Goal: Task Accomplishment & Management: Use online tool/utility

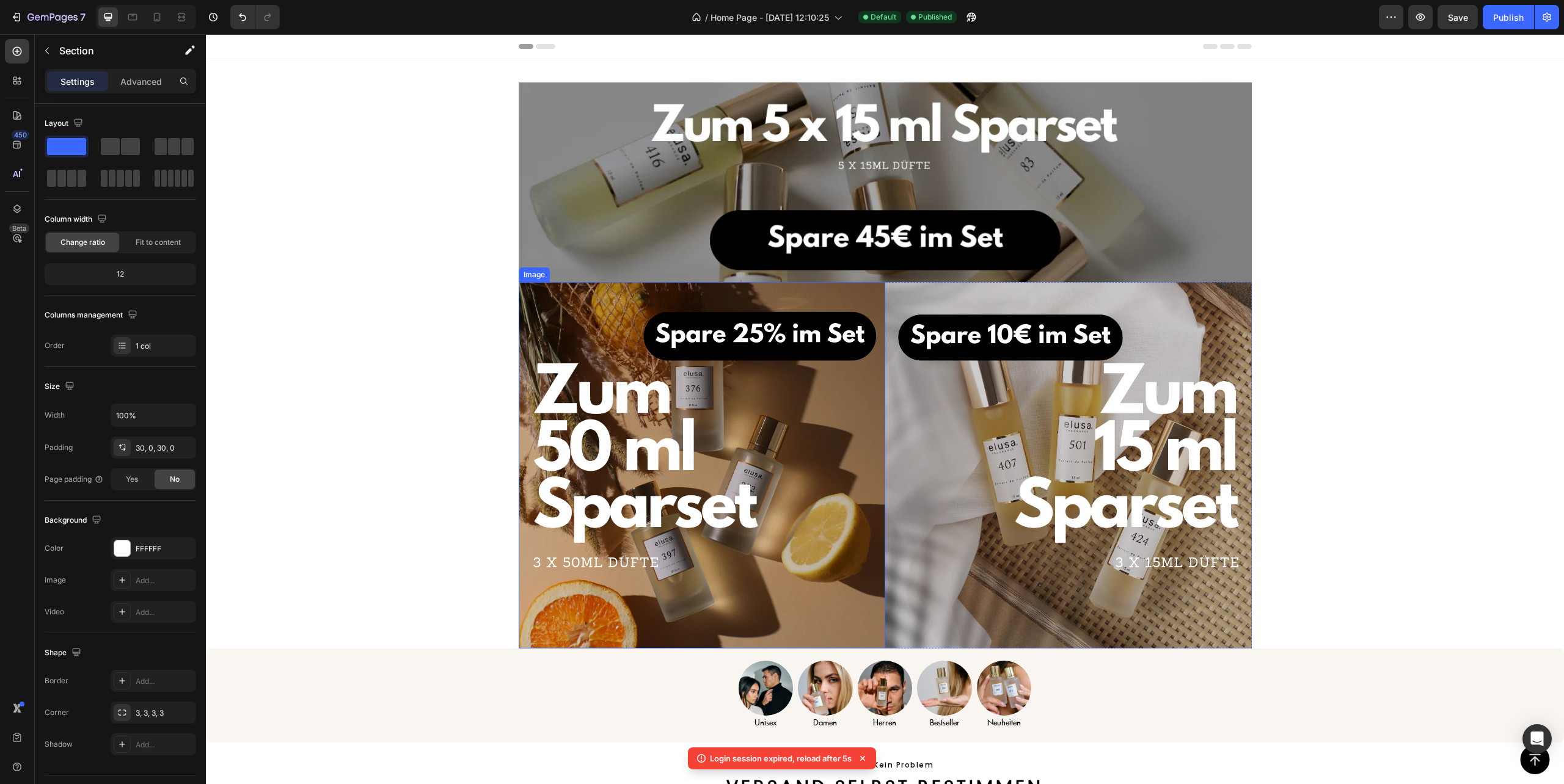
scroll to position [162, 0]
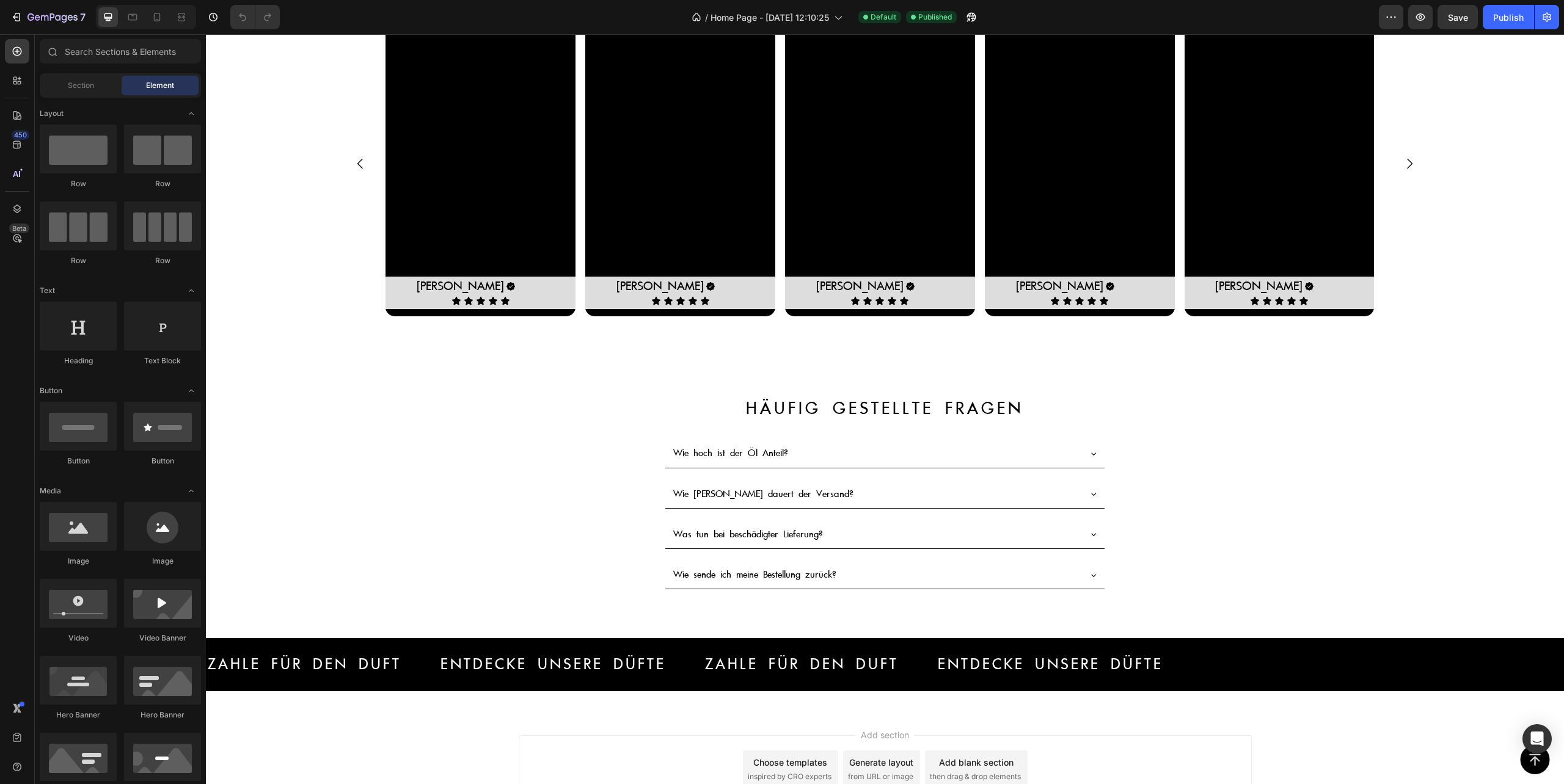
scroll to position [2876, 0]
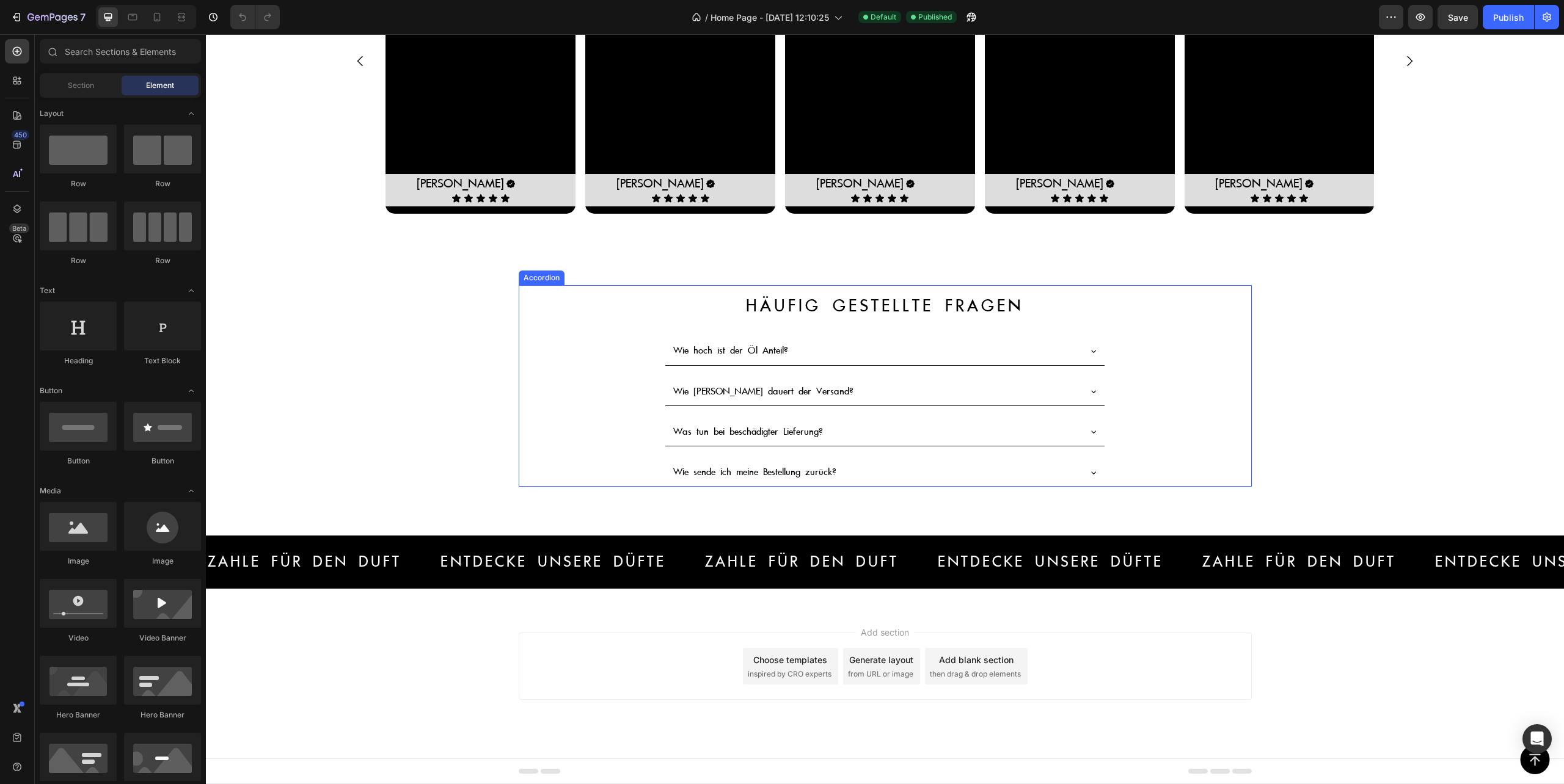
click at [1089, 347] on icon at bounding box center [1094, 351] width 10 height 10
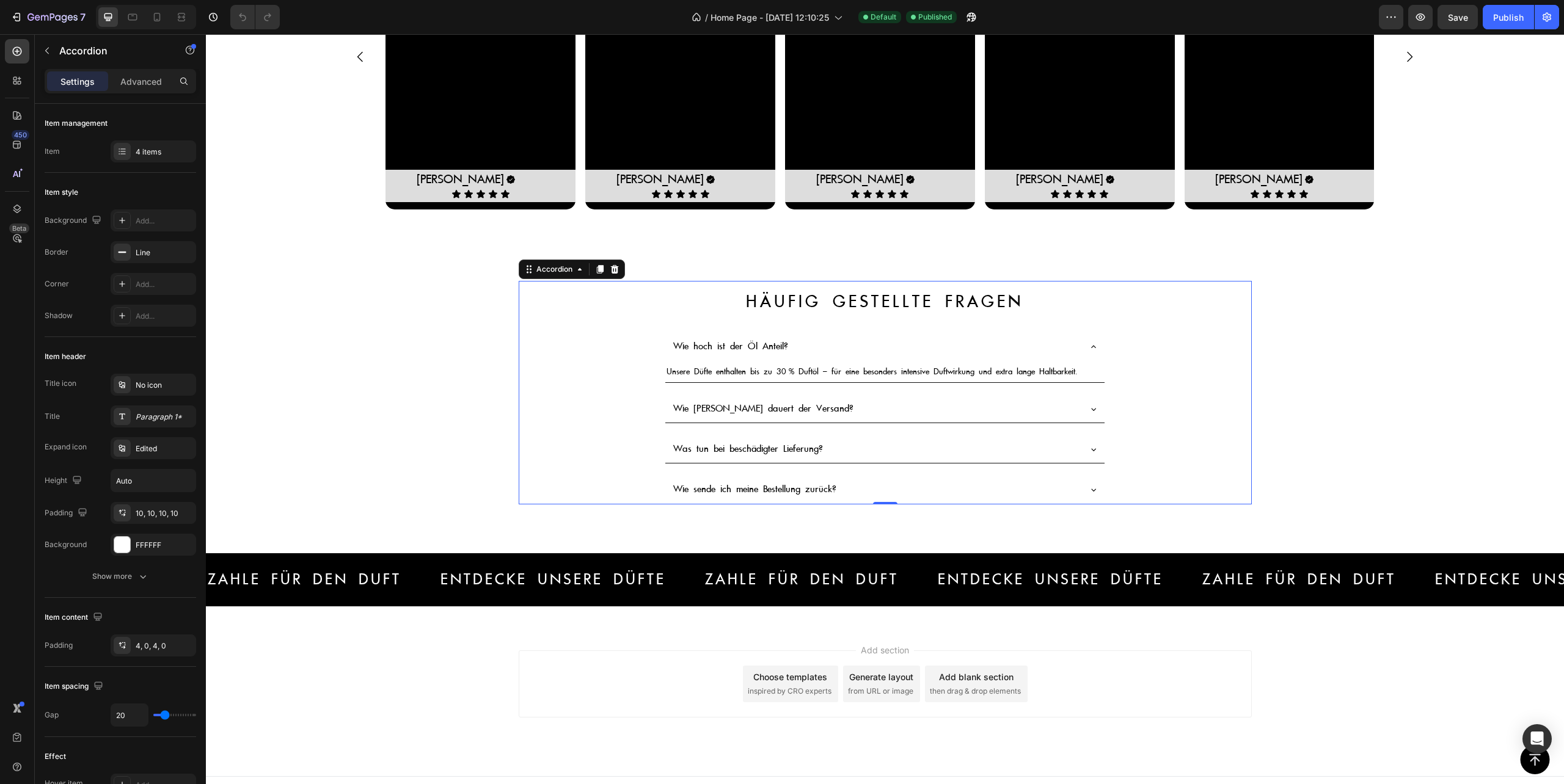
click at [1089, 348] on icon at bounding box center [1094, 347] width 10 height 10
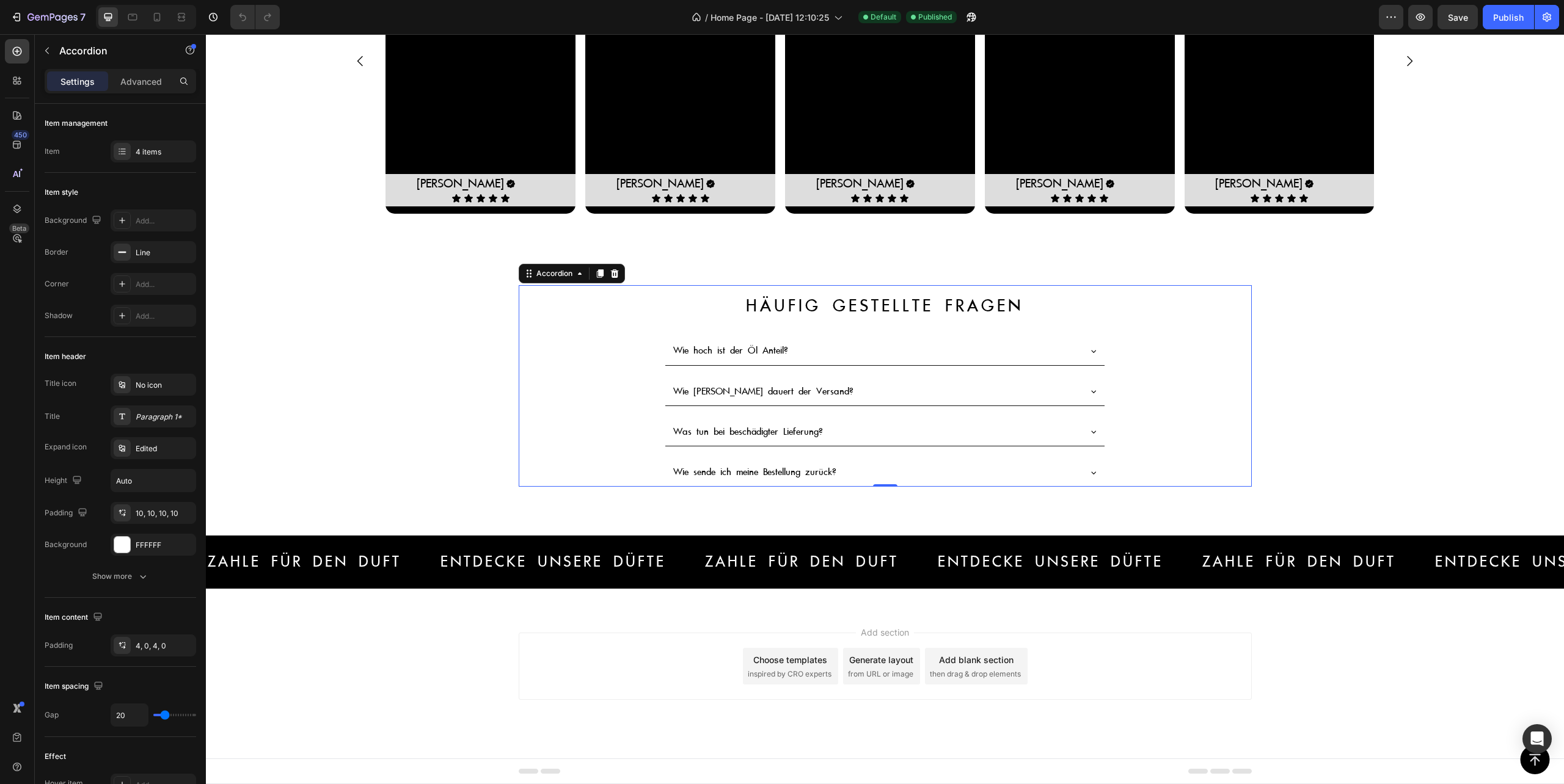
click at [1005, 362] on div "Wie hoch ist der Öl Anteil?" at bounding box center [884, 351] width 439 height 28
click at [611, 350] on div "Wie hoch ist der Öl Anteil?" at bounding box center [885, 351] width 732 height 28
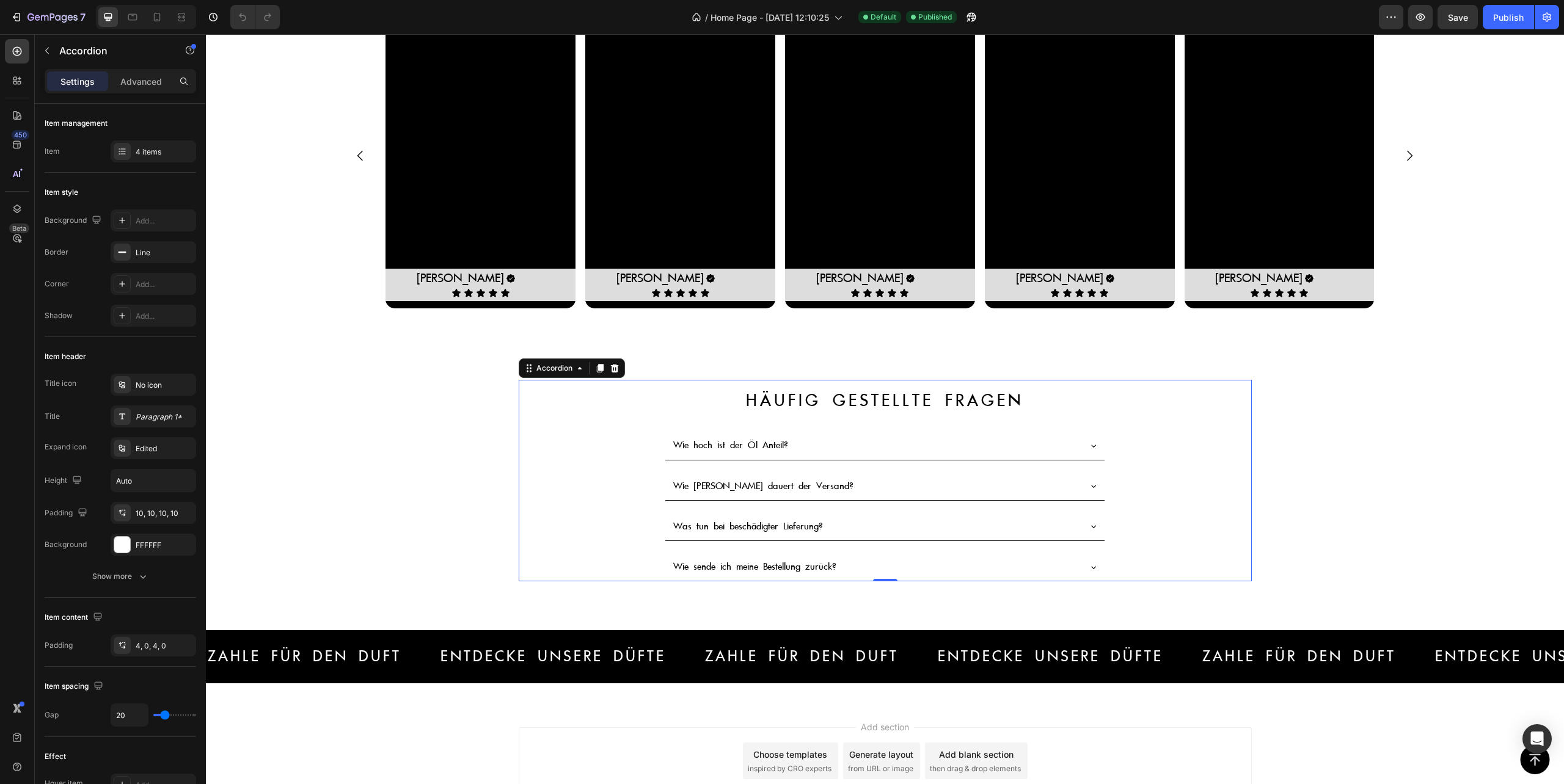
scroll to position [2712, 0]
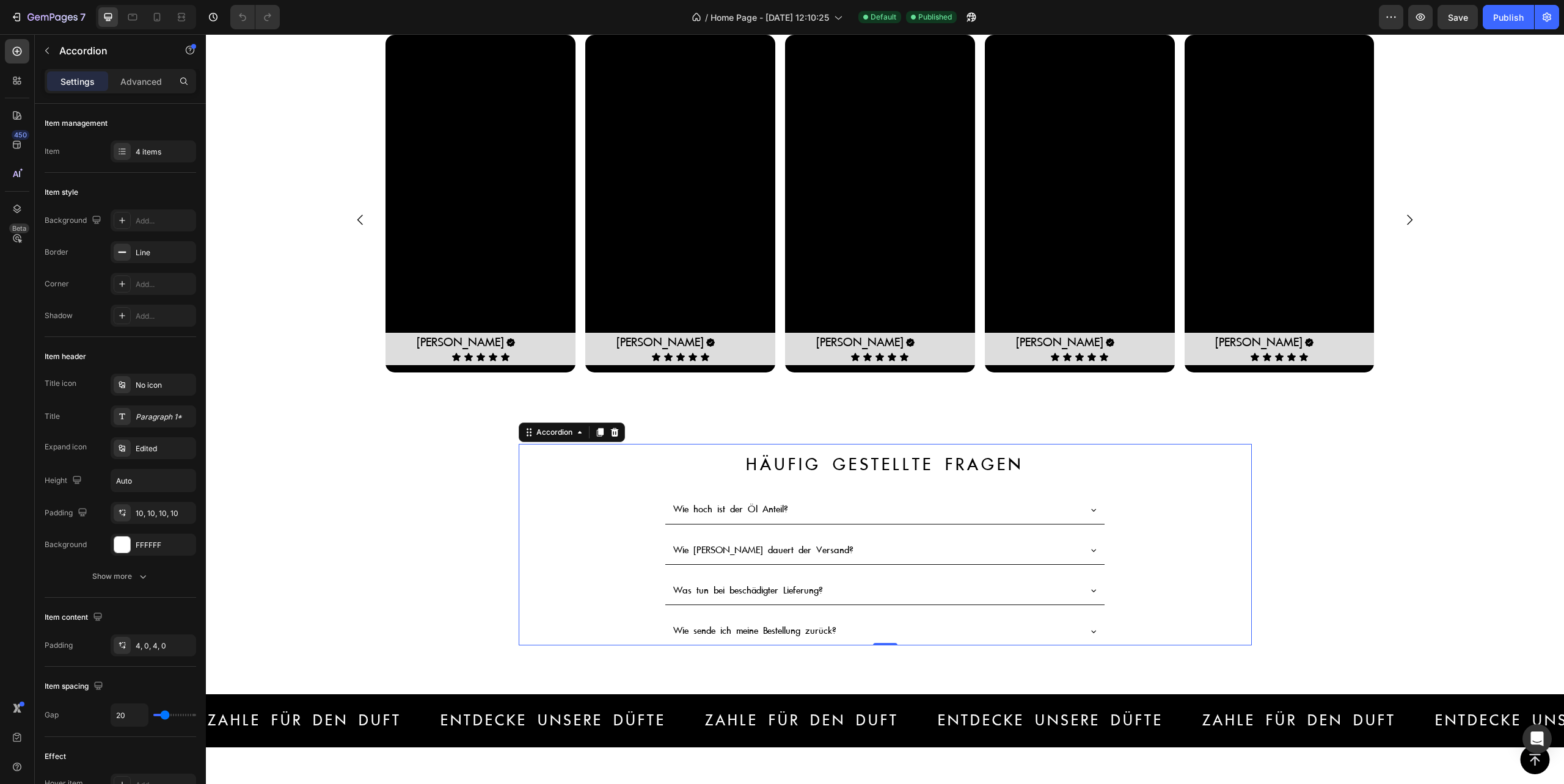
click at [697, 523] on div "Wie hoch ist der Öl Anteil?" at bounding box center [884, 509] width 439 height 28
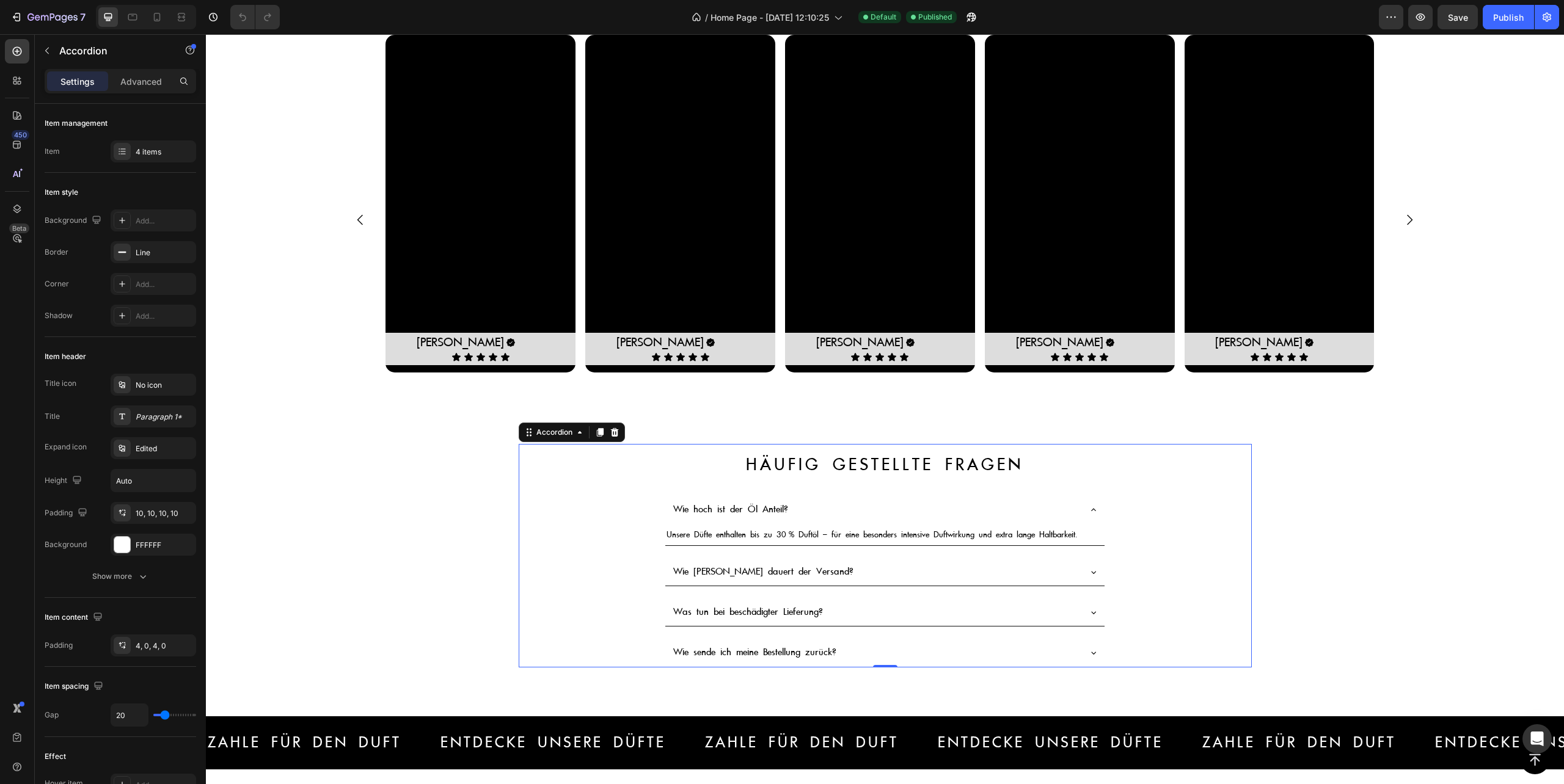
click at [580, 504] on div "Wie hoch ist der Öl Anteil? Unsere Düfte enthalten bis zu 30 % Duftöl – für ein…" at bounding box center [885, 521] width 732 height 50
click at [1089, 509] on icon at bounding box center [1094, 510] width 10 height 10
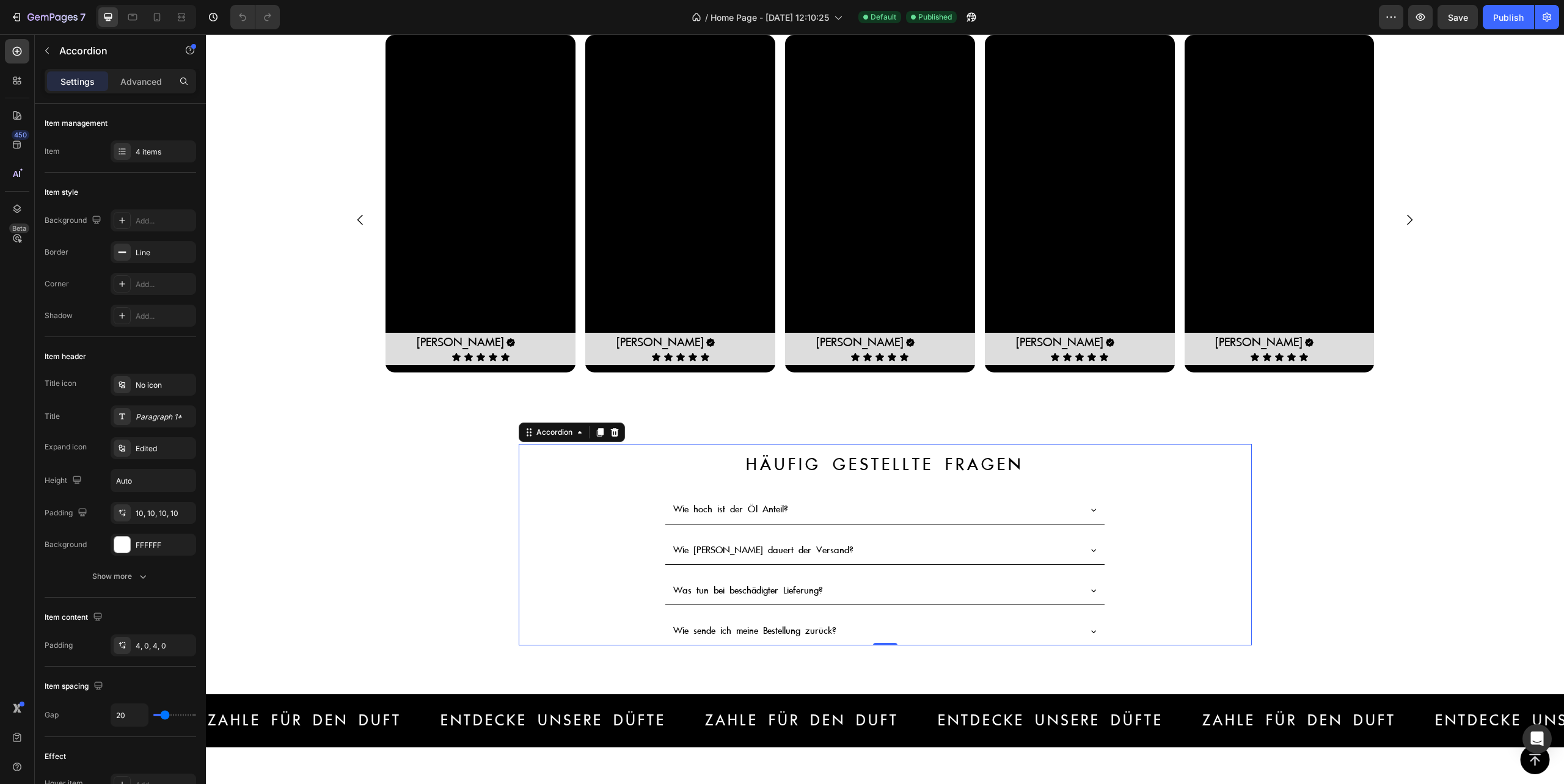
click at [1089, 550] on icon at bounding box center [1094, 551] width 10 height 10
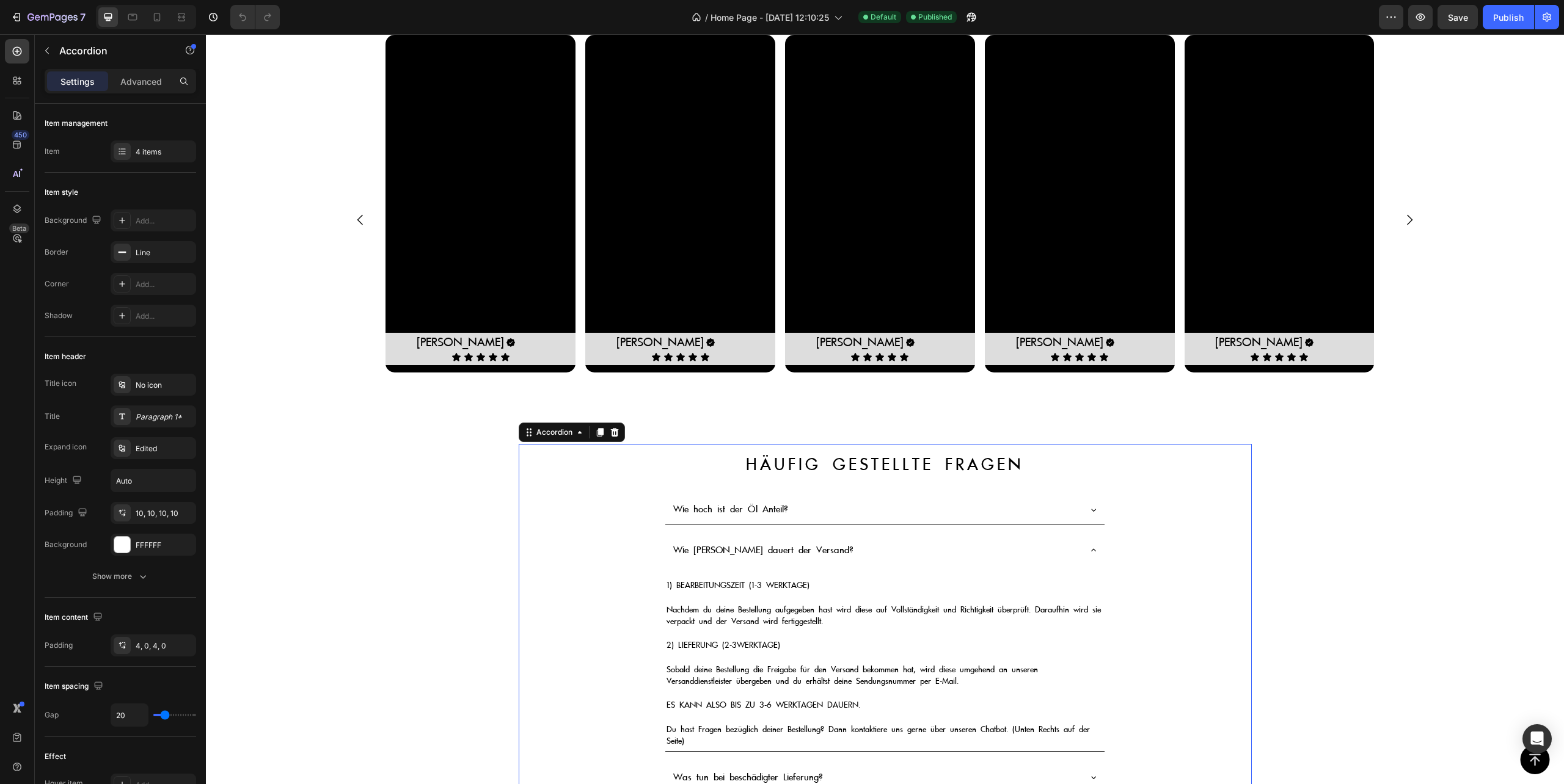
click at [1089, 548] on icon at bounding box center [1094, 551] width 10 height 10
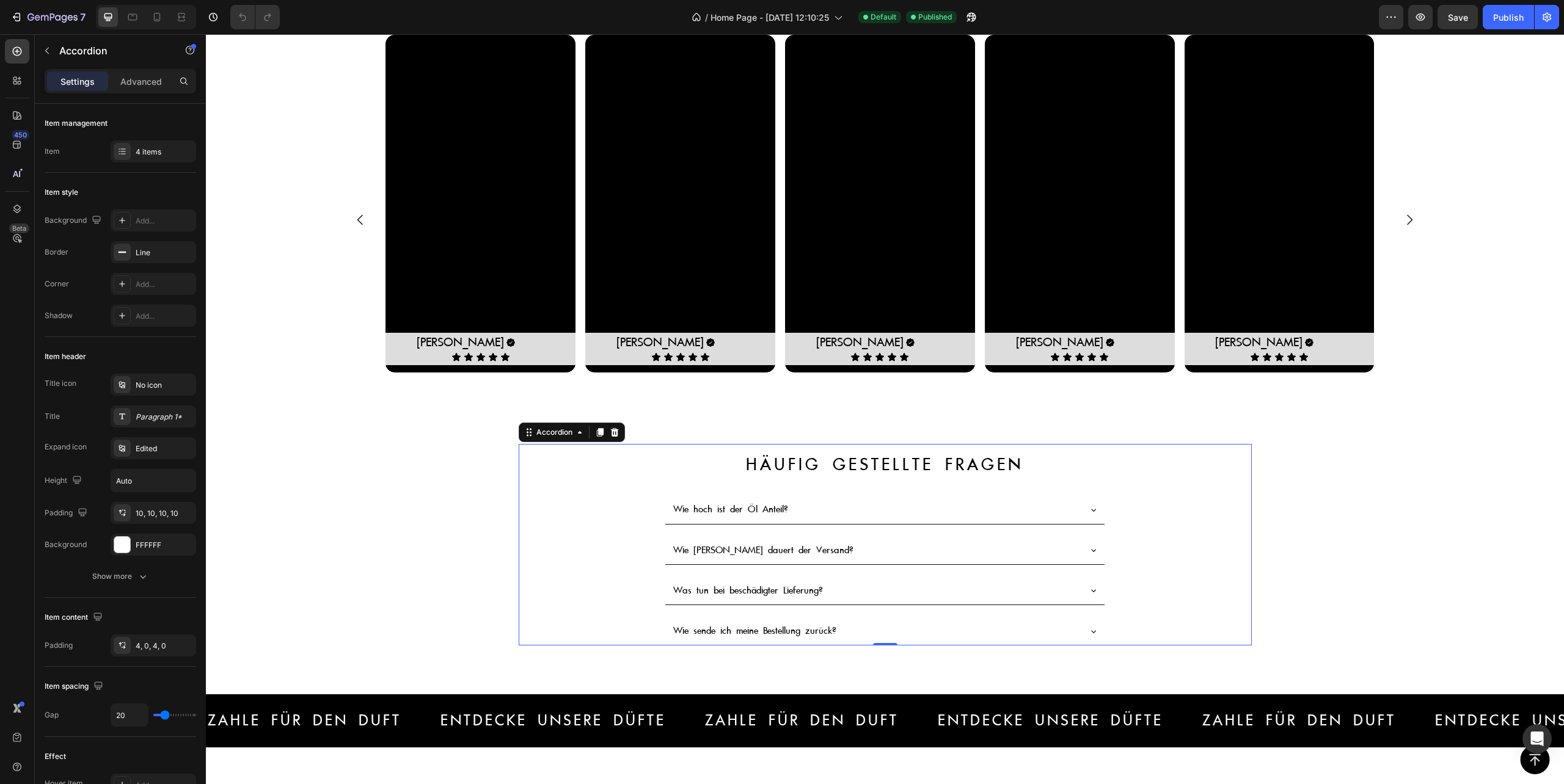
click at [580, 516] on div "Wie hoch ist der Öl Anteil?" at bounding box center [885, 510] width 732 height 28
click at [350, 497] on div "Häufig gestellte fragen Heading Row Wie hoch ist der Öl Anteil? Wie [PERSON_NAM…" at bounding box center [885, 550] width 1358 height 211
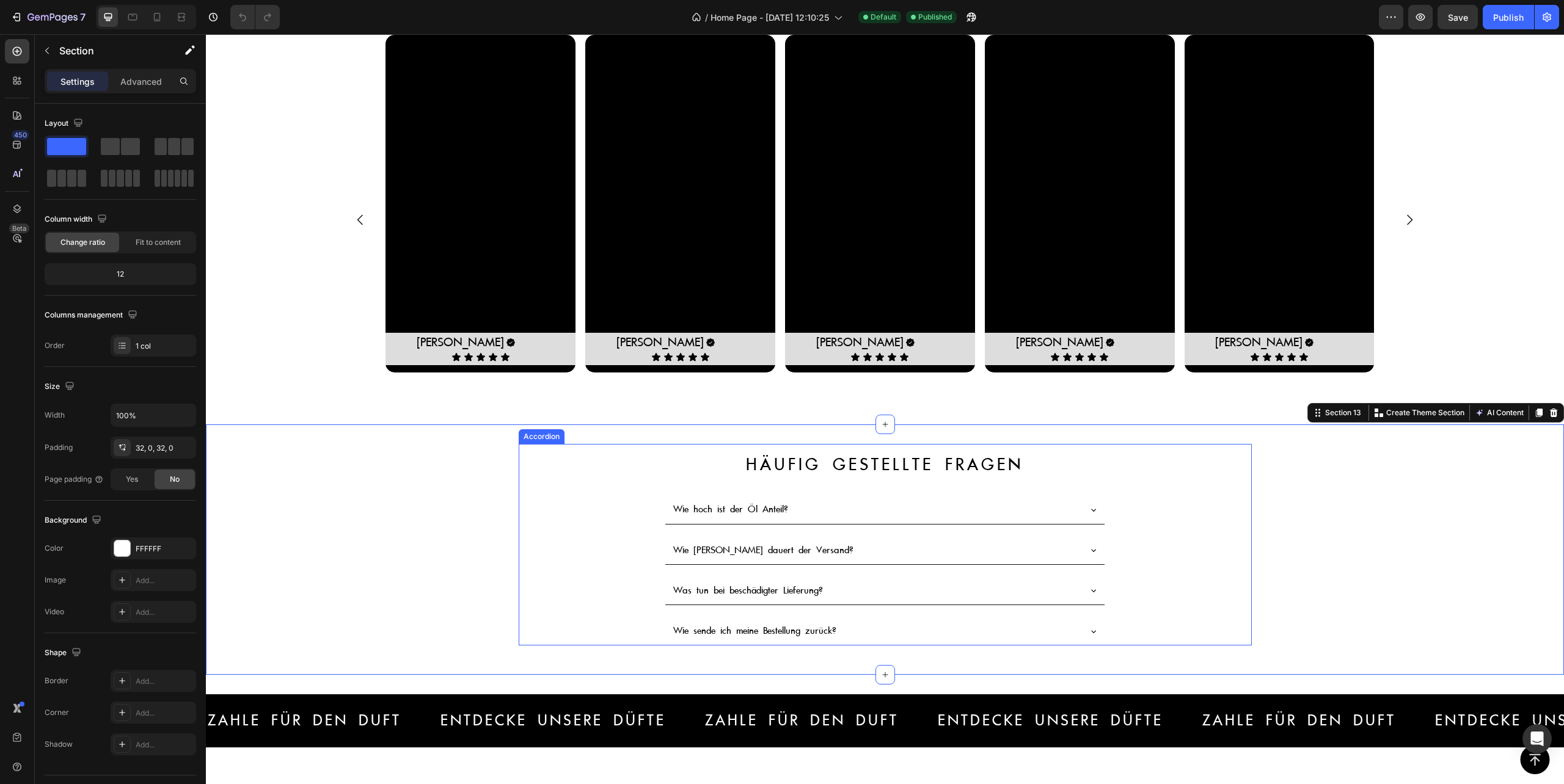
click at [590, 529] on div "Wie hoch ist der Öl Anteil? Wie [PERSON_NAME] dauert der Versand? Was tun bei b…" at bounding box center [885, 570] width 733 height 150
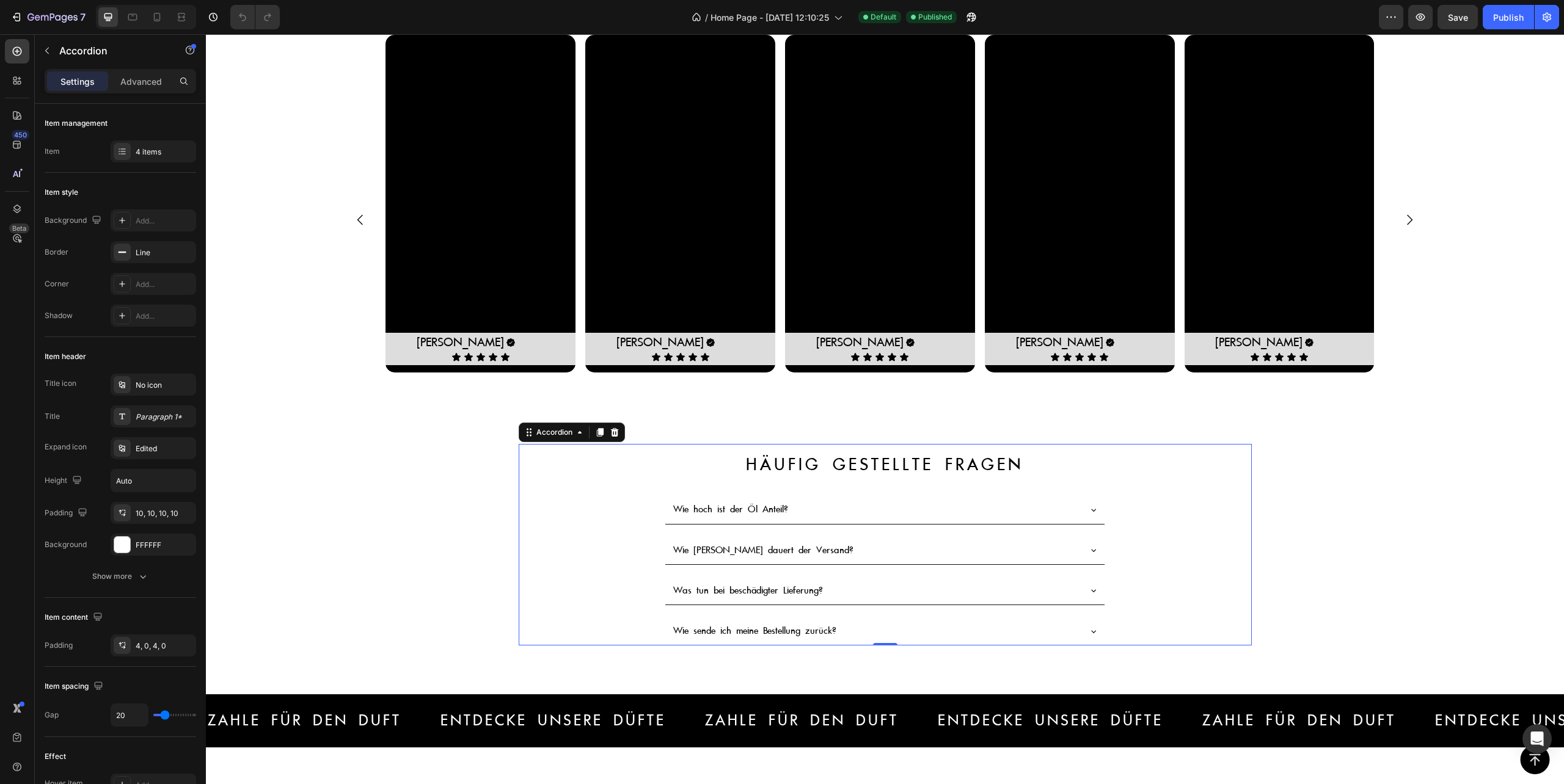
click at [667, 524] on div "Wie hoch ist der Öl Anteil?" at bounding box center [884, 510] width 439 height 28
click at [629, 516] on div "Wie hoch ist der Öl Anteil?" at bounding box center [885, 510] width 732 height 28
click at [626, 533] on div "Wie hoch ist der Öl Anteil? Wie [PERSON_NAME] dauert der Versand? Was tun bei b…" at bounding box center [885, 570] width 733 height 150
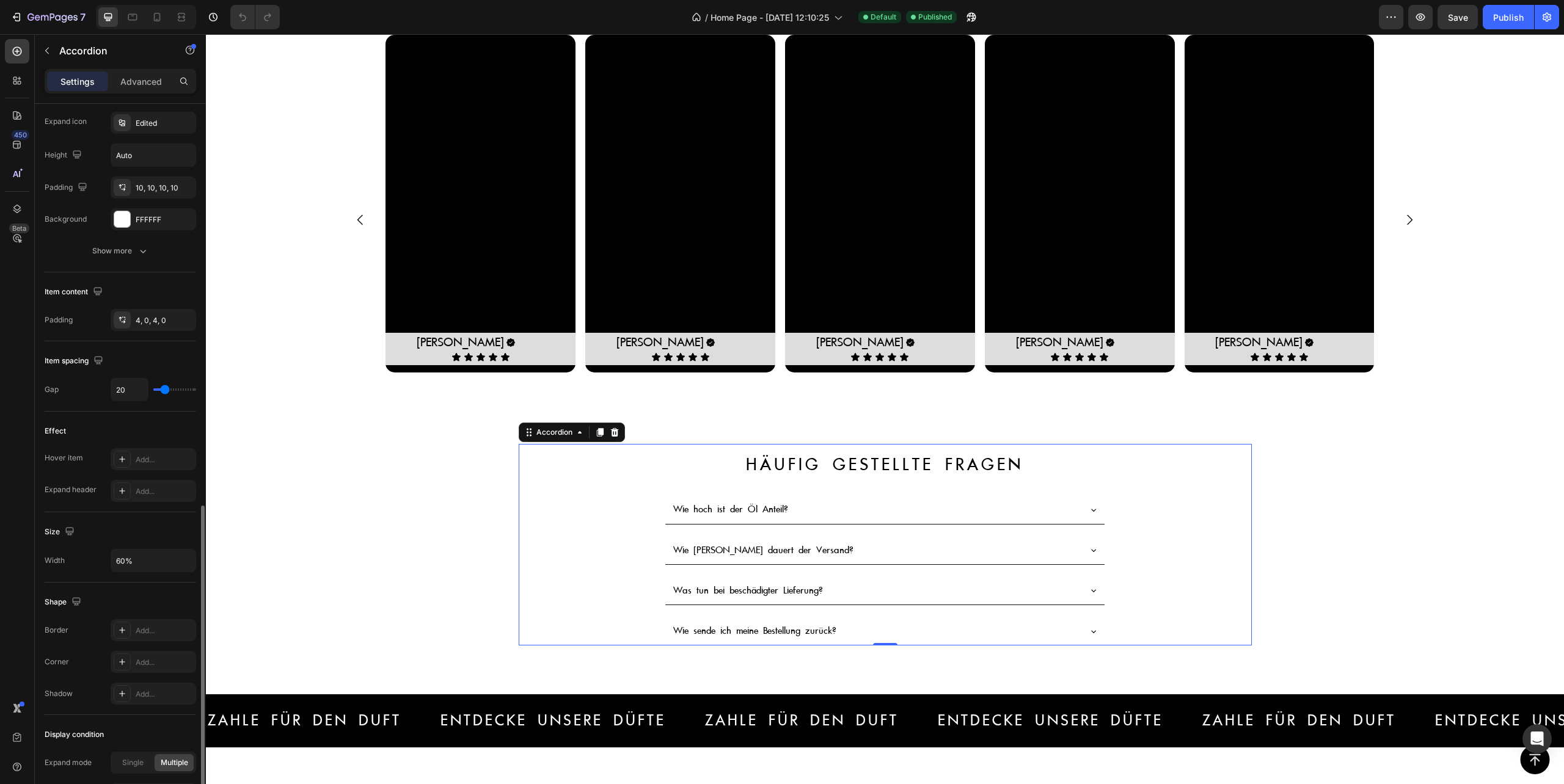
scroll to position [451, 0]
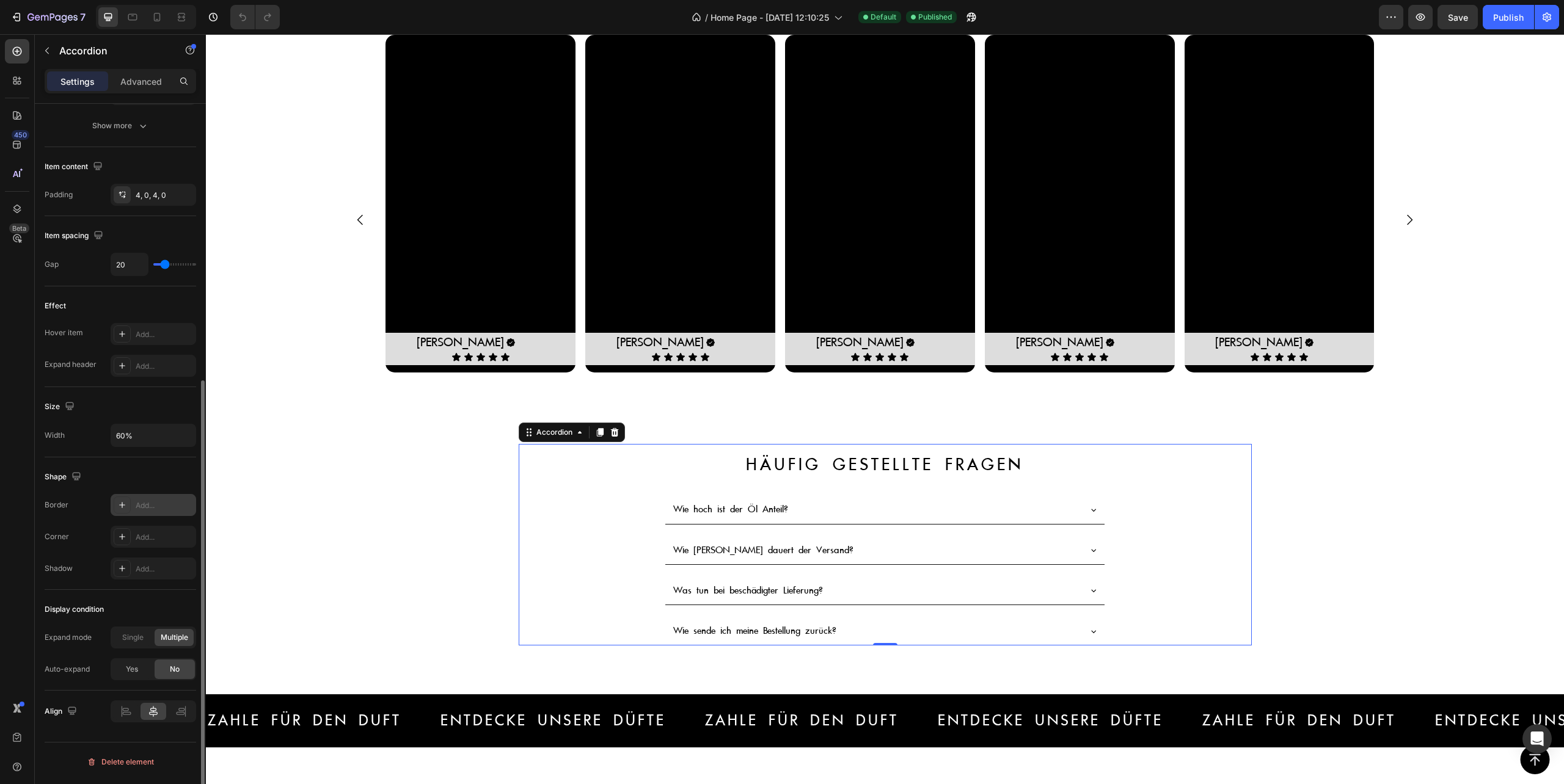
click at [151, 506] on div "Add..." at bounding box center [164, 505] width 57 height 11
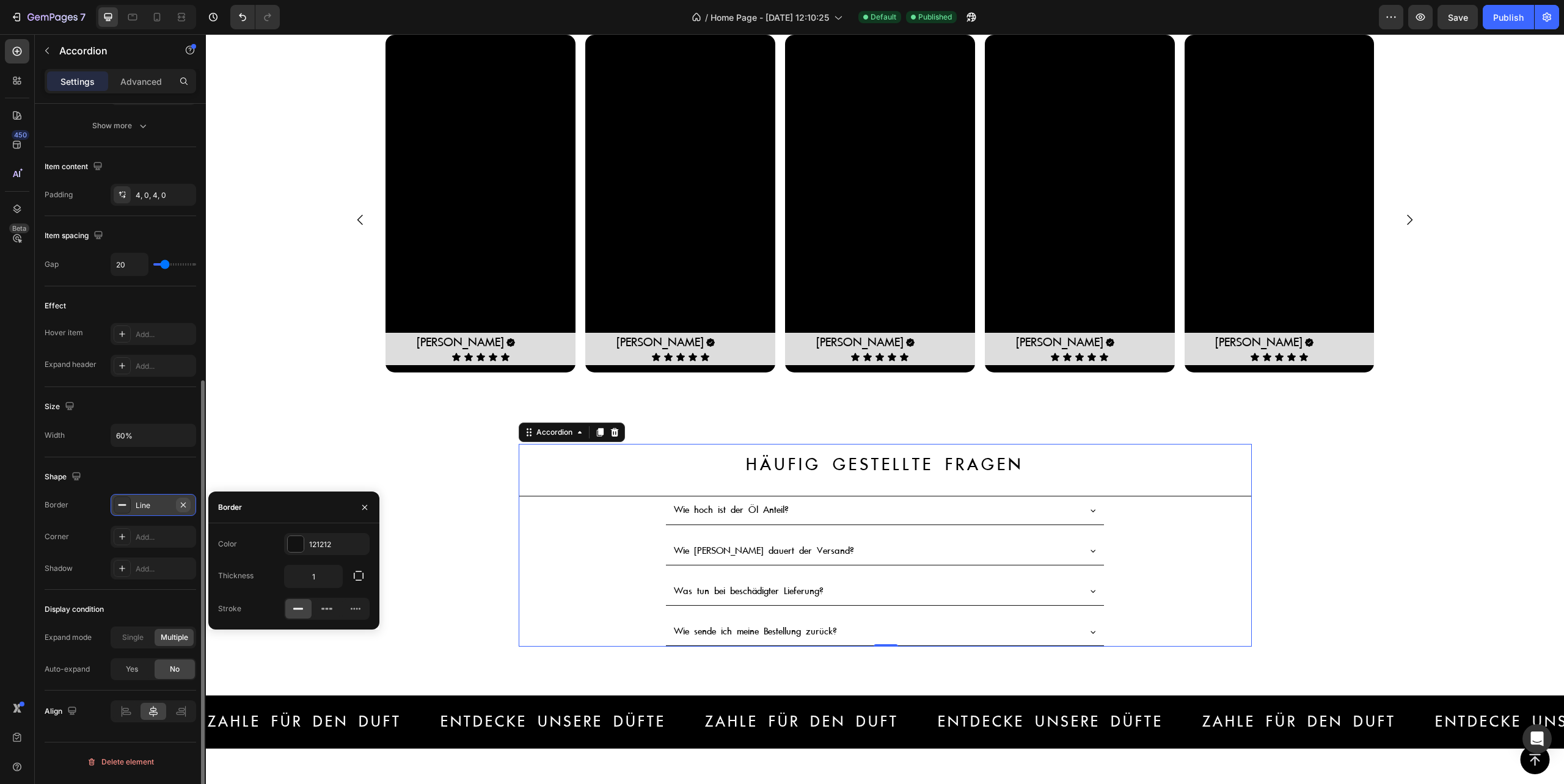
click at [184, 504] on icon "button" at bounding box center [183, 505] width 10 height 10
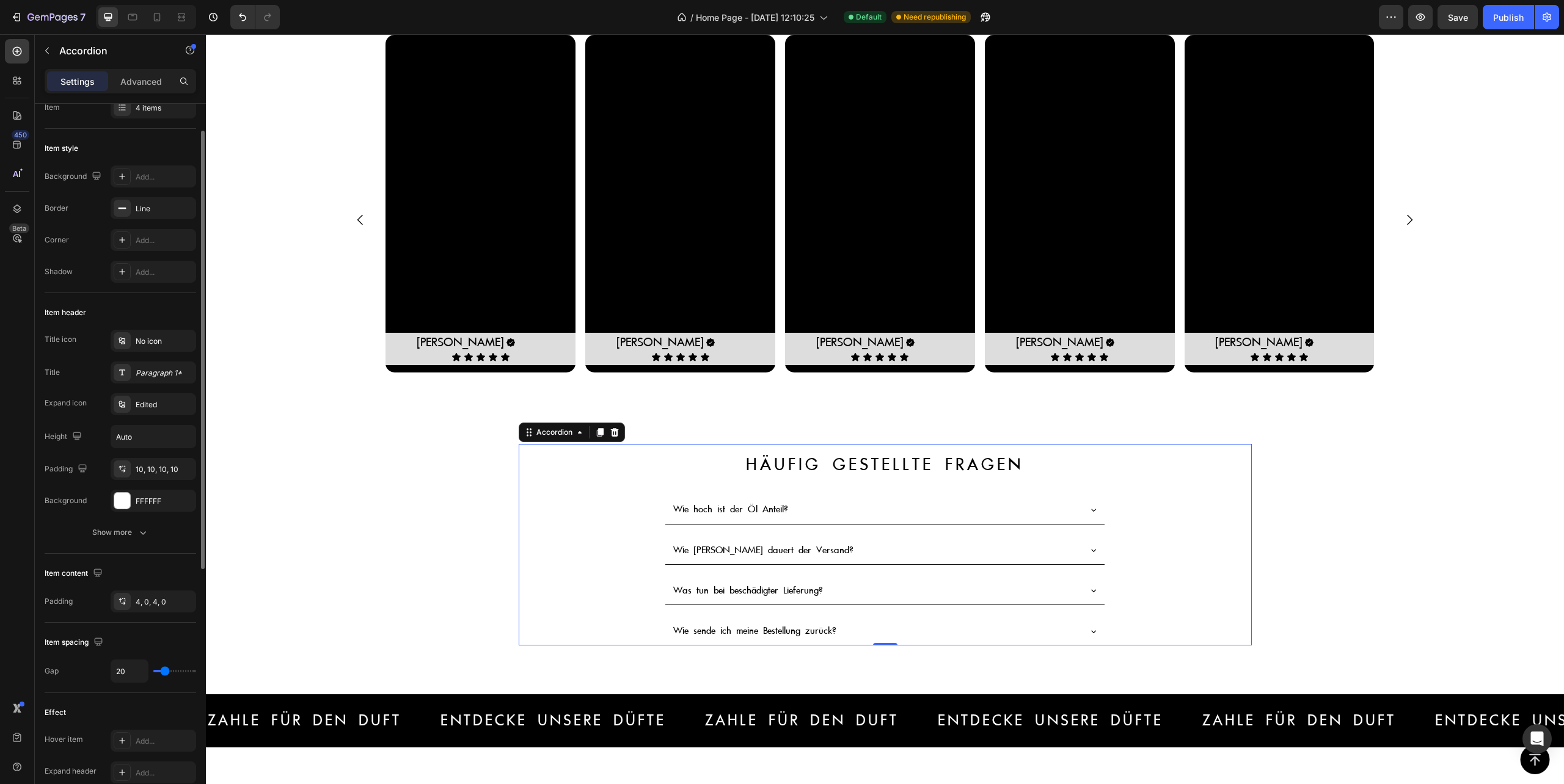
scroll to position [0, 0]
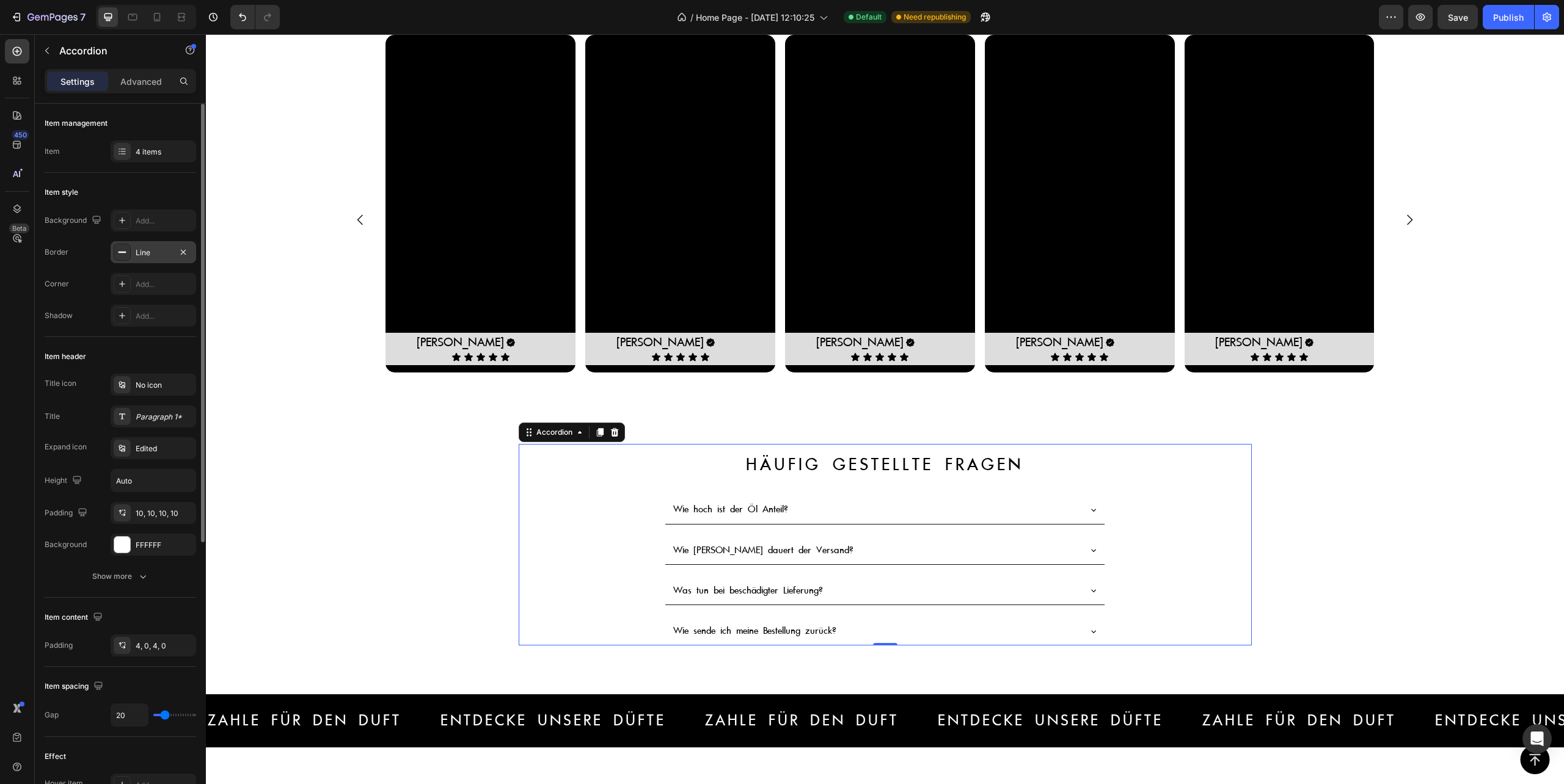
click at [141, 257] on div "Line" at bounding box center [153, 253] width 35 height 11
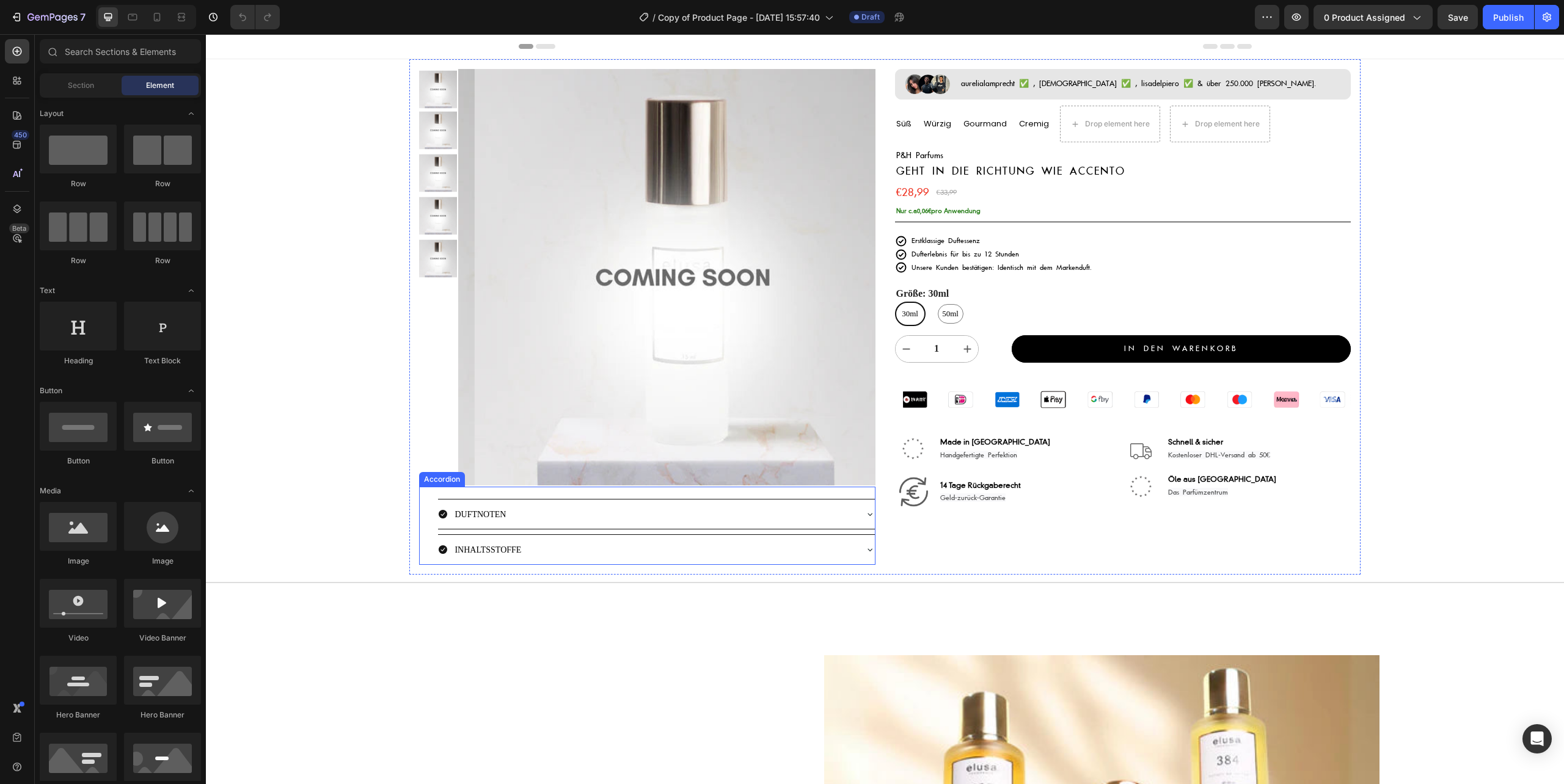
click at [518, 521] on div "DUFTNOTEN" at bounding box center [646, 514] width 417 height 20
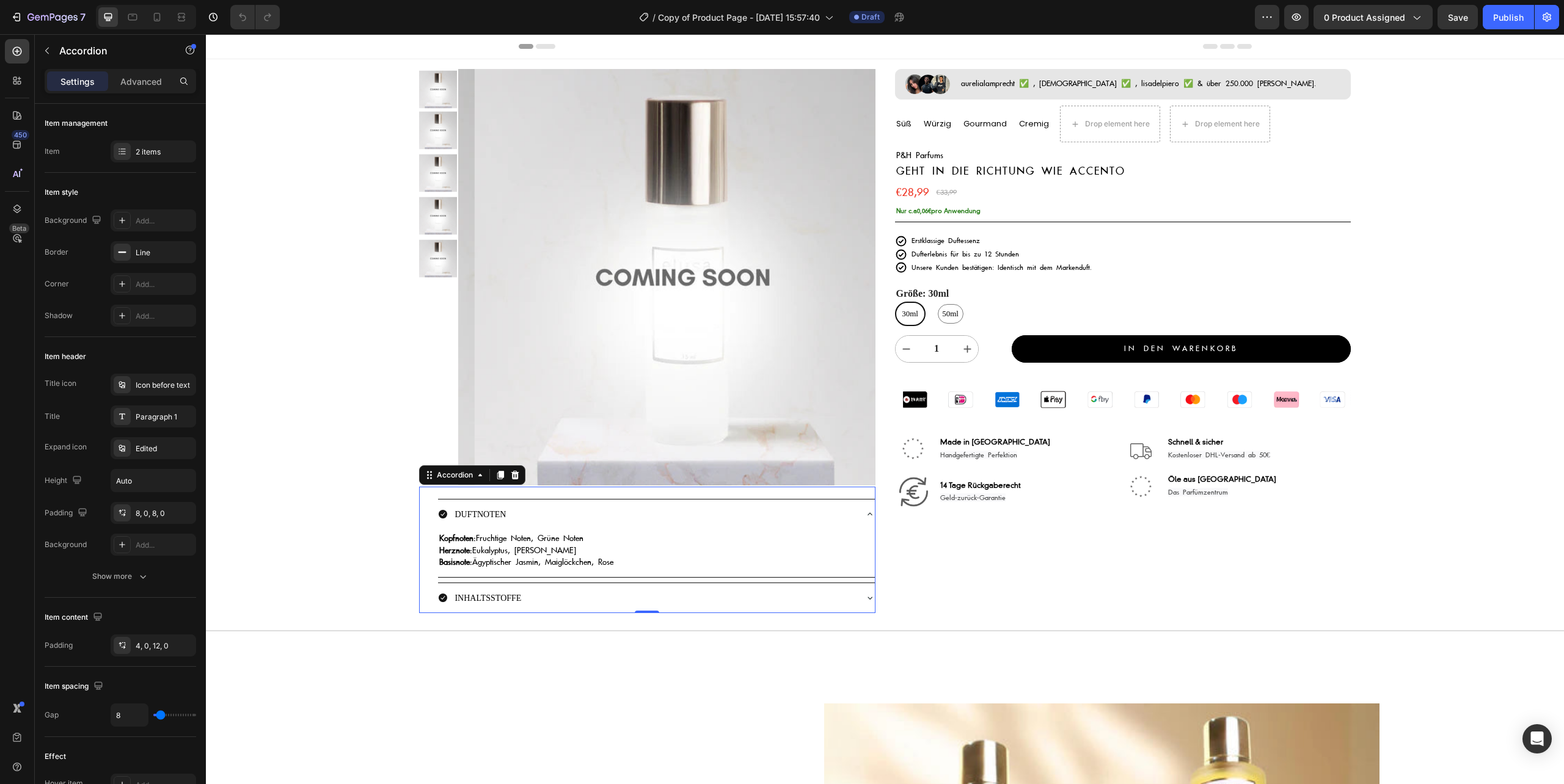
click at [551, 599] on div "INHALTSSTOFFE" at bounding box center [646, 598] width 417 height 20
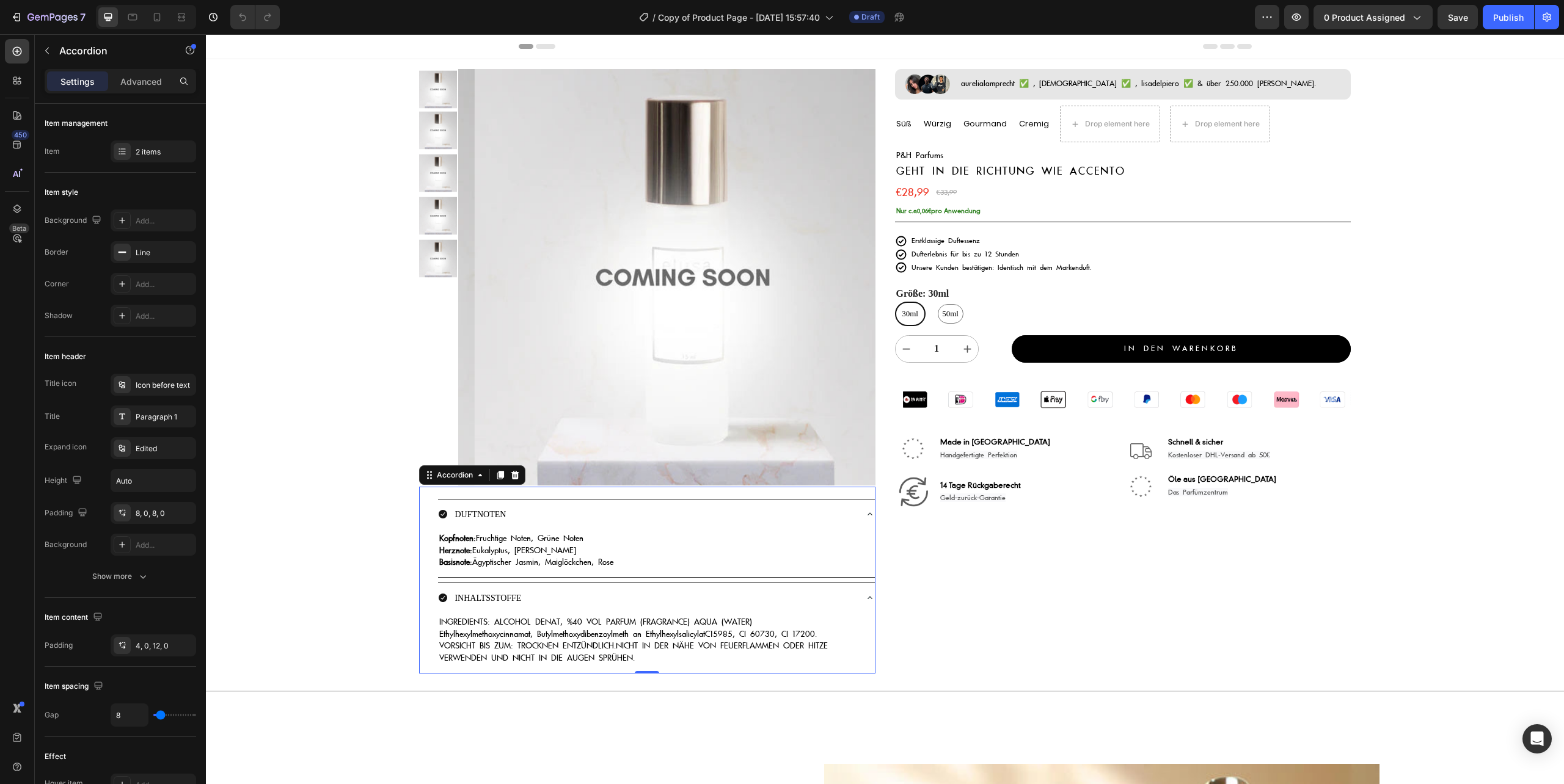
click at [629, 597] on div "INHALTSSTOFFE" at bounding box center [646, 598] width 417 height 20
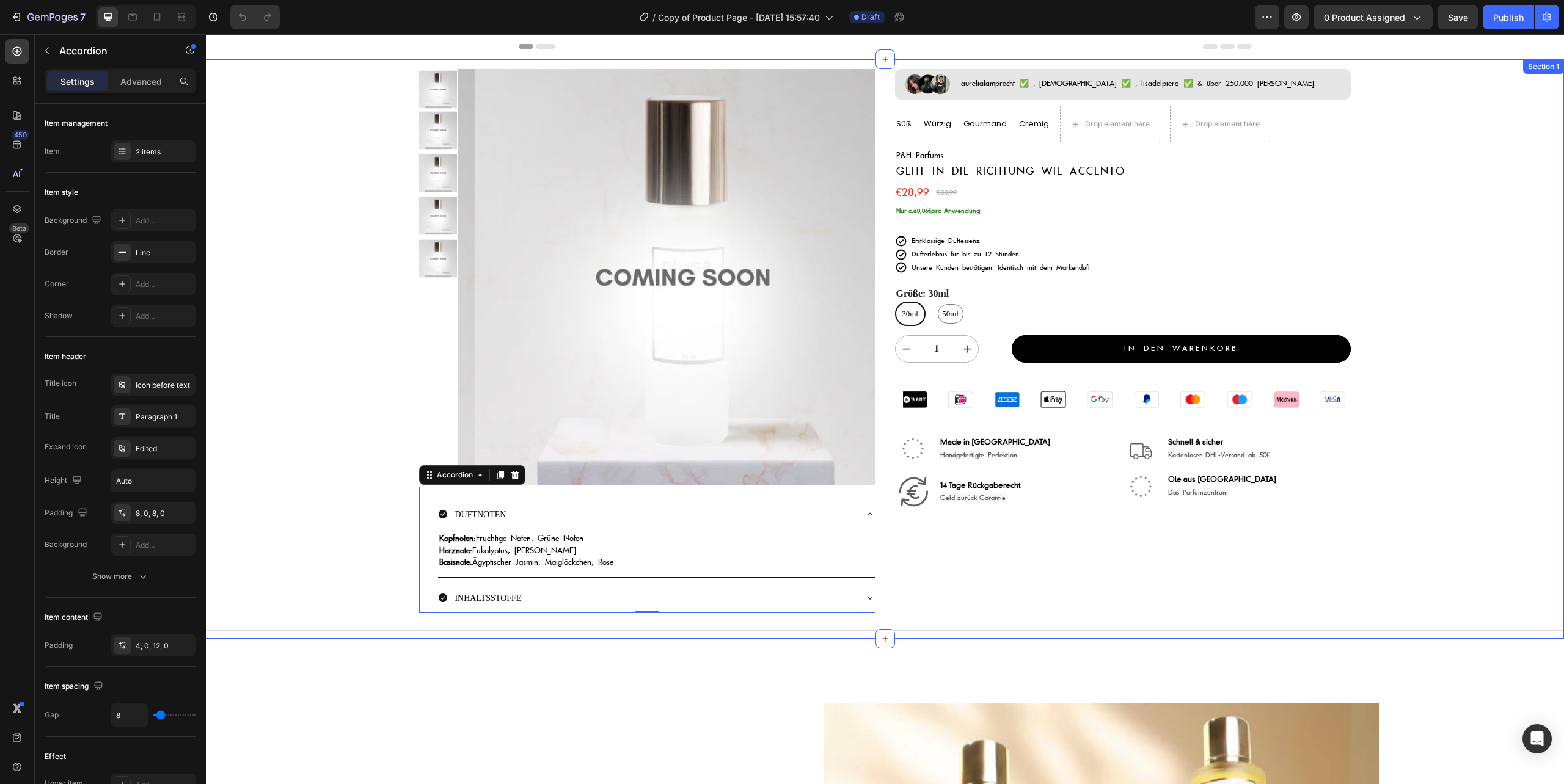
click at [370, 526] on div "Product Images Image aurelialamprecht ✅ , islam_dulatov1 ✅ , lisadelpiero ✅ & ü…" at bounding box center [885, 349] width 1358 height 580
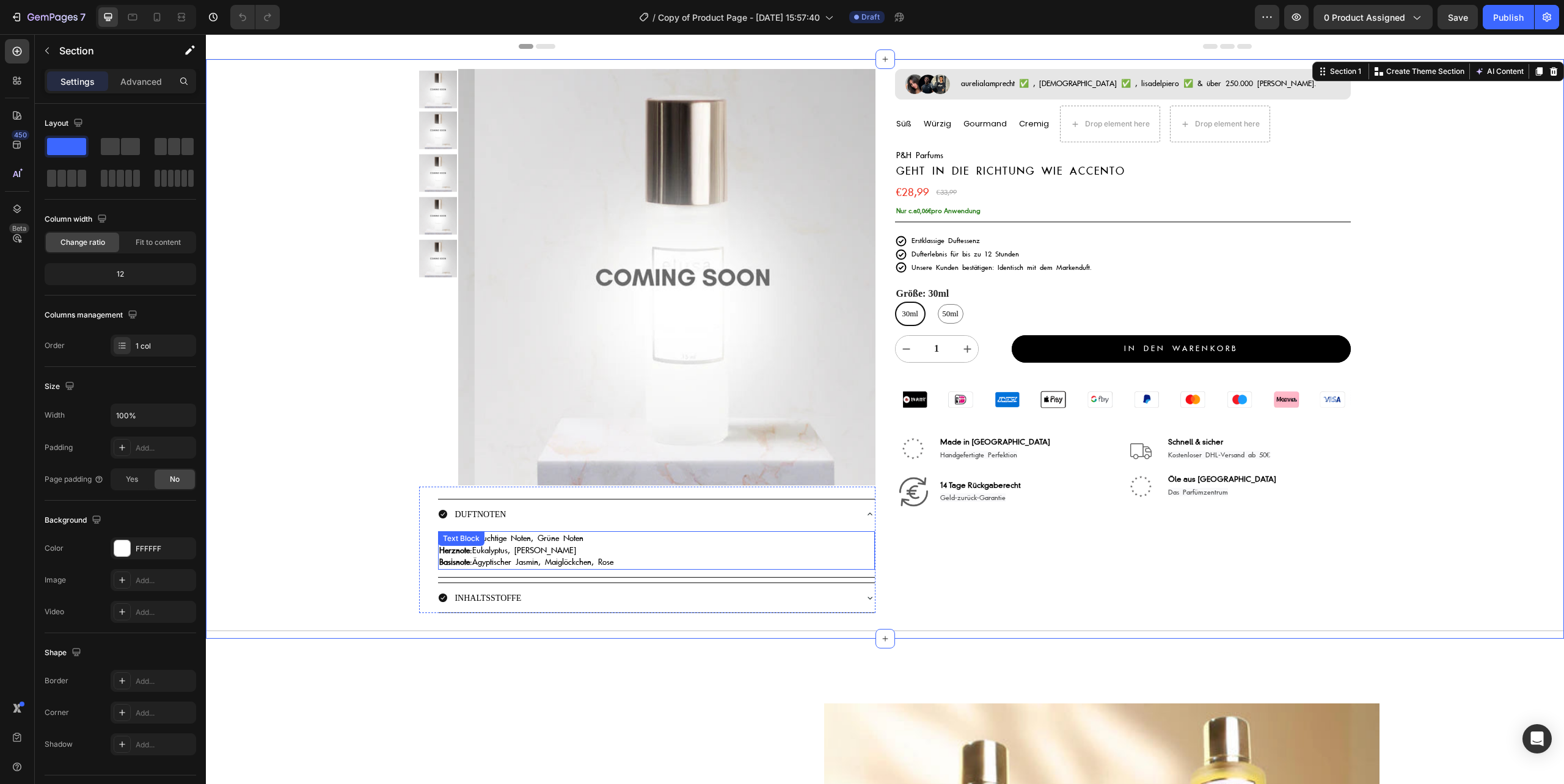
click at [613, 531] on div "Kopfnoten: Fruchtige Noten, Grüne Noten Herznote: Eukalyptus, Pinie Basisnote: …" at bounding box center [656, 551] width 436 height 38
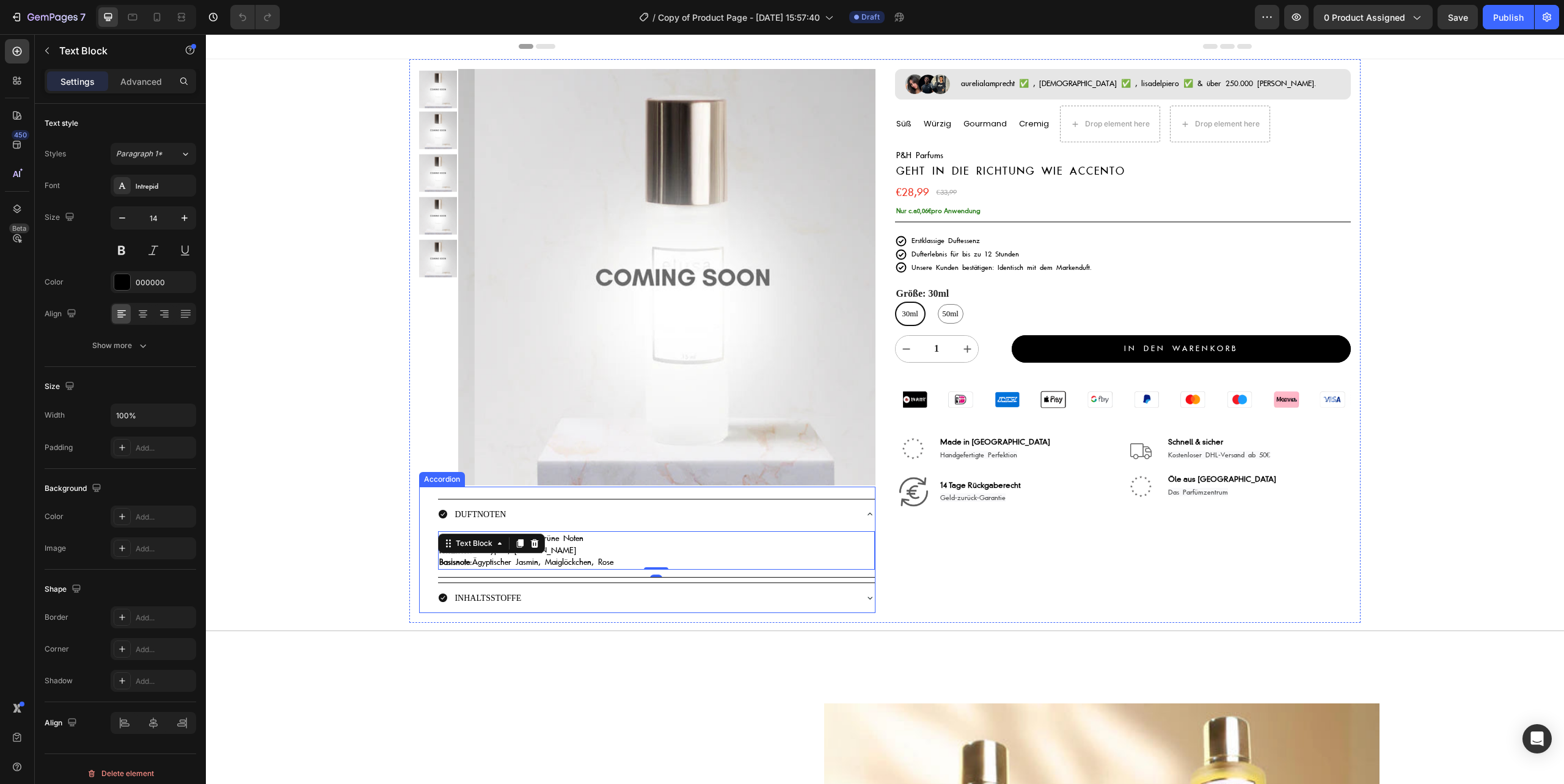
click at [627, 508] on div "DUFTNOTEN" at bounding box center [646, 514] width 417 height 20
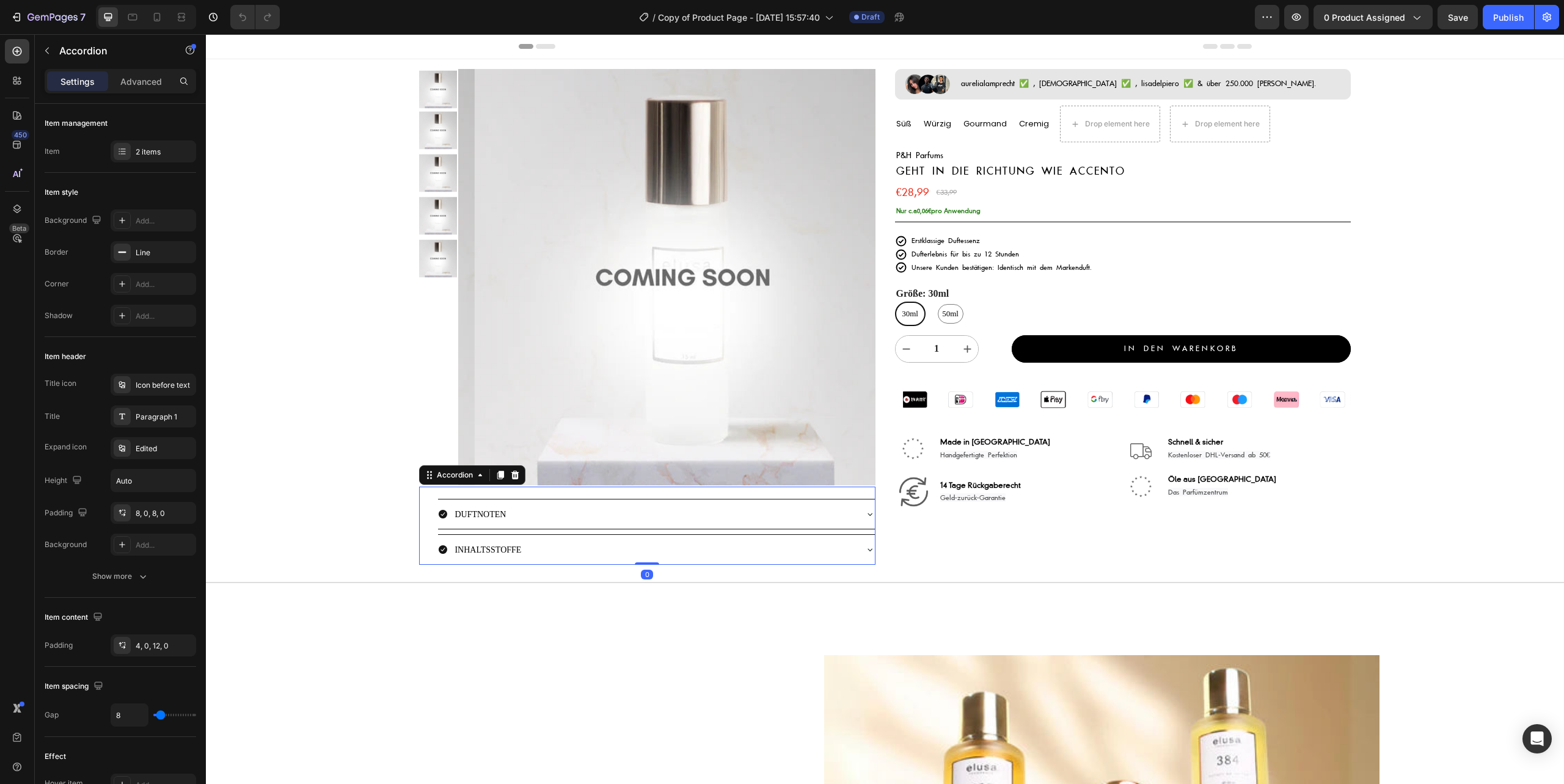
click at [856, 545] on div "INHALTSSTOFFE" at bounding box center [656, 549] width 436 height 29
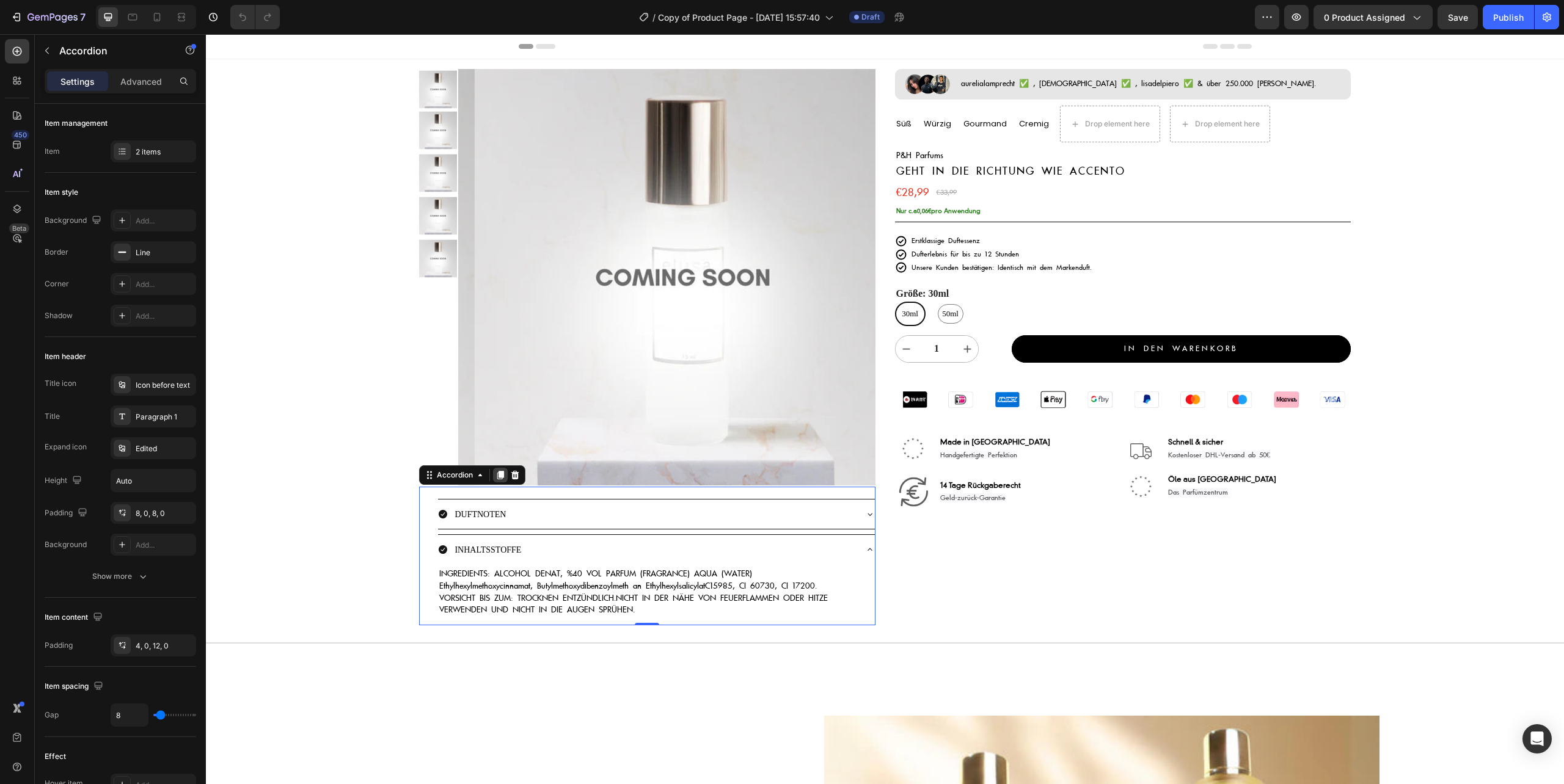
click at [502, 474] on icon at bounding box center [500, 475] width 6 height 9
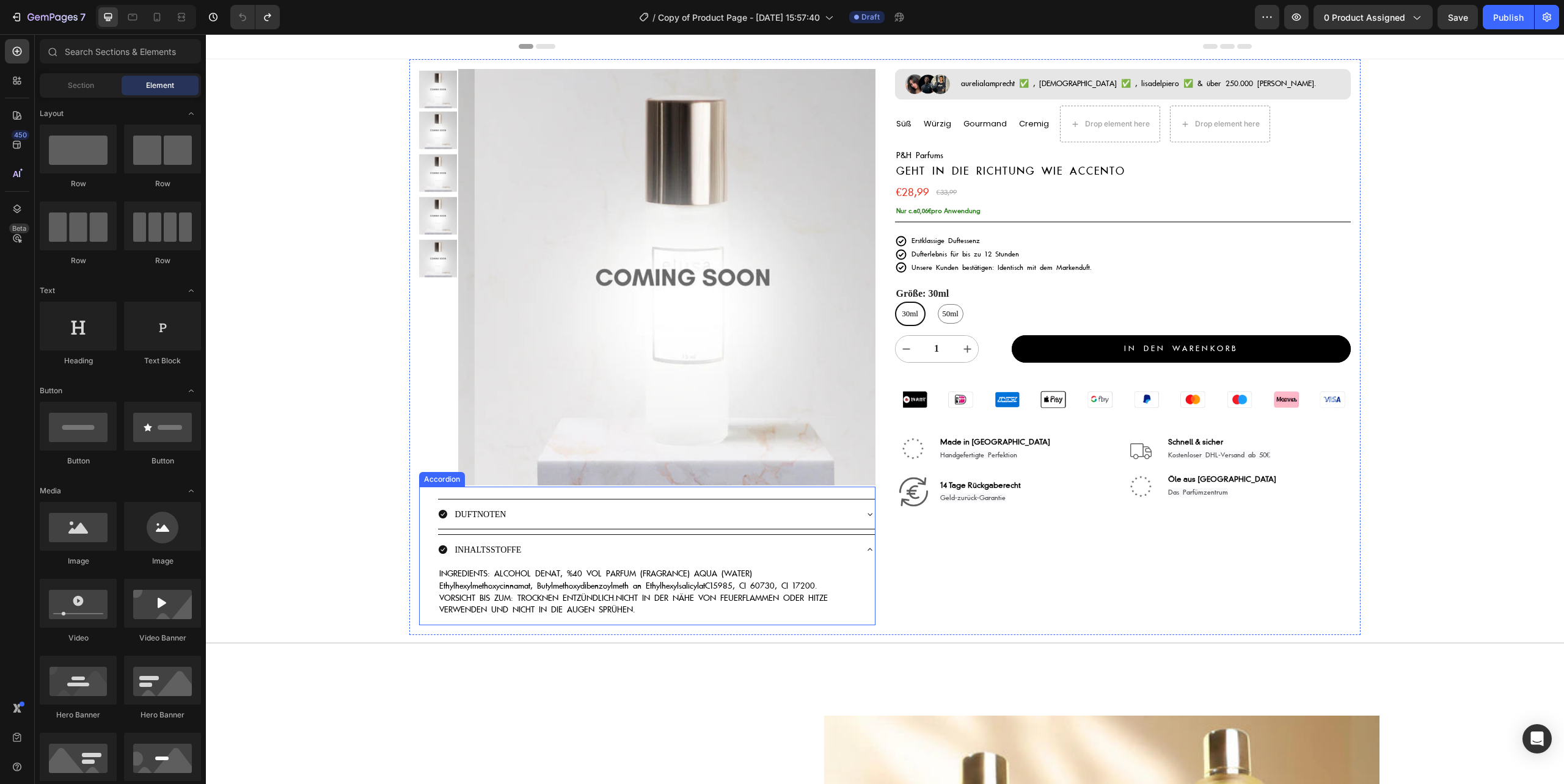
click at [569, 516] on div "DUFTNOTEN" at bounding box center [646, 514] width 417 height 20
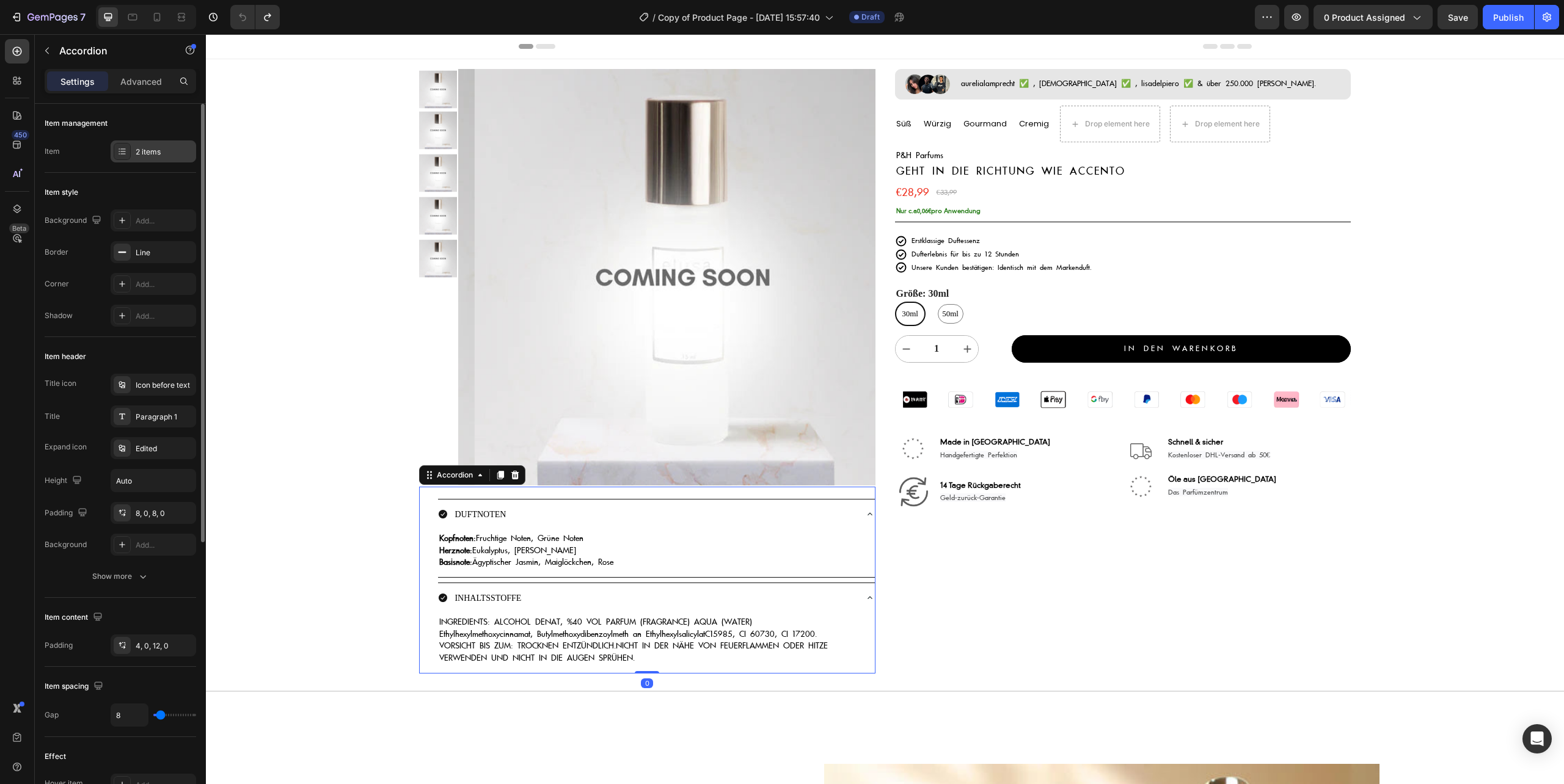
click at [152, 155] on div "2 items" at bounding box center [164, 152] width 57 height 11
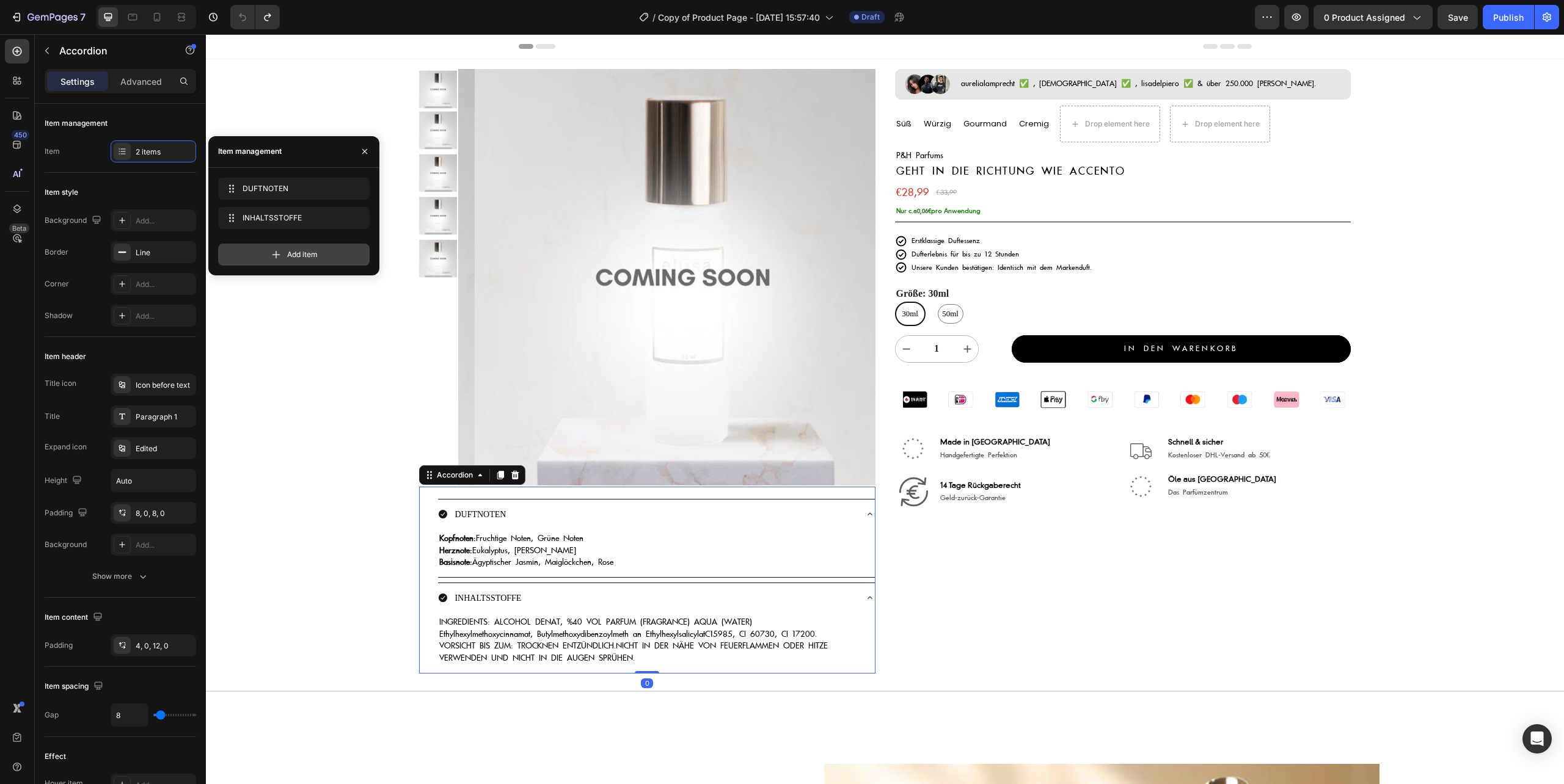
click at [296, 253] on span "Add item" at bounding box center [302, 254] width 31 height 11
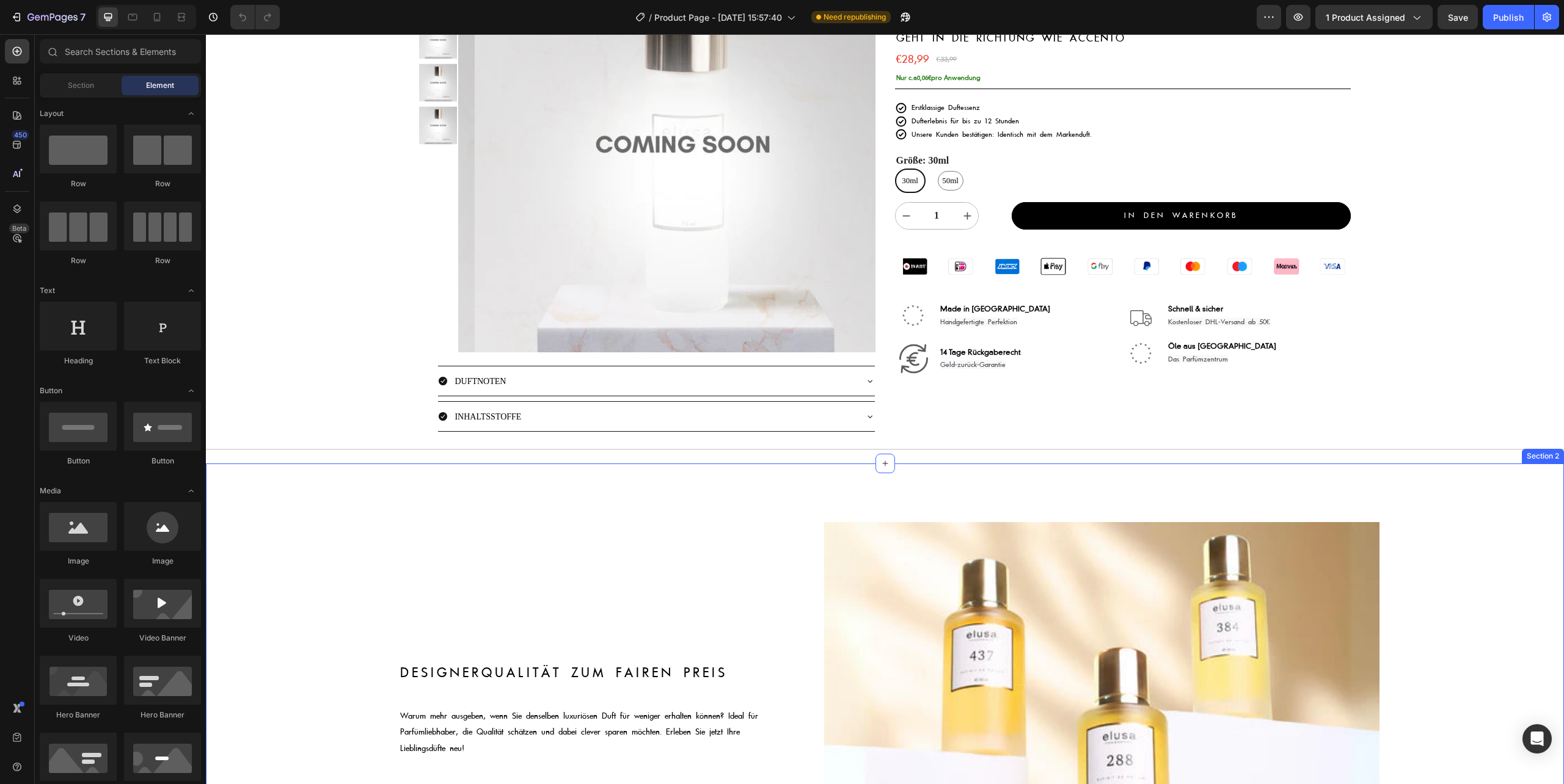
scroll to position [162, 0]
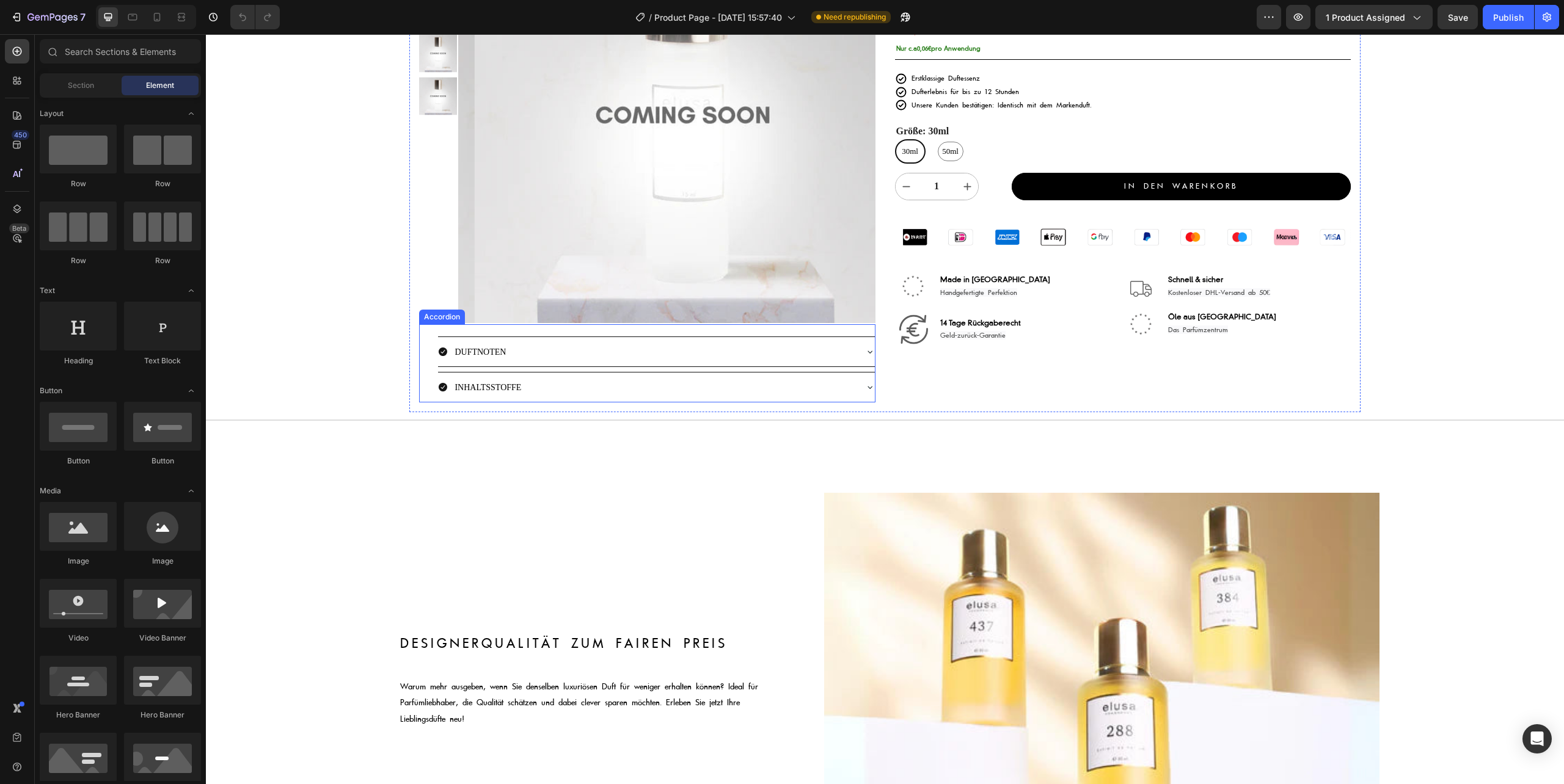
click at [424, 384] on div "DUFTNOTEN INHALTSSTOFFE Accordion" at bounding box center [647, 363] width 456 height 78
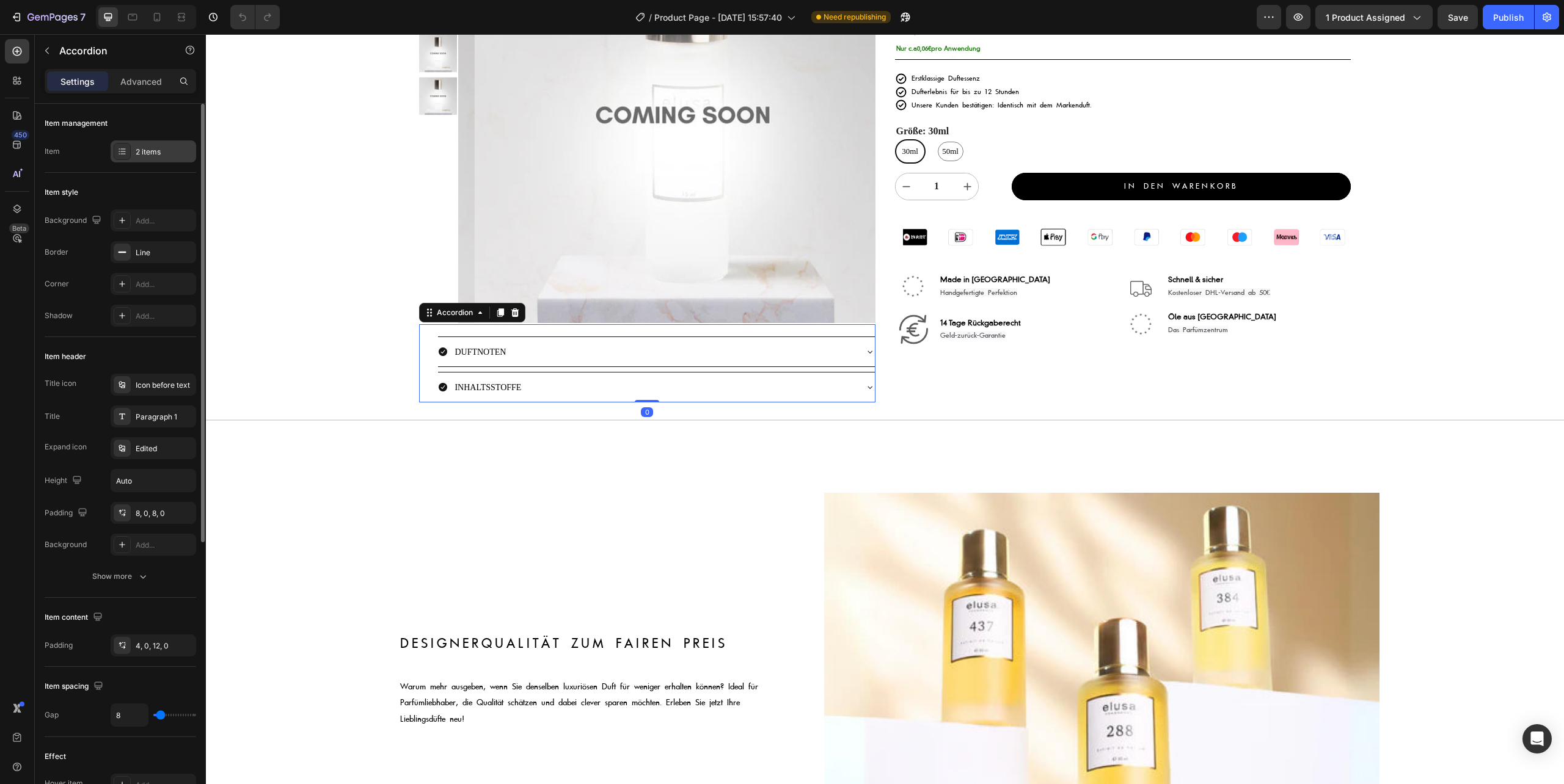
scroll to position [0, 0]
click at [155, 149] on div "2 items" at bounding box center [164, 152] width 57 height 11
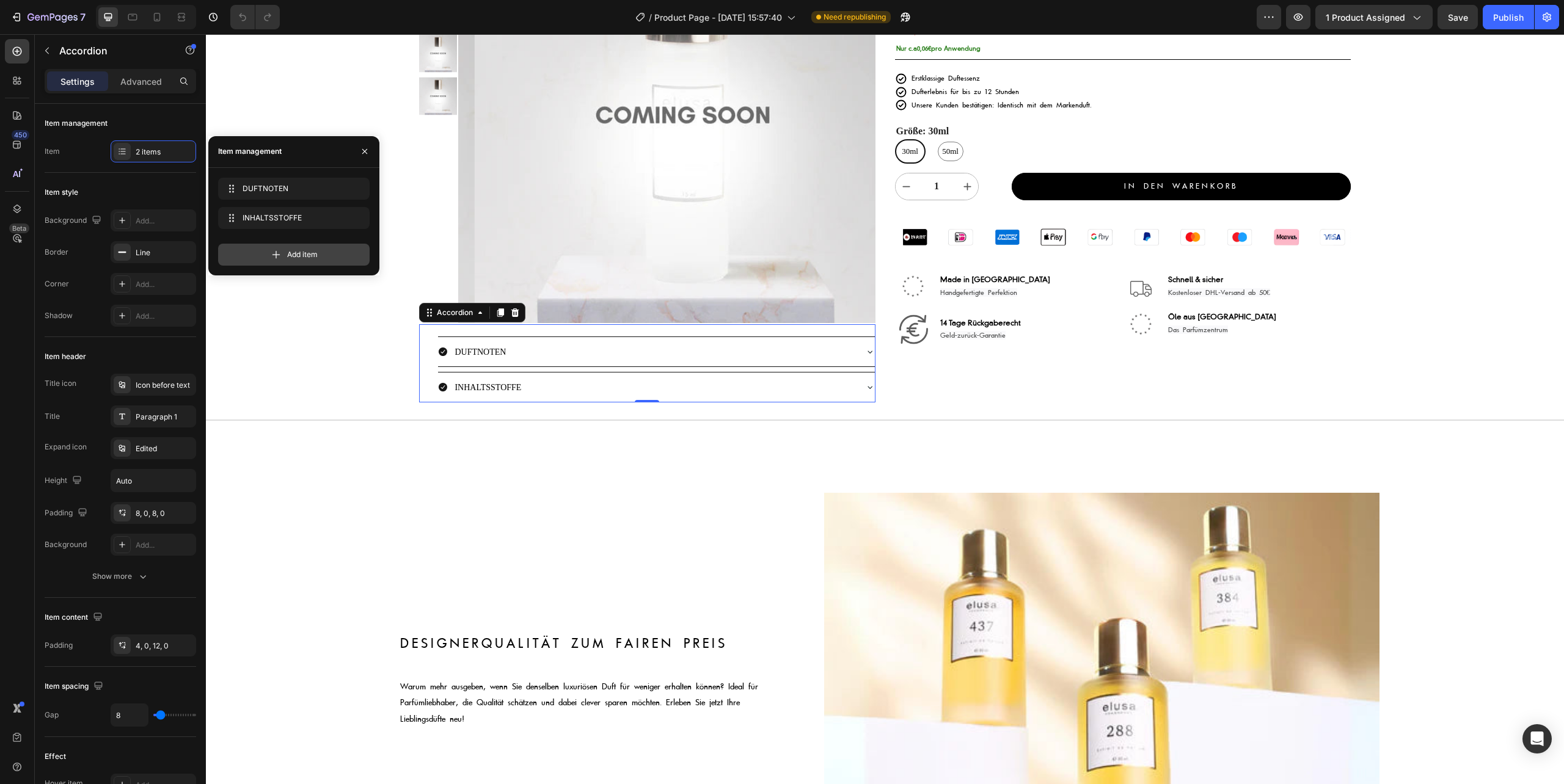
click at [307, 258] on span "Add item" at bounding box center [302, 254] width 31 height 11
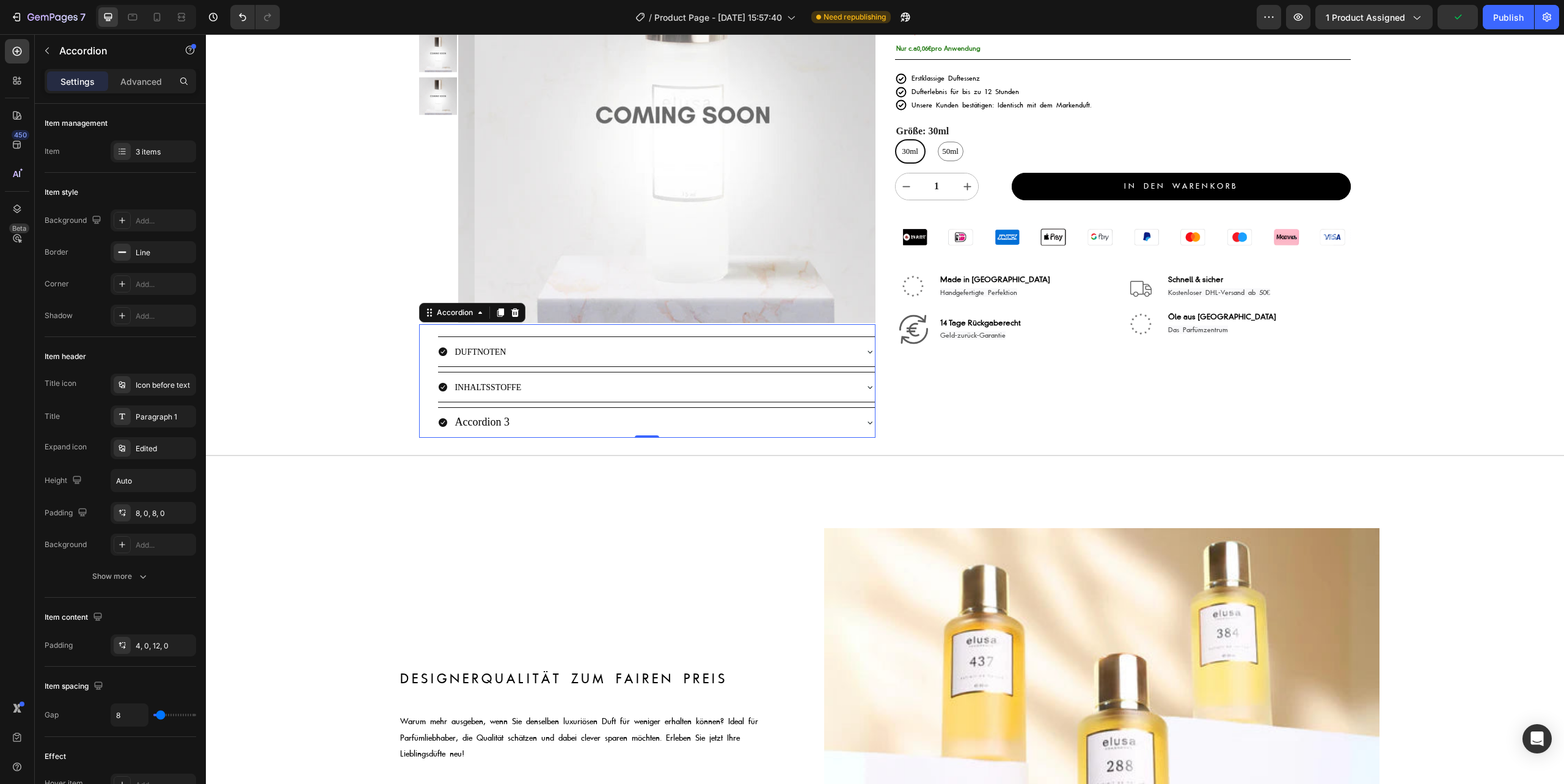
click at [539, 421] on div "Accordion 3" at bounding box center [646, 422] width 417 height 19
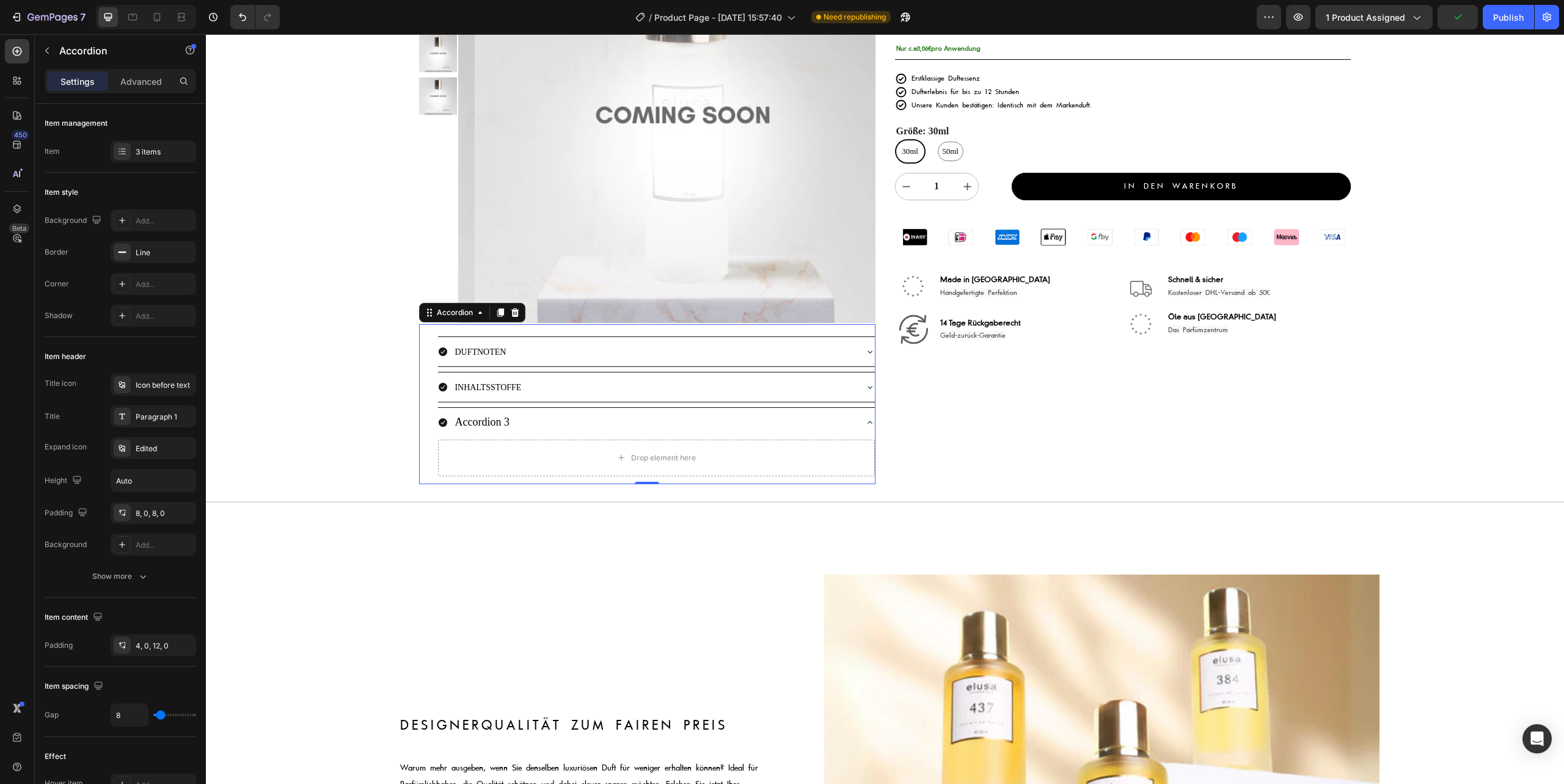
click at [539, 421] on div "Accordion 3" at bounding box center [646, 422] width 417 height 19
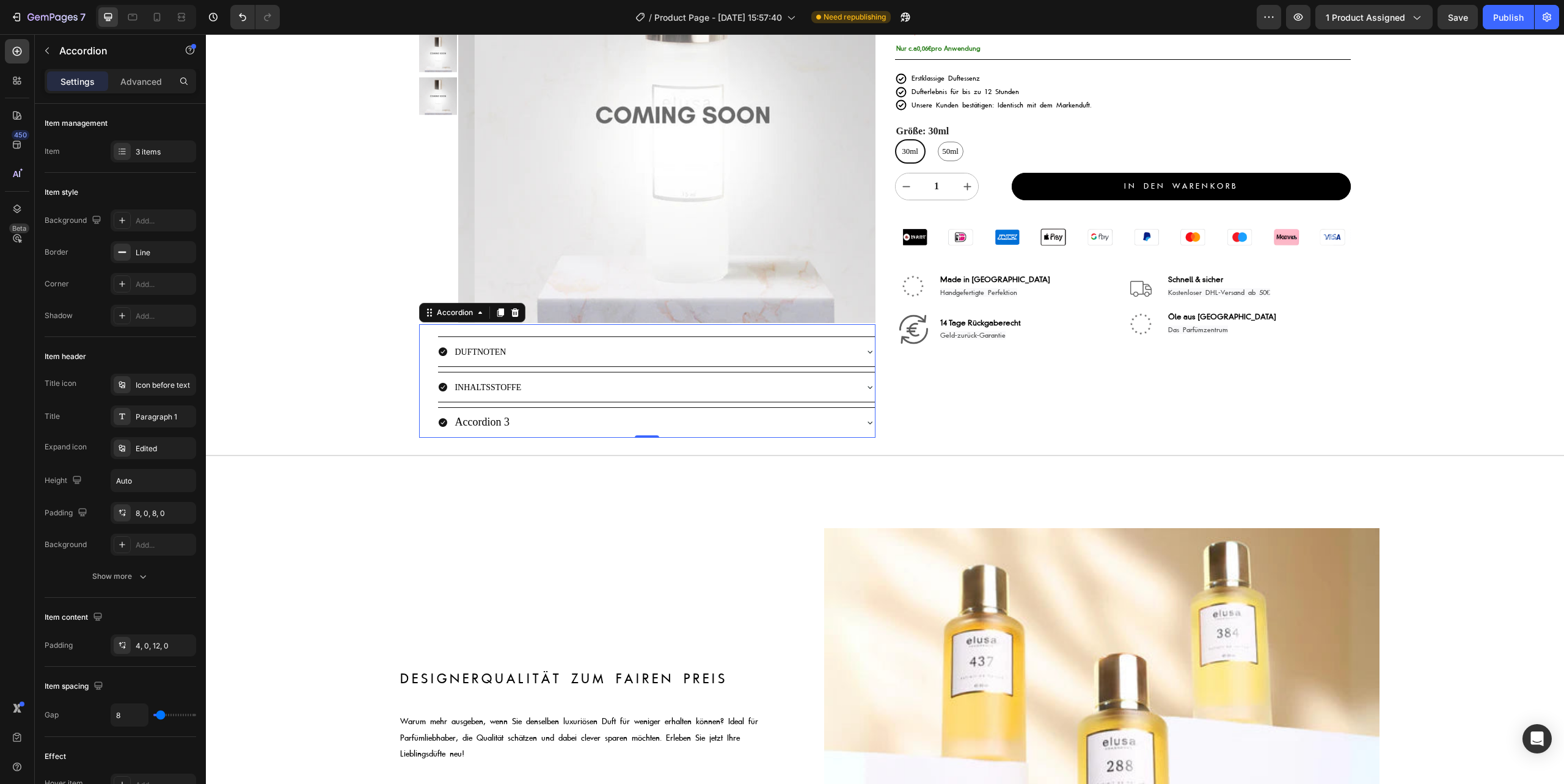
click at [490, 423] on div "Accordion 3" at bounding box center [482, 422] width 58 height 19
click at [491, 423] on p "Accordion 3" at bounding box center [481, 423] width 55 height 16
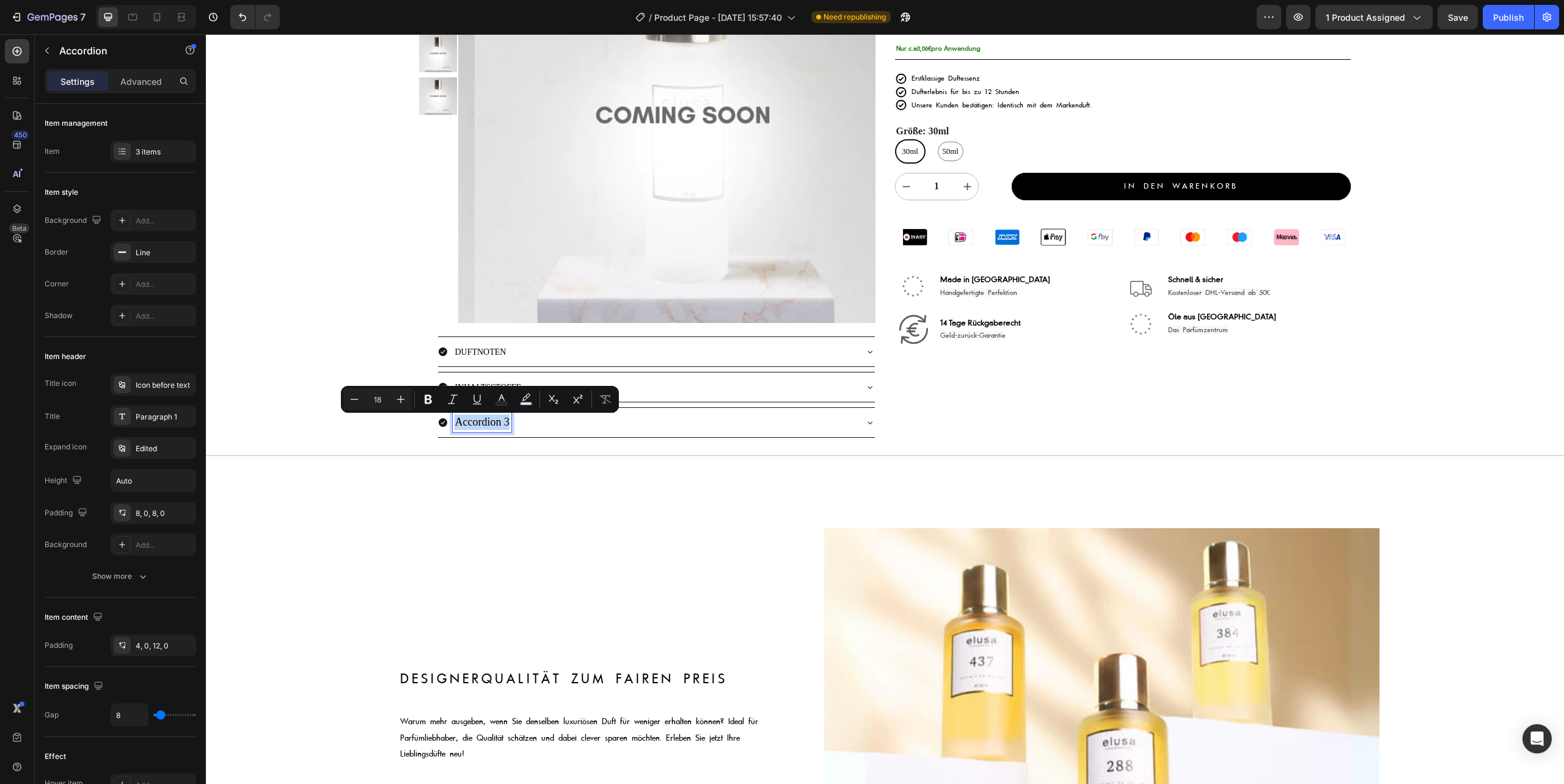
click at [481, 430] on p "Accordion 3" at bounding box center [481, 423] width 55 height 16
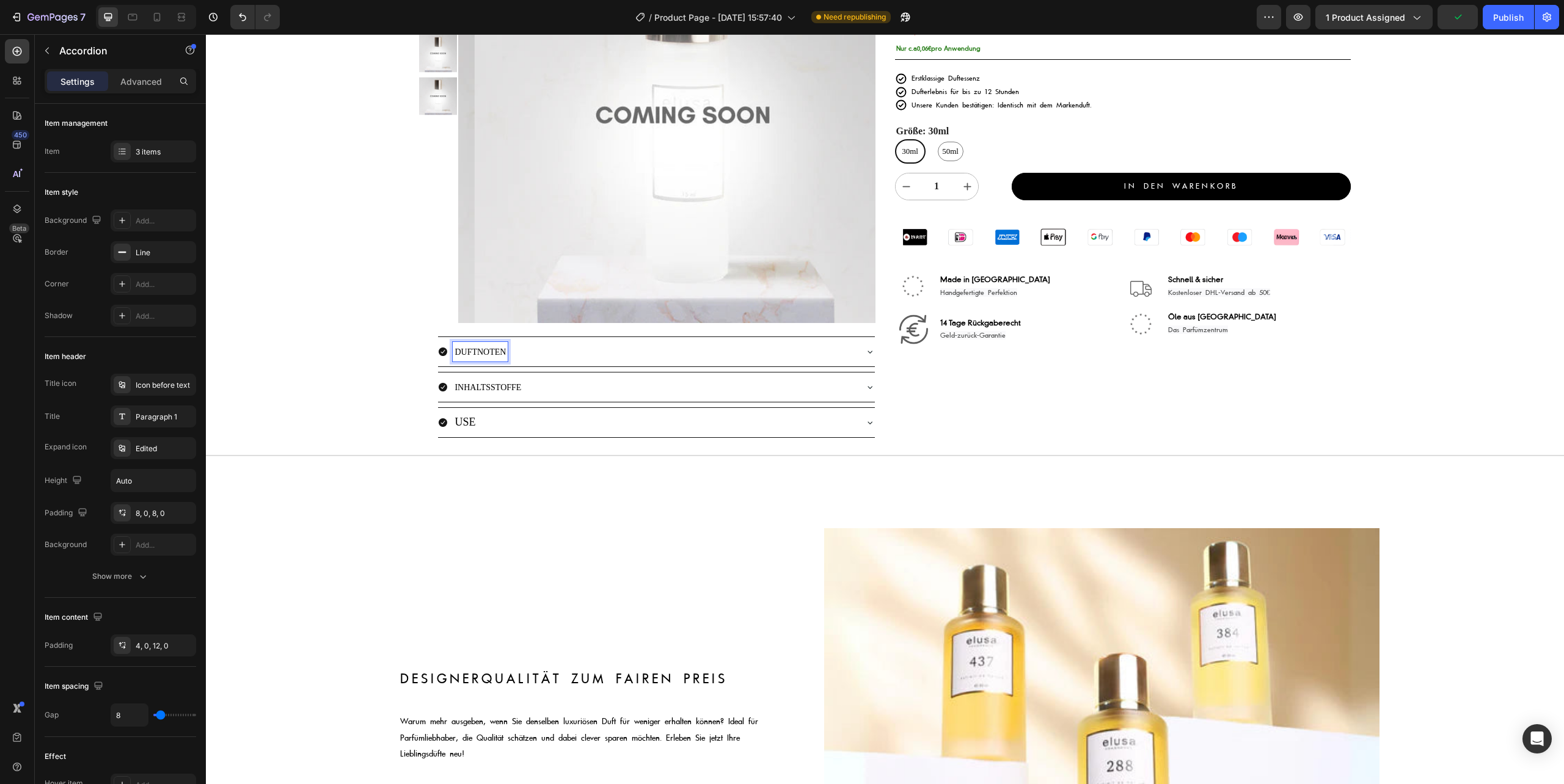
click at [494, 353] on span "DUFTNOTEN" at bounding box center [480, 352] width 51 height 9
click at [472, 424] on p "USE" at bounding box center [464, 423] width 21 height 16
click at [475, 353] on span "DUFTNOTEN" at bounding box center [480, 352] width 51 height 9
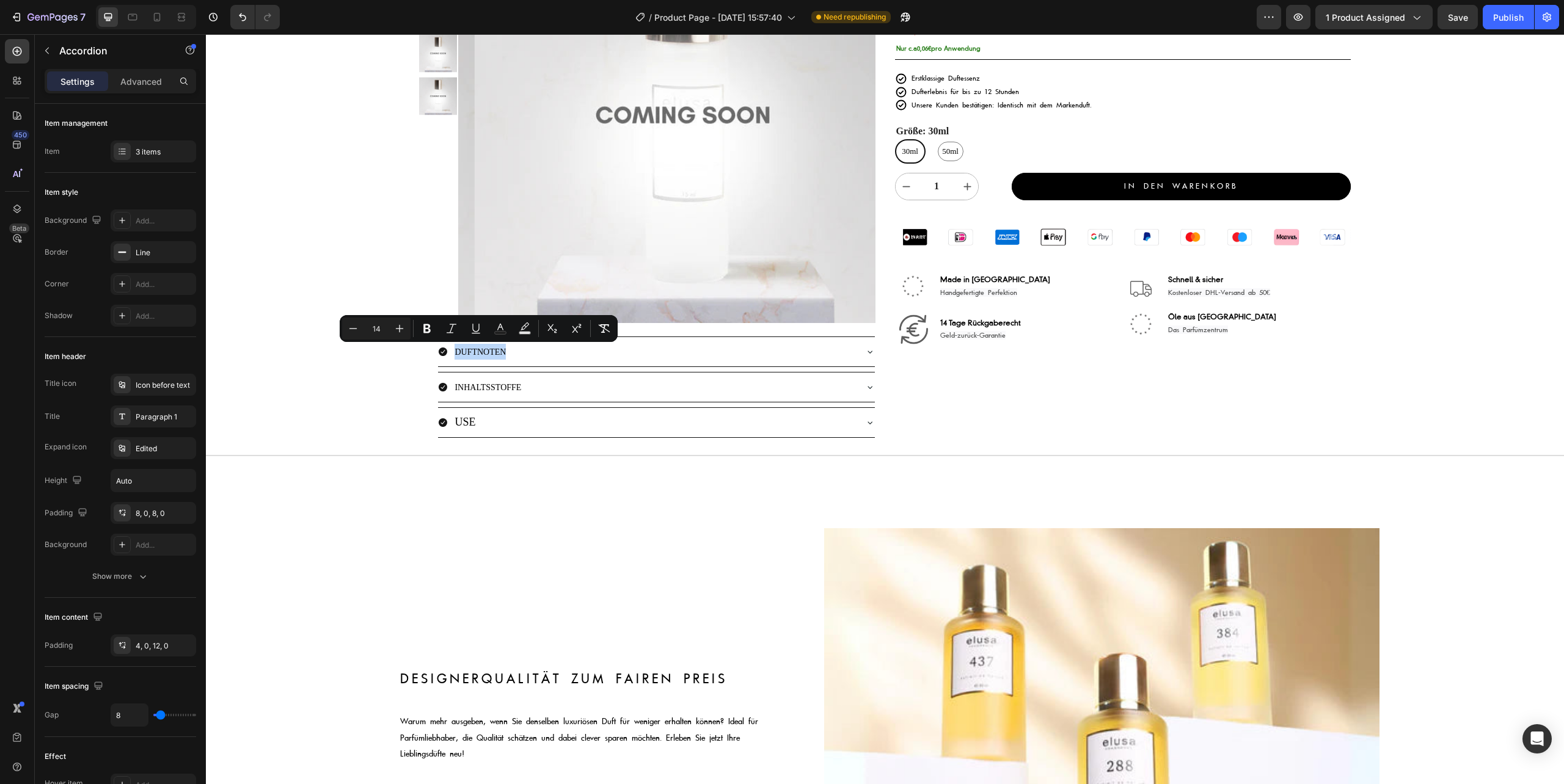
click at [453, 435] on div "USE" at bounding box center [656, 422] width 436 height 28
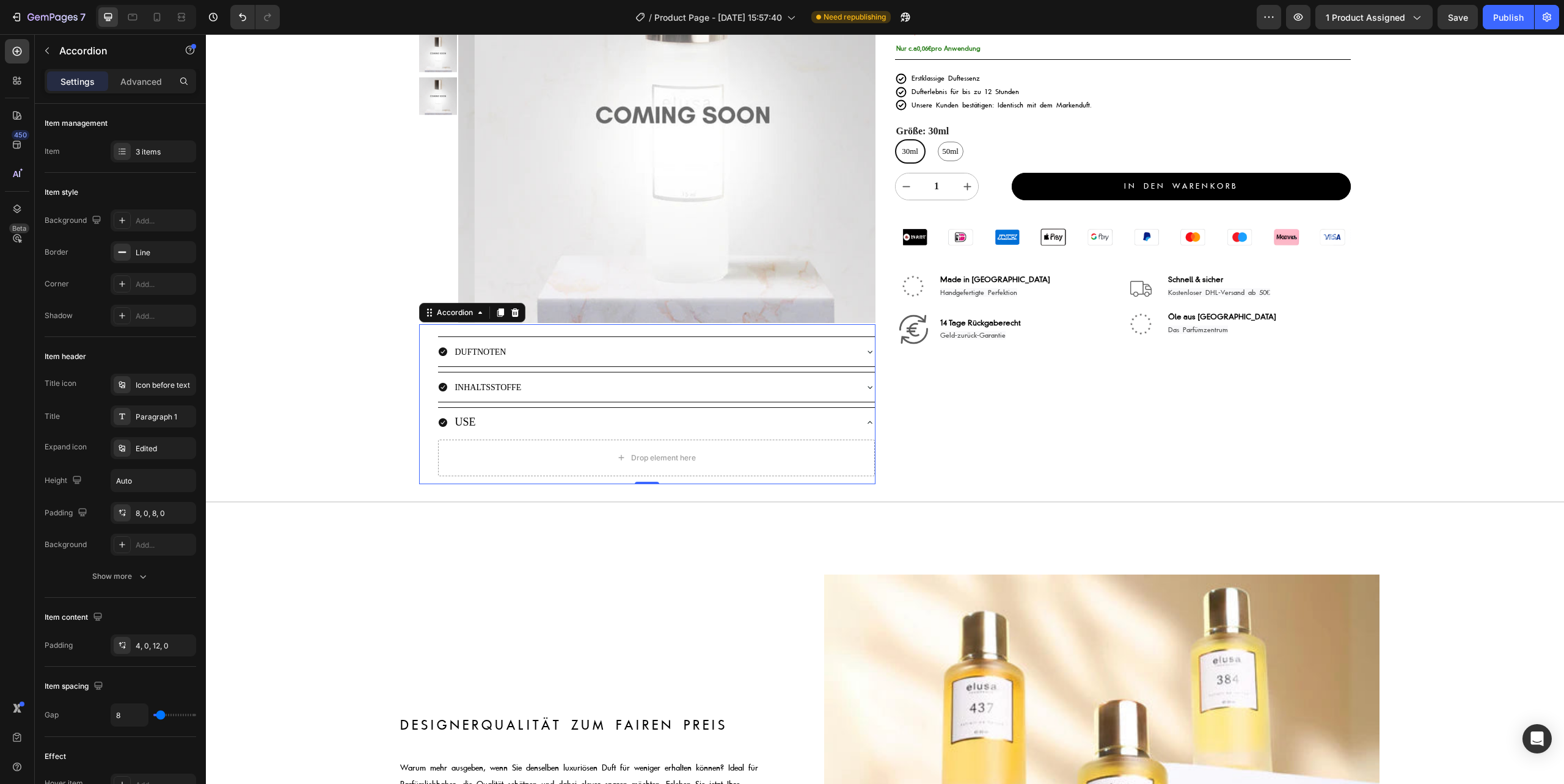
click at [458, 426] on p "USE" at bounding box center [464, 423] width 21 height 16
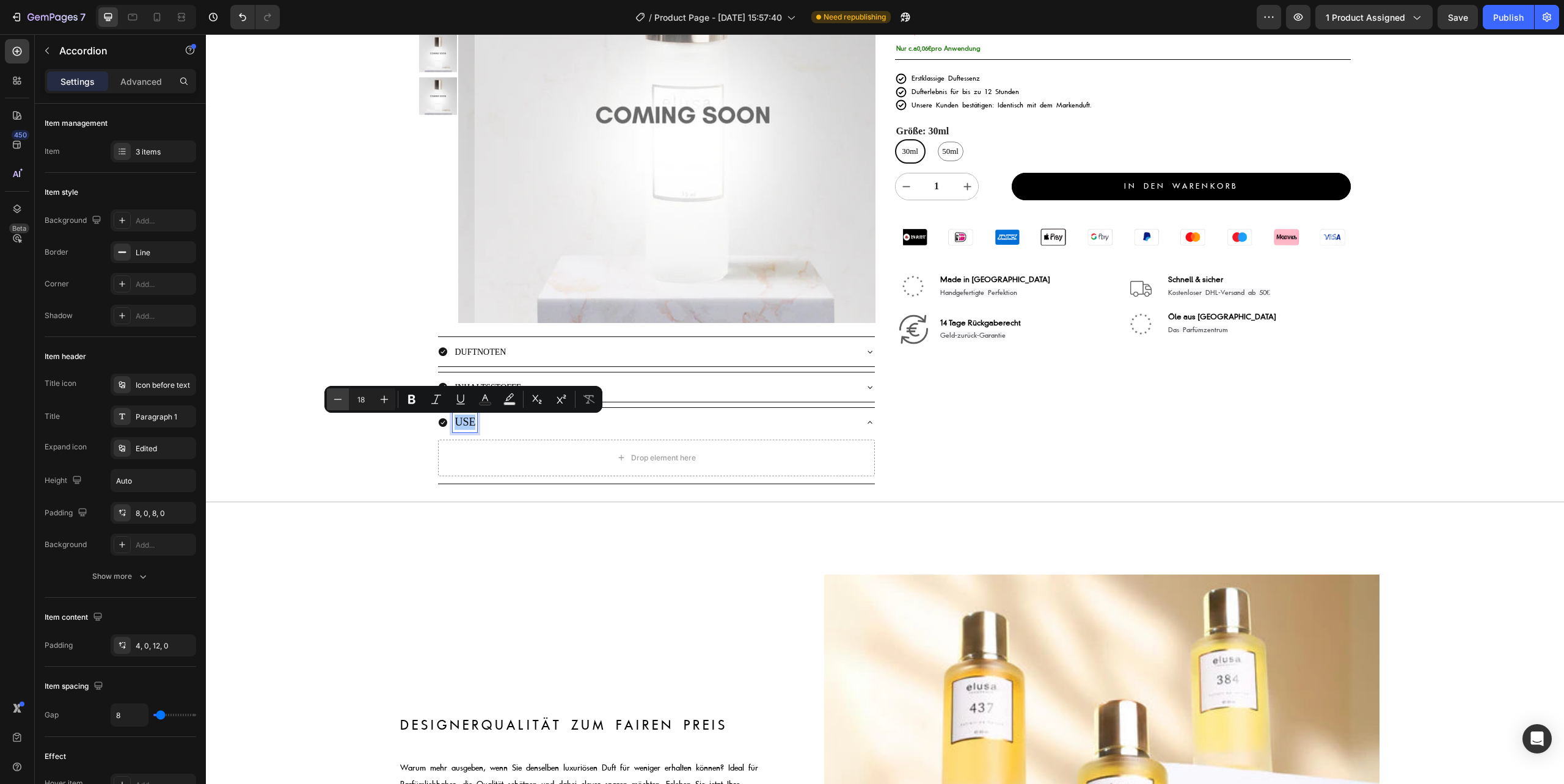
click at [342, 402] on icon "Editor contextual toolbar" at bounding box center [337, 399] width 12 height 12
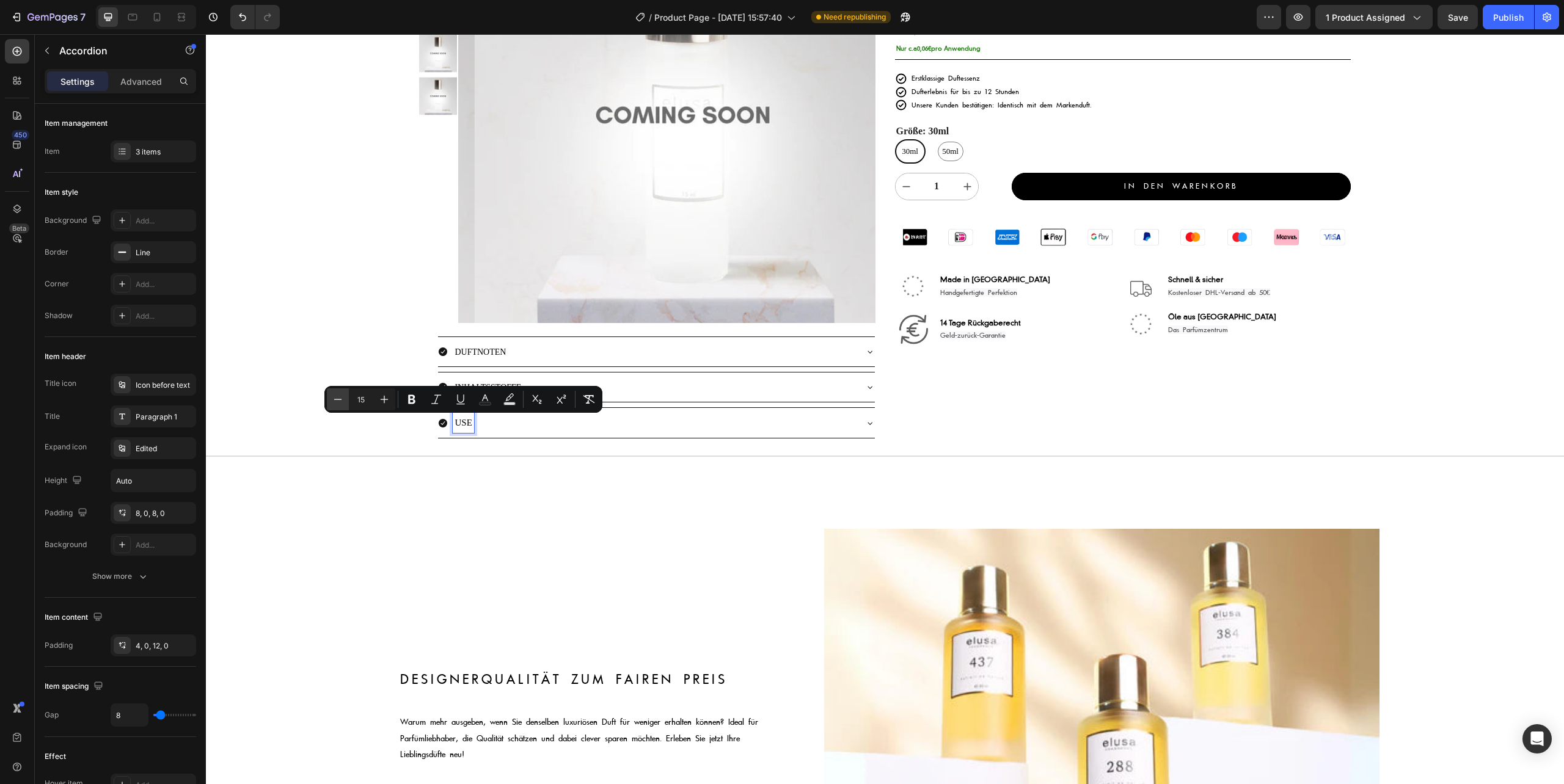
click at [342, 402] on icon "Editor contextual toolbar" at bounding box center [337, 399] width 12 height 12
type input "14"
click at [304, 335] on div "Product Images Image aurelialamprecht ✅ , islam_dulatov1 ✅ , lisadelpiero ✅ & ü…" at bounding box center [885, 181] width 1358 height 568
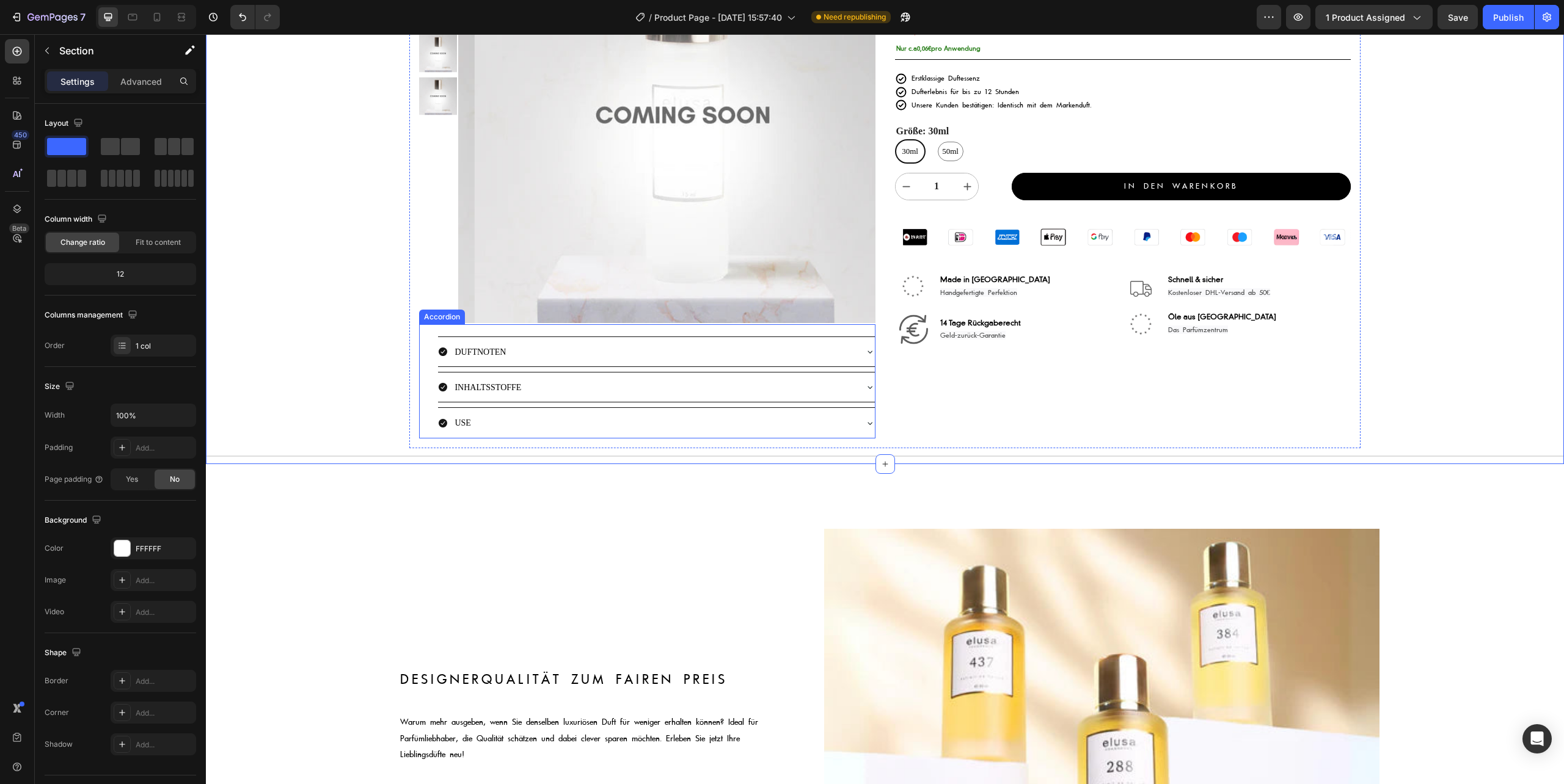
click at [507, 426] on div "USE" at bounding box center [646, 423] width 417 height 20
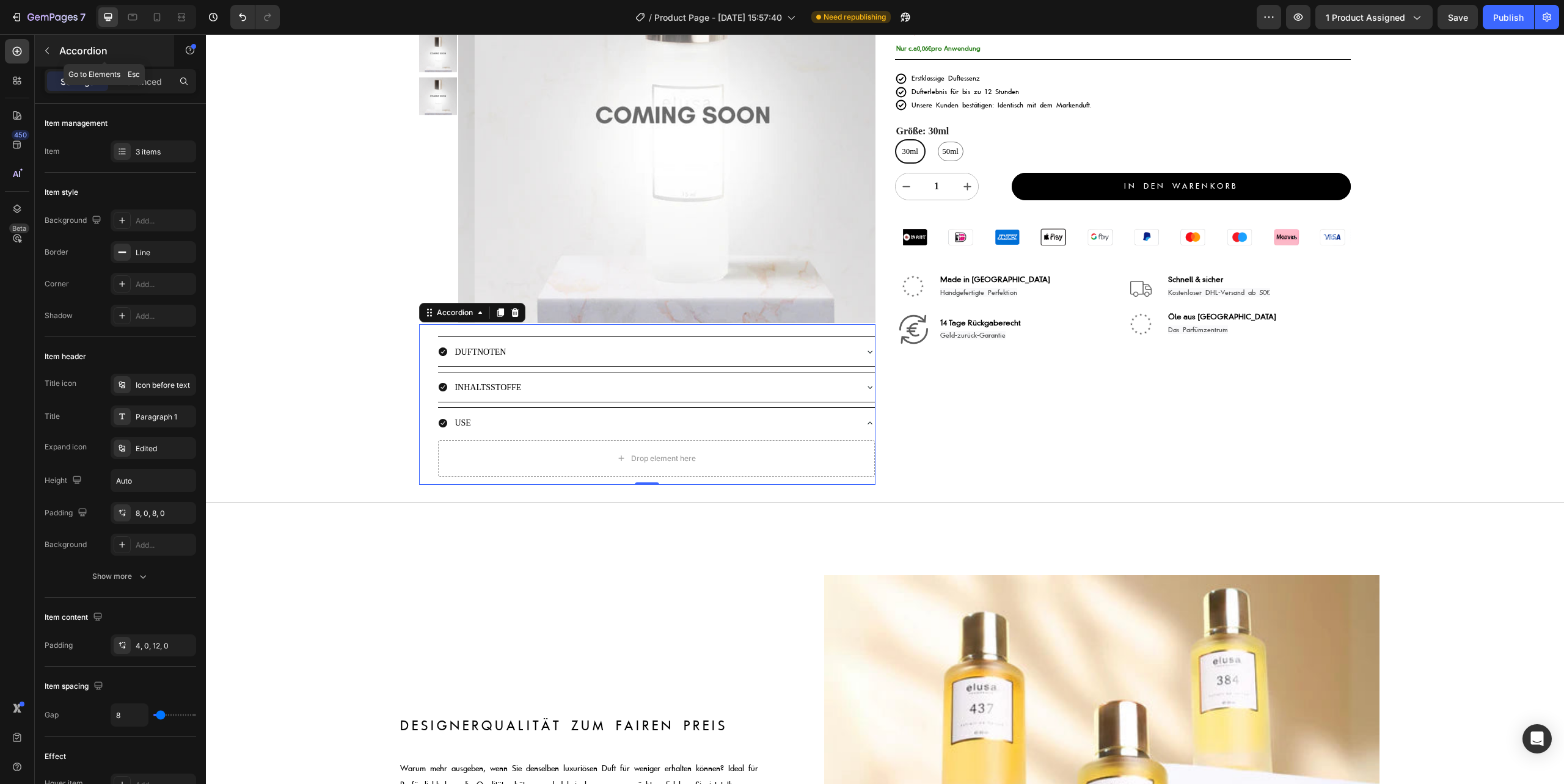
click at [43, 51] on icon "button" at bounding box center [47, 51] width 10 height 10
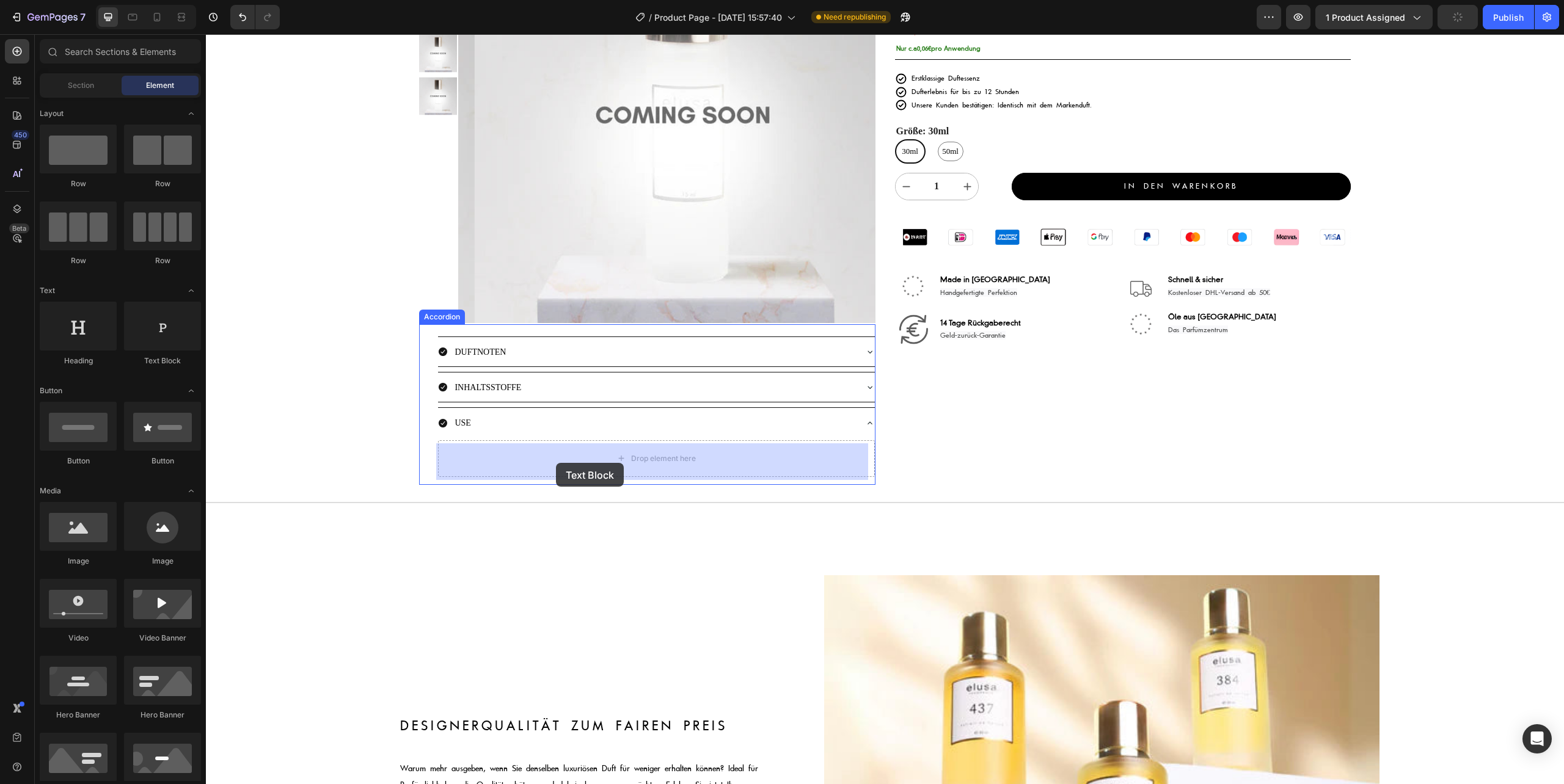
drag, startPoint x: 302, startPoint y: 370, endPoint x: 556, endPoint y: 463, distance: 270.5
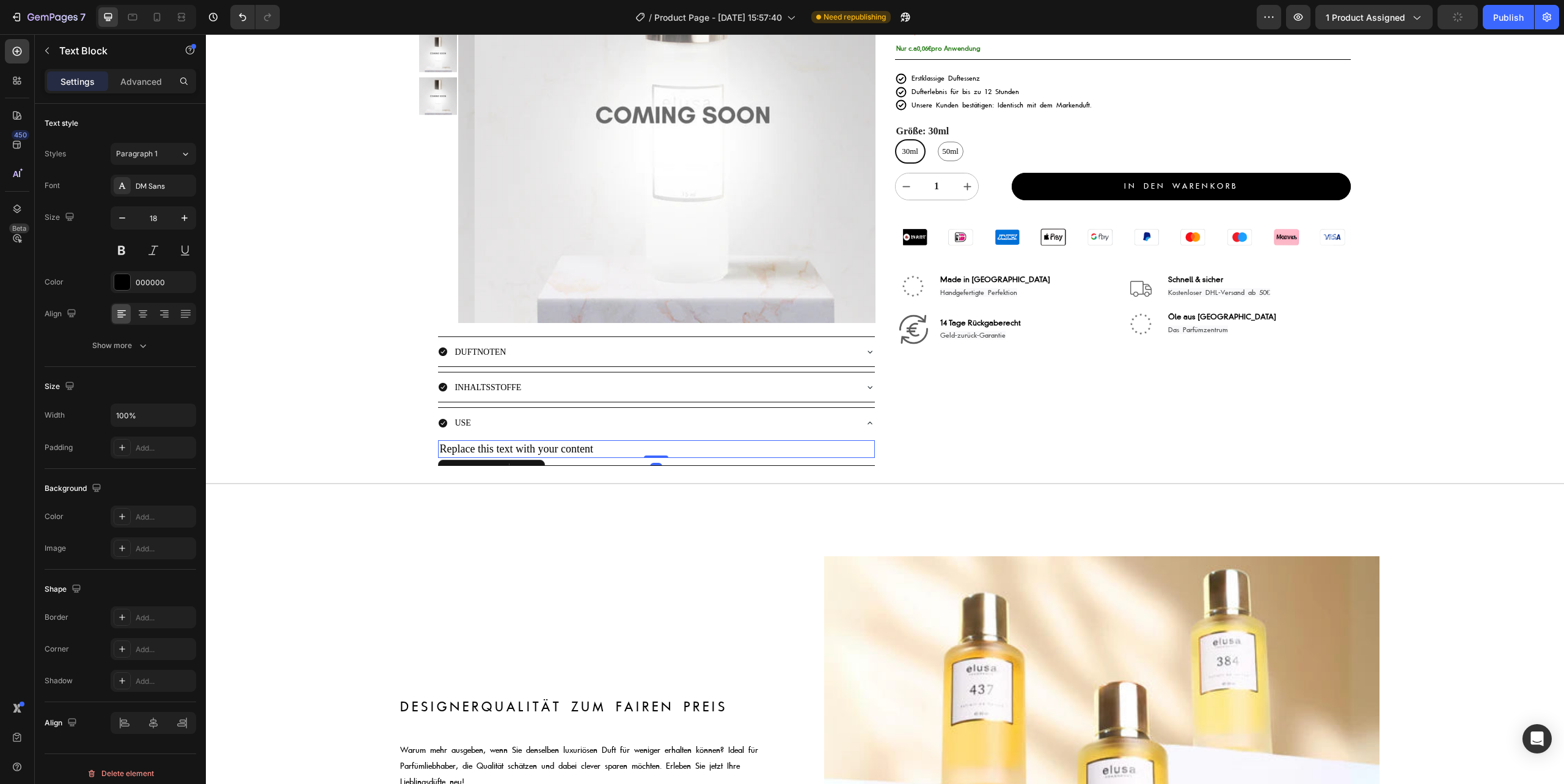
click at [582, 455] on div "Replace this text with your content" at bounding box center [656, 449] width 436 height 18
click at [582, 455] on p "Replace this text with your content" at bounding box center [656, 449] width 434 height 16
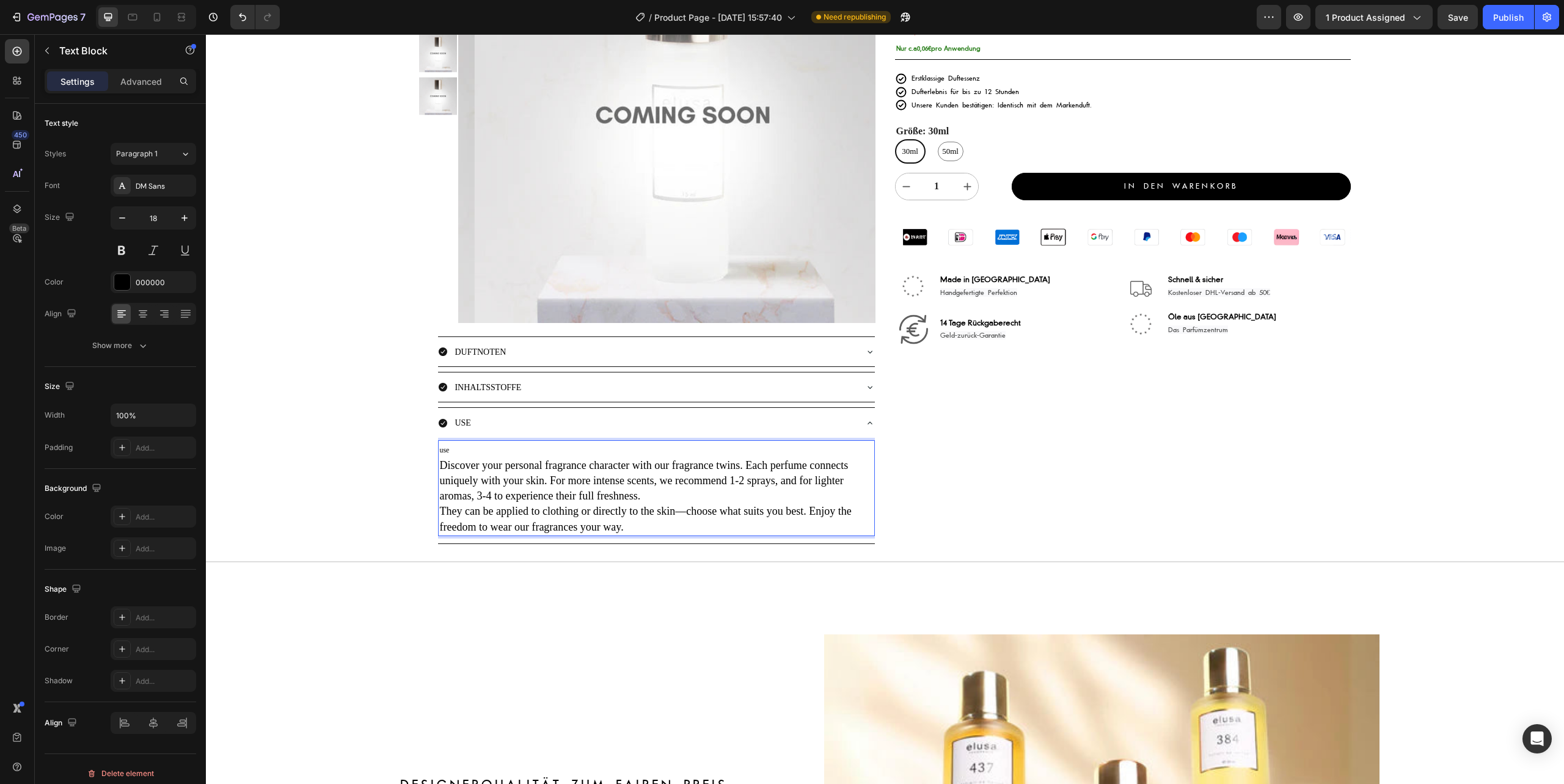
click at [441, 465] on p "Discover your personal fragrance character with our fragrance twins. Each perfu…" at bounding box center [656, 481] width 434 height 46
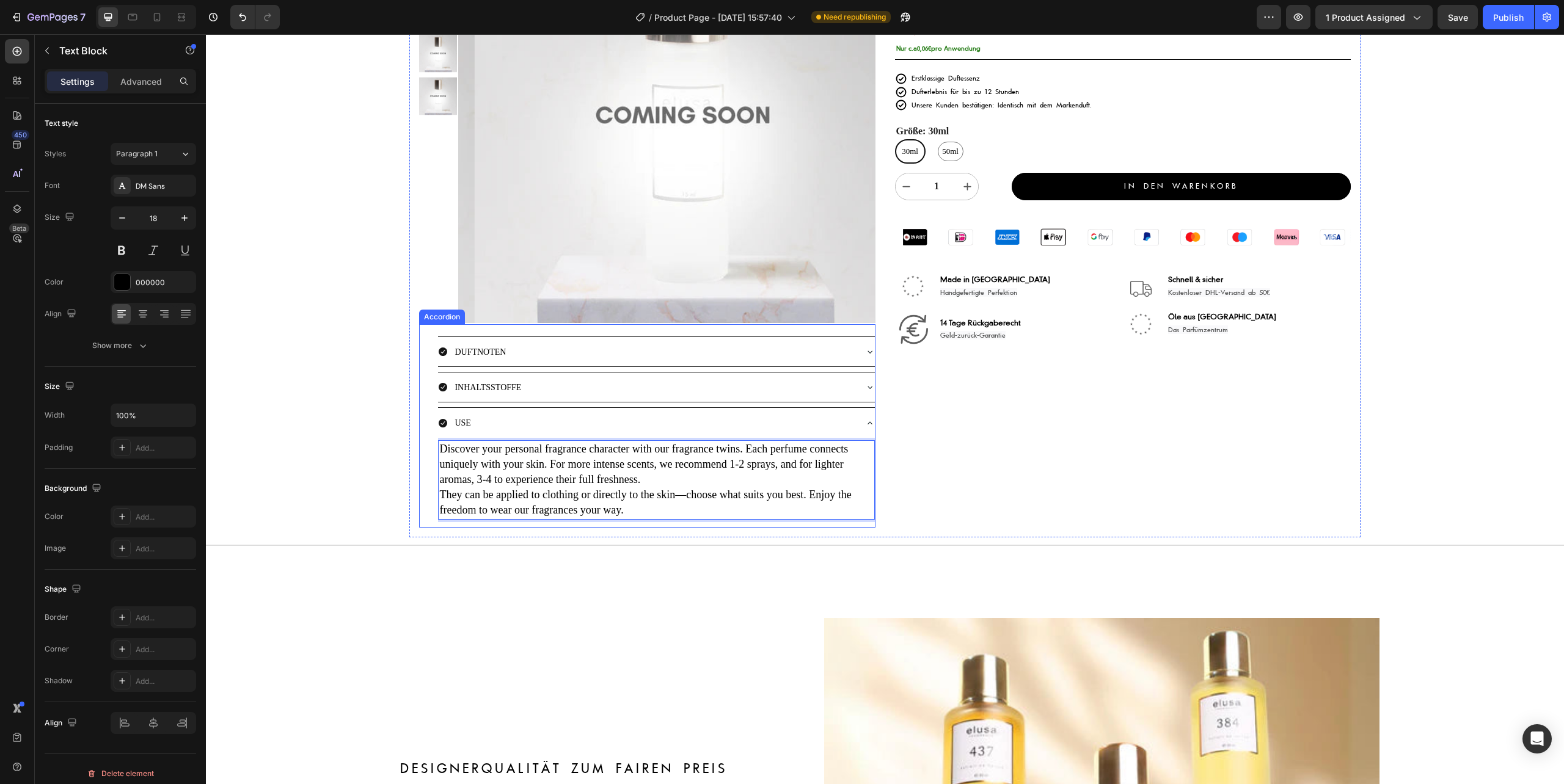
click at [504, 391] on span "INHALTSSTOFFE" at bounding box center [488, 387] width 67 height 9
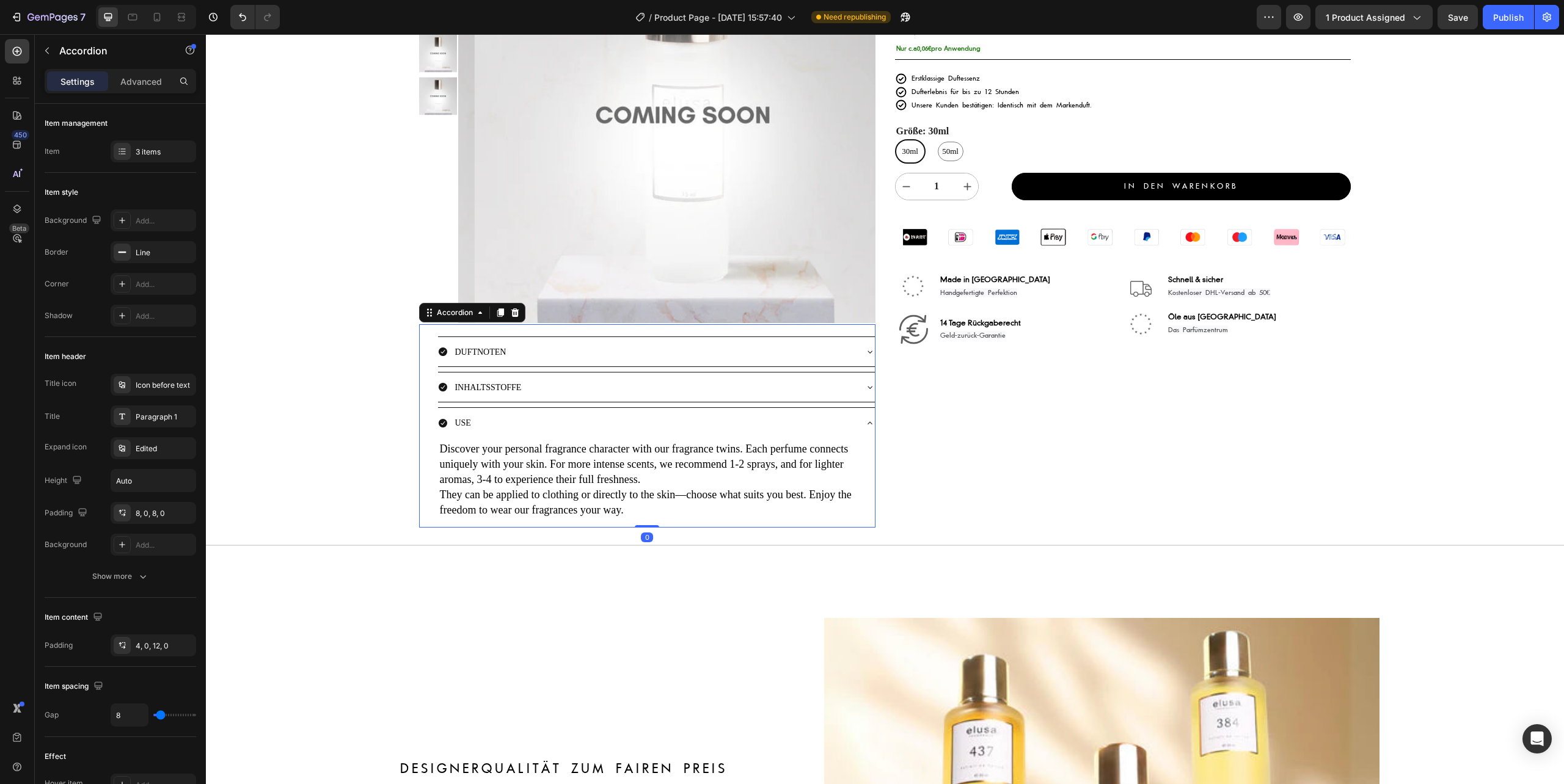
click at [538, 401] on div "INHALTSSTOFFE" at bounding box center [656, 387] width 436 height 29
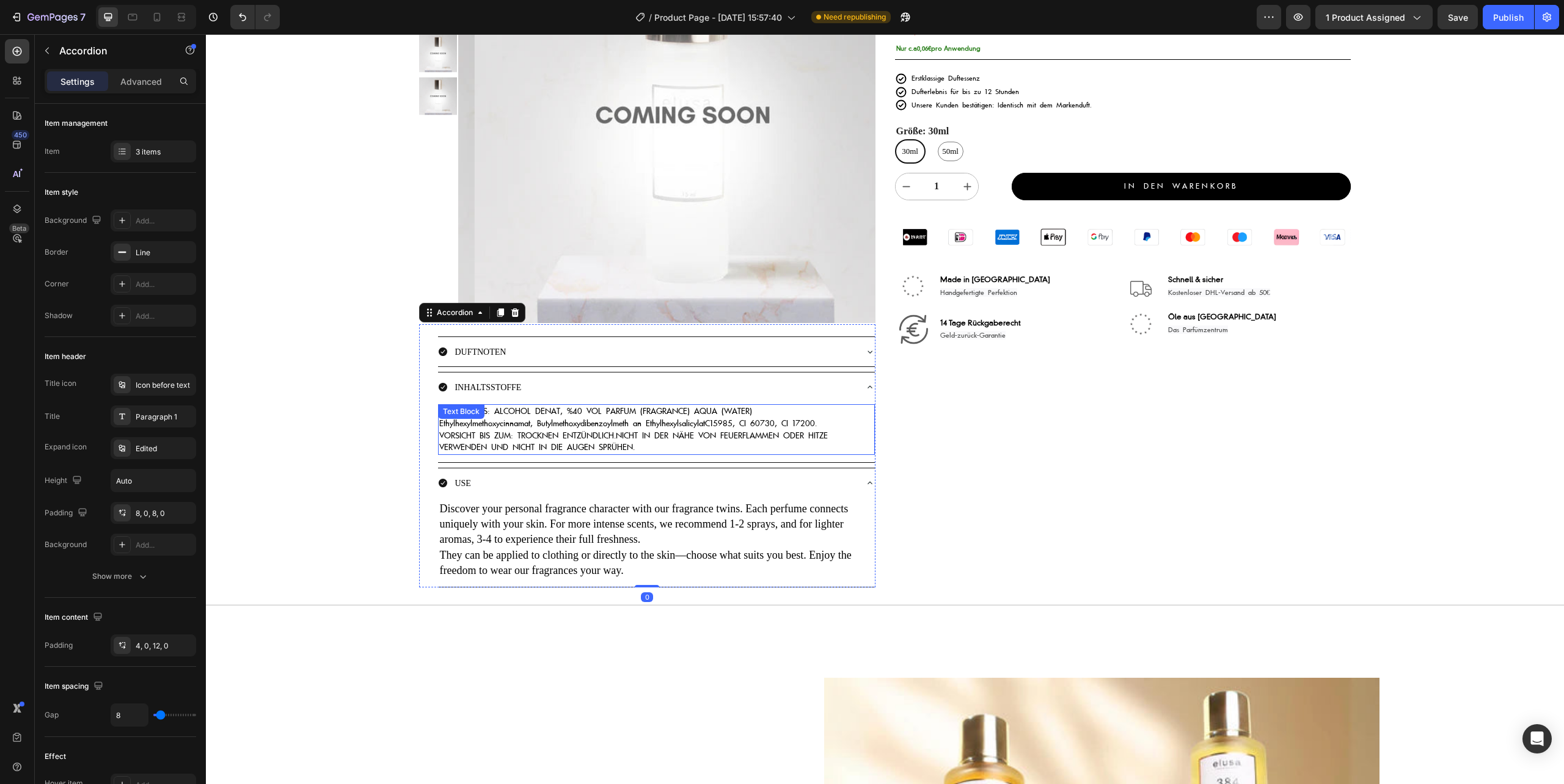
click at [532, 415] on p "INGREDIENTS: ALCOHOL DENAT, %40 VOL PARFUM (FRAGRANCE) AQUA (WATER) Ethylhexylm…" at bounding box center [656, 429] width 434 height 48
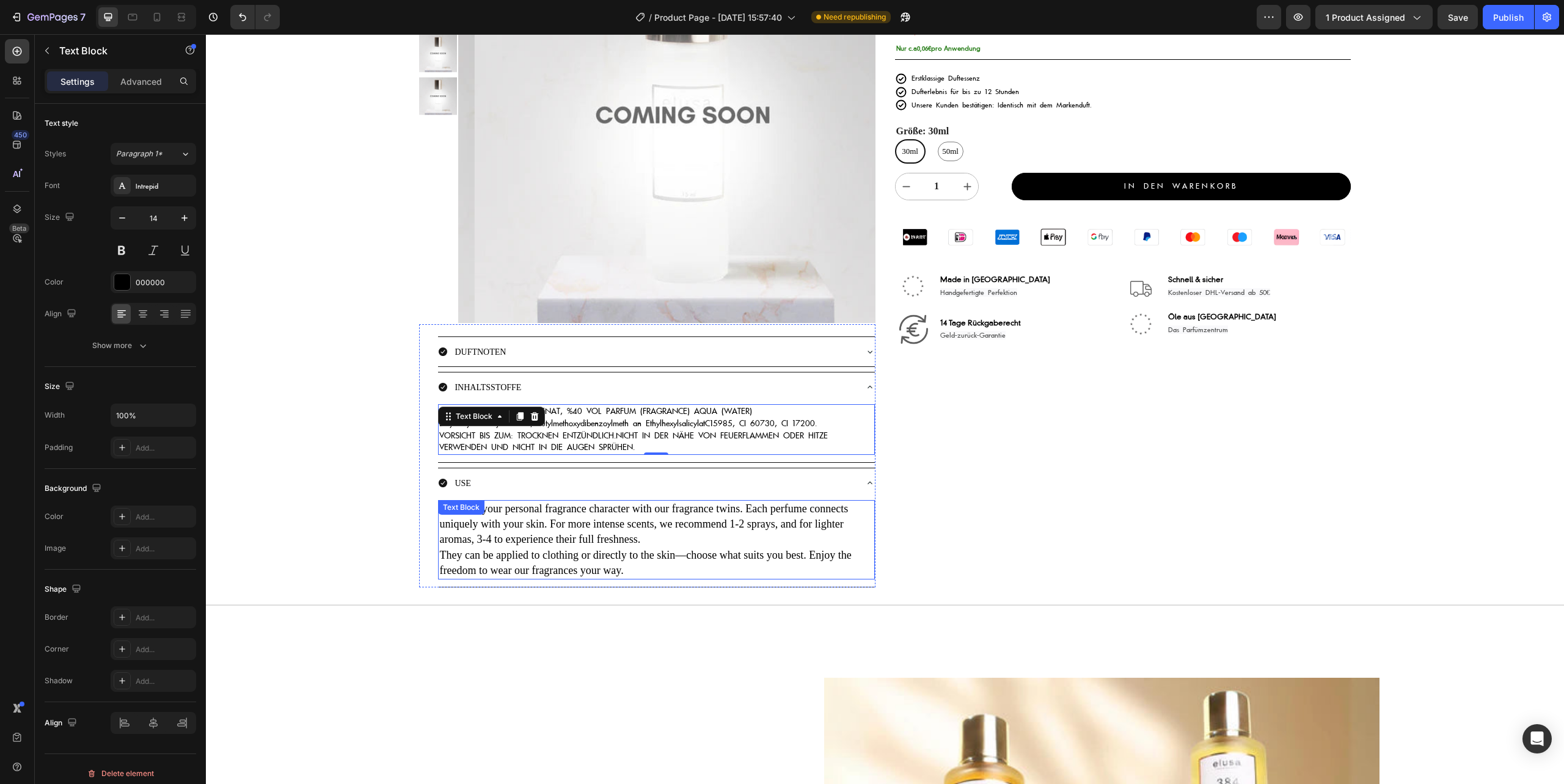
click at [567, 534] on p "Discover your personal fragrance character with our fragrance twins. Each perfu…" at bounding box center [656, 524] width 434 height 46
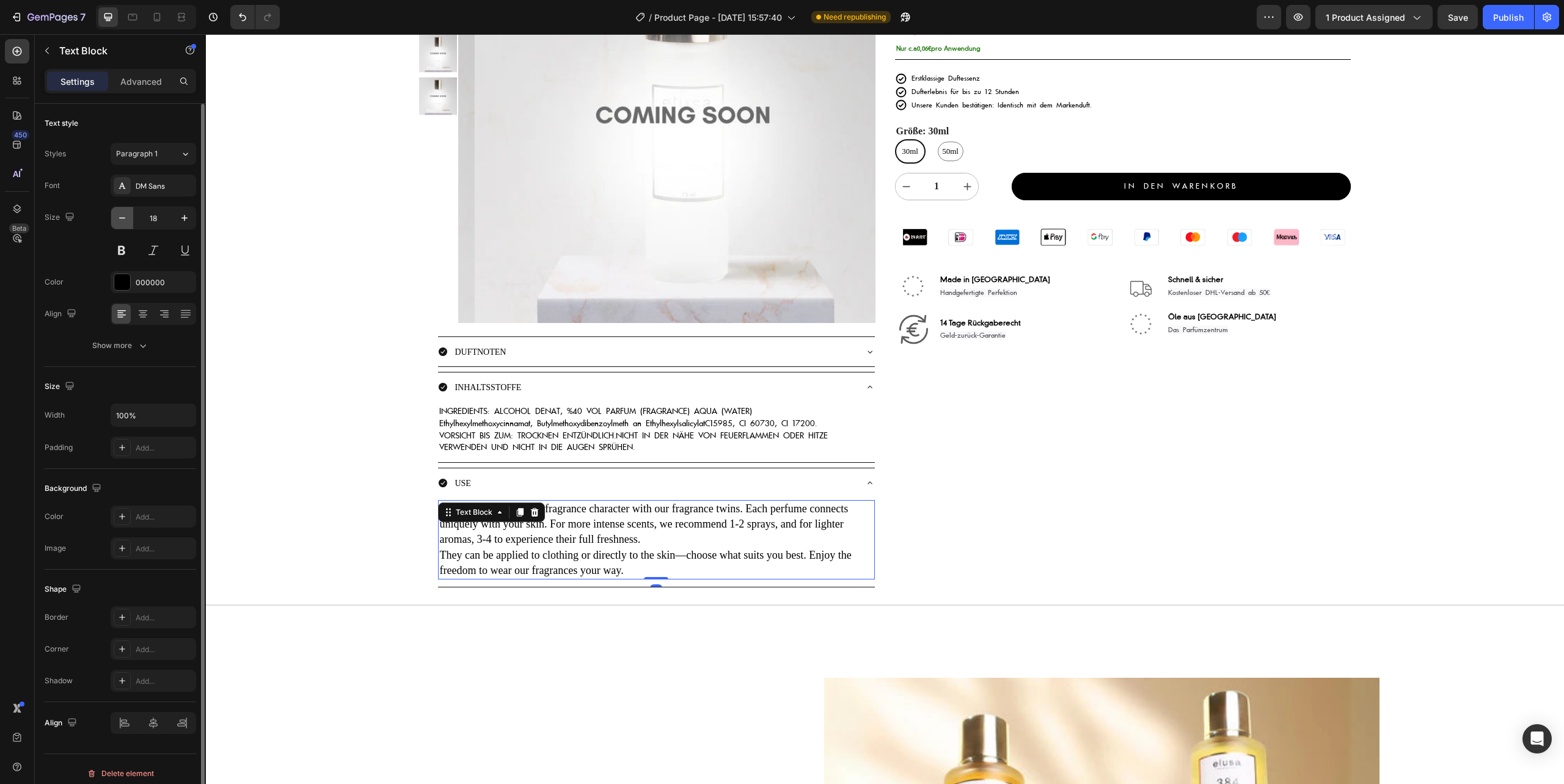
click at [121, 221] on icon "button" at bounding box center [122, 218] width 12 height 12
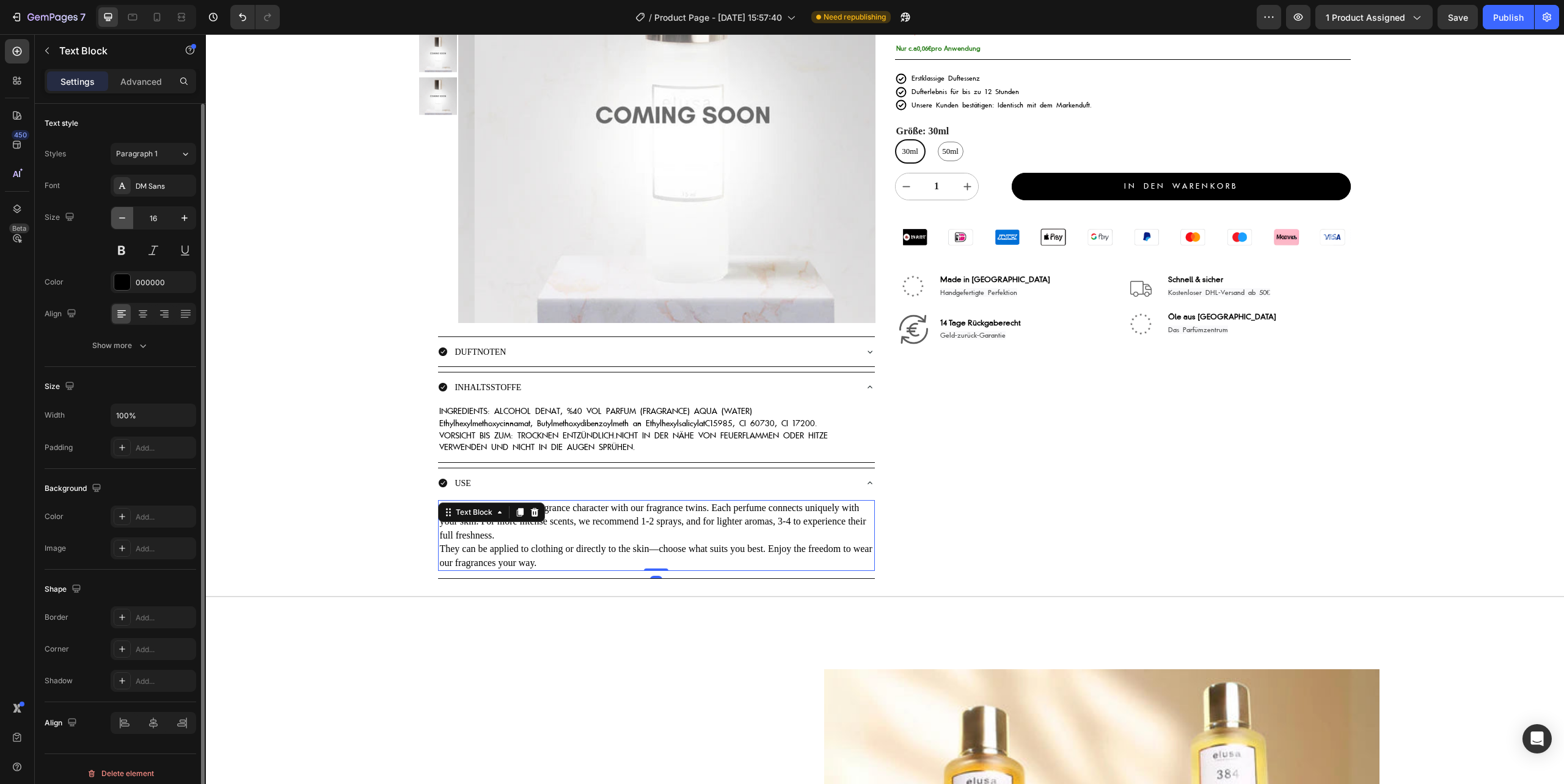
click at [121, 220] on icon "button" at bounding box center [122, 218] width 12 height 12
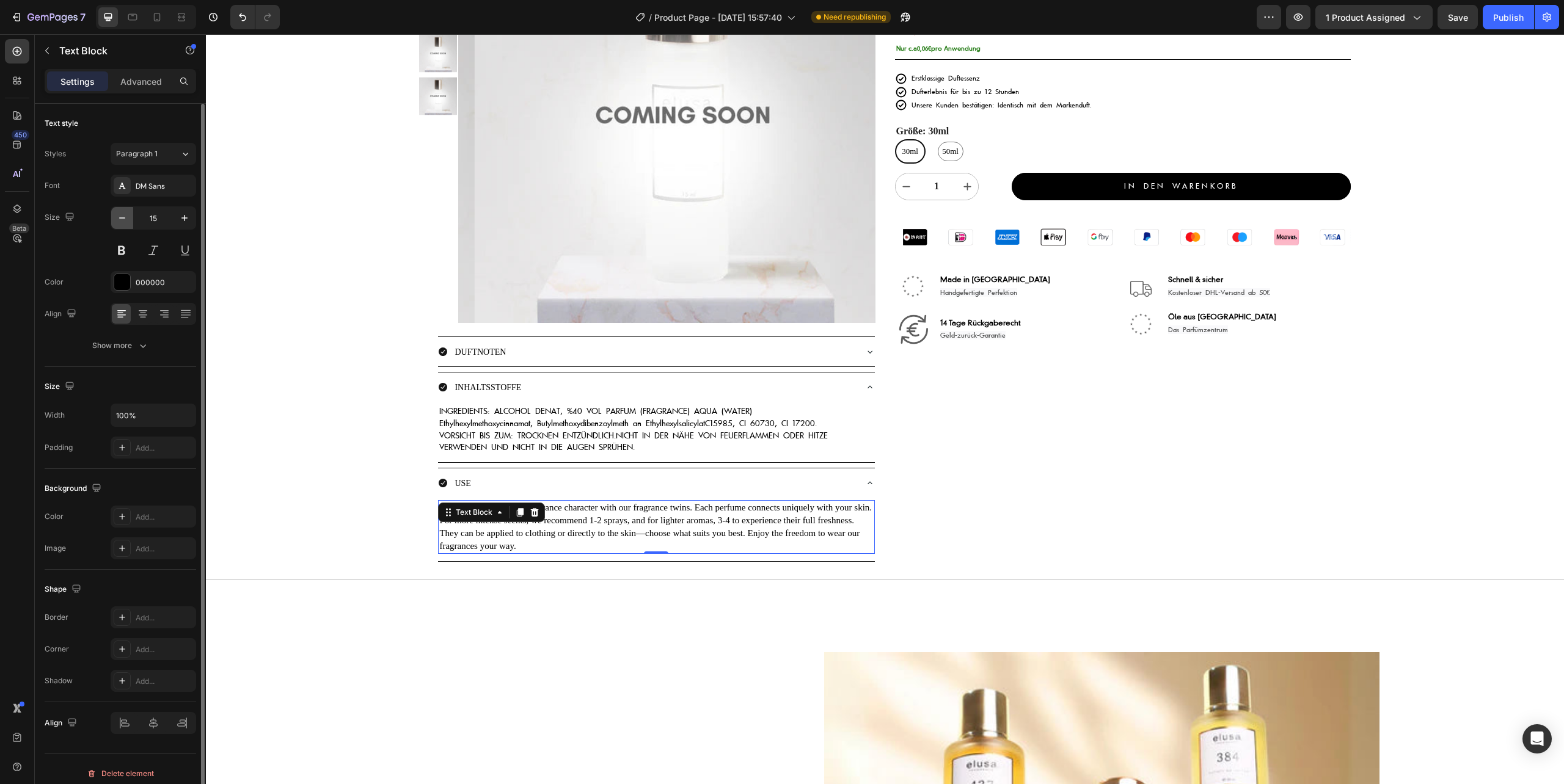
click at [121, 220] on icon "button" at bounding box center [122, 218] width 12 height 12
type input "14"
click at [156, 181] on div "DM Sans" at bounding box center [164, 186] width 57 height 11
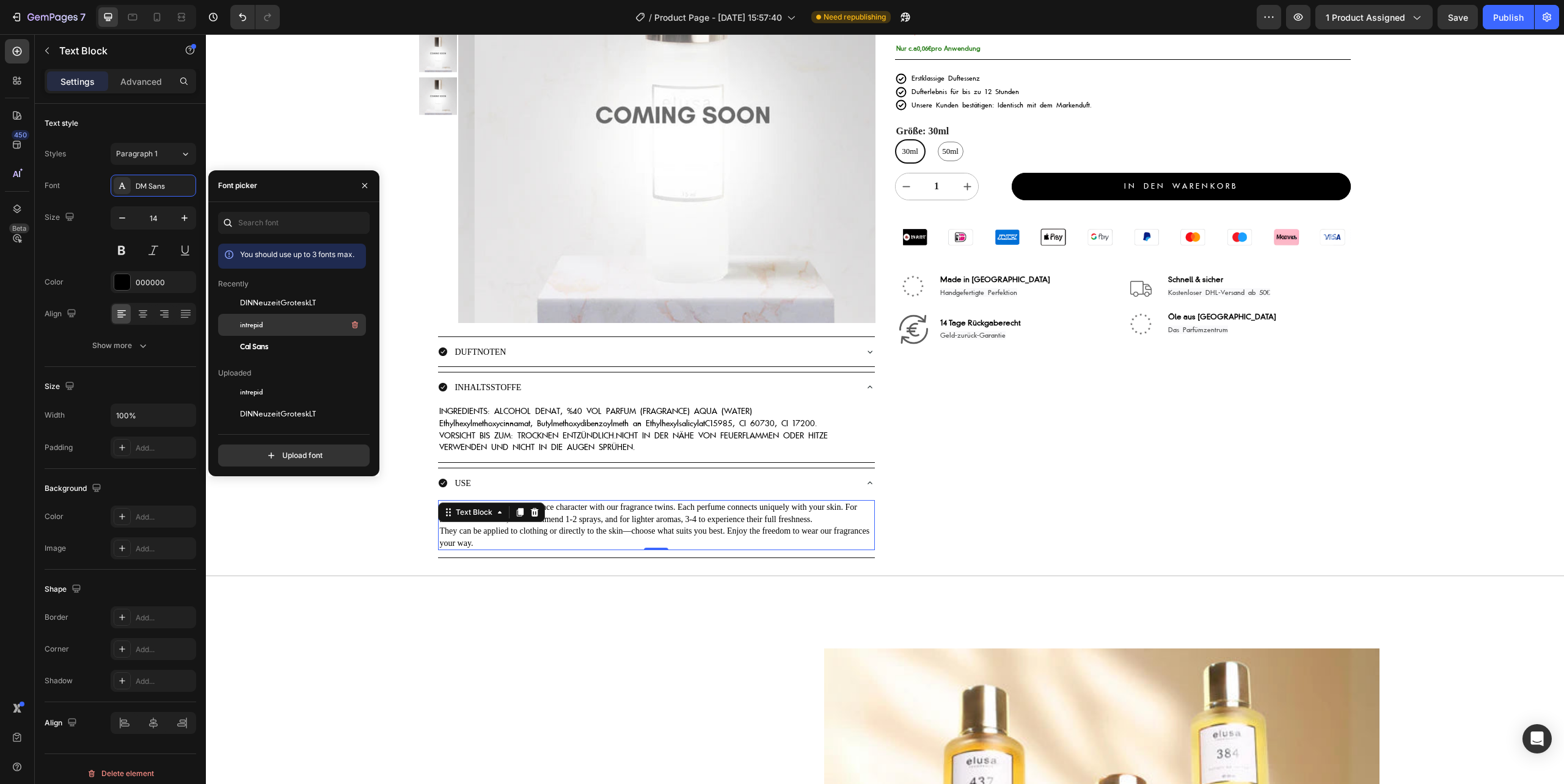
click at [267, 328] on div "intrepid" at bounding box center [302, 325] width 123 height 15
click at [959, 470] on div "Image aurelialamprecht ✅ , islam_dulatov1 ✅ , lisadelpiero ✅ & über 250.000 zuf…" at bounding box center [1123, 232] width 456 height 652
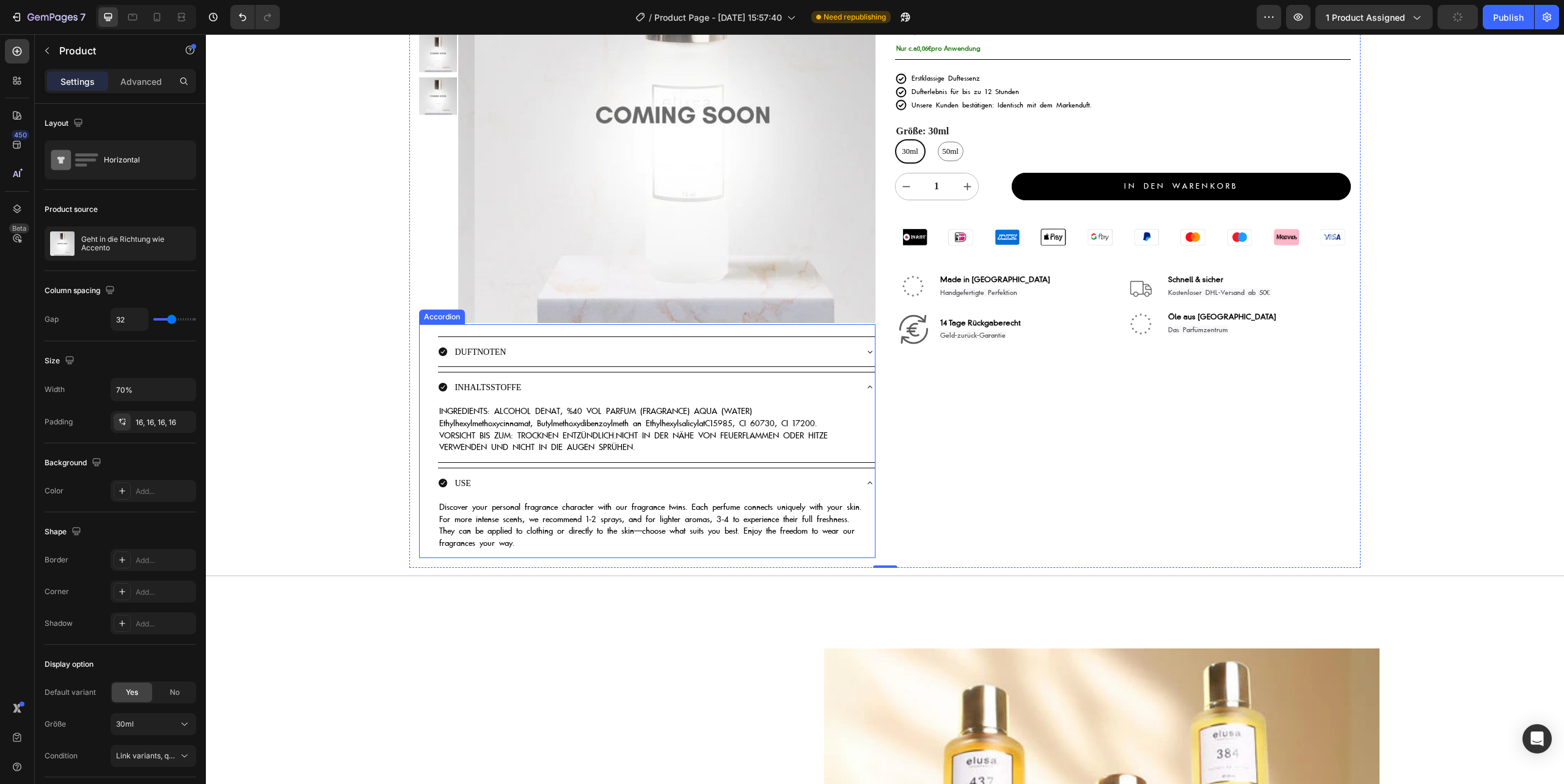
click at [865, 387] on icon at bounding box center [870, 387] width 10 height 10
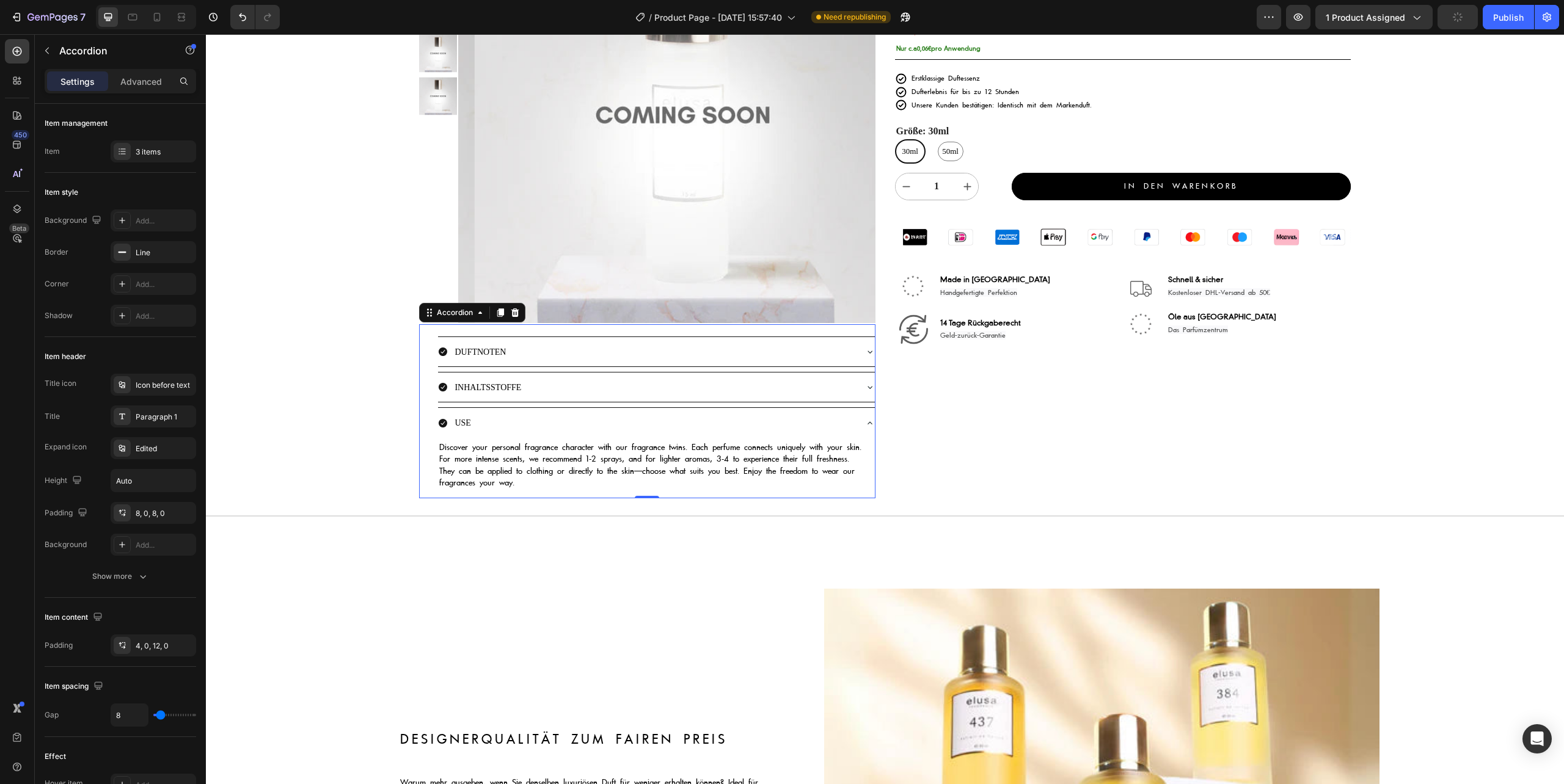
click at [865, 426] on icon at bounding box center [870, 424] width 10 height 10
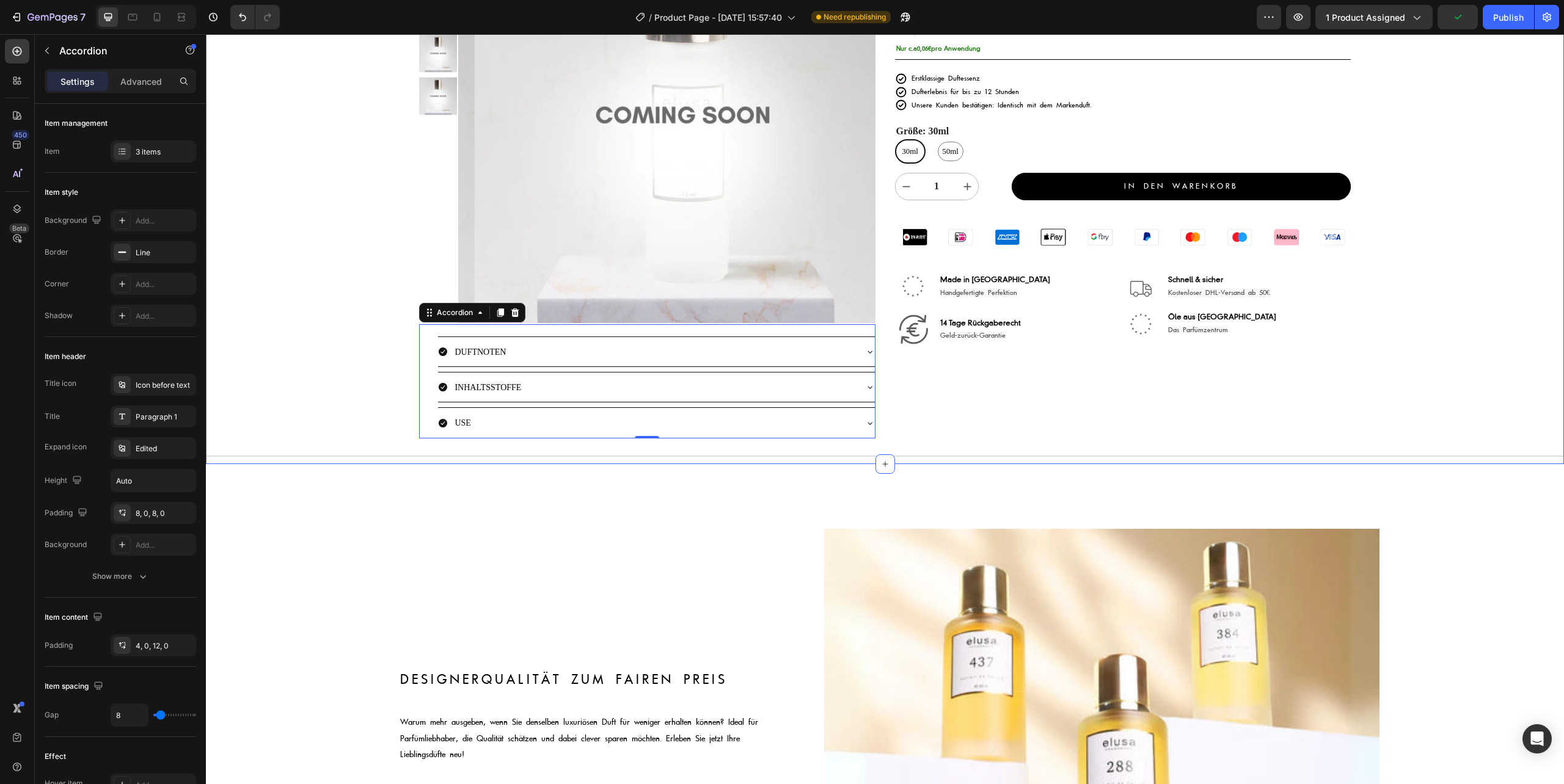
click at [318, 398] on div "Product Images Image aurelialamprecht ✅ , islam_dulatov1 ✅ , lisadelpiero ✅ & ü…" at bounding box center [885, 181] width 1358 height 568
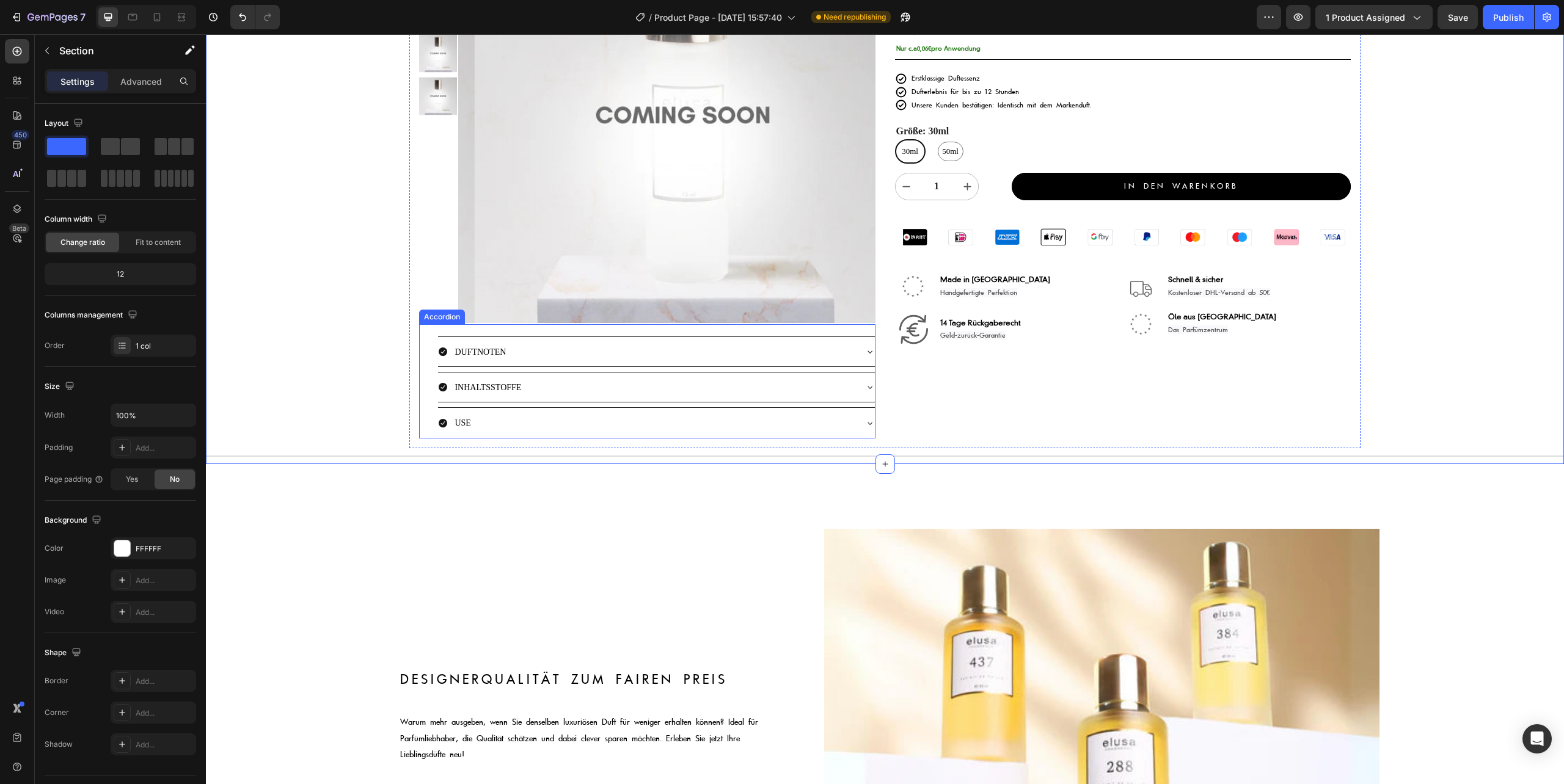
click at [542, 379] on div "INHALTSSTOFFE" at bounding box center [646, 387] width 417 height 20
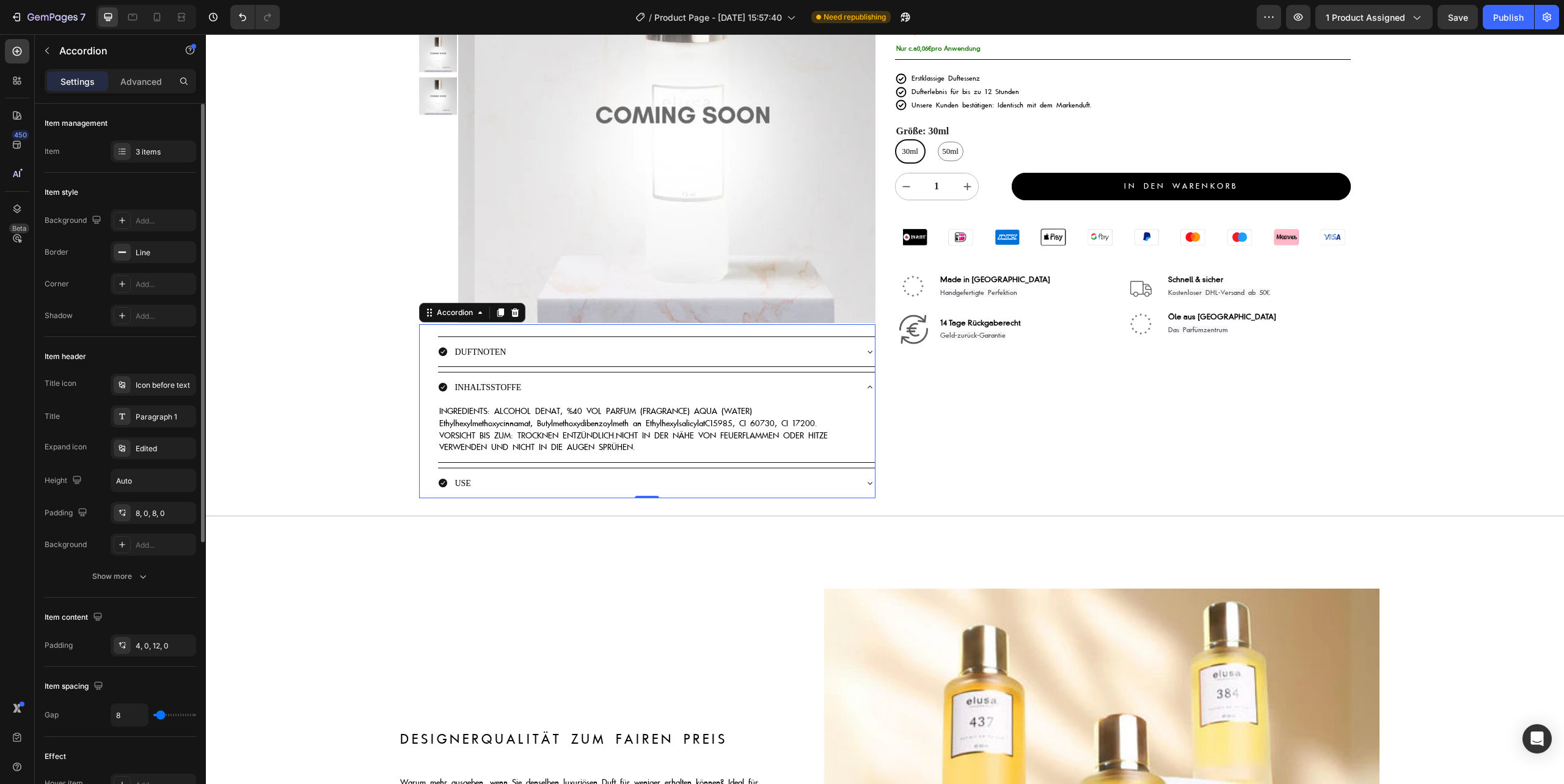
scroll to position [81, 0]
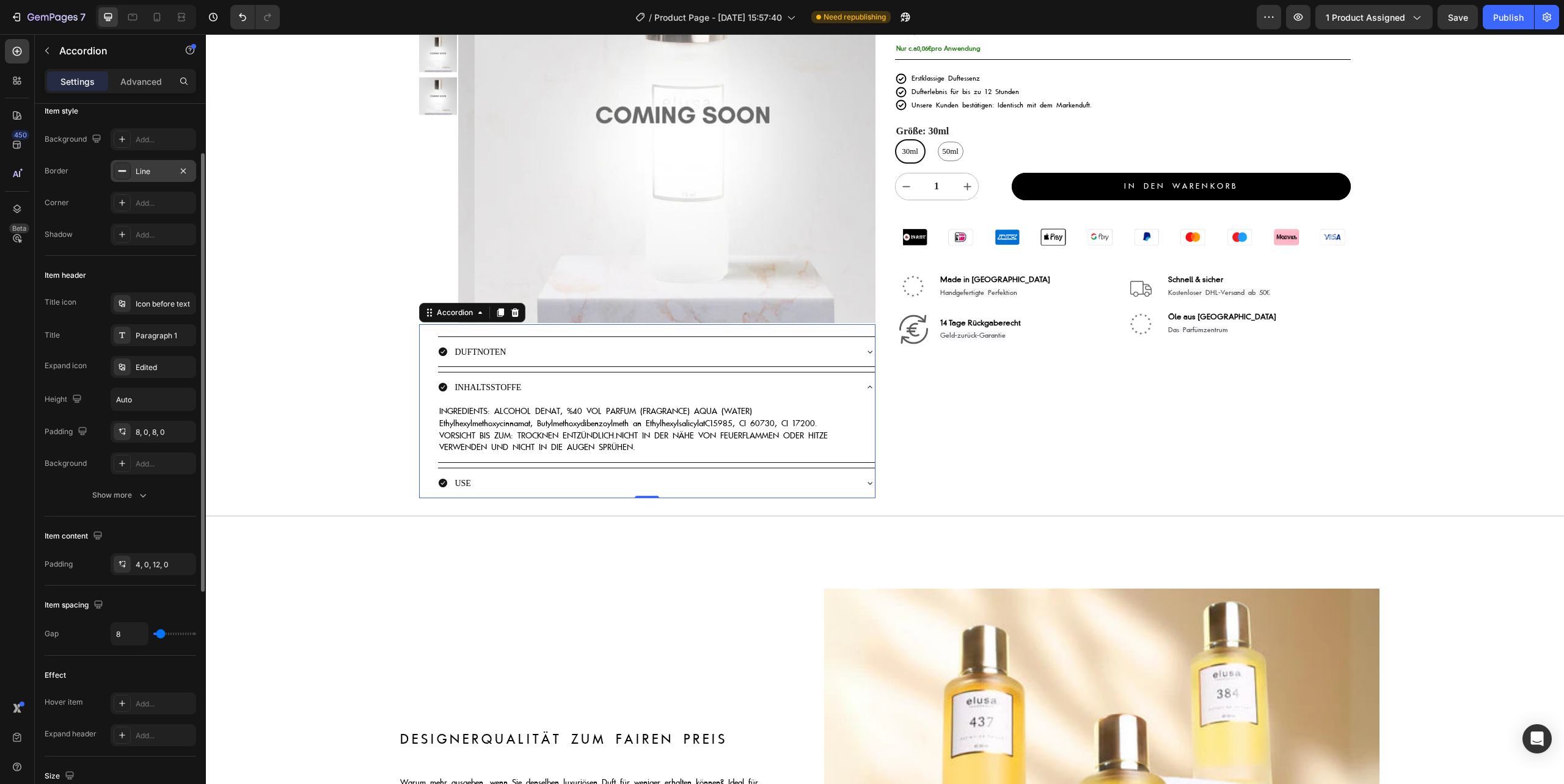
click at [150, 172] on div "Line" at bounding box center [153, 171] width 35 height 11
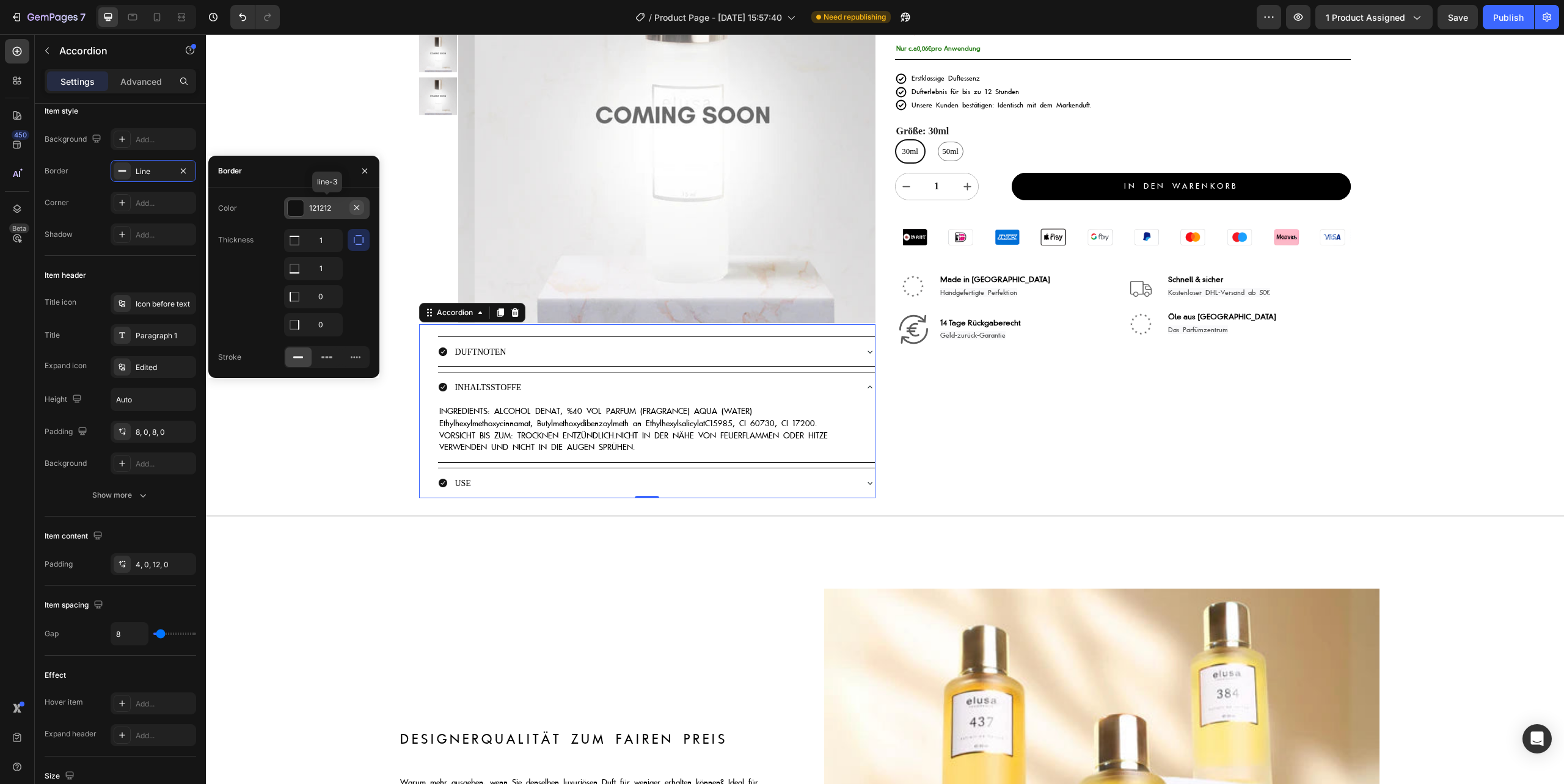
click at [355, 208] on icon "button" at bounding box center [357, 208] width 10 height 10
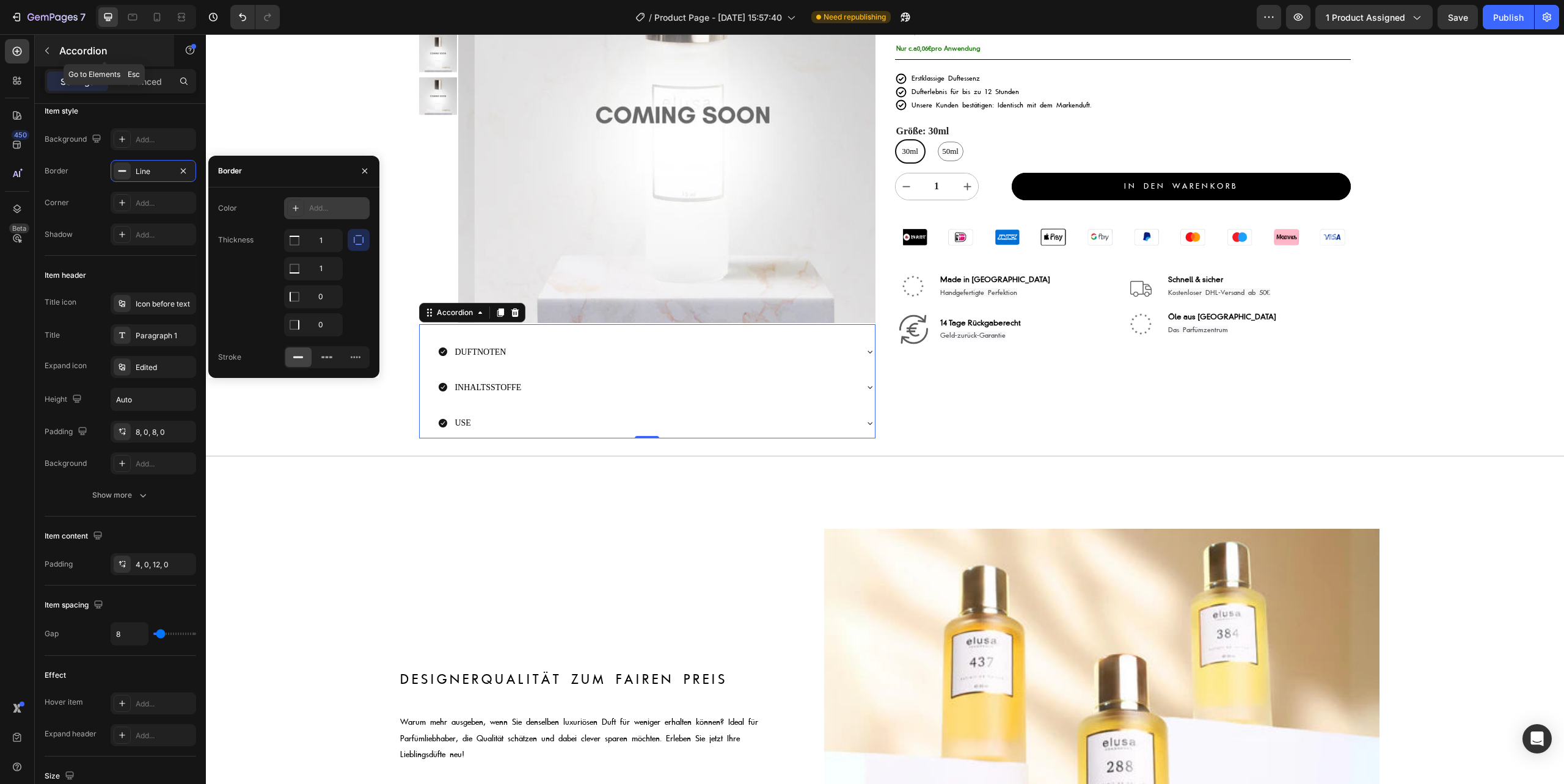
click at [45, 50] on icon "button" at bounding box center [47, 50] width 4 height 6
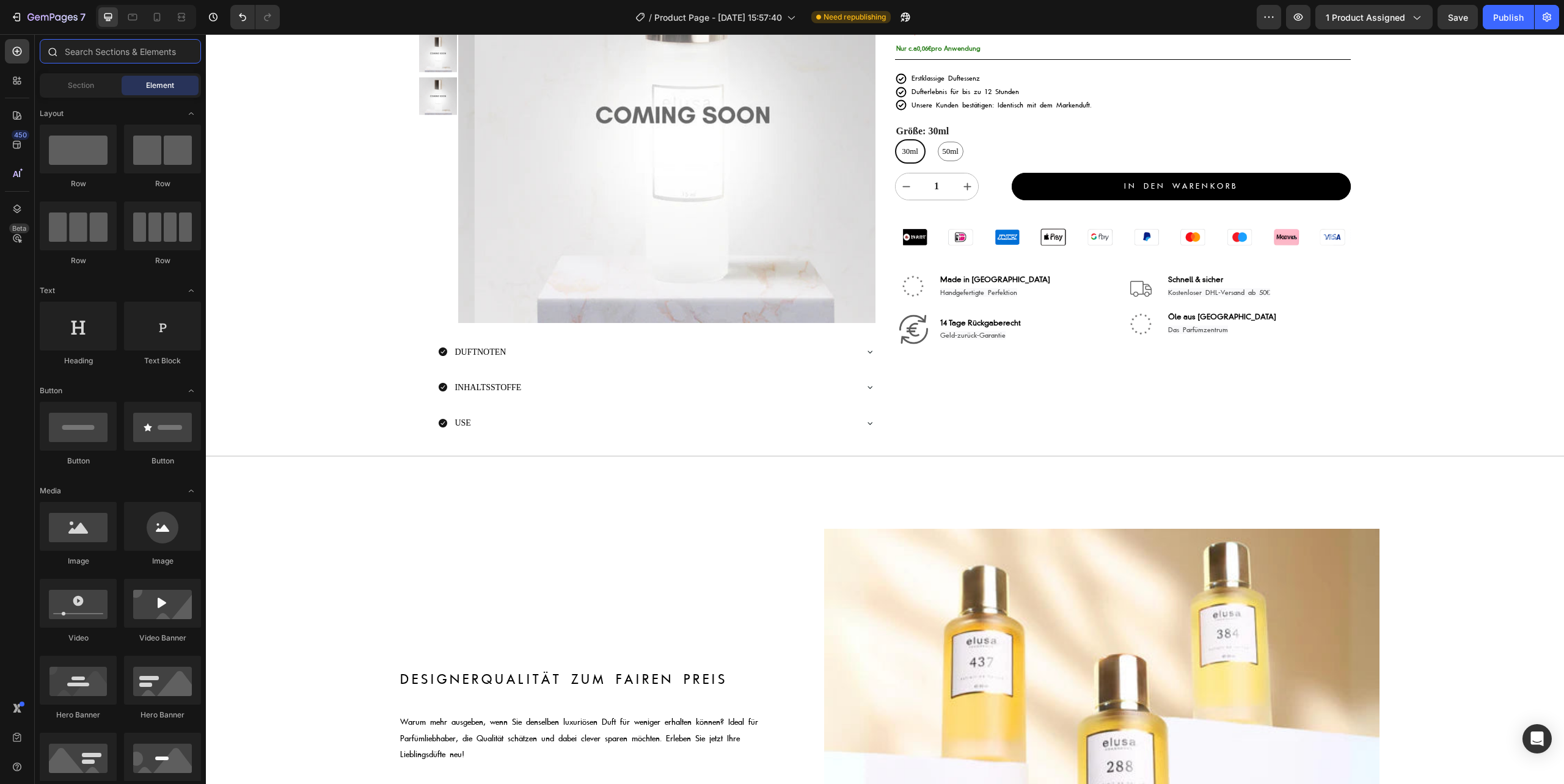
click at [84, 47] on input "text" at bounding box center [120, 51] width 161 height 24
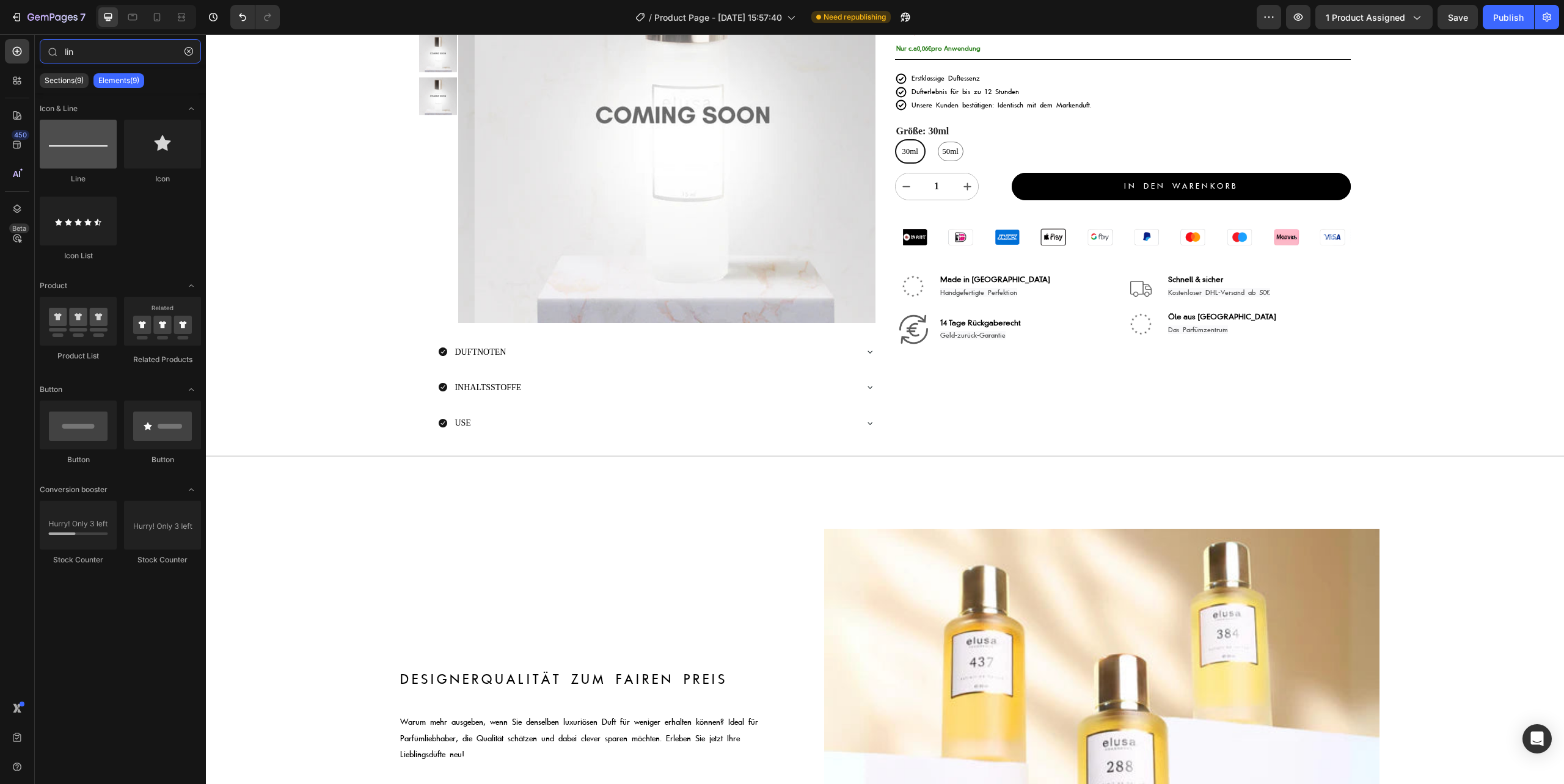
type input "lin"
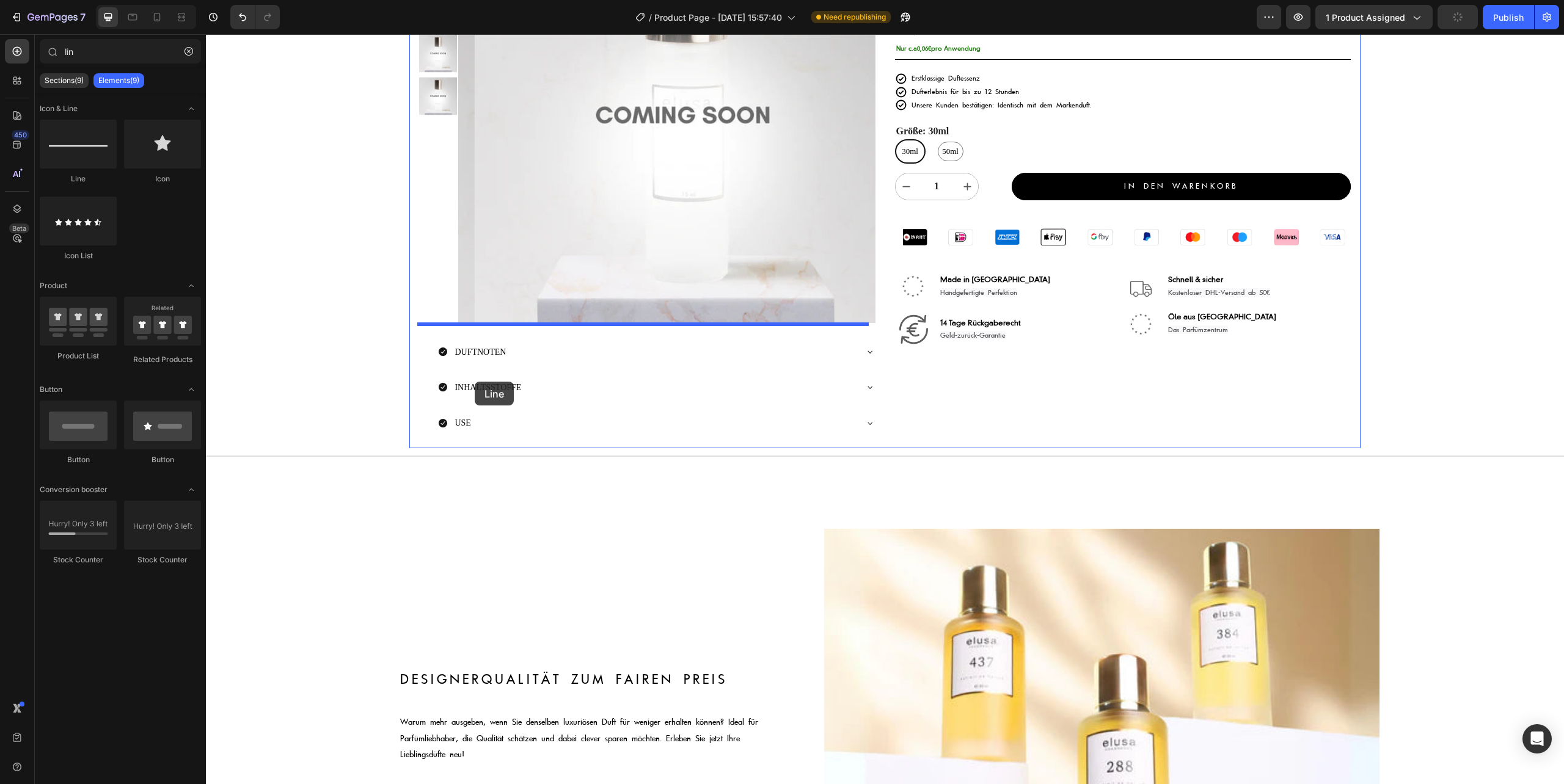
drag, startPoint x: 280, startPoint y: 188, endPoint x: 475, endPoint y: 382, distance: 275.1
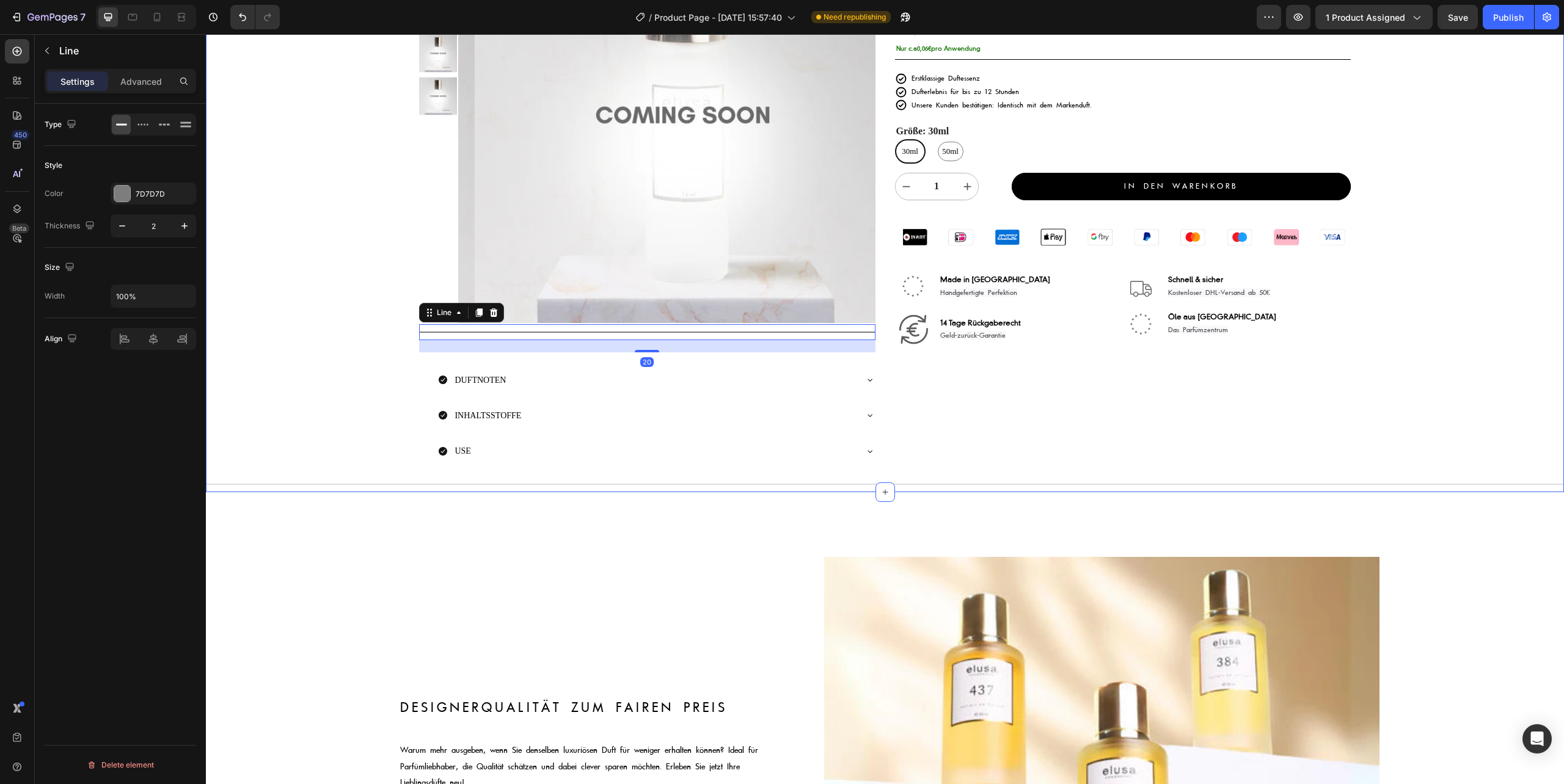
click at [312, 392] on div "Product Images Image aurelialamprecht ✅ , islam_dulatov1 ✅ , lisadelpiero ✅ & ü…" at bounding box center [885, 194] width 1358 height 595
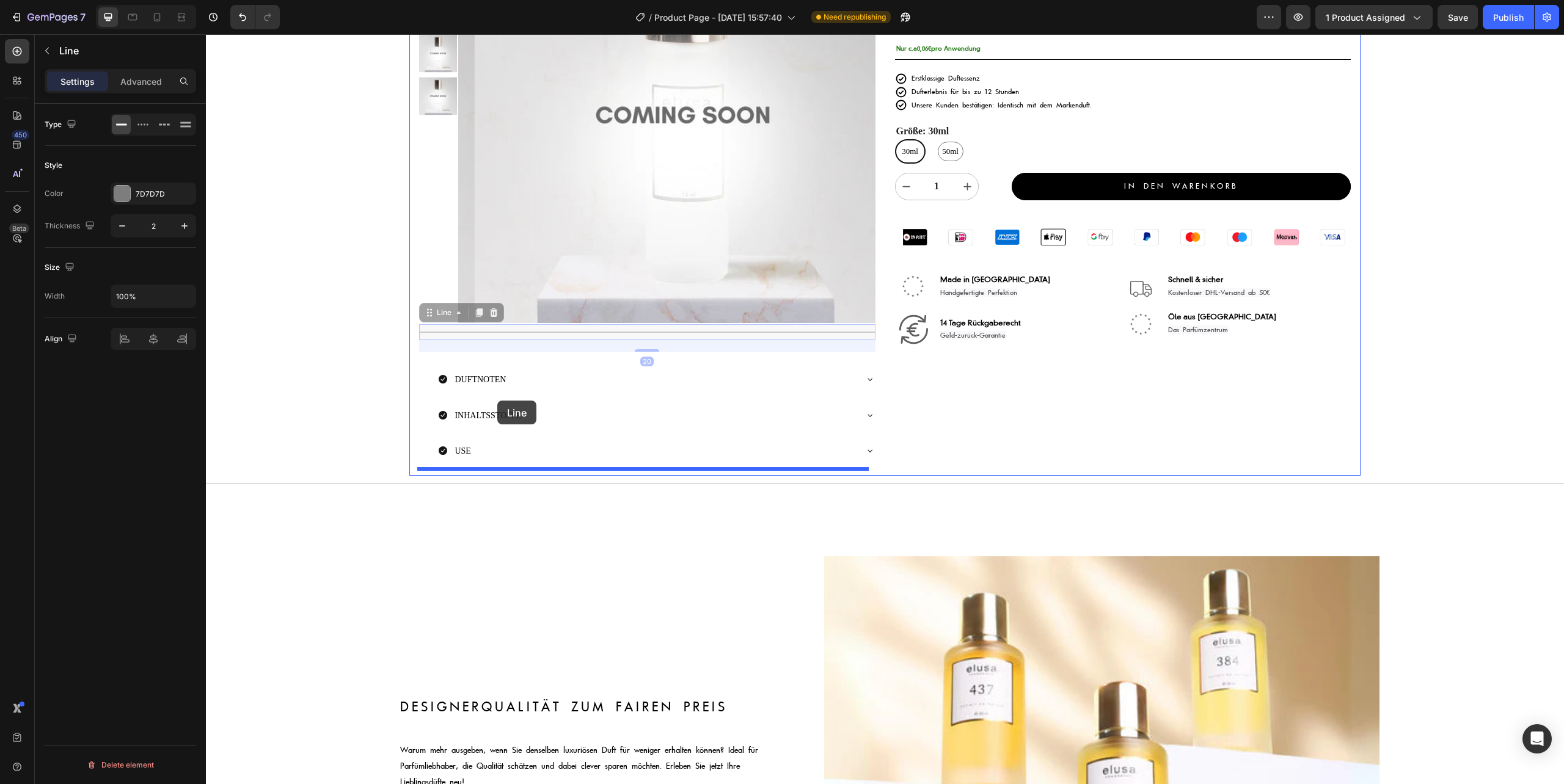
drag, startPoint x: 497, startPoint y: 331, endPoint x: 497, endPoint y: 401, distance: 70.0
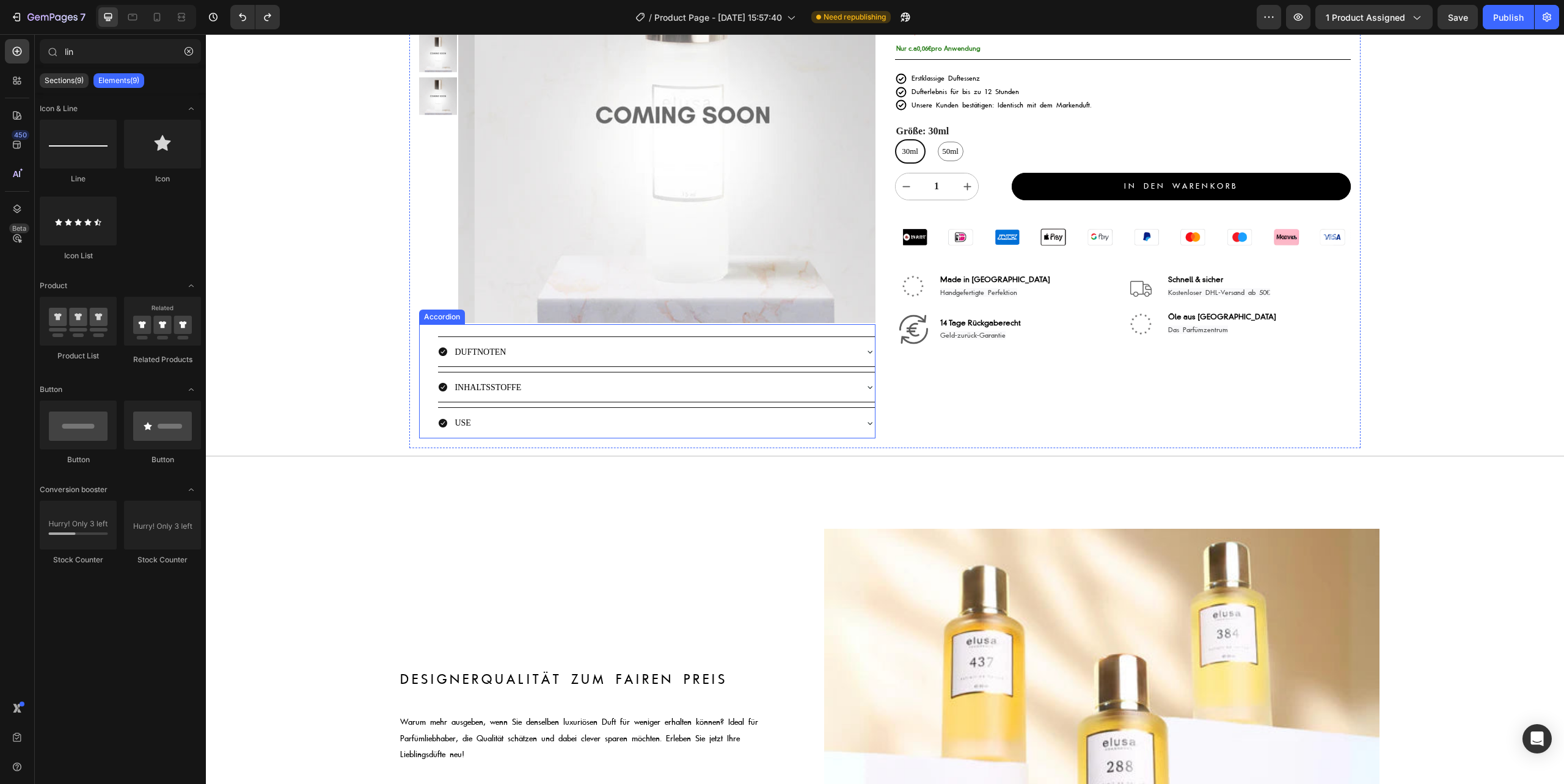
click at [327, 311] on div "Product Images Image aurelialamprecht ✅ , islam_dulatov1 ✅ , lisadelpiero ✅ & ü…" at bounding box center [885, 181] width 1358 height 568
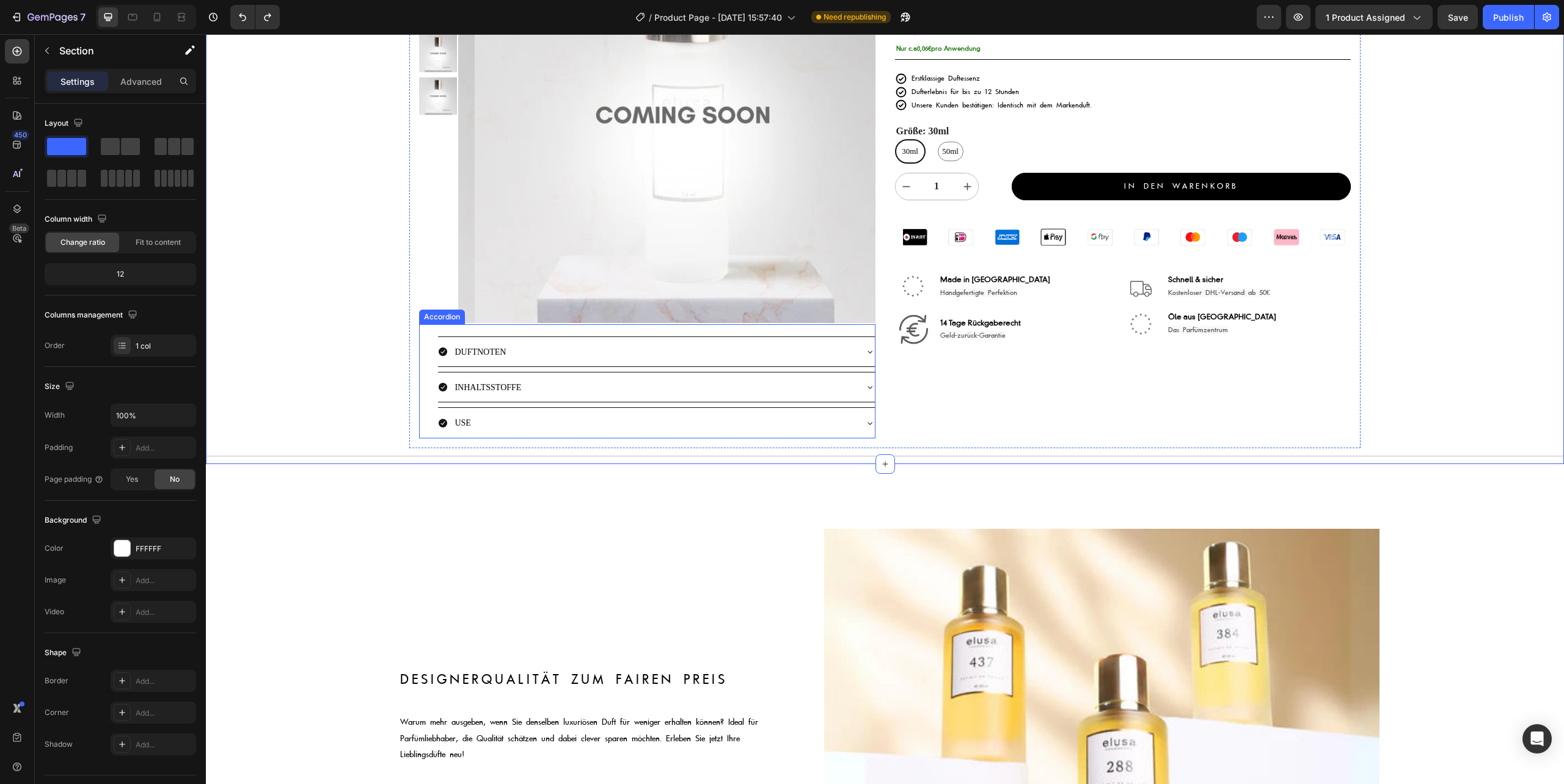
click at [426, 348] on div "DUFTNOTEN INHALTSSTOFFE USE Accordion" at bounding box center [647, 381] width 456 height 114
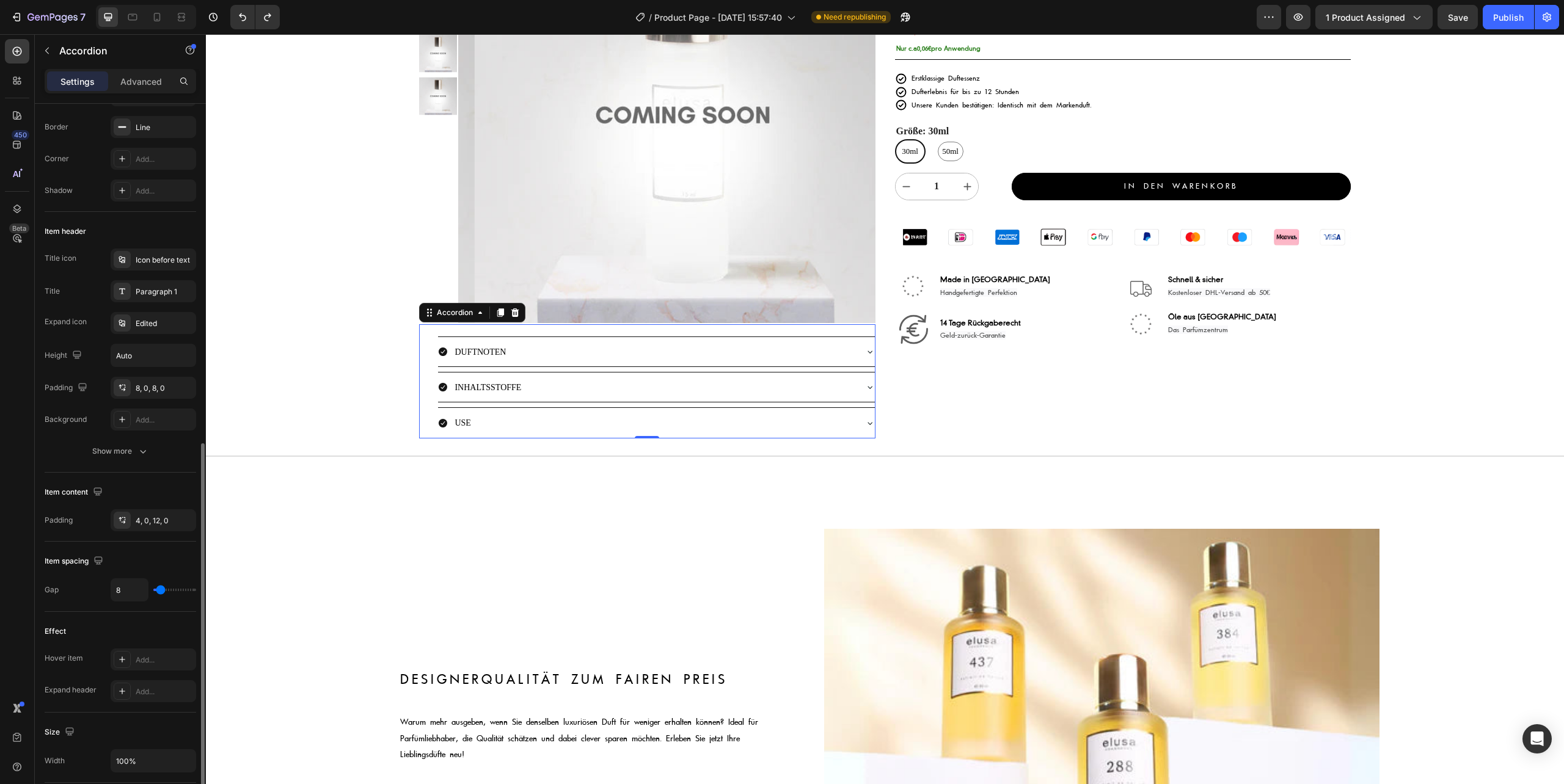
scroll to position [44, 0]
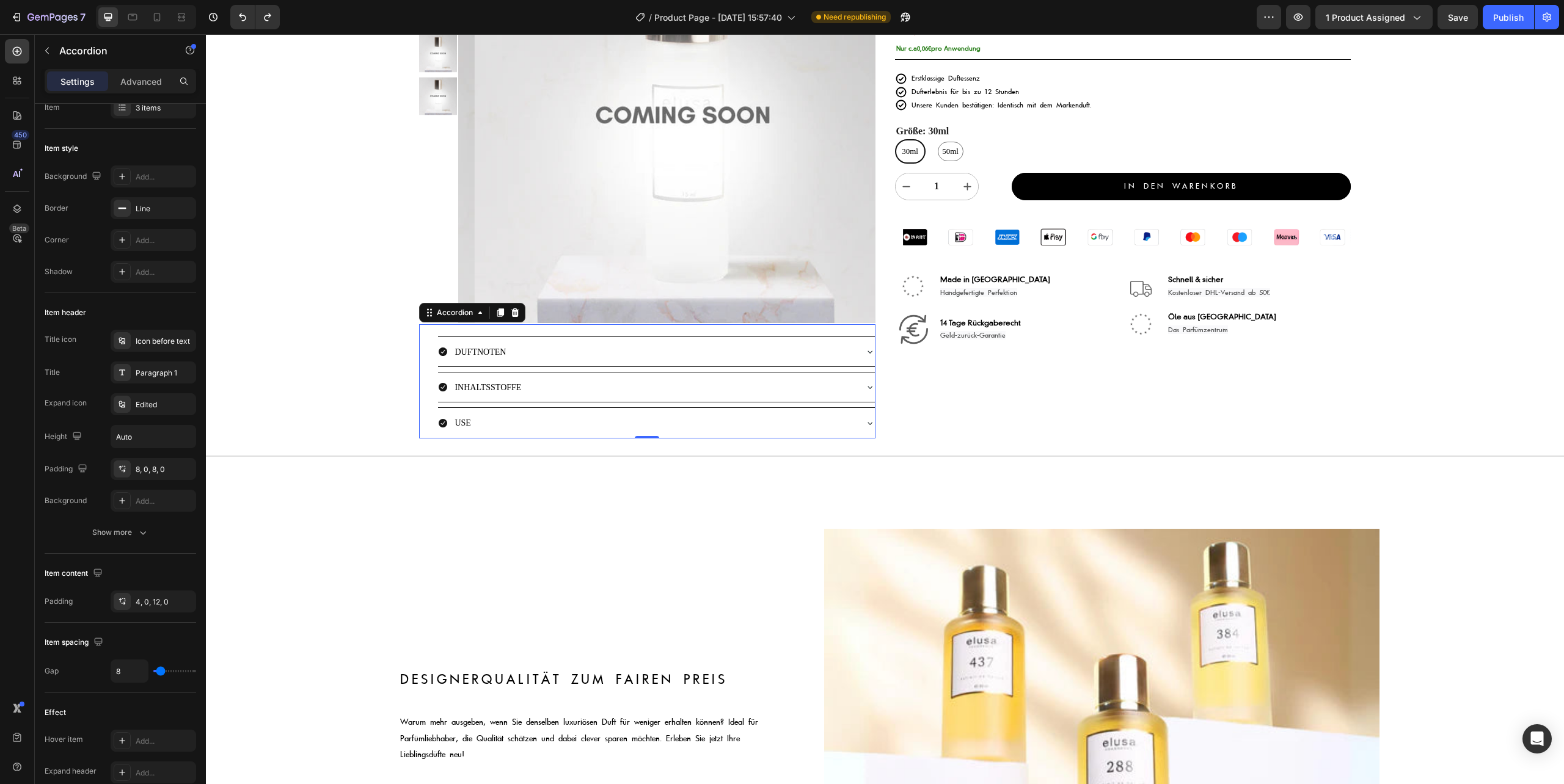
click at [435, 382] on div "DUFTNOTEN INHALTSSTOFFE USE Accordion 0" at bounding box center [647, 381] width 456 height 114
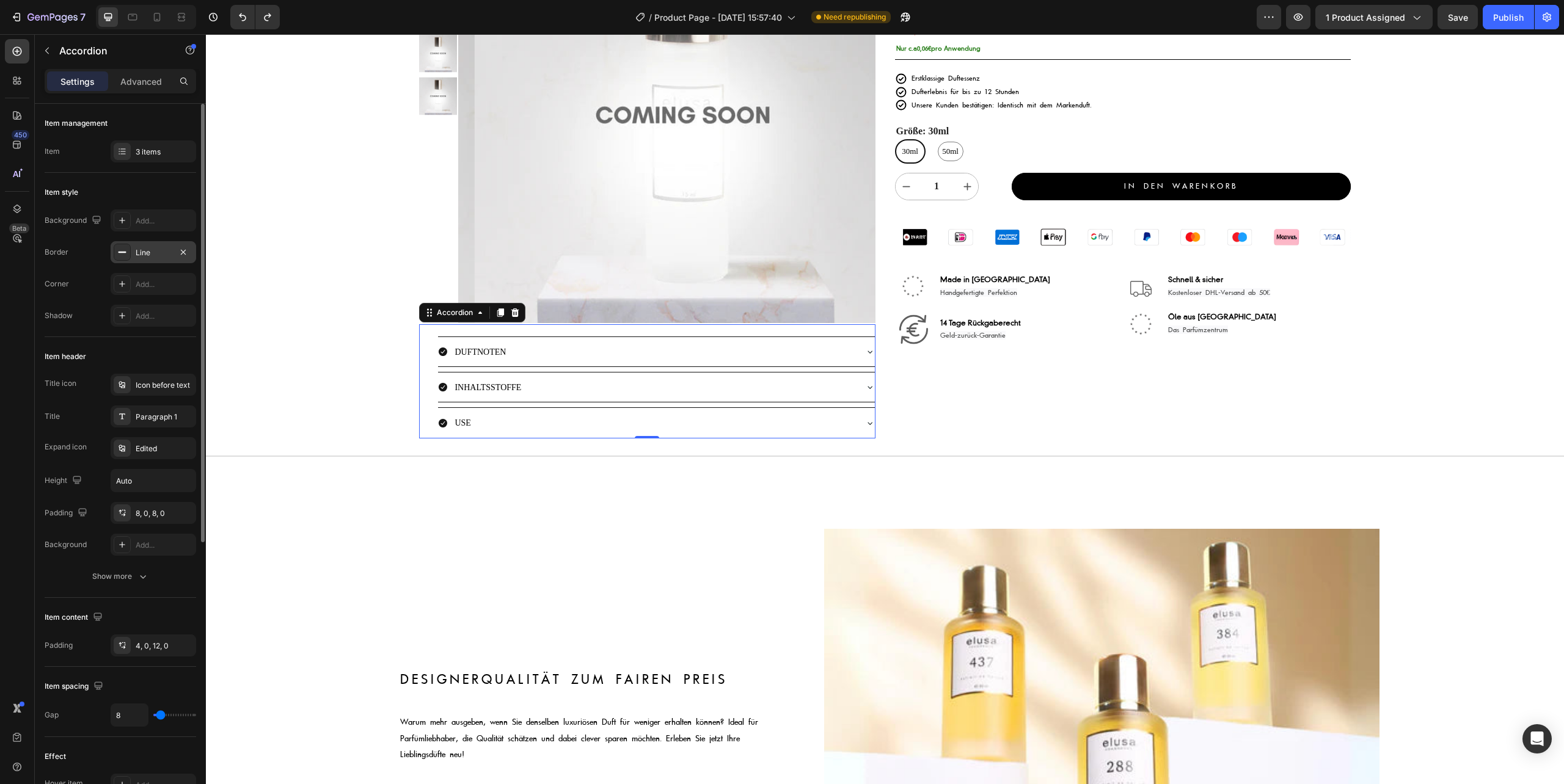
click at [158, 253] on div "Line" at bounding box center [153, 253] width 35 height 11
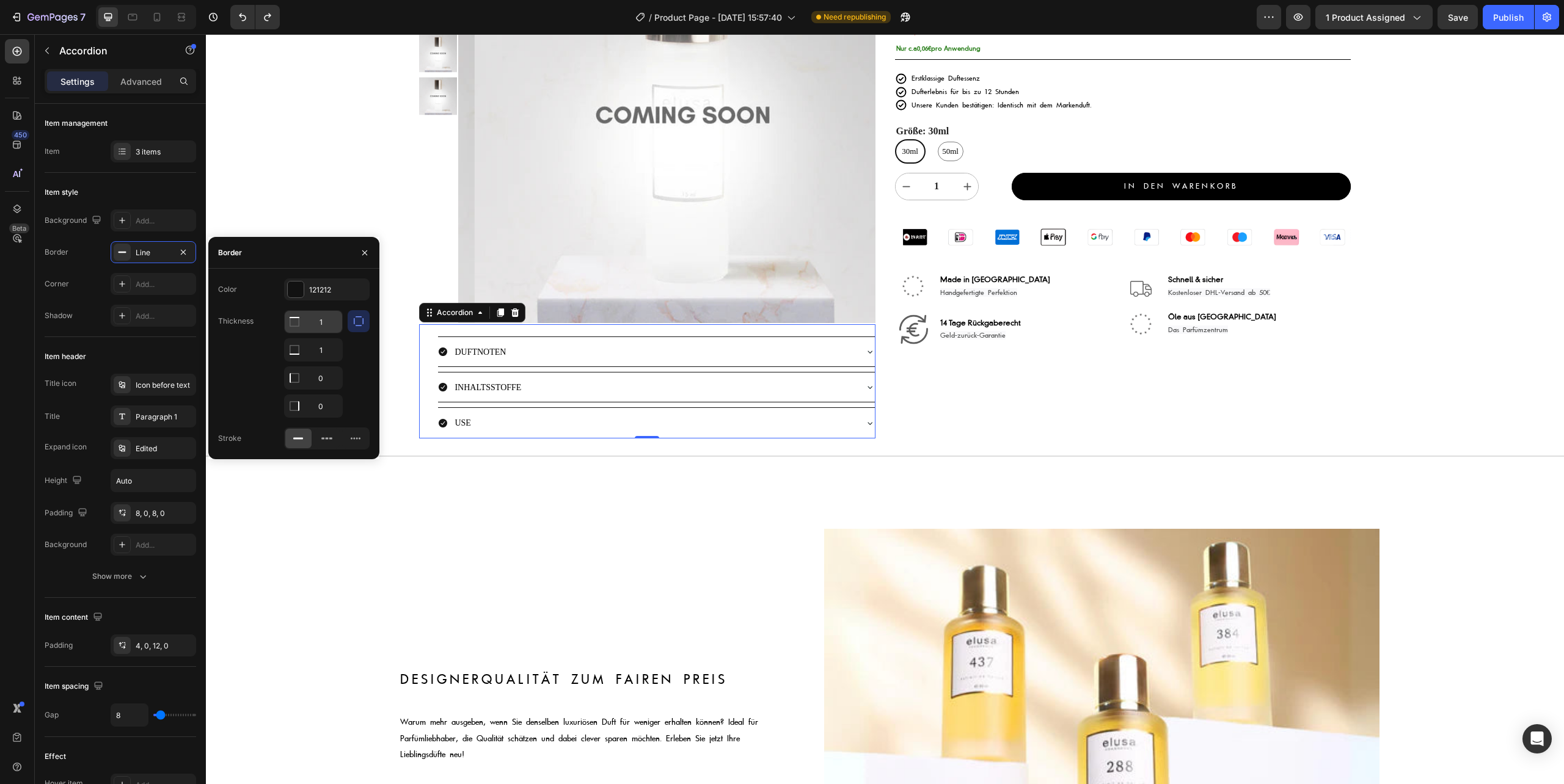
click at [321, 323] on input "1" at bounding box center [313, 321] width 57 height 22
type input "0"
click at [365, 172] on div "Product Images Image aurelialamprecht ✅ , islam_dulatov1 ✅ , lisadelpiero ✅ & ü…" at bounding box center [885, 180] width 1358 height 565
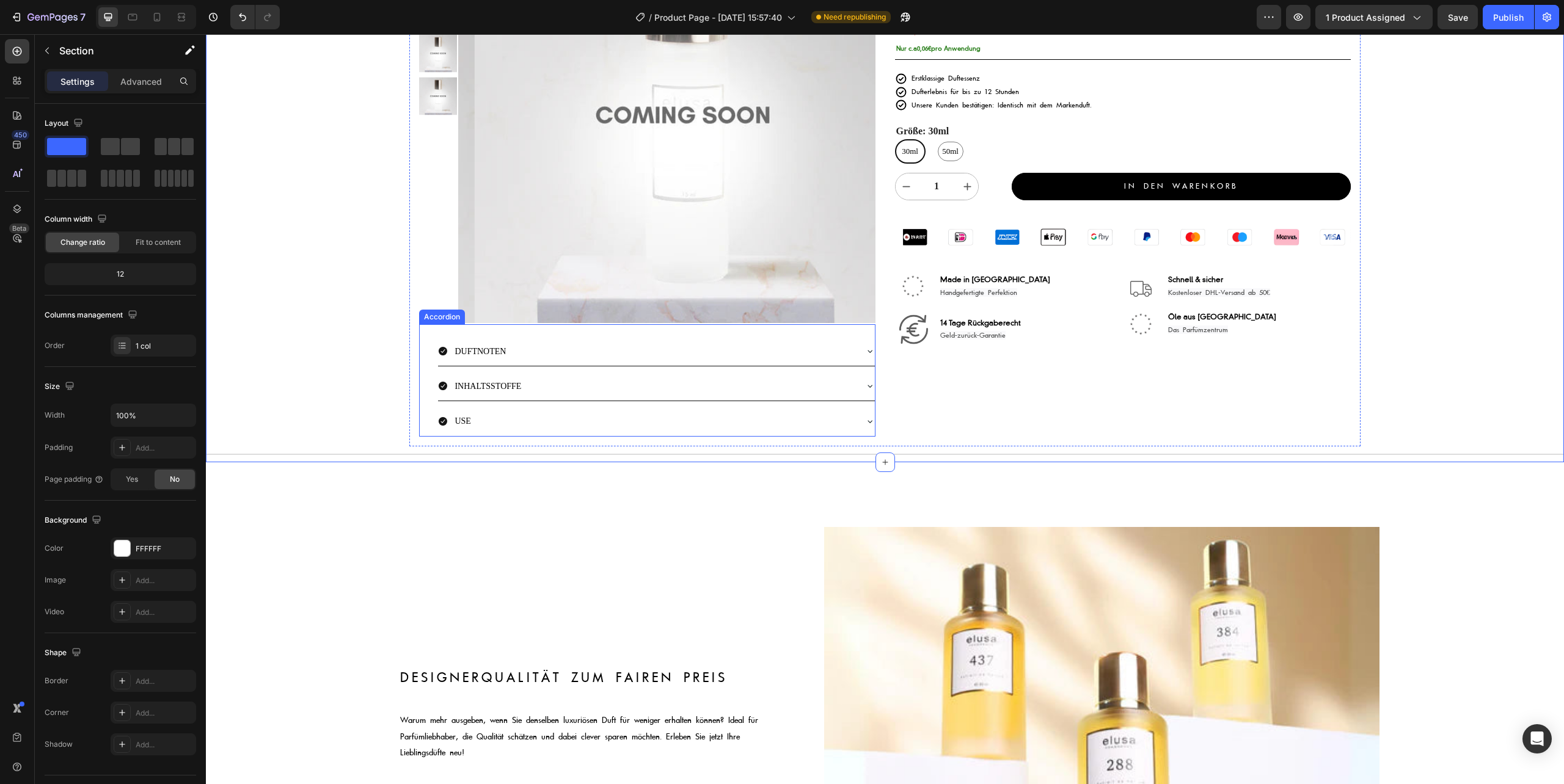
click at [857, 382] on div "INHALTSSTOFFE" at bounding box center [656, 385] width 436 height 29
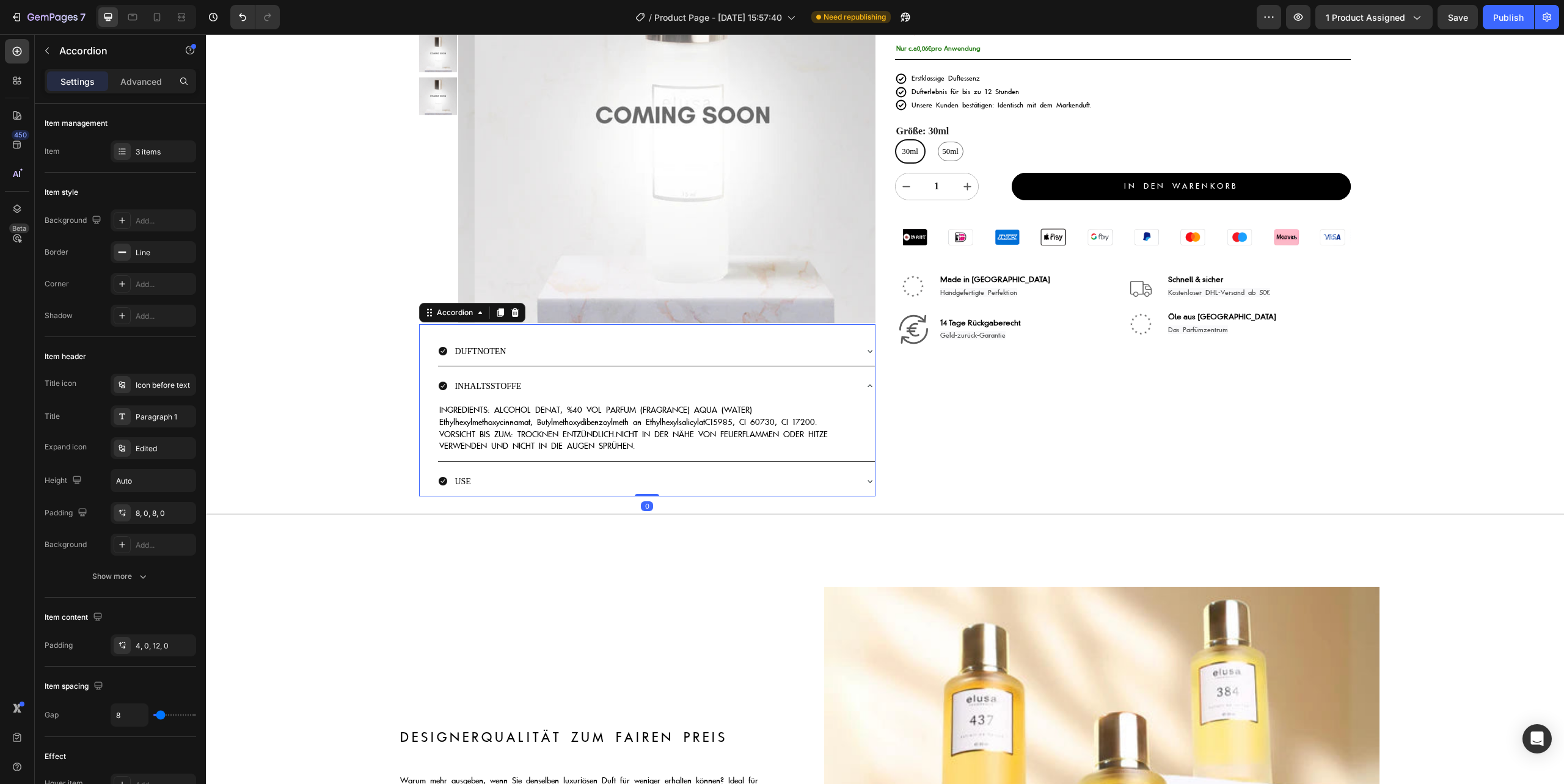
click at [857, 382] on div "INHALTSSTOFFE" at bounding box center [656, 385] width 436 height 29
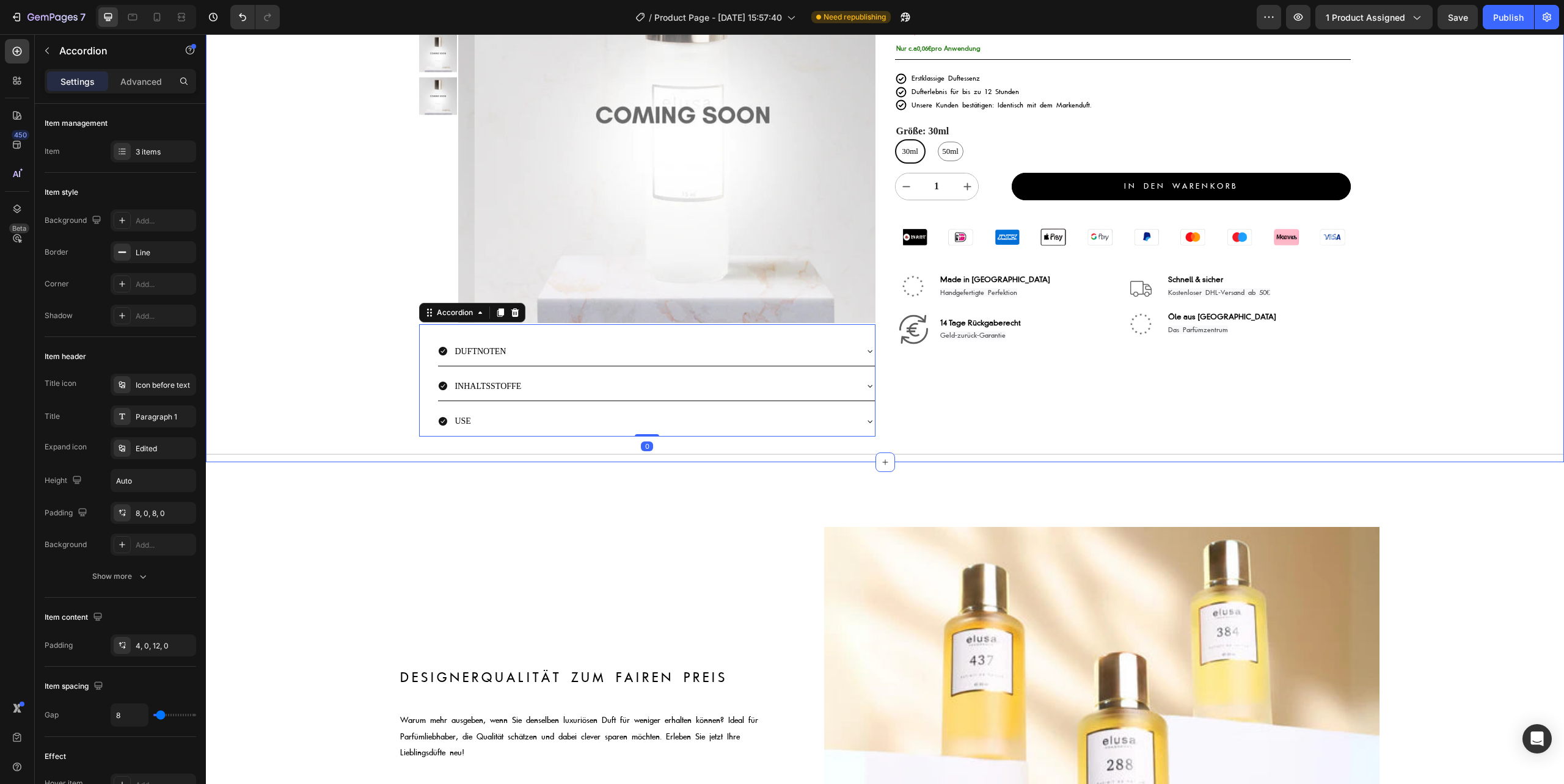
click at [296, 350] on div "Product Images Image aurelialamprecht ✅ , islam_dulatov1 ✅ , lisadelpiero ✅ & ü…" at bounding box center [885, 180] width 1358 height 565
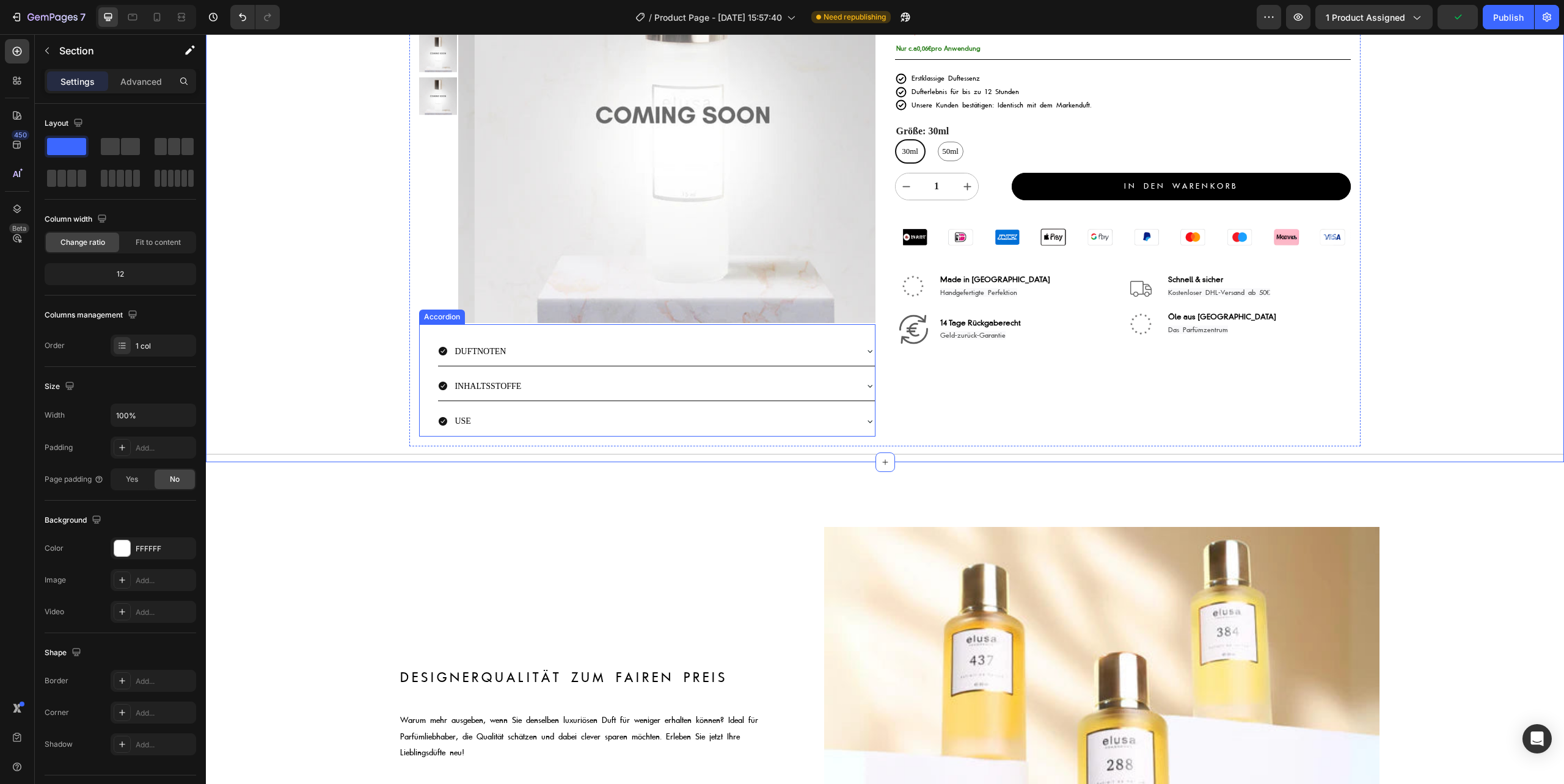
click at [433, 379] on div "DUFTNOTEN INHALTSSTOFFE USE Accordion" at bounding box center [647, 380] width 456 height 112
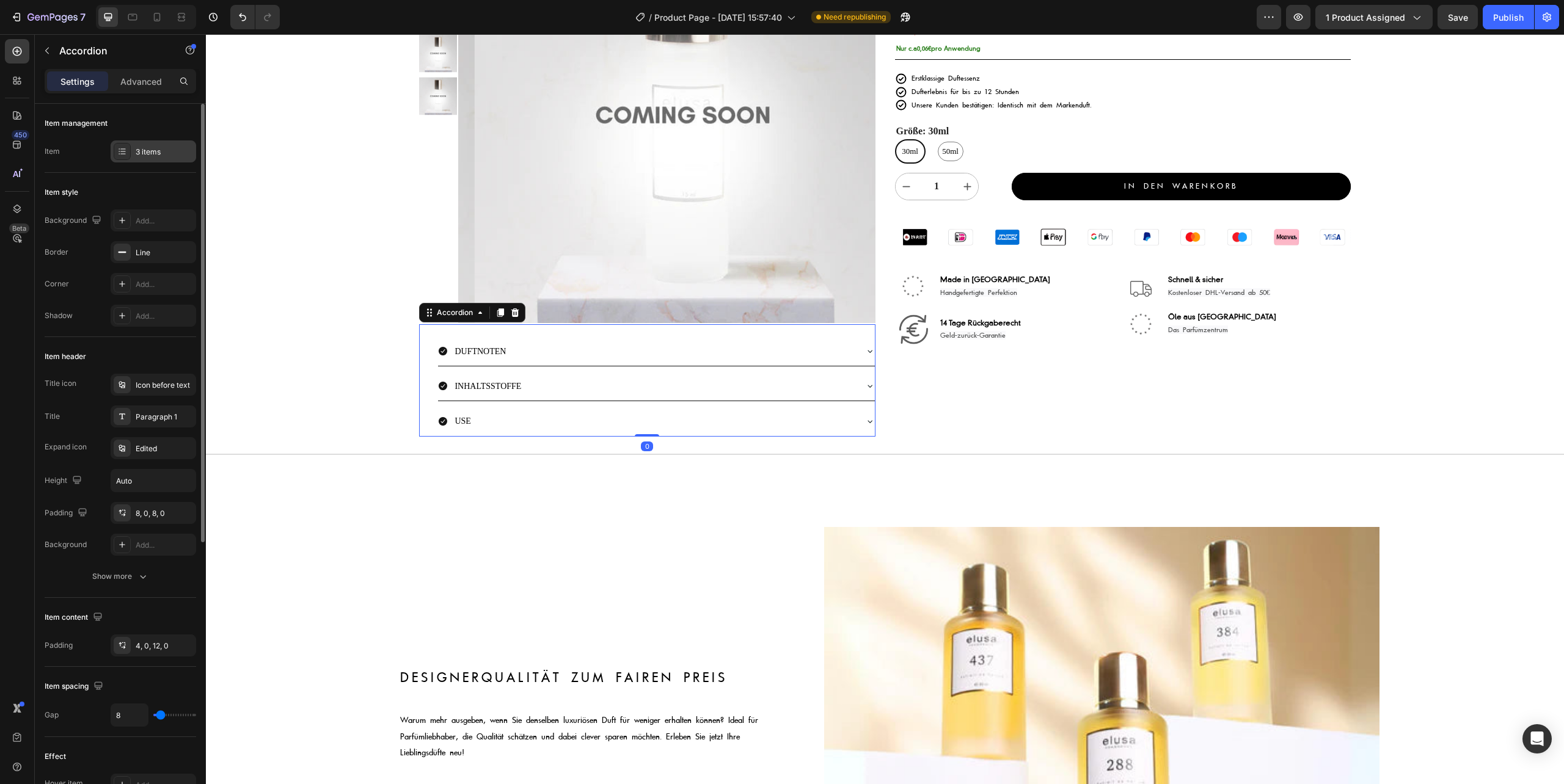
click at [151, 147] on div "3 items" at bounding box center [164, 152] width 57 height 11
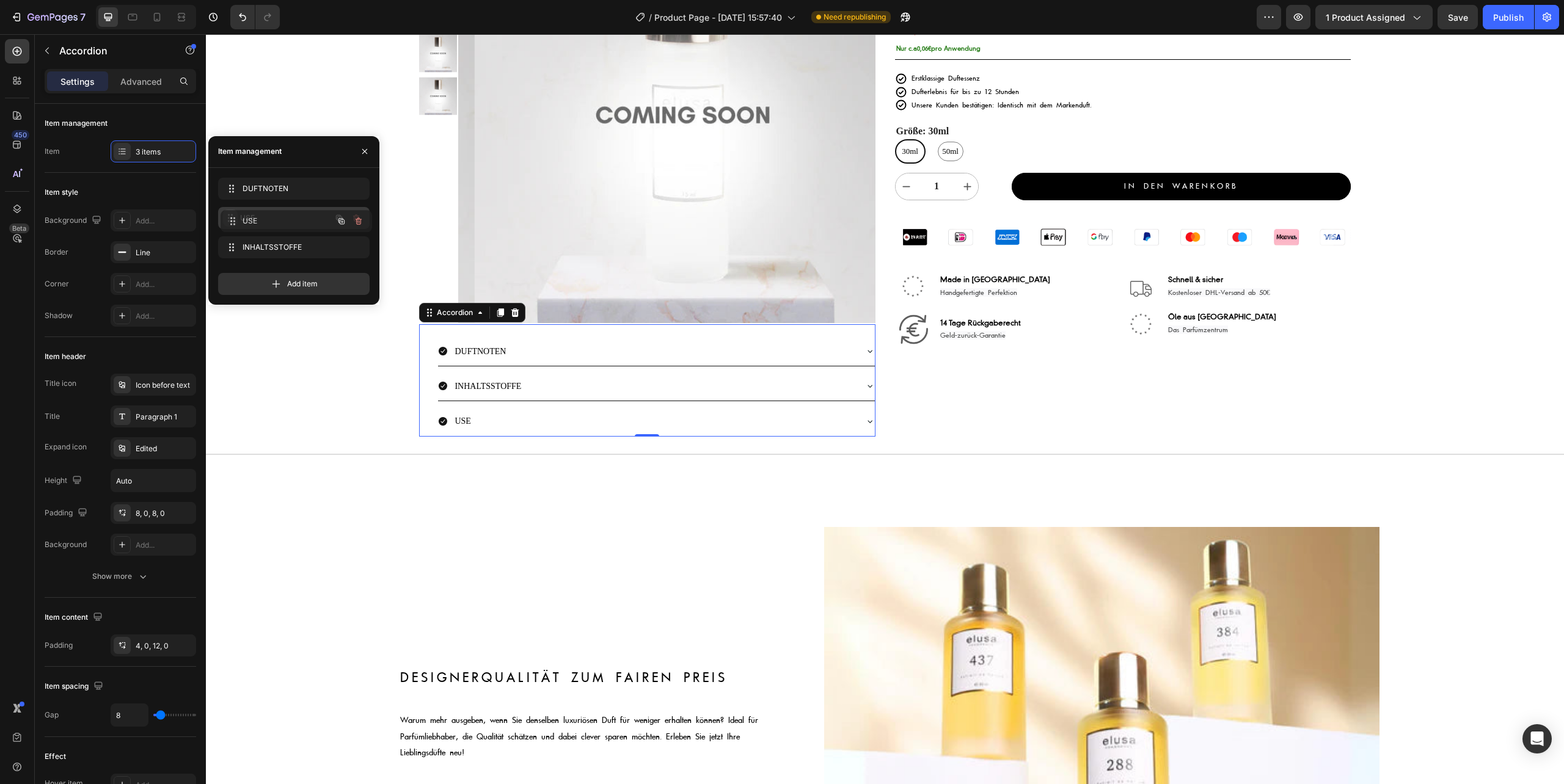
drag, startPoint x: 233, startPoint y: 245, endPoint x: 235, endPoint y: 219, distance: 26.1
click at [346, 396] on div "Product Images Image aurelialamprecht ✅ , islam_dulatov1 ✅ , lisadelpiero ✅ & ü…" at bounding box center [885, 180] width 1358 height 565
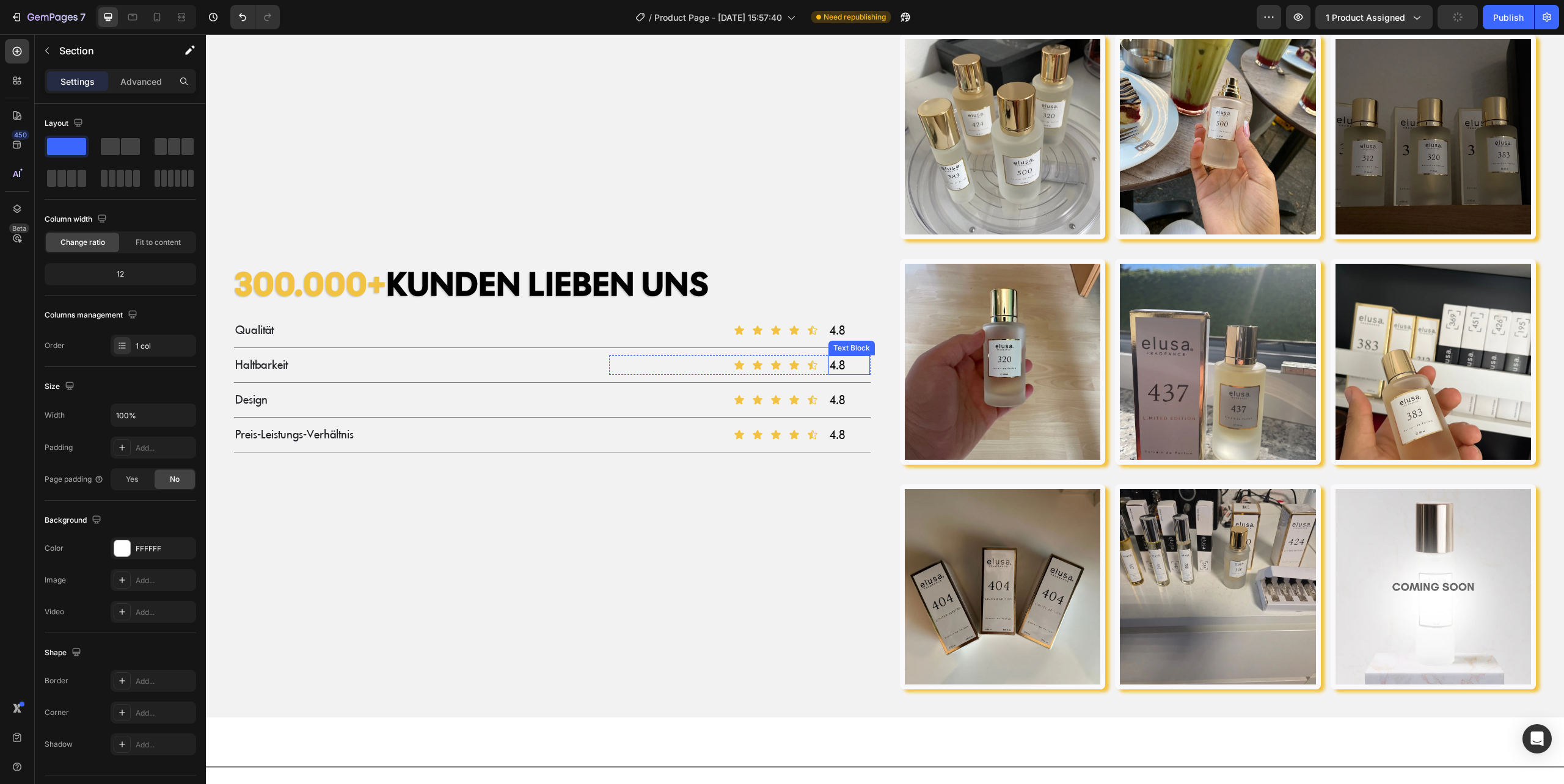
scroll to position [1466, 0]
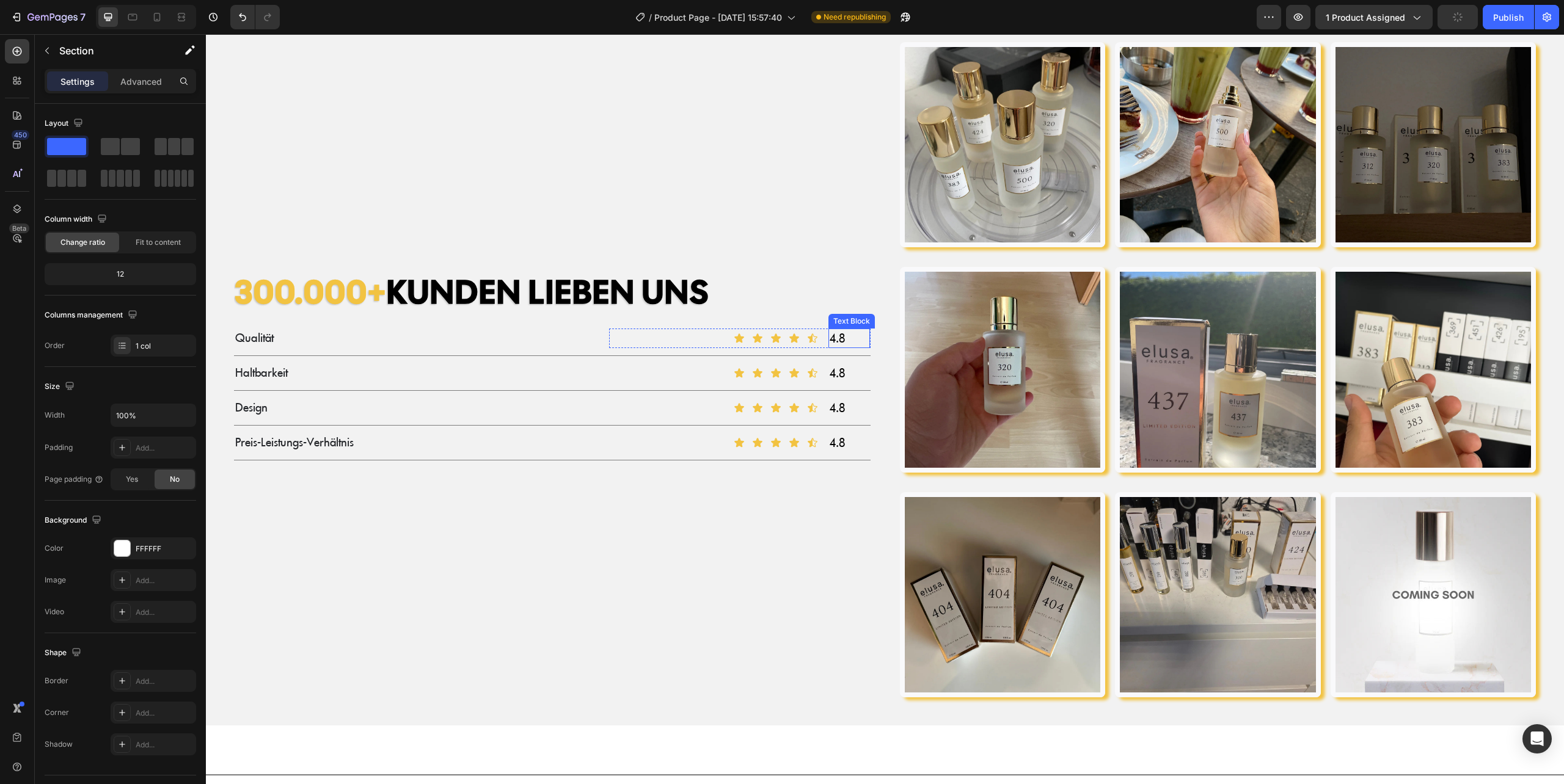
click at [833, 335] on p "4.8" at bounding box center [849, 338] width 40 height 17
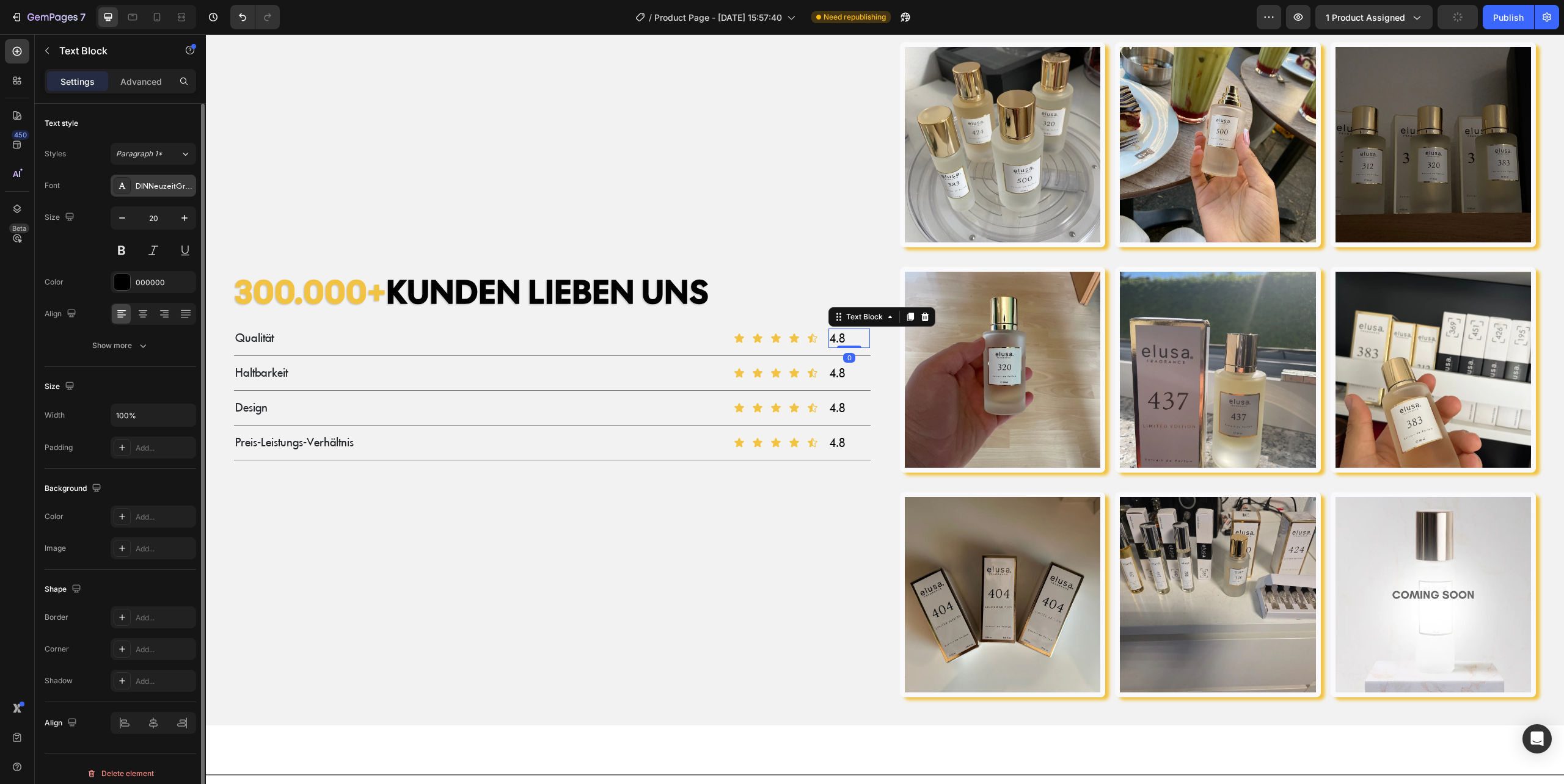
click at [158, 179] on div "DINNeuzeitGroteskLT" at bounding box center [153, 185] width 86 height 22
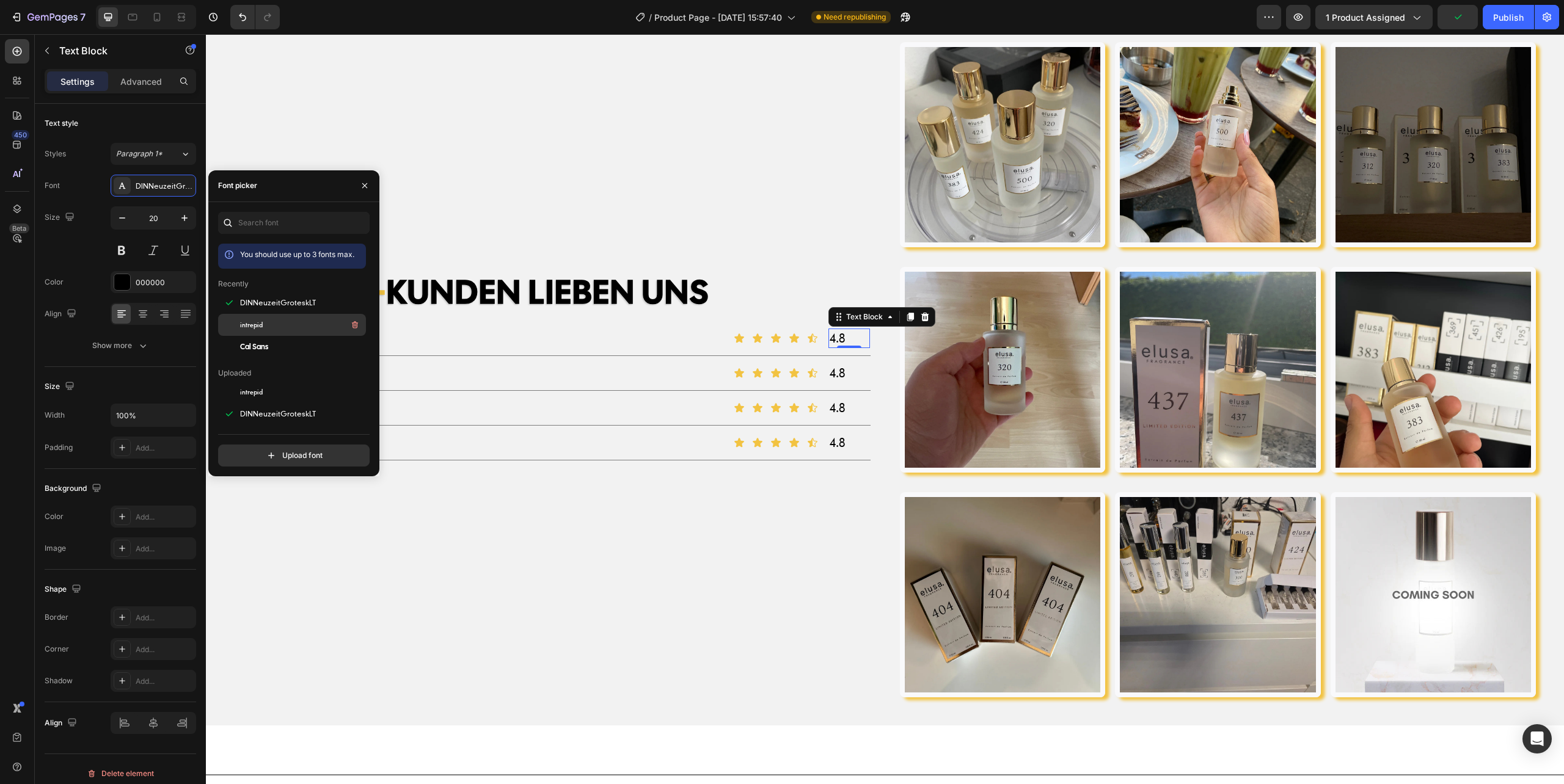
click at [266, 323] on div "intrepid" at bounding box center [302, 325] width 123 height 15
click at [831, 367] on p "4.8" at bounding box center [849, 373] width 40 height 17
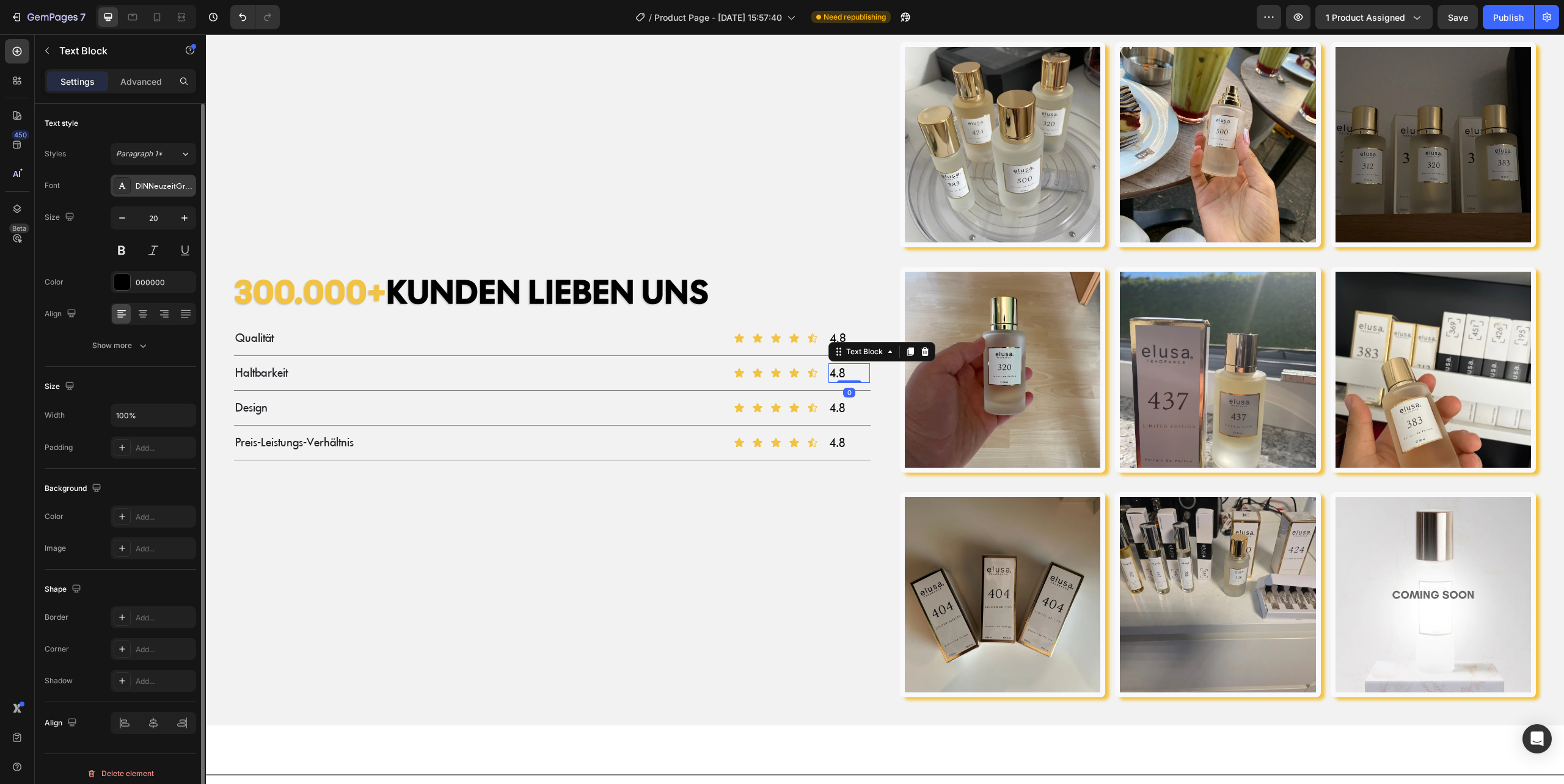
click at [155, 189] on div "DINNeuzeitGroteskLT" at bounding box center [164, 186] width 57 height 11
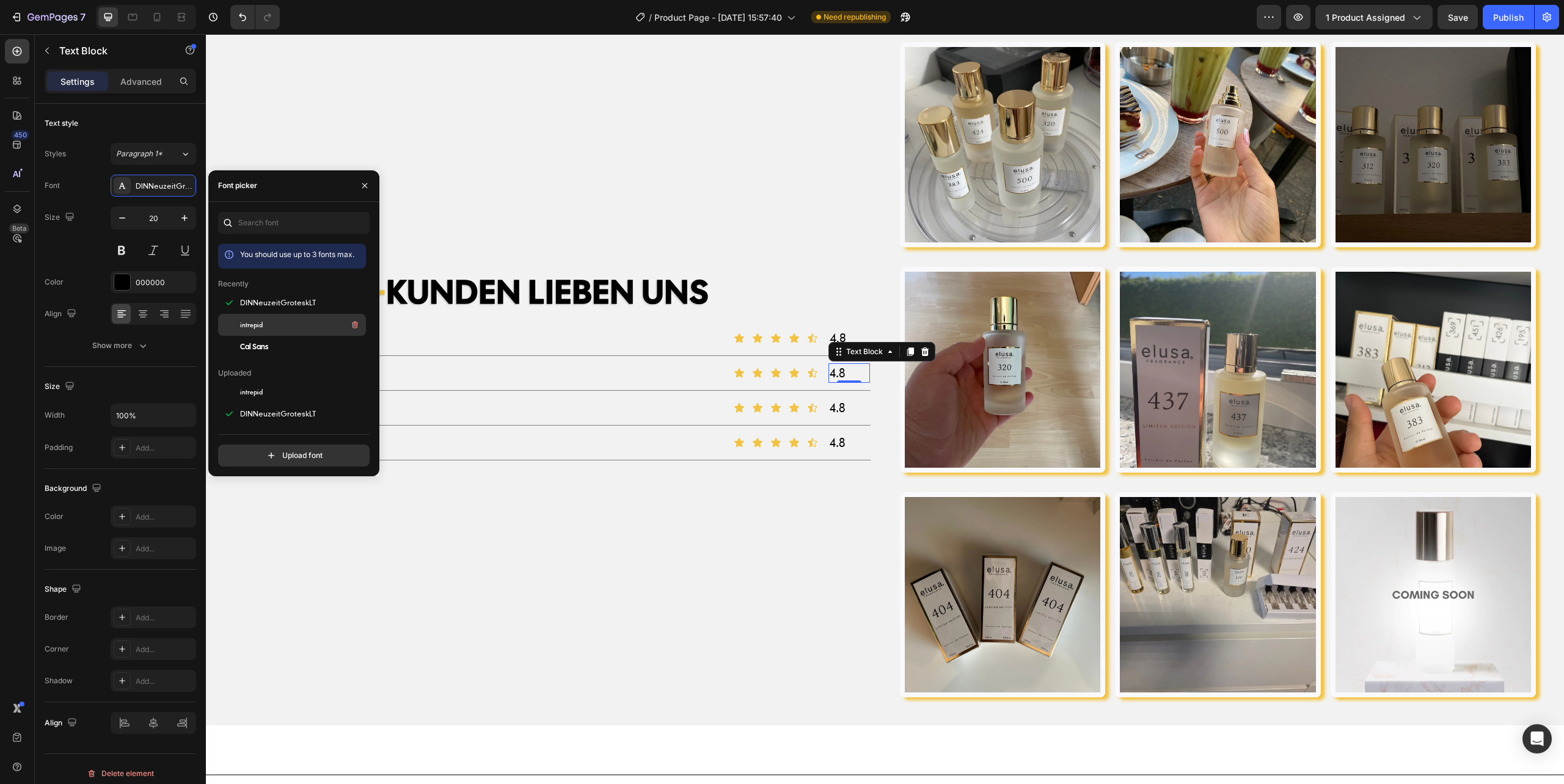
click at [266, 324] on div "intrepid" at bounding box center [302, 325] width 123 height 15
click at [830, 404] on p "4.8" at bounding box center [849, 408] width 40 height 17
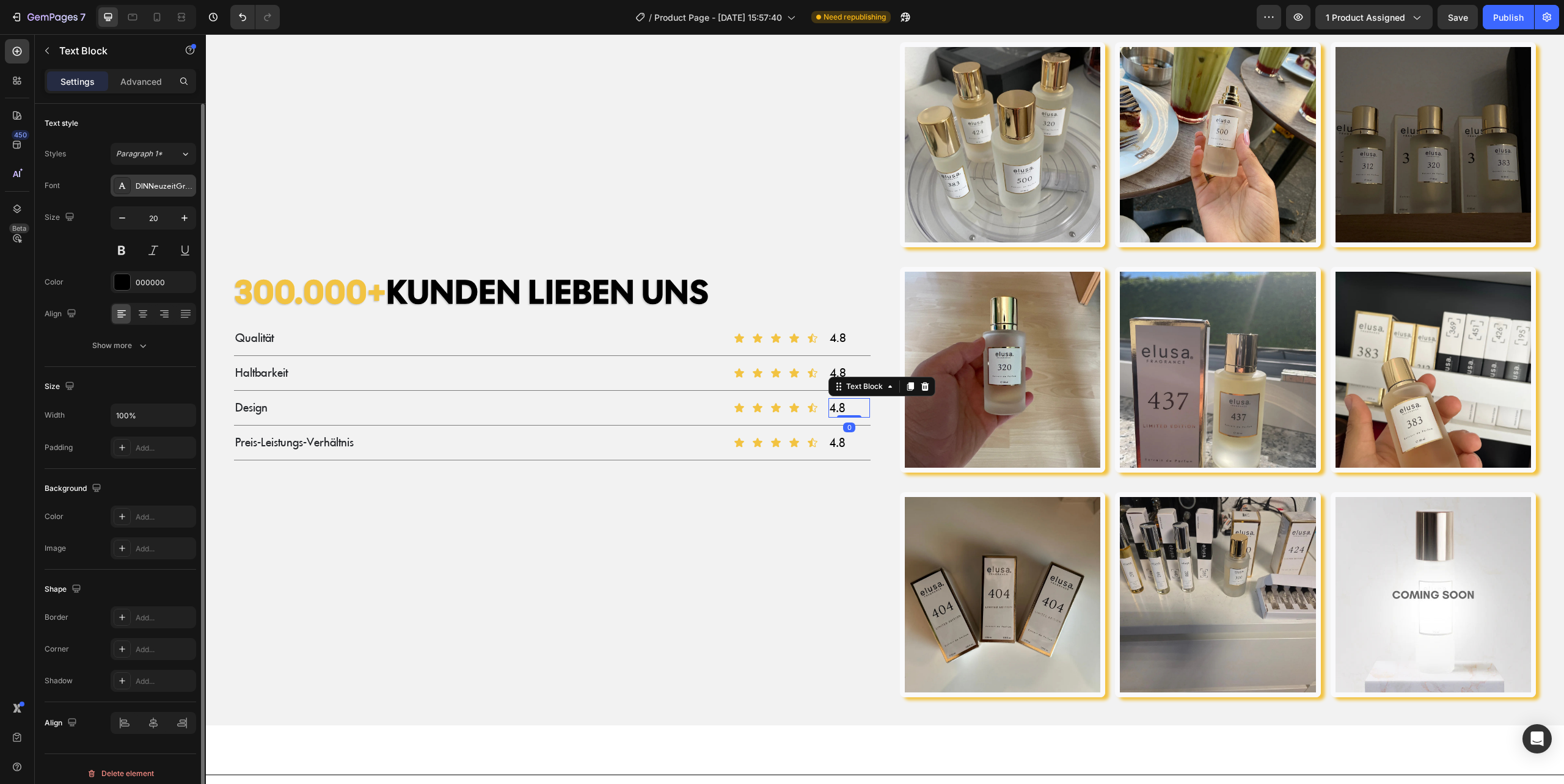
click at [158, 184] on div "DINNeuzeitGroteskLT" at bounding box center [164, 186] width 57 height 11
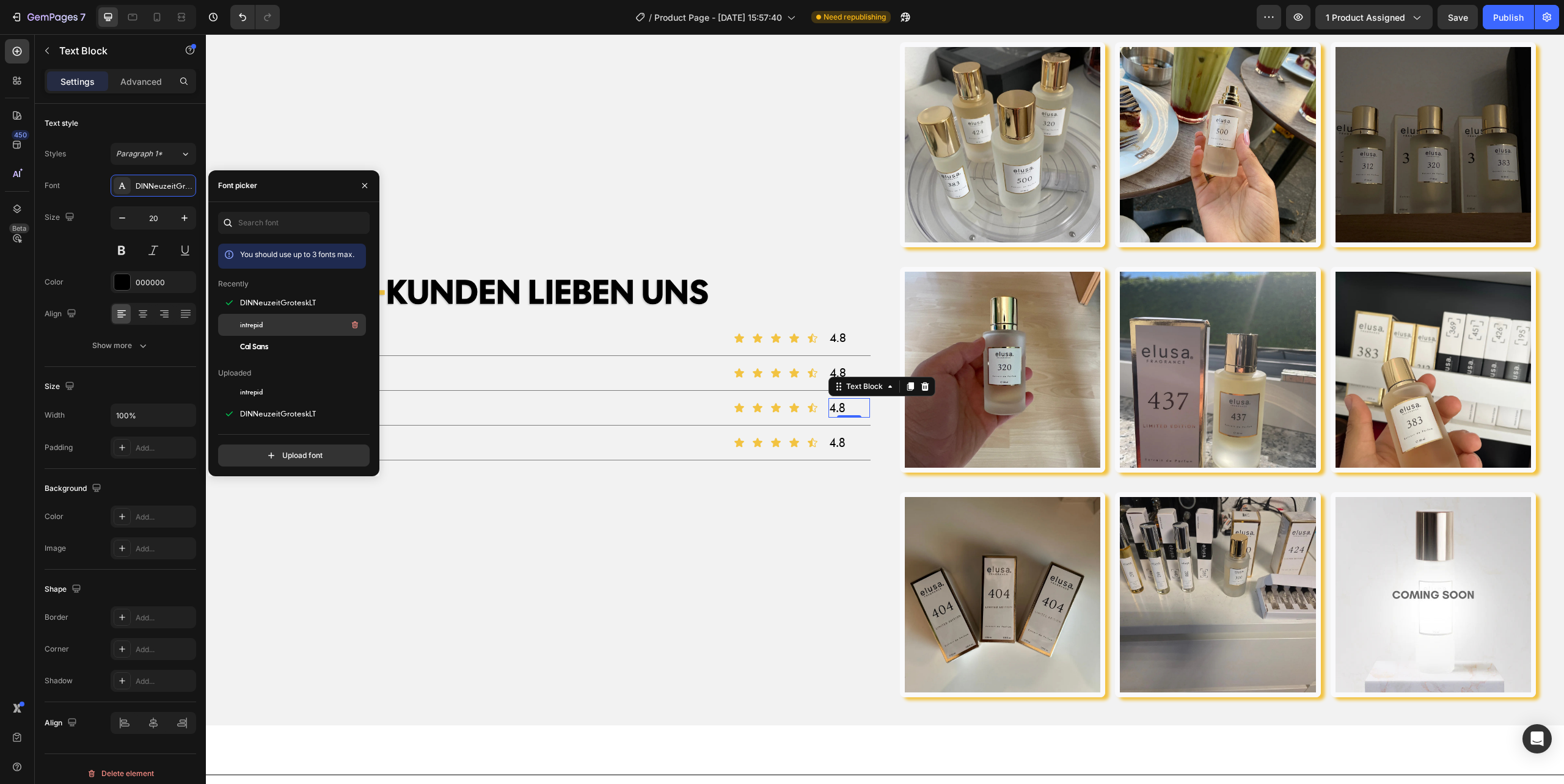
click at [264, 328] on div "intrepid" at bounding box center [302, 325] width 123 height 15
click at [830, 445] on p "4.8" at bounding box center [849, 443] width 40 height 17
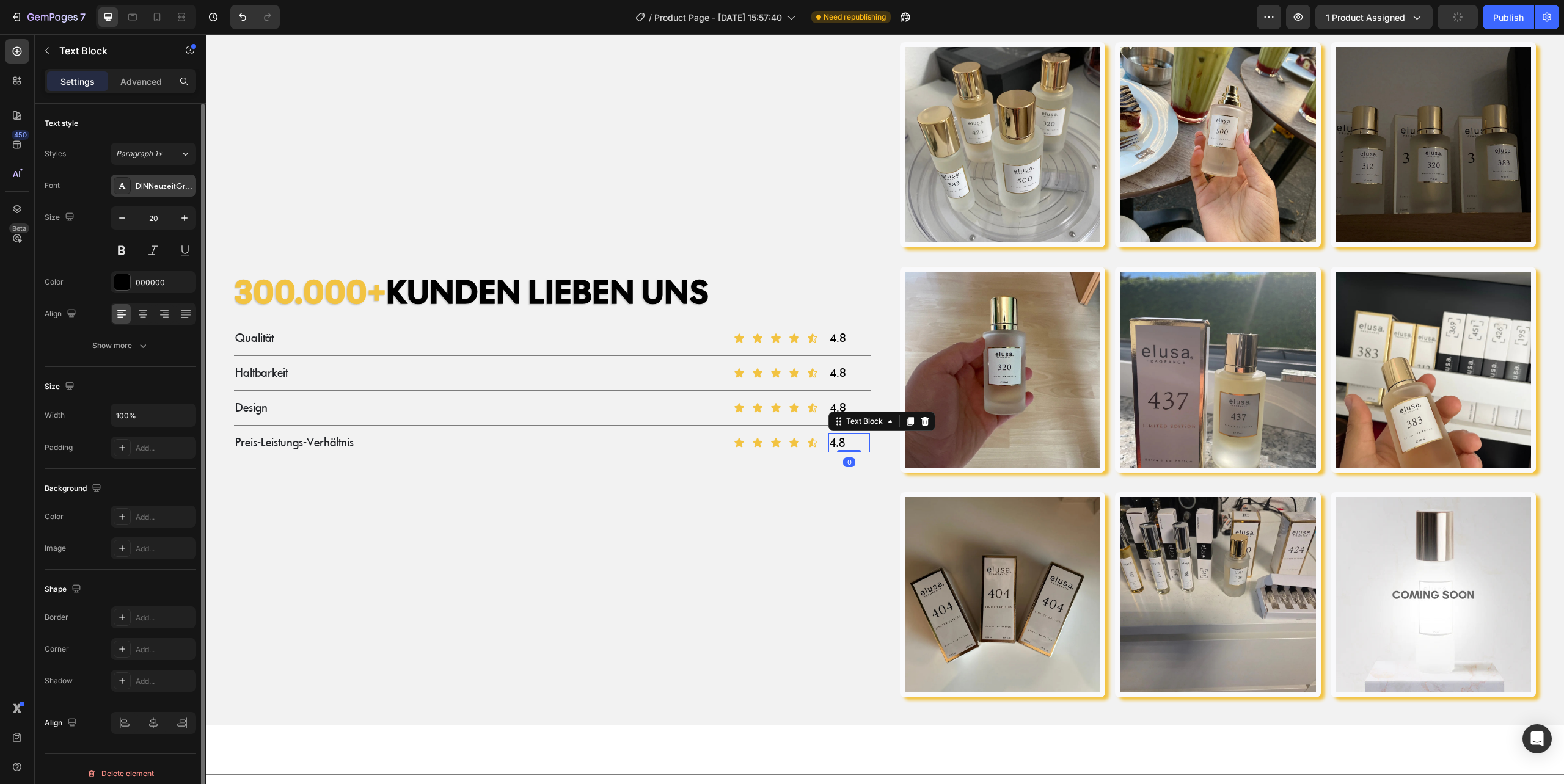
click at [147, 184] on div "DINNeuzeitGroteskLT" at bounding box center [164, 186] width 57 height 11
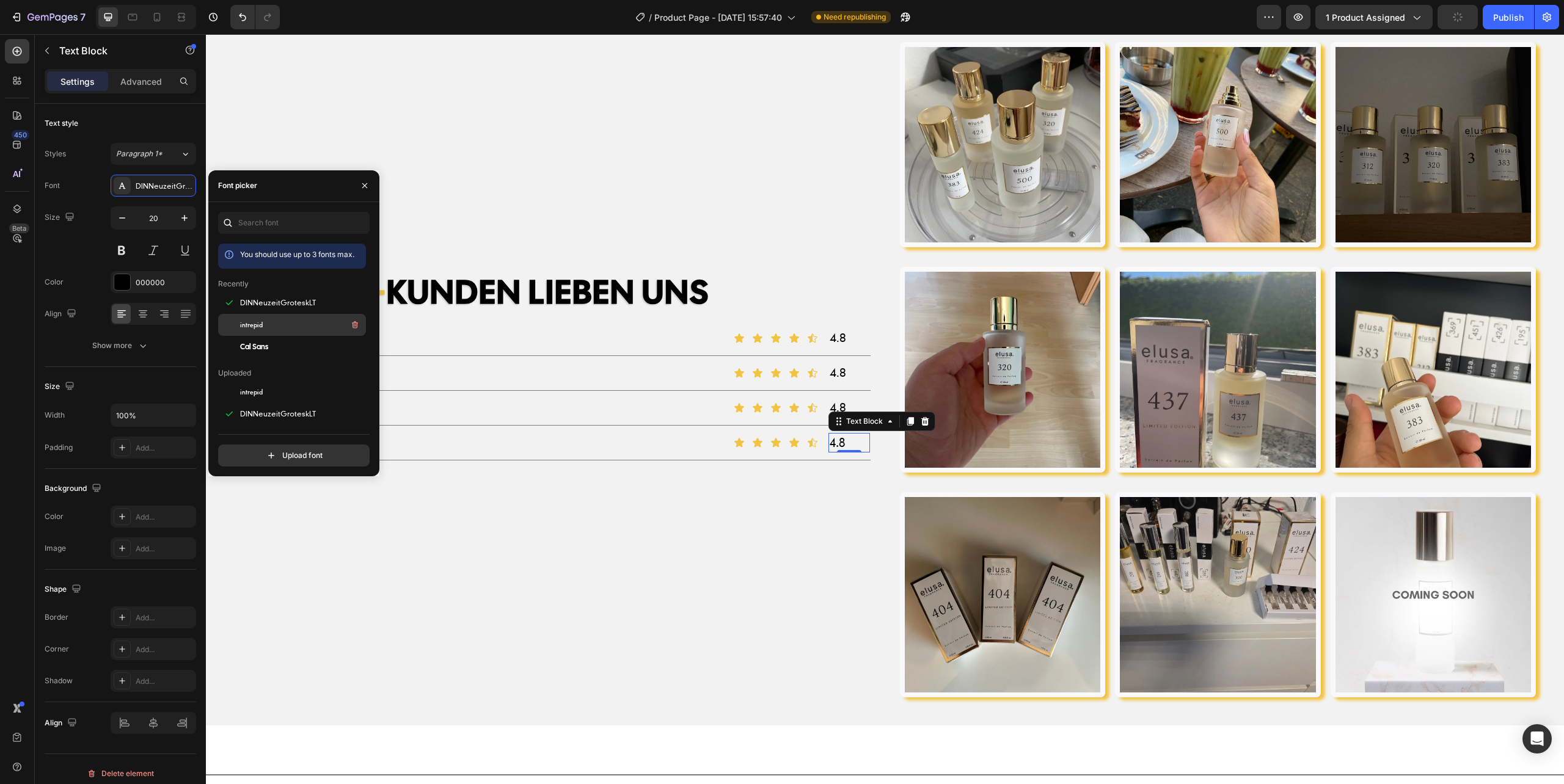
click at [264, 325] on div "intrepid" at bounding box center [302, 325] width 123 height 15
click at [765, 526] on div "300.000+ KUNDEN LIEBEN UNS Heading Qualität Text Block Icon Icon Icon Icon Icon…" at bounding box center [552, 370] width 656 height 675
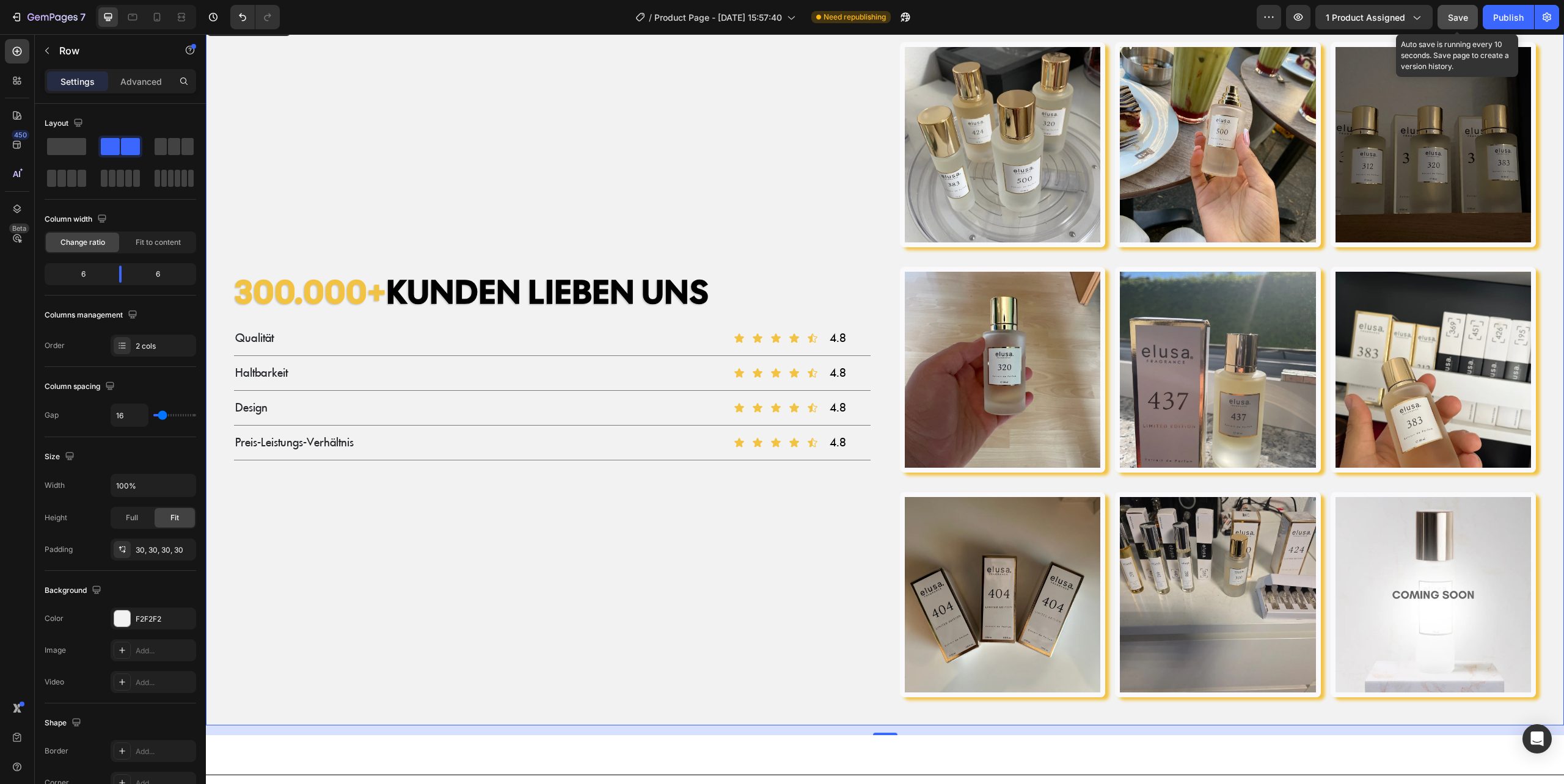
click at [1461, 16] on span "Save" at bounding box center [1458, 17] width 20 height 11
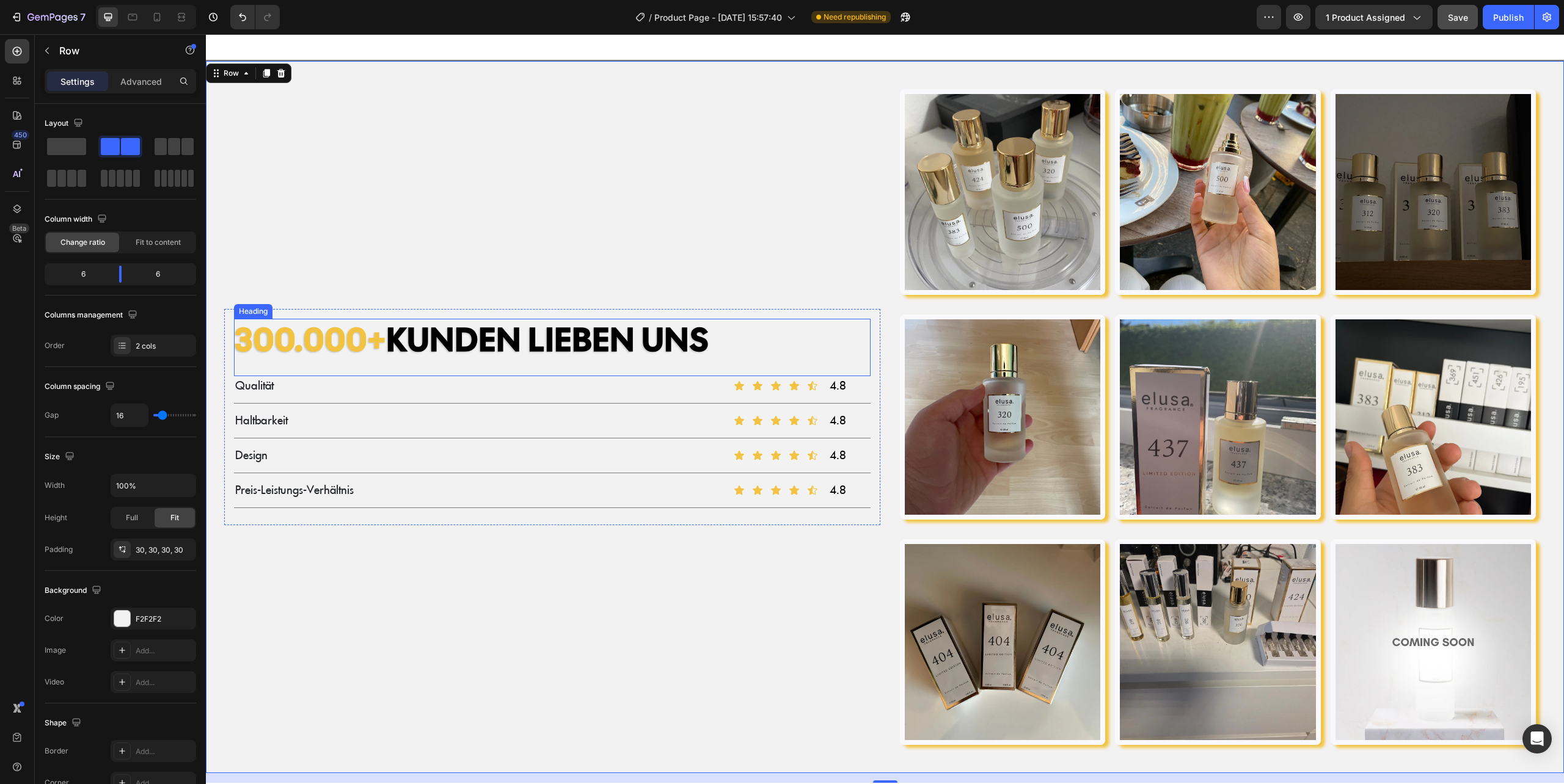
scroll to position [1303, 0]
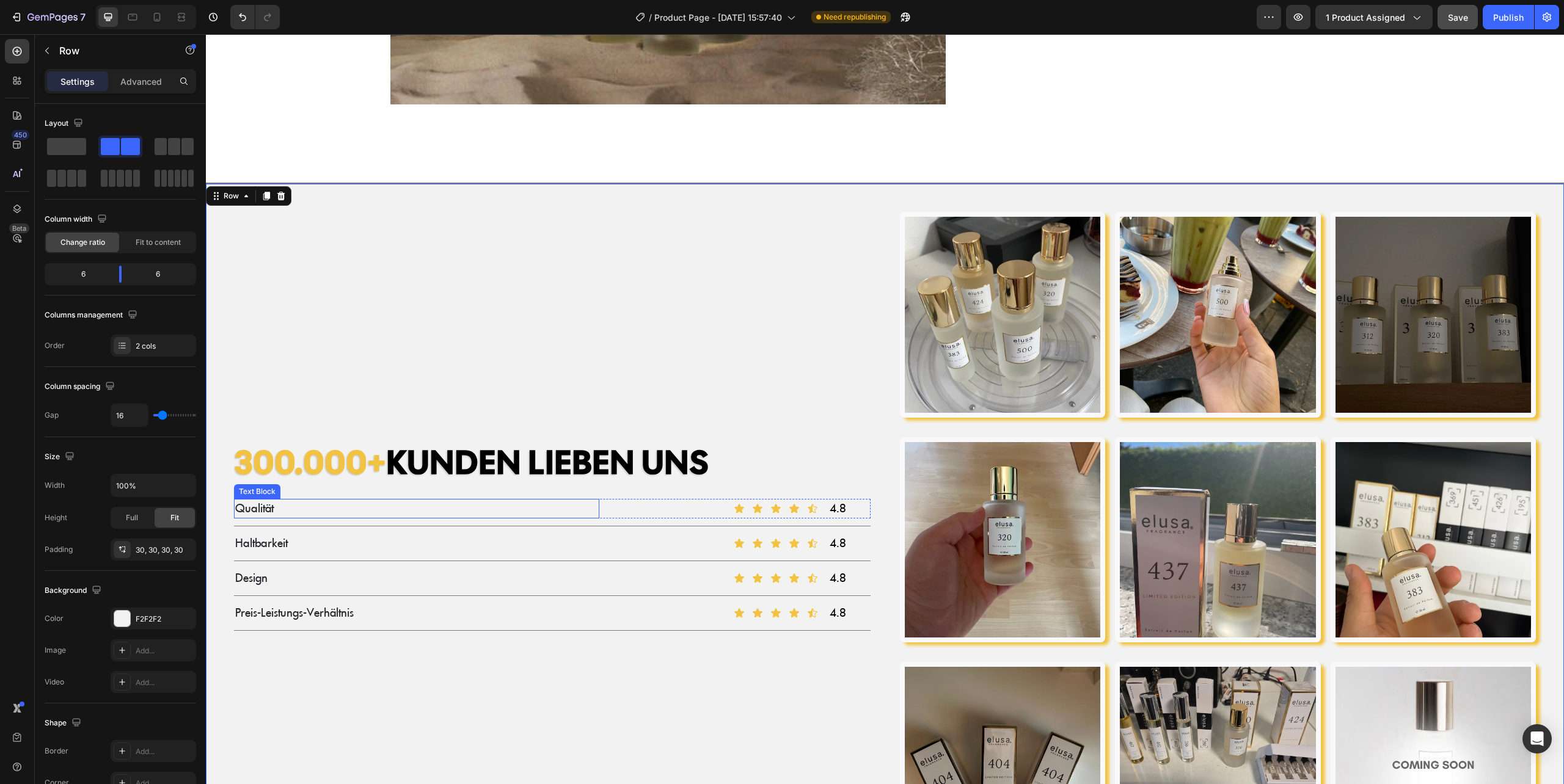
click at [301, 500] on p "Qualität" at bounding box center [416, 509] width 363 height 17
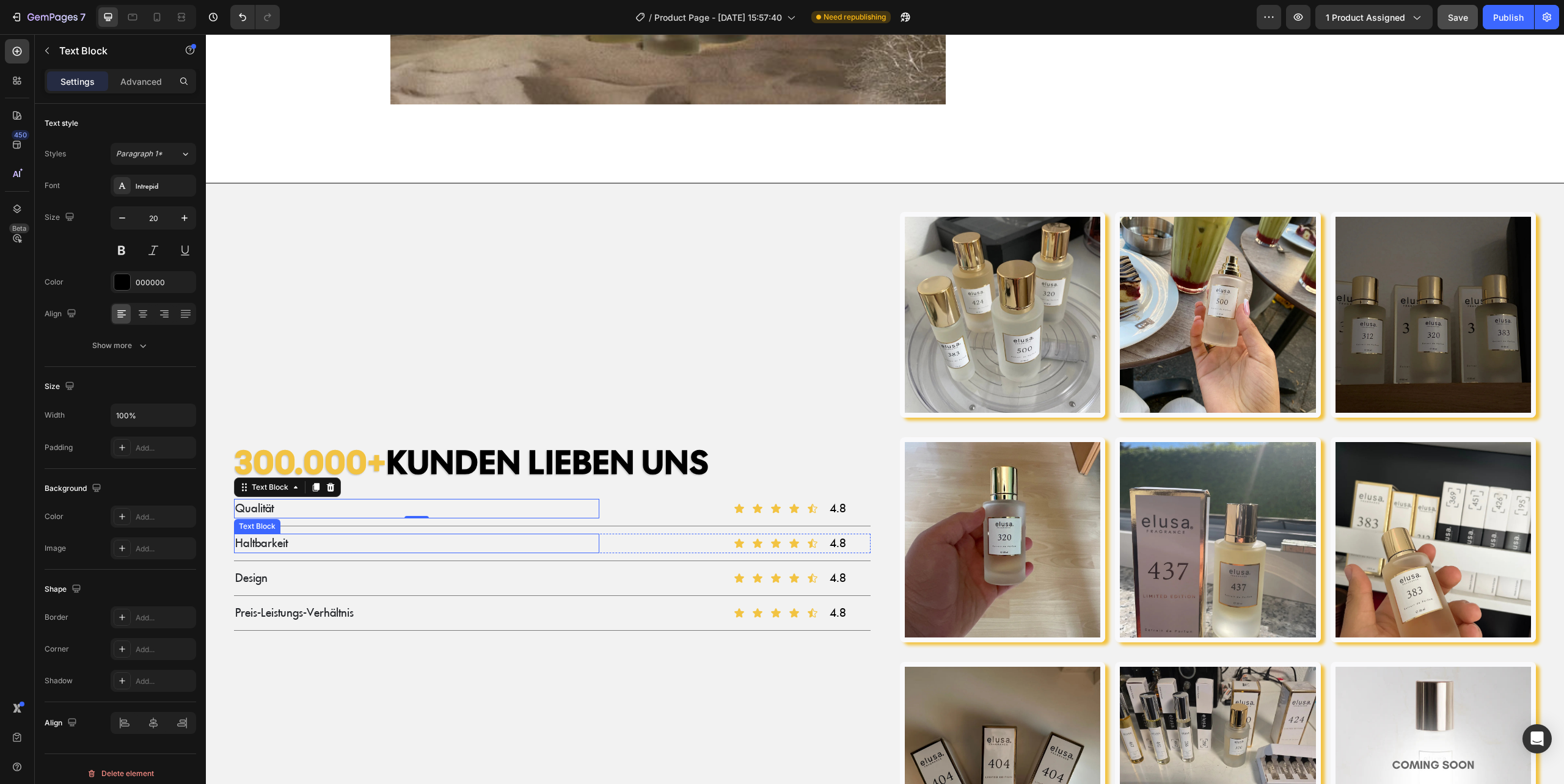
click at [290, 535] on p "Haltbarkeit" at bounding box center [416, 543] width 363 height 17
click at [292, 570] on p "Design" at bounding box center [416, 578] width 363 height 17
click at [337, 609] on p "Preis-Leistungs-Verhältnis" at bounding box center [416, 613] width 363 height 17
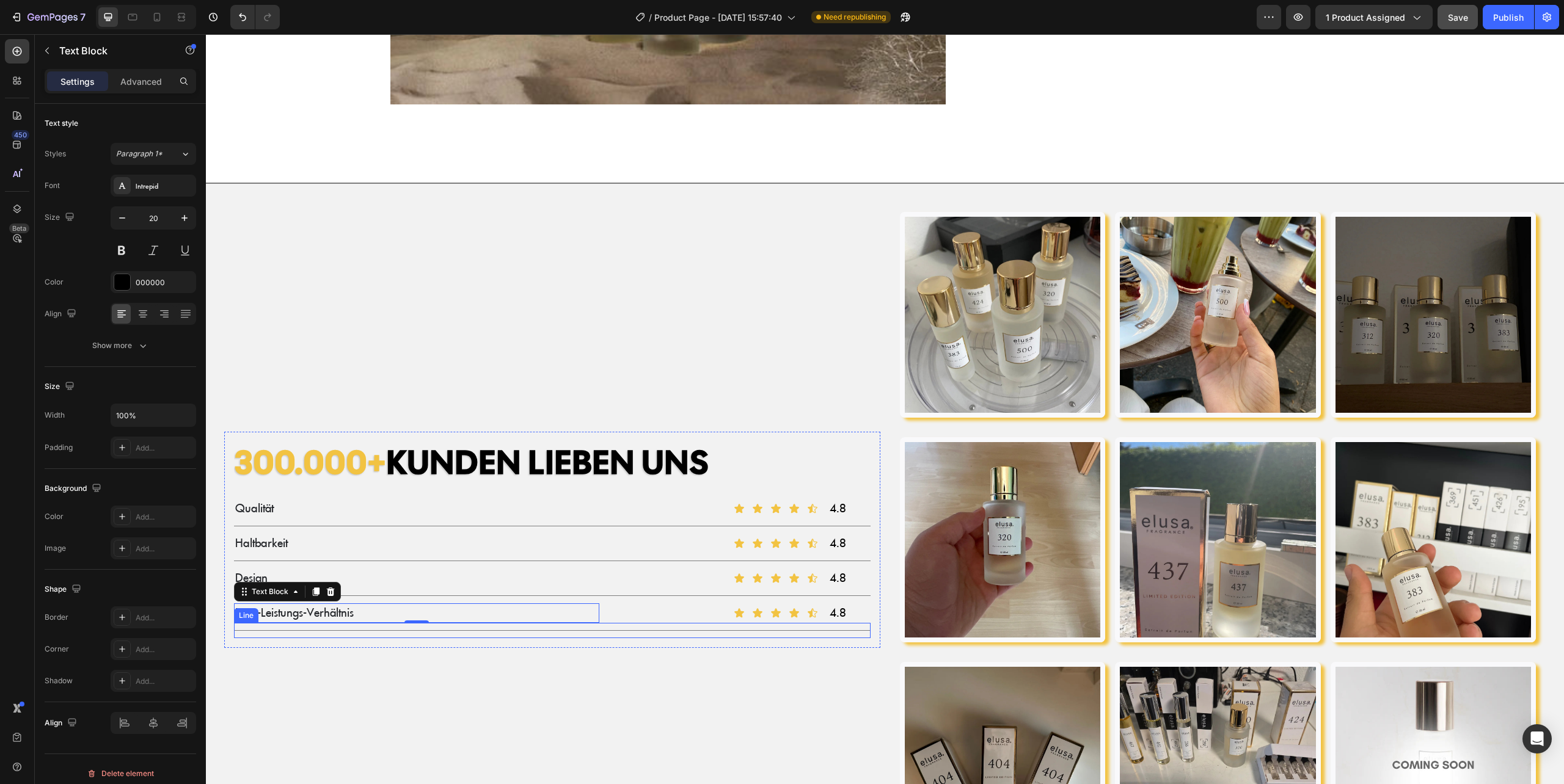
click at [375, 660] on div "300.000+ KUNDEN LIEBEN UNS Heading Qualität Text Block Icon Icon Icon Icon Icon…" at bounding box center [552, 540] width 656 height 675
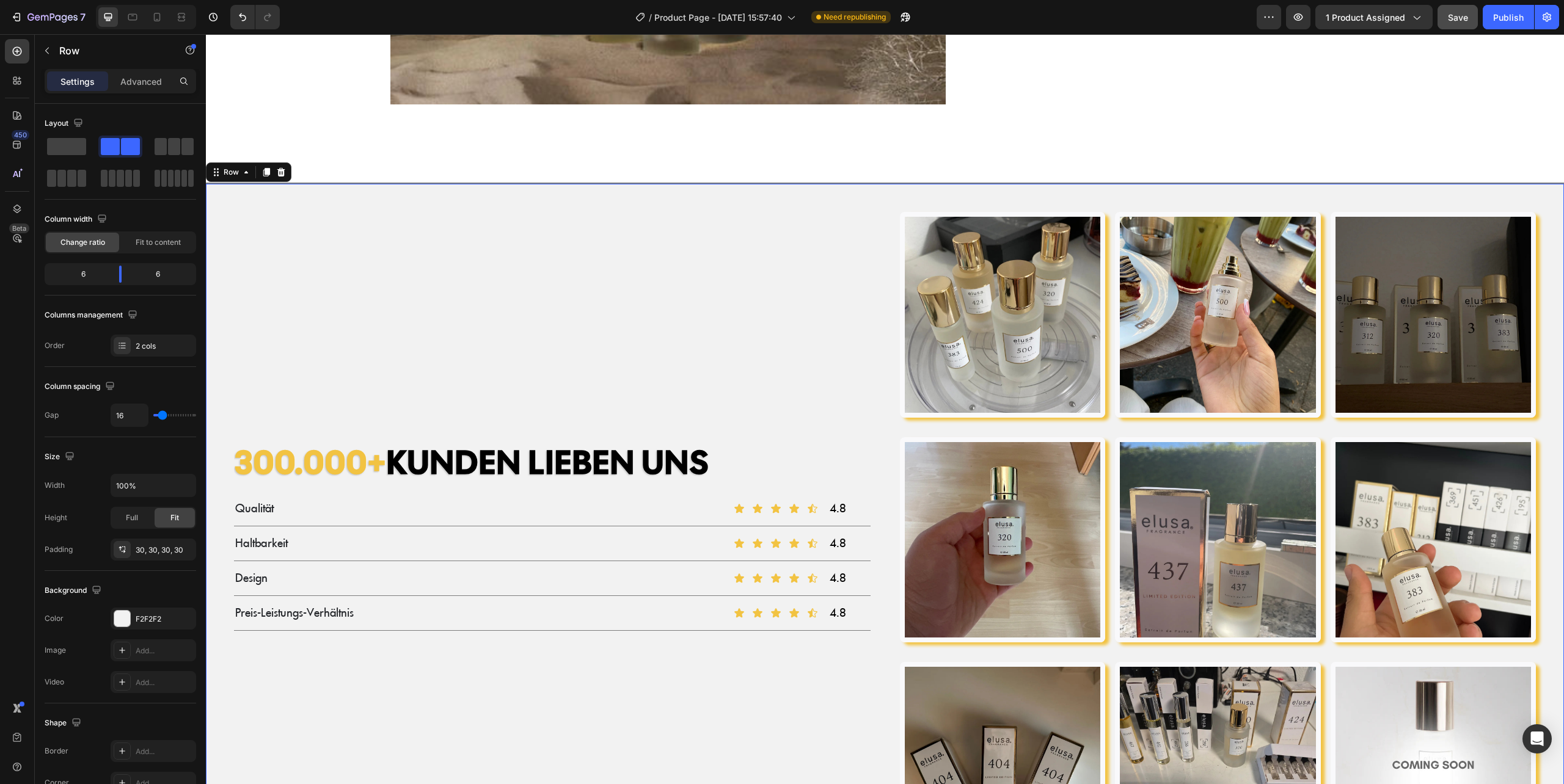
click at [475, 309] on div "300.000+ KUNDEN LIEBEN UNS Heading Qualität Text Block Icon Icon Icon Icon Icon…" at bounding box center [552, 540] width 656 height 675
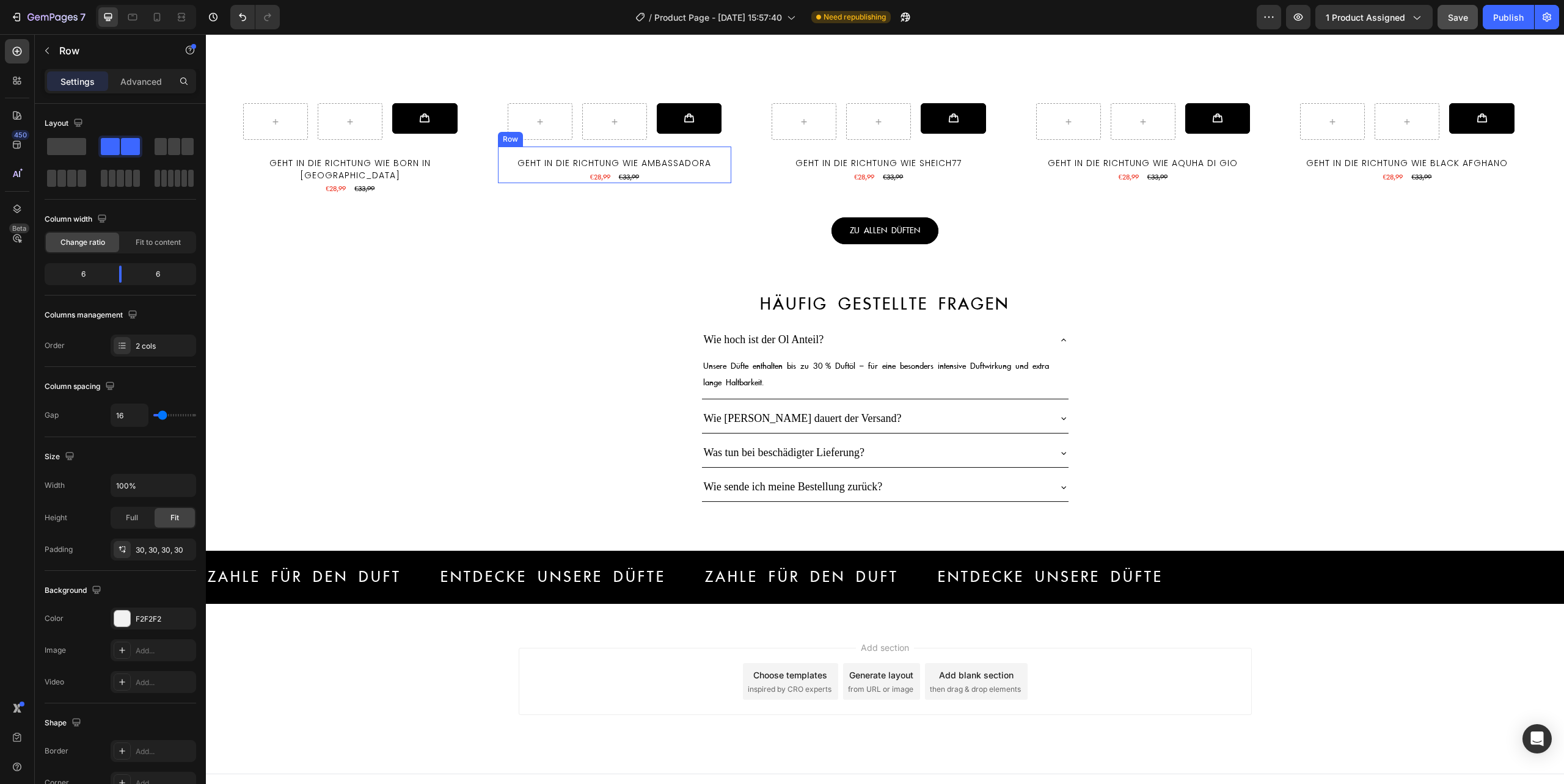
scroll to position [2419, 0]
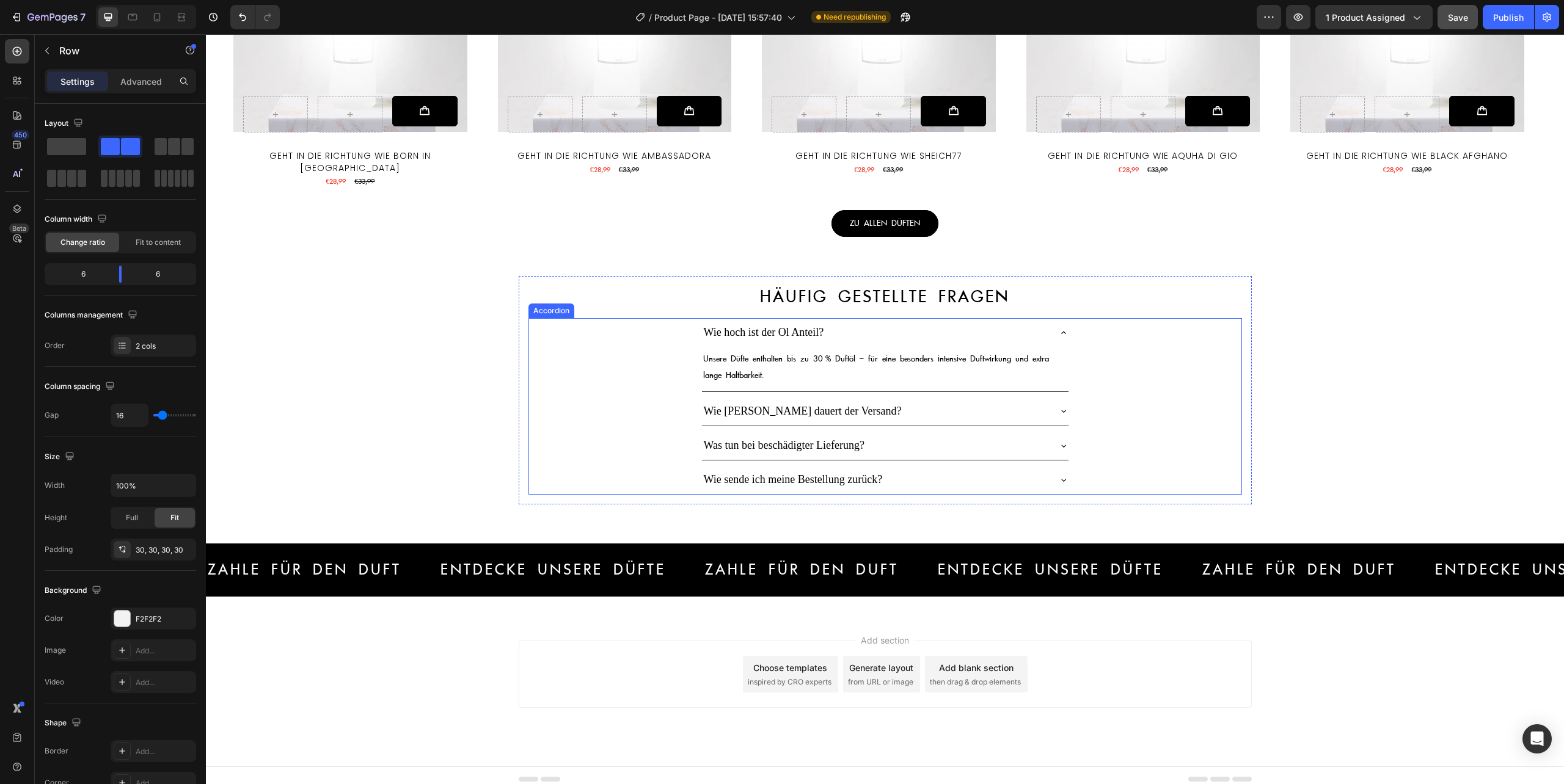
click at [800, 404] on p "Wie [PERSON_NAME] dauert der Versand?" at bounding box center [803, 412] width 198 height 16
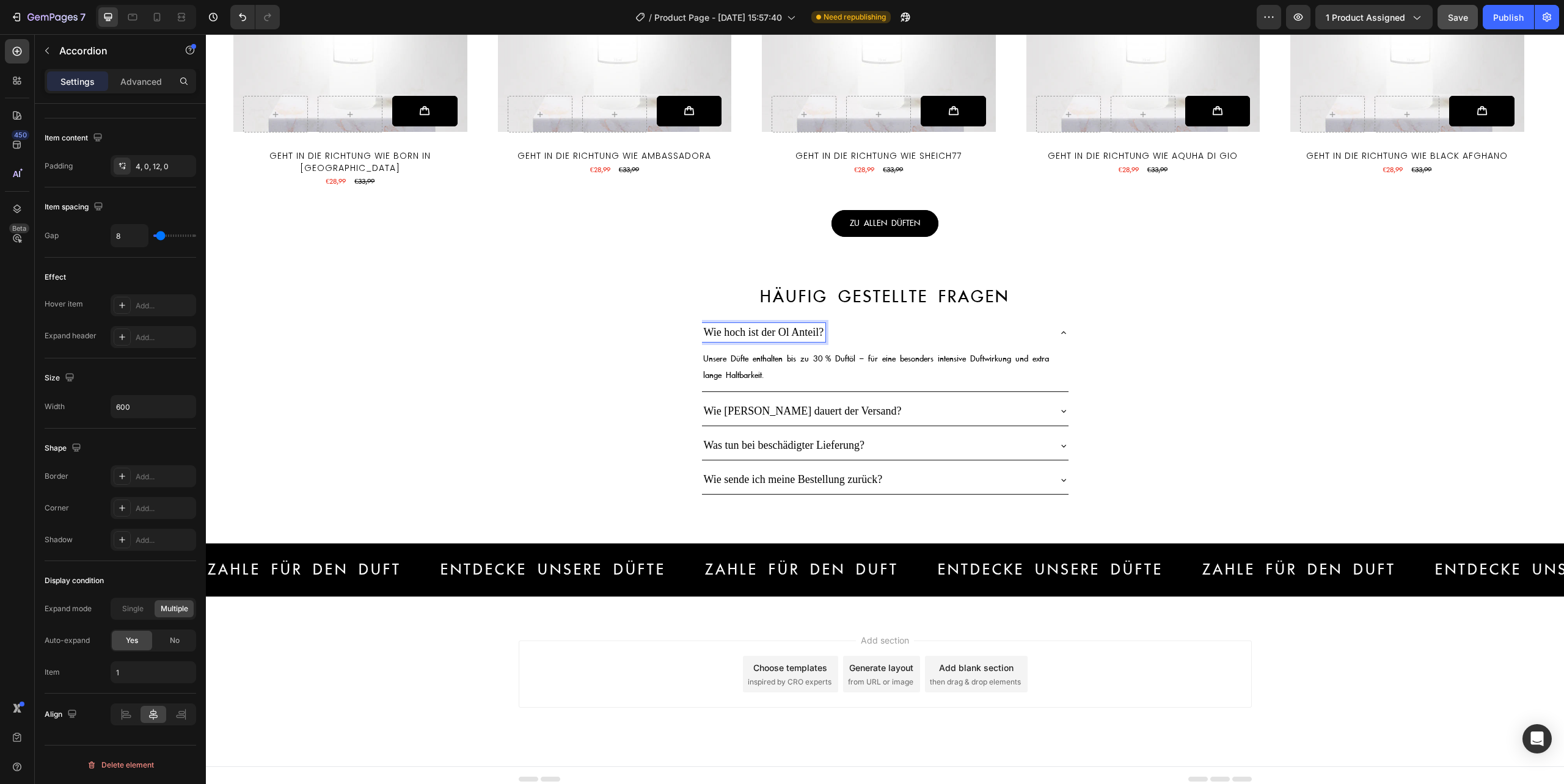
scroll to position [0, 0]
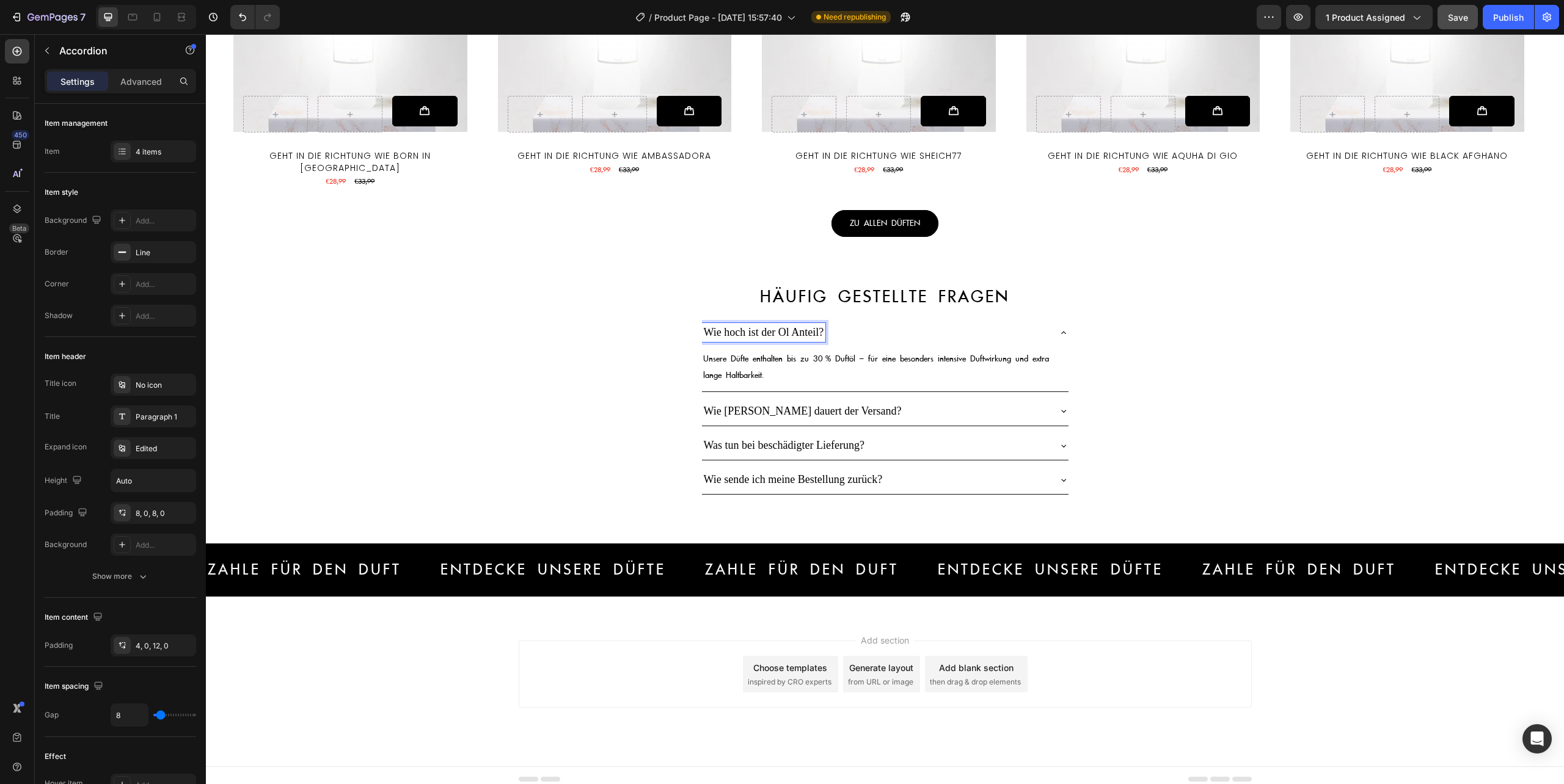
click at [799, 325] on p "Wie hoch ist der Ol Anteil?" at bounding box center [764, 333] width 121 height 16
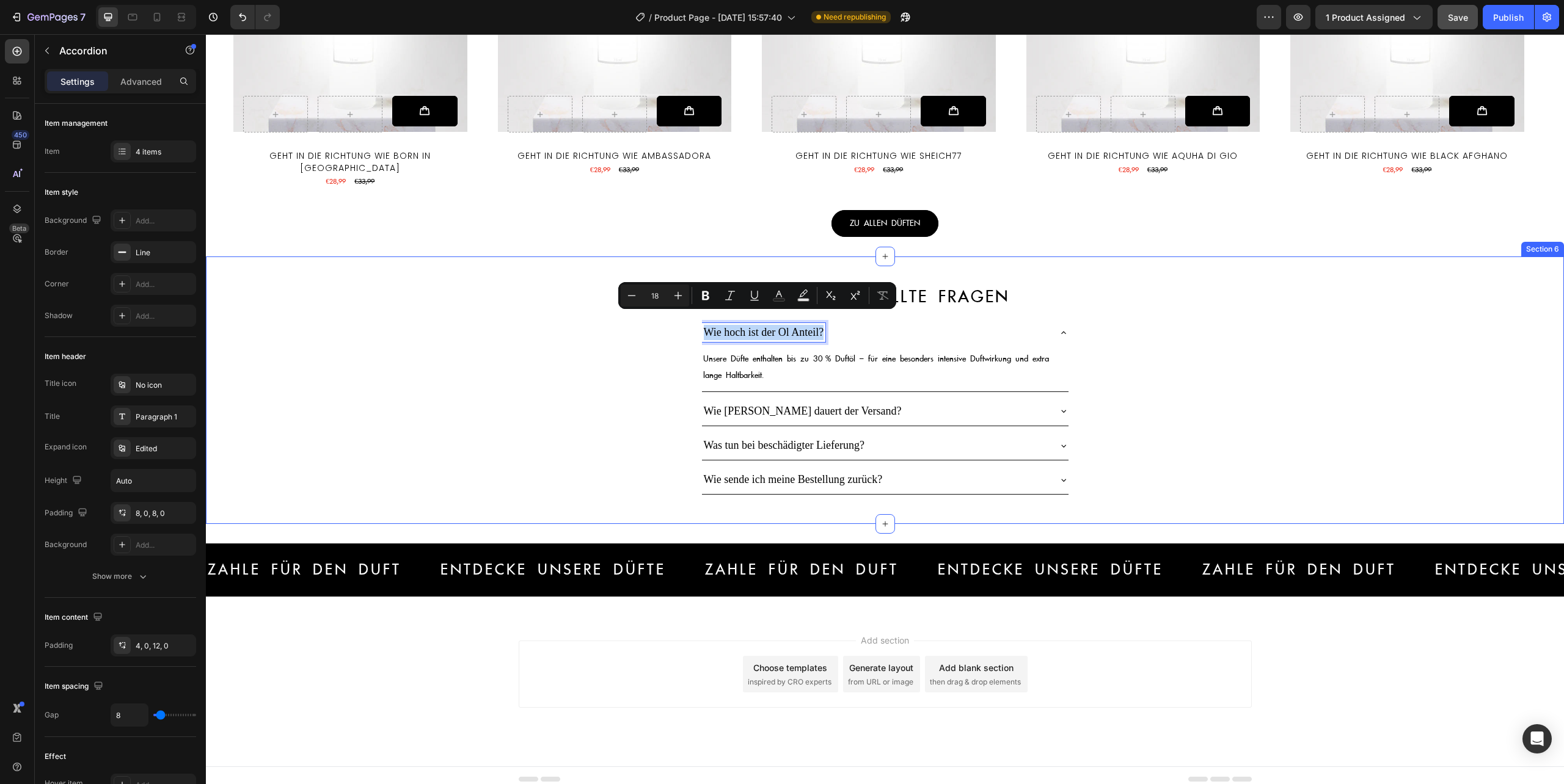
click at [1285, 335] on div "Häufig gestellte fragen Heading Wie hoch ist der Ol Anteil? Unsere Düfte enthal…" at bounding box center [885, 390] width 1358 height 229
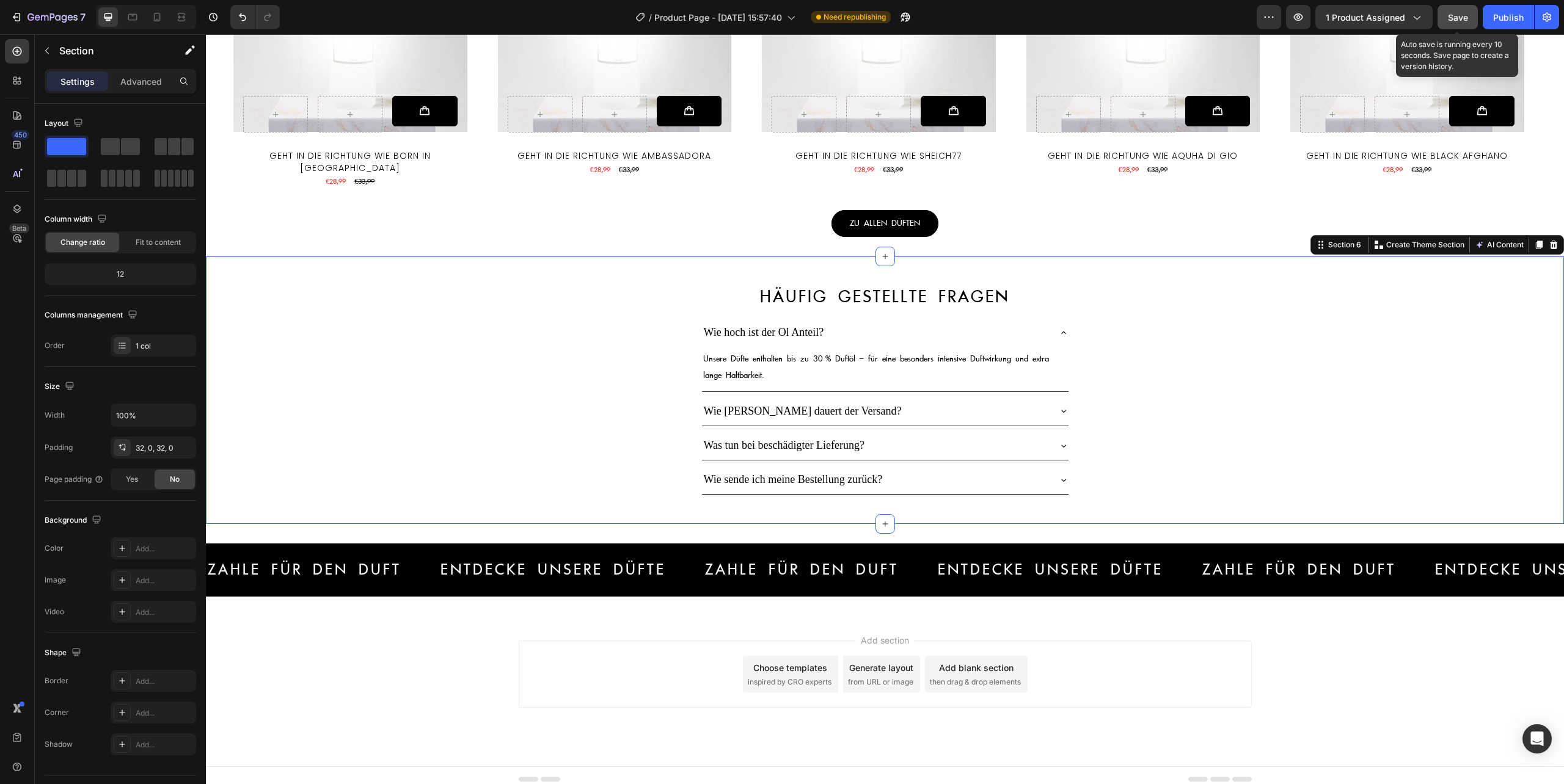
click at [1455, 15] on span "Save" at bounding box center [1458, 17] width 20 height 11
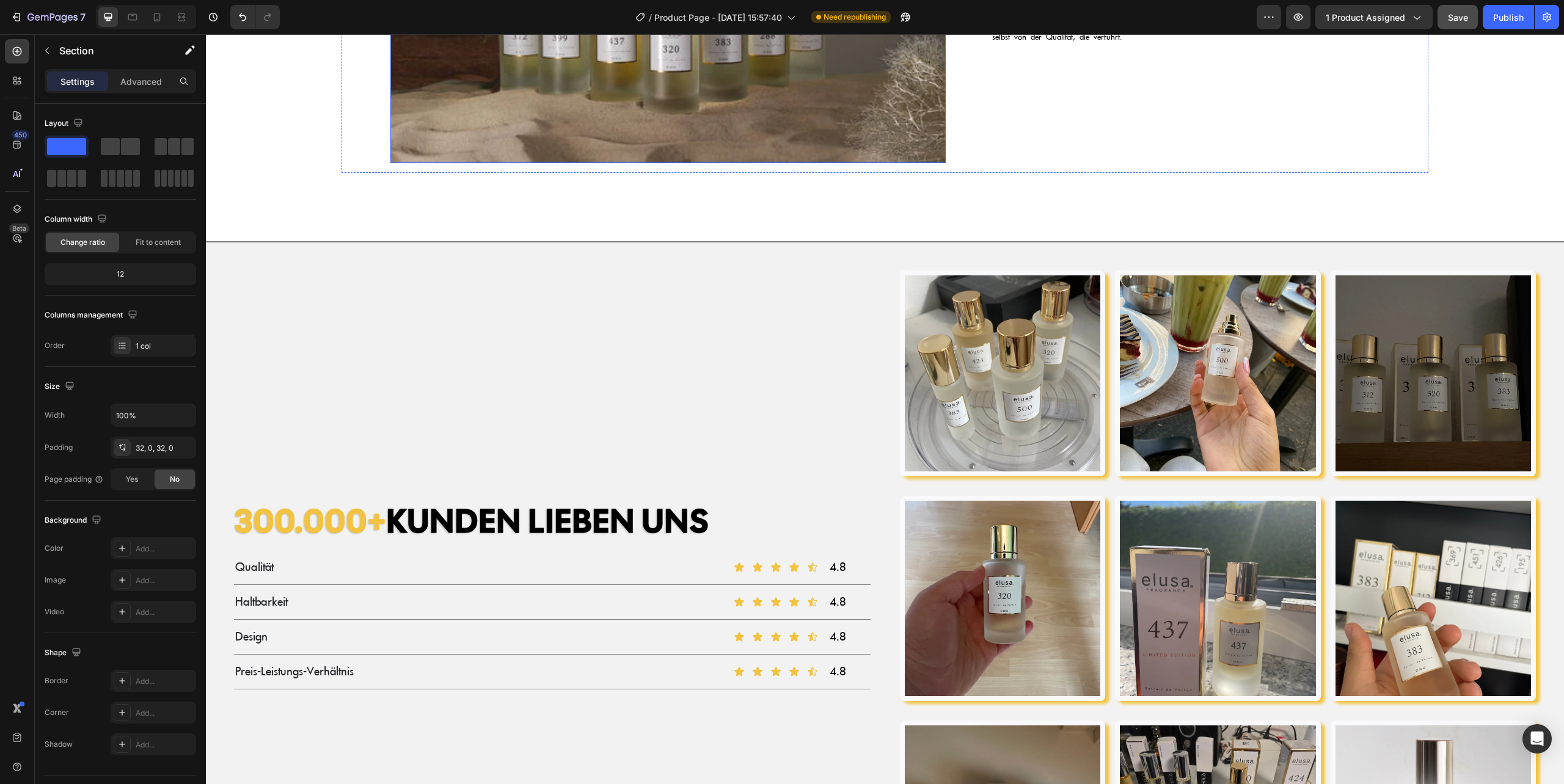
scroll to position [1279, 0]
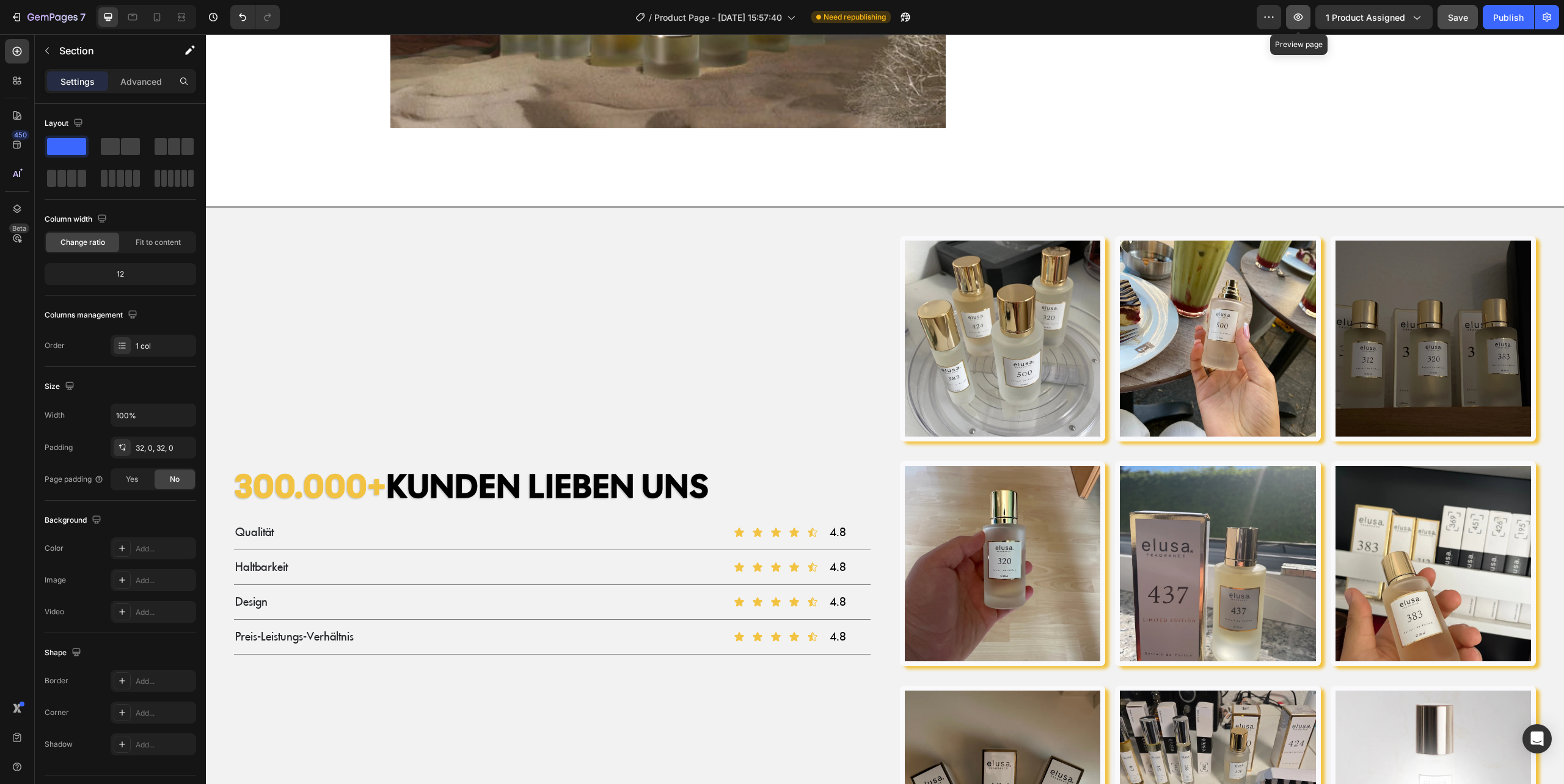
click at [1292, 17] on button "button" at bounding box center [1298, 17] width 24 height 24
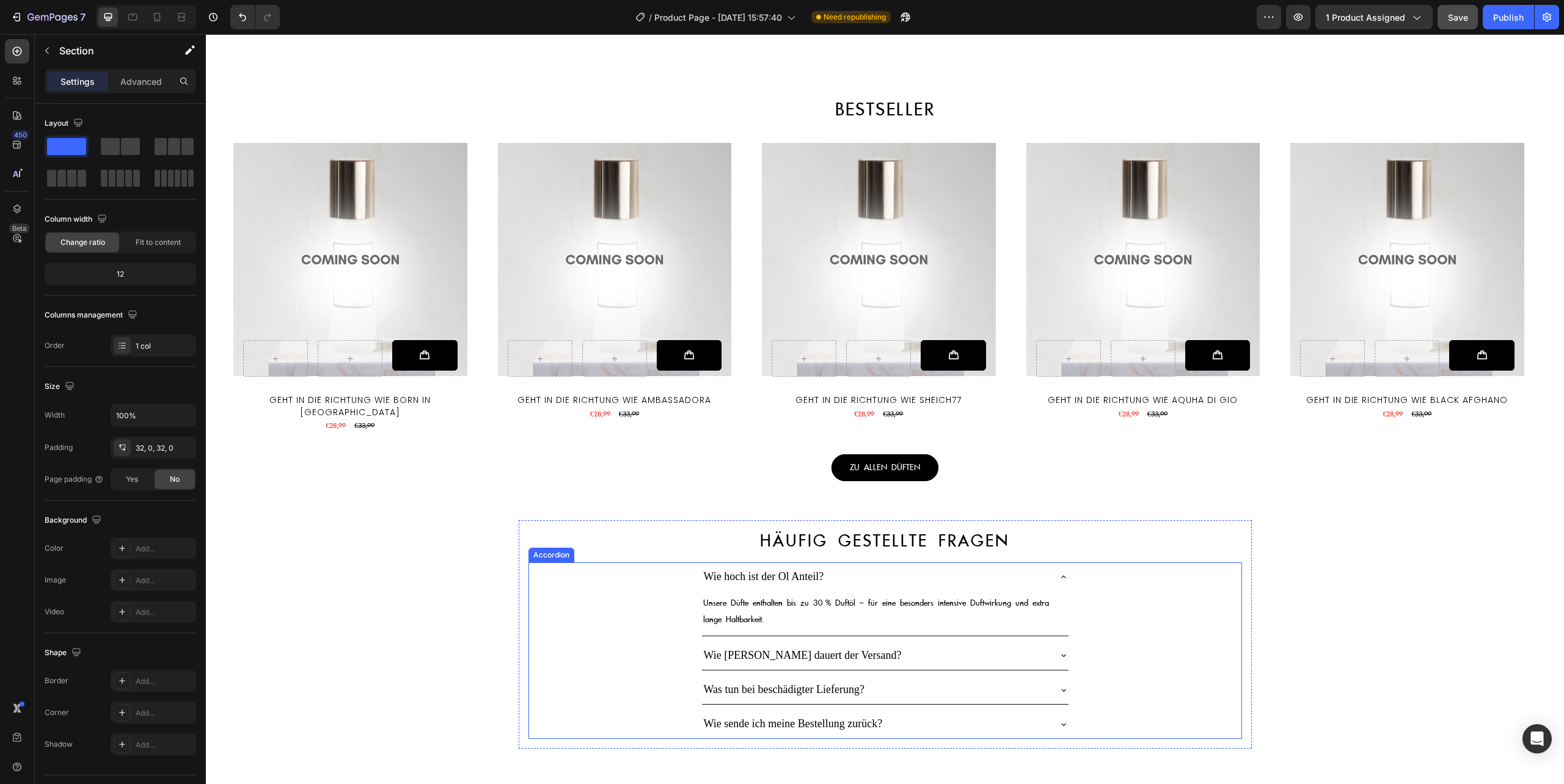
scroll to position [2419, 0]
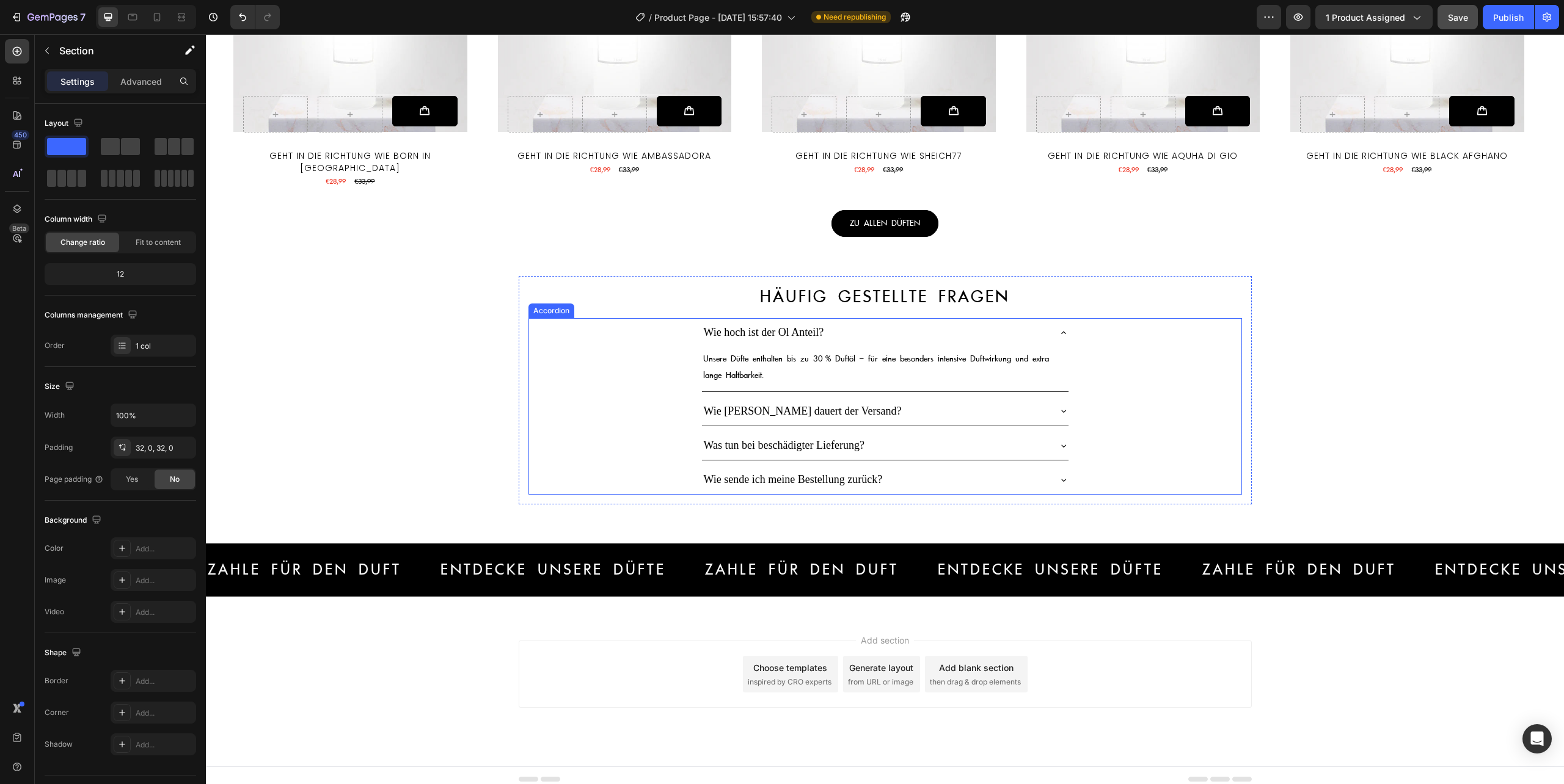
click at [632, 338] on div "Wie hoch ist der Ol Anteil? Unsere Düfte enthalten bis zu 30 % Duftöl – für ein…" at bounding box center [885, 355] width 712 height 74
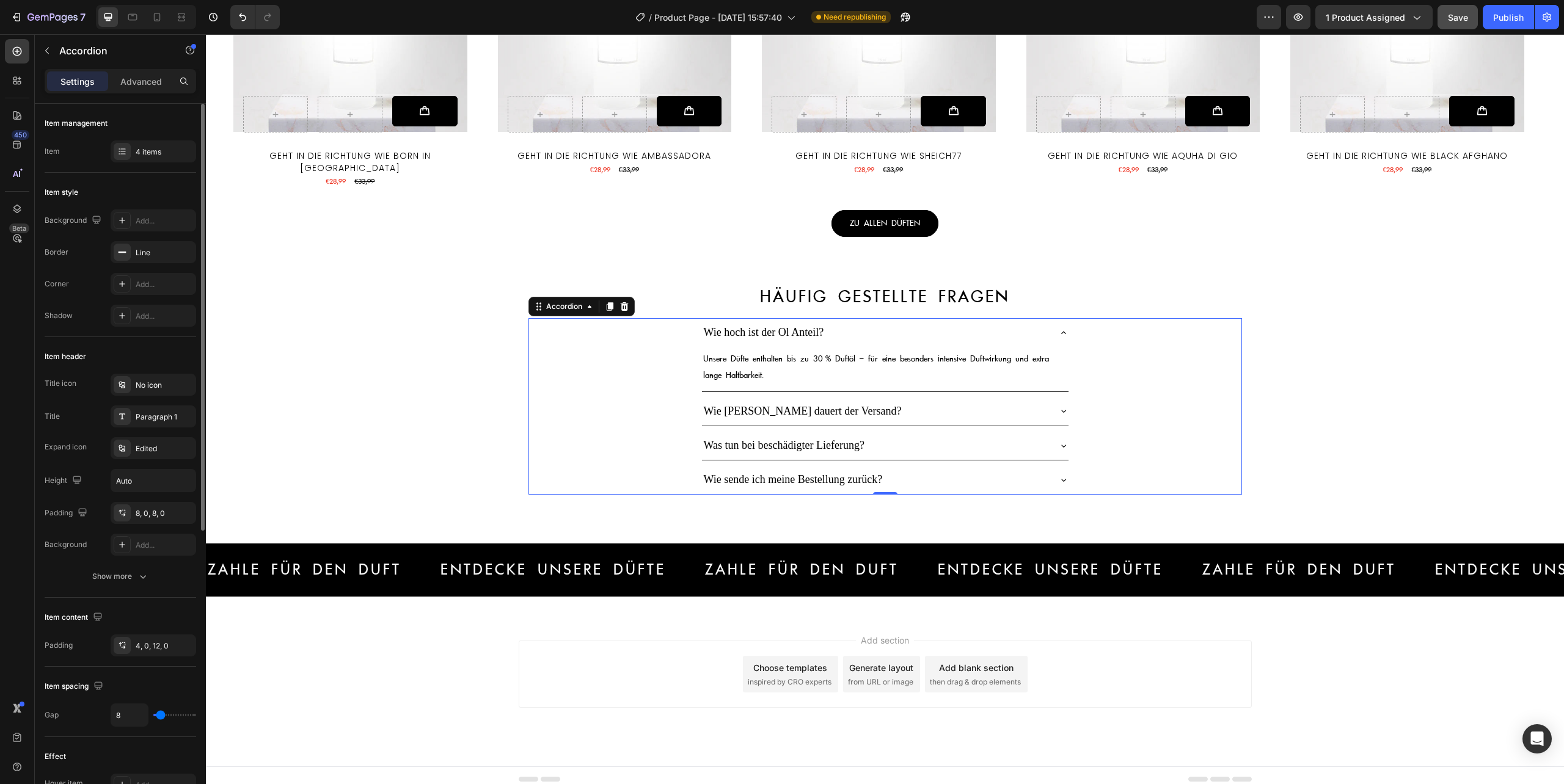
scroll to position [482, 0]
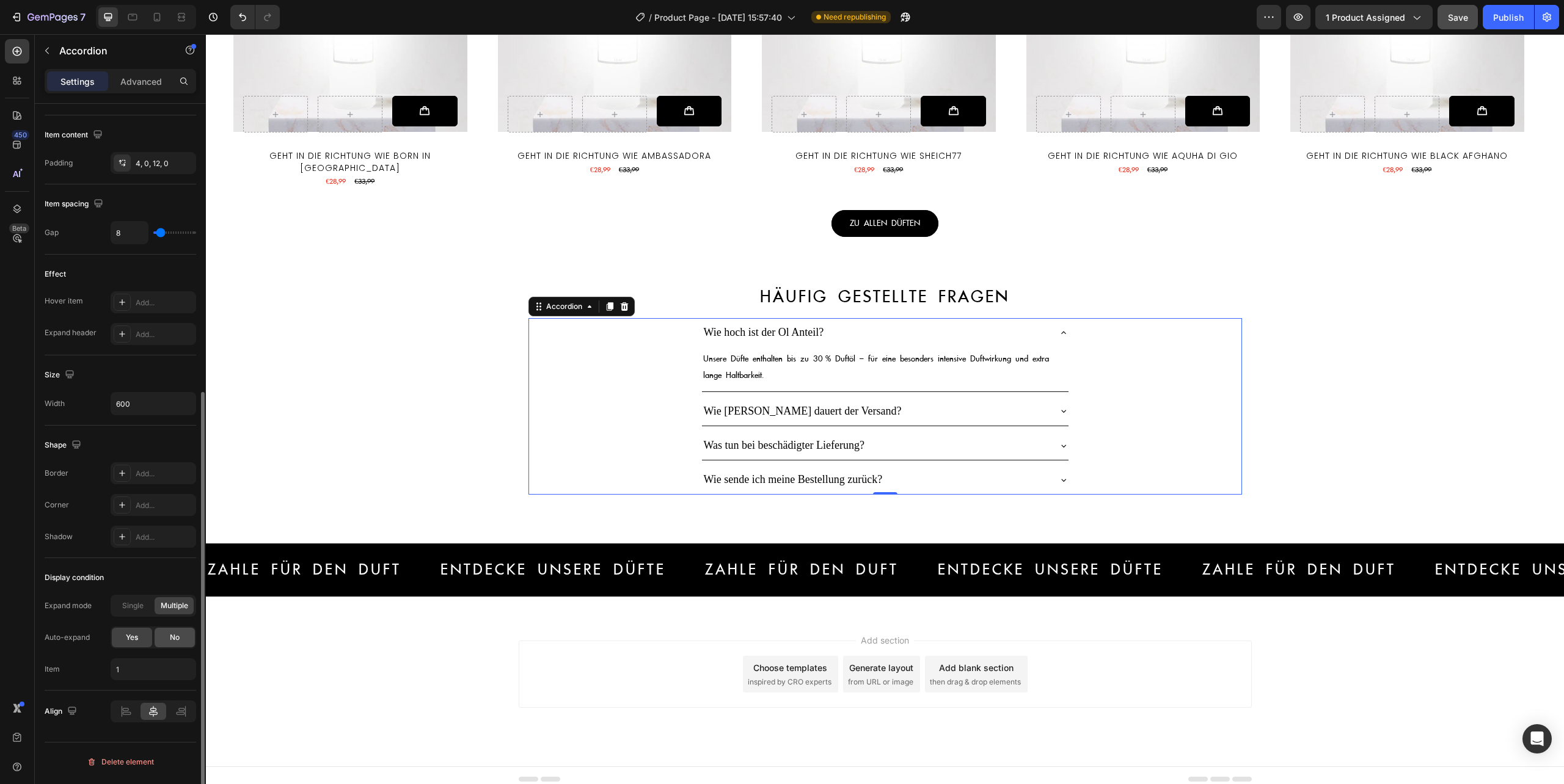
click at [170, 641] on span "No" at bounding box center [175, 637] width 10 height 11
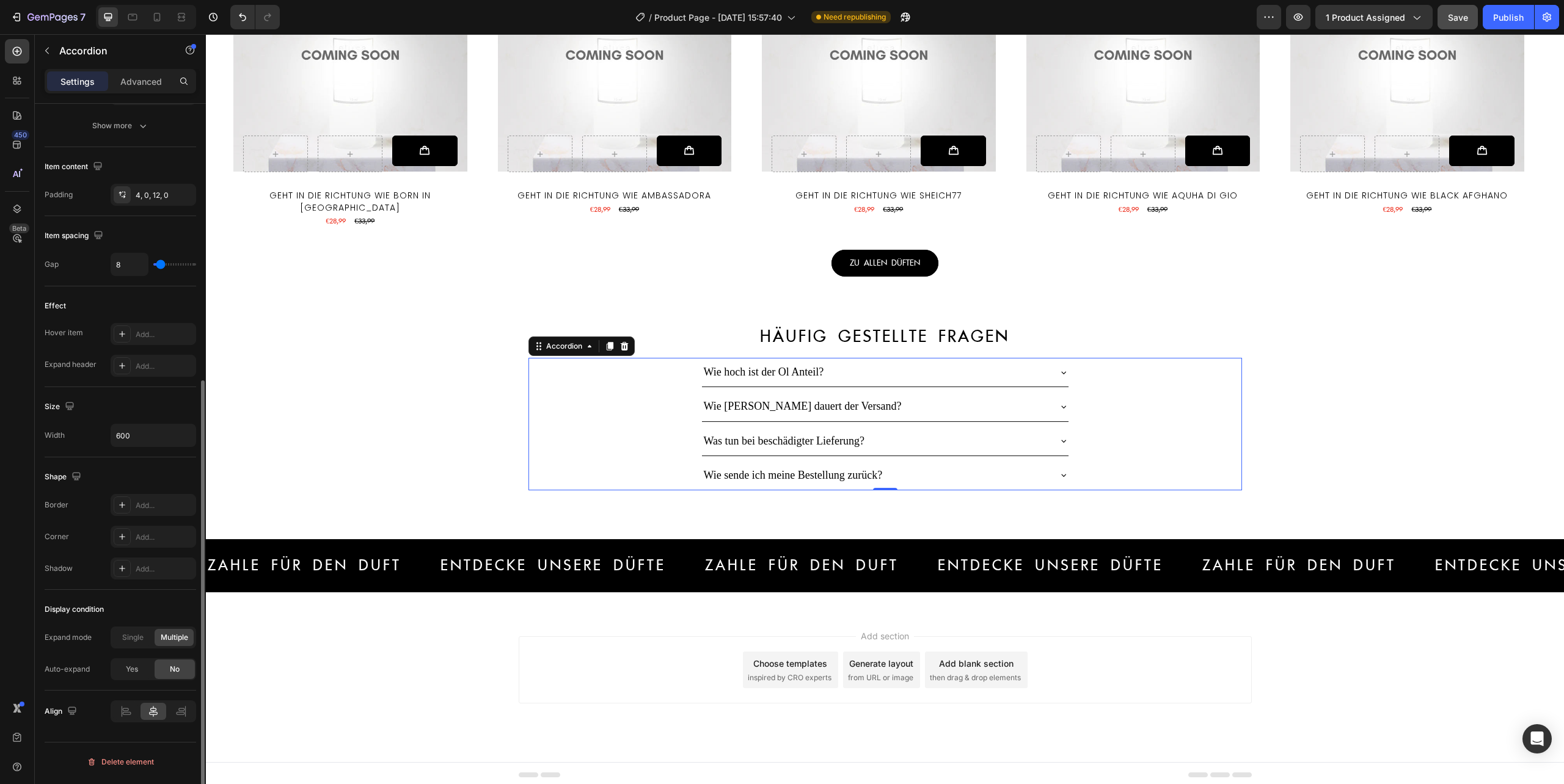
scroll to position [2375, 0]
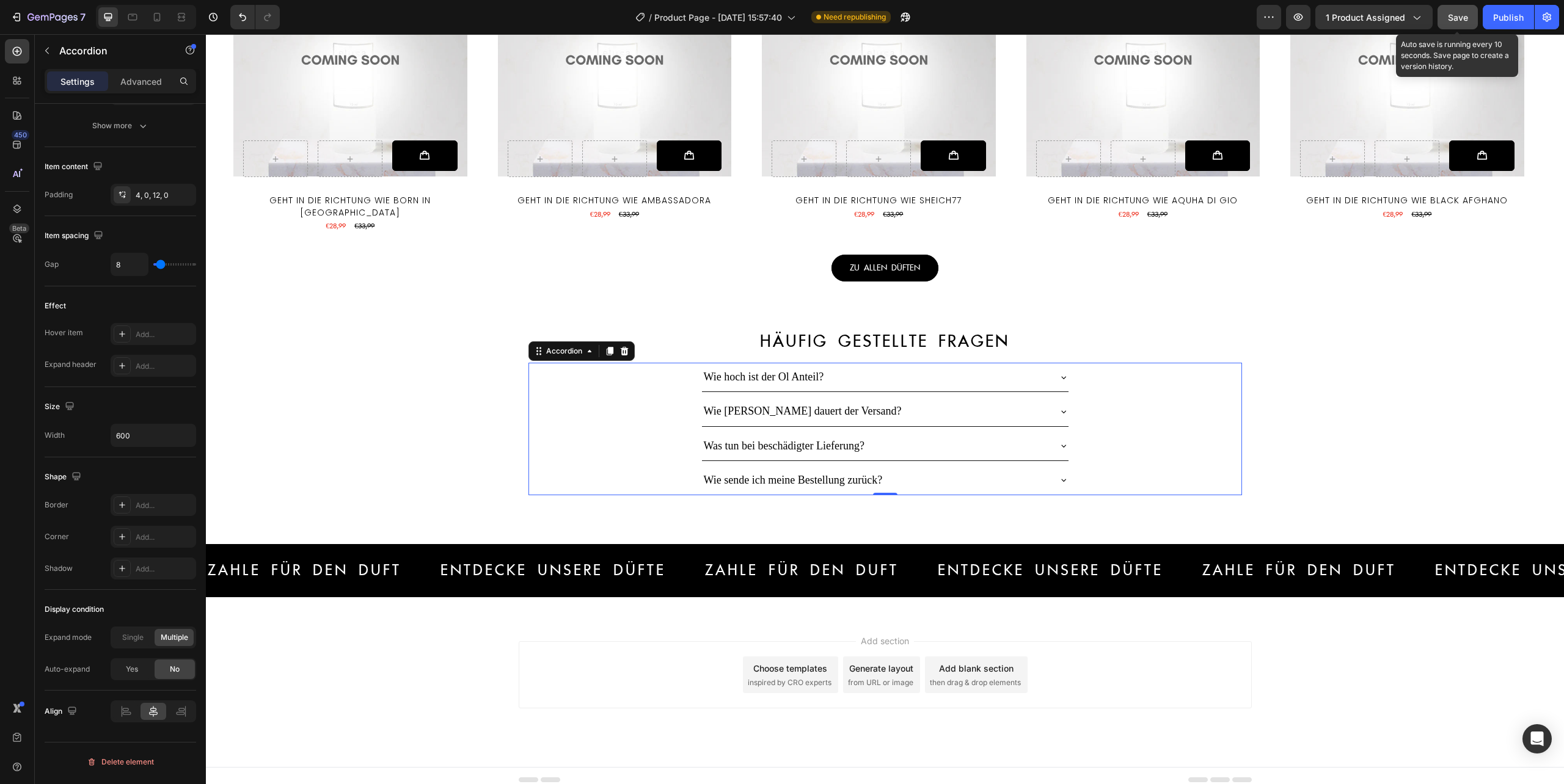
click at [1464, 18] on span "Save" at bounding box center [1458, 17] width 20 height 11
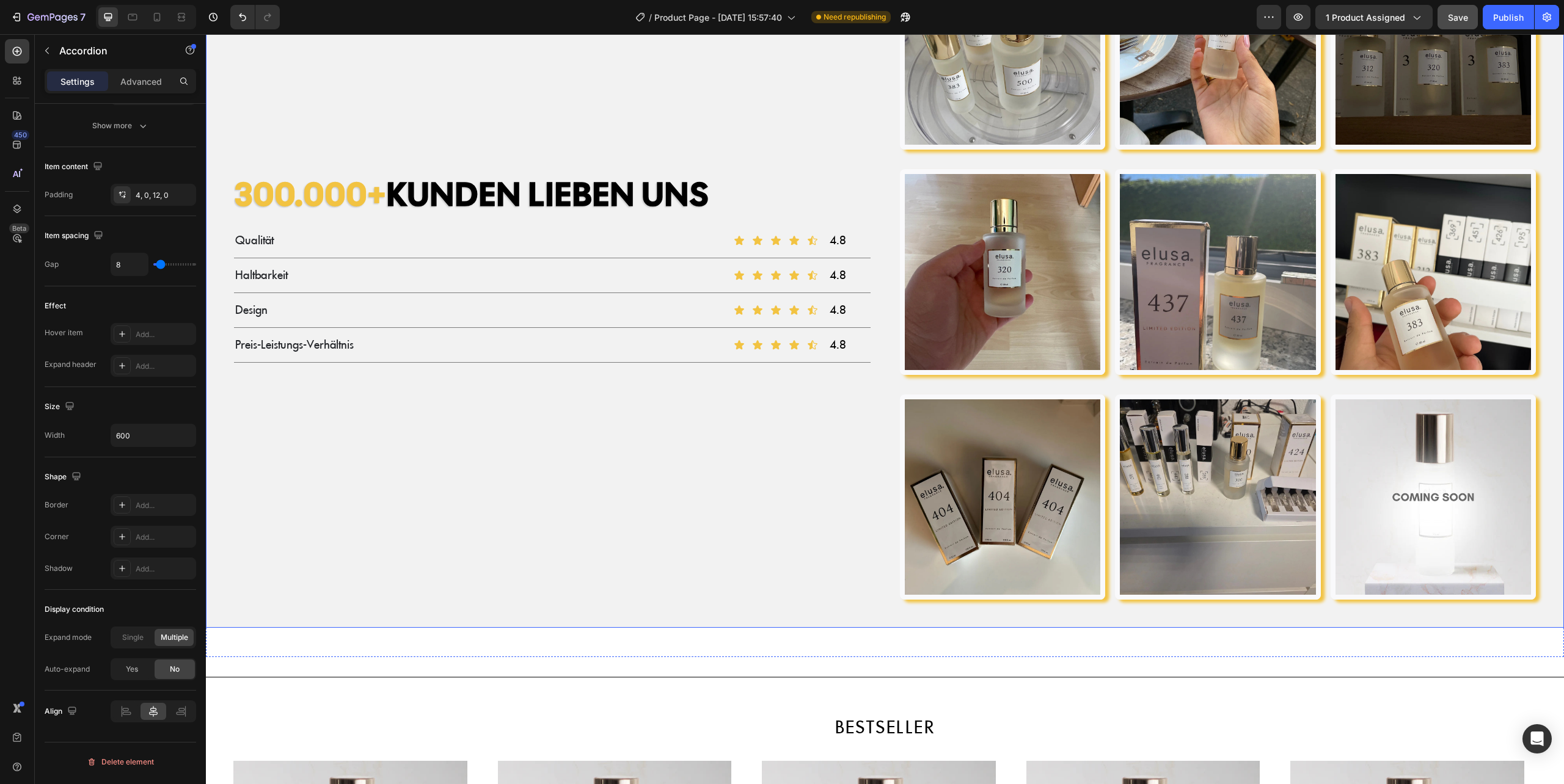
scroll to position [1479, 0]
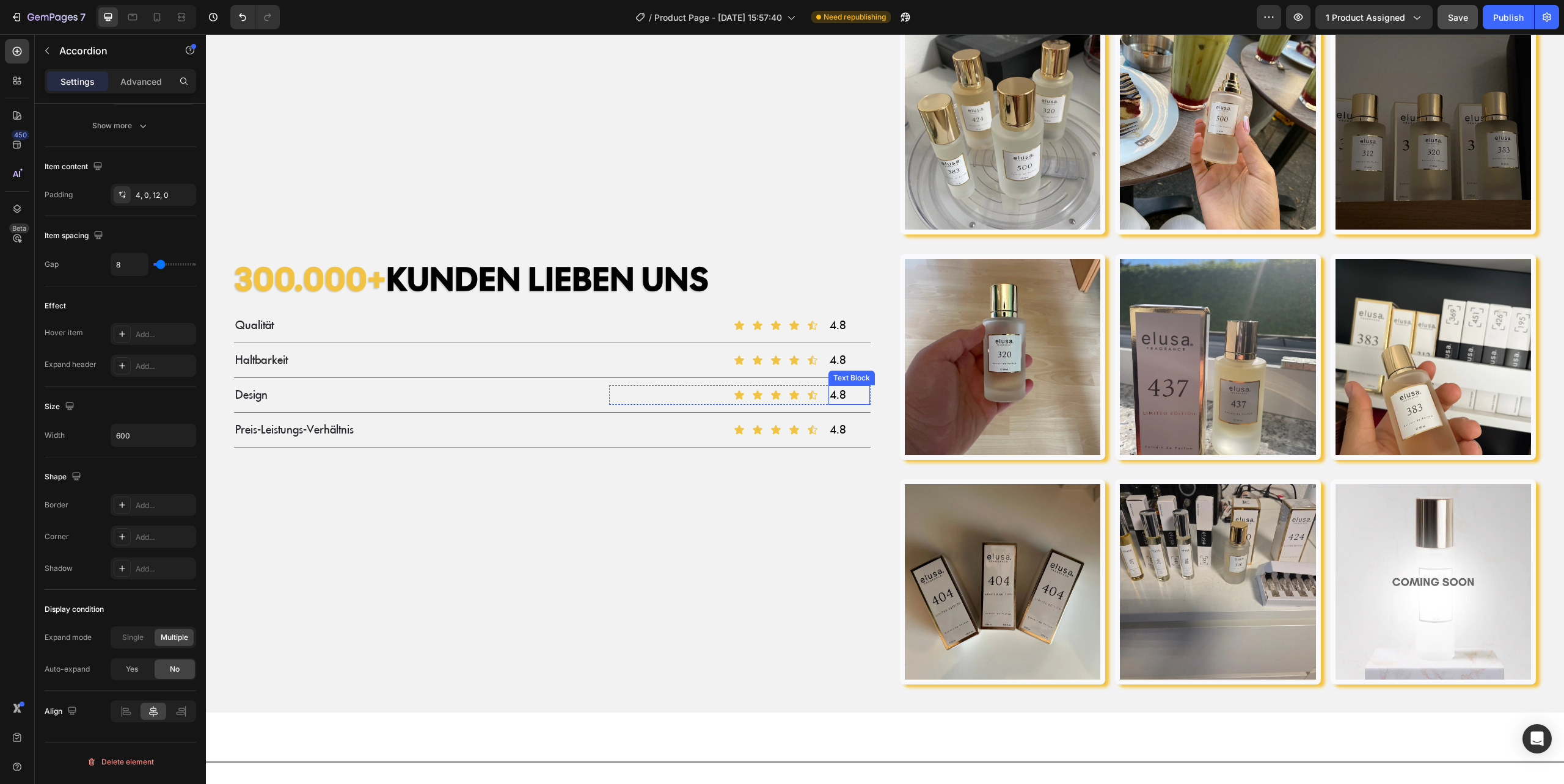
click at [832, 394] on p "4.8" at bounding box center [849, 395] width 40 height 17
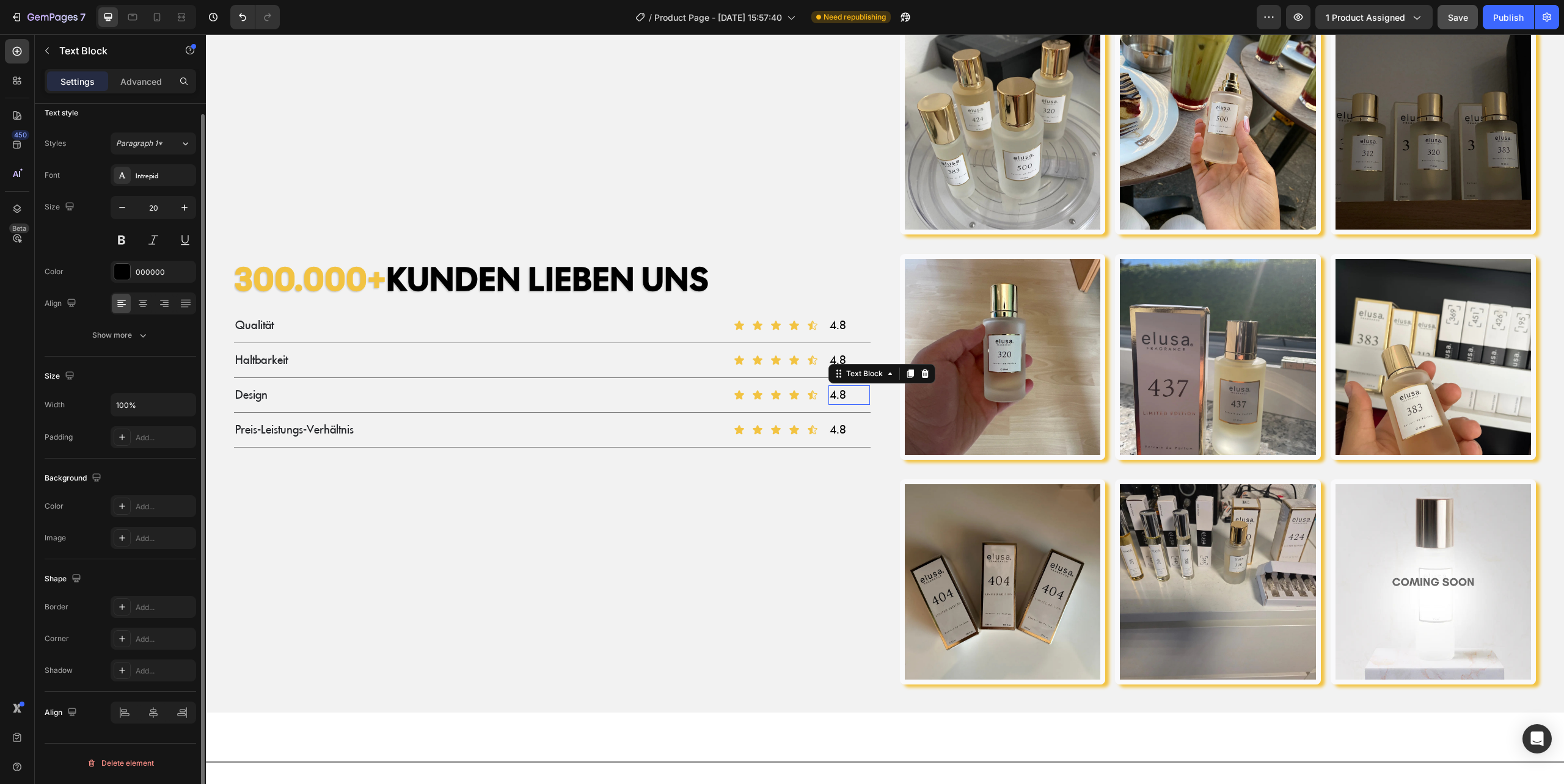
scroll to position [0, 0]
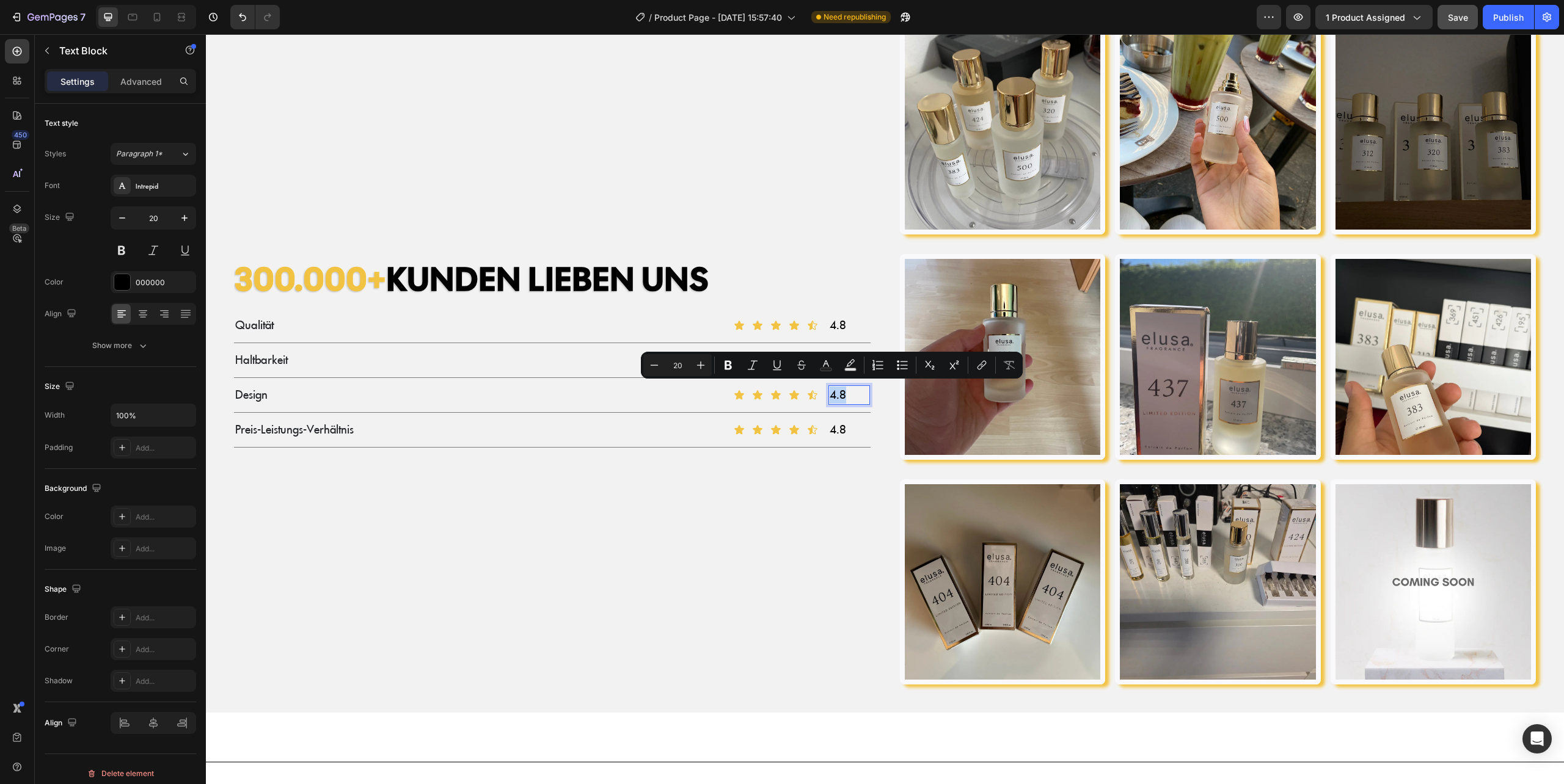
click at [857, 392] on p "4.8" at bounding box center [849, 395] width 40 height 17
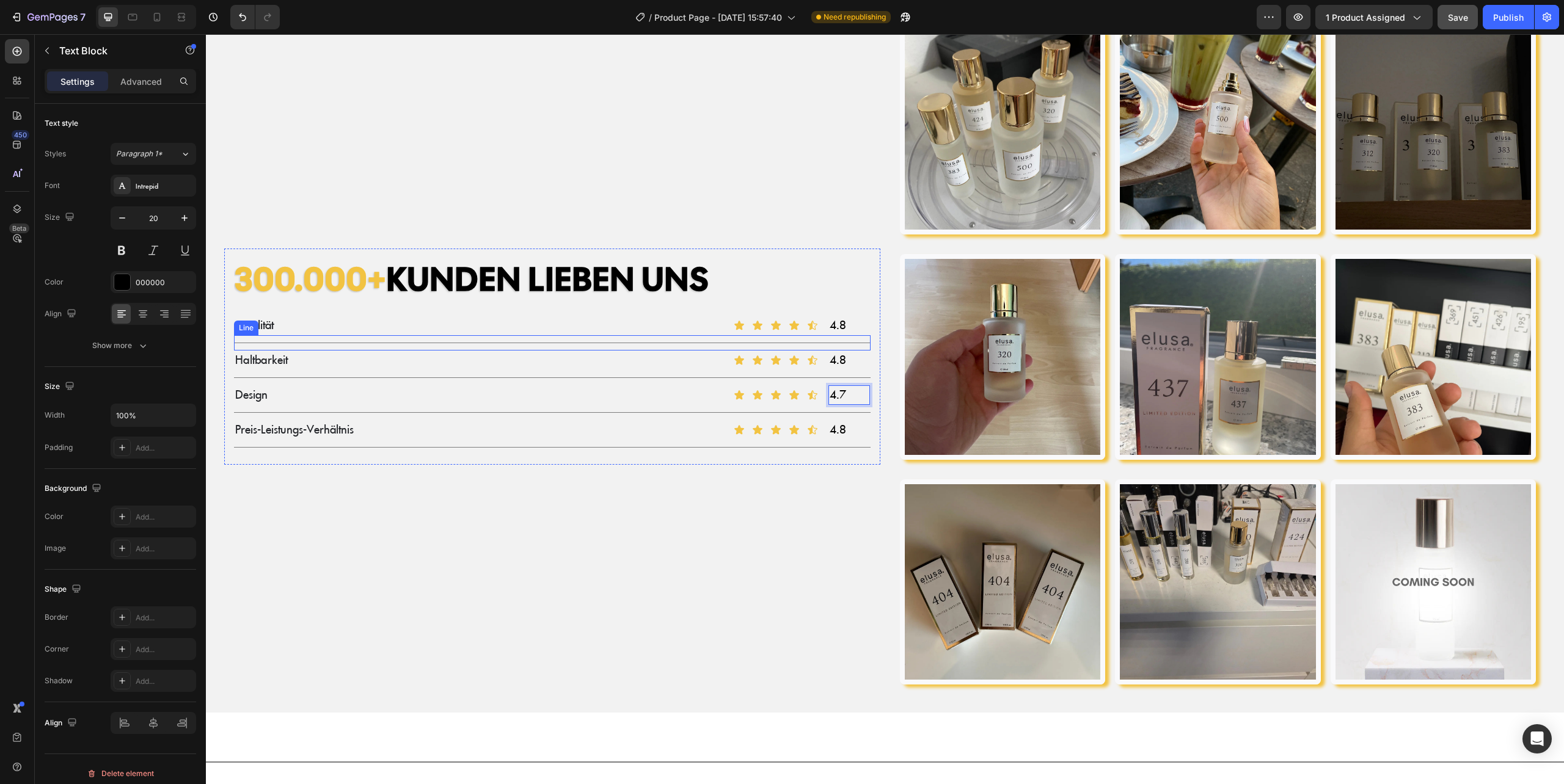
click at [831, 323] on p "4.8" at bounding box center [849, 326] width 40 height 17
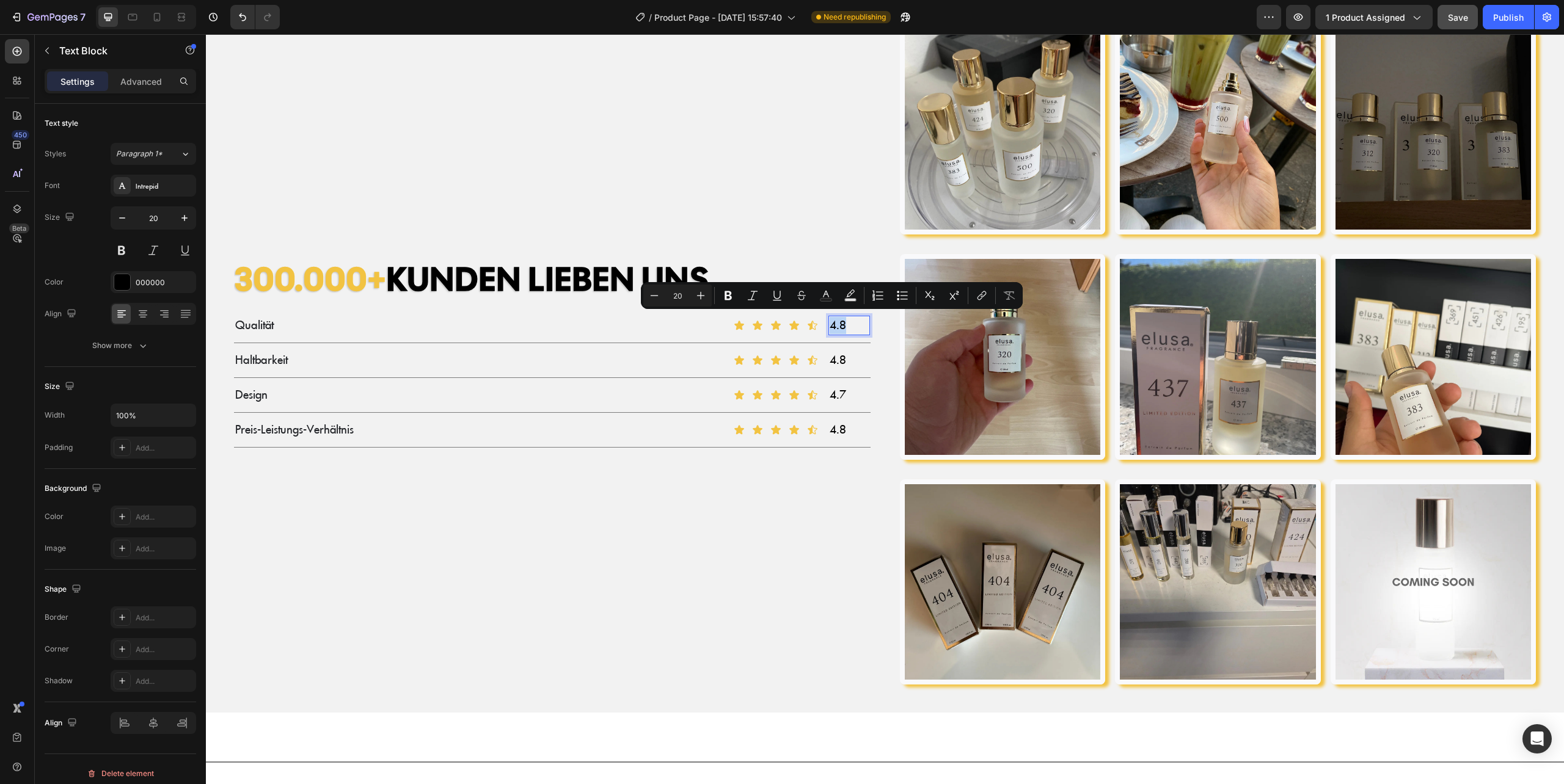
click at [841, 323] on p "4.8" at bounding box center [849, 326] width 40 height 17
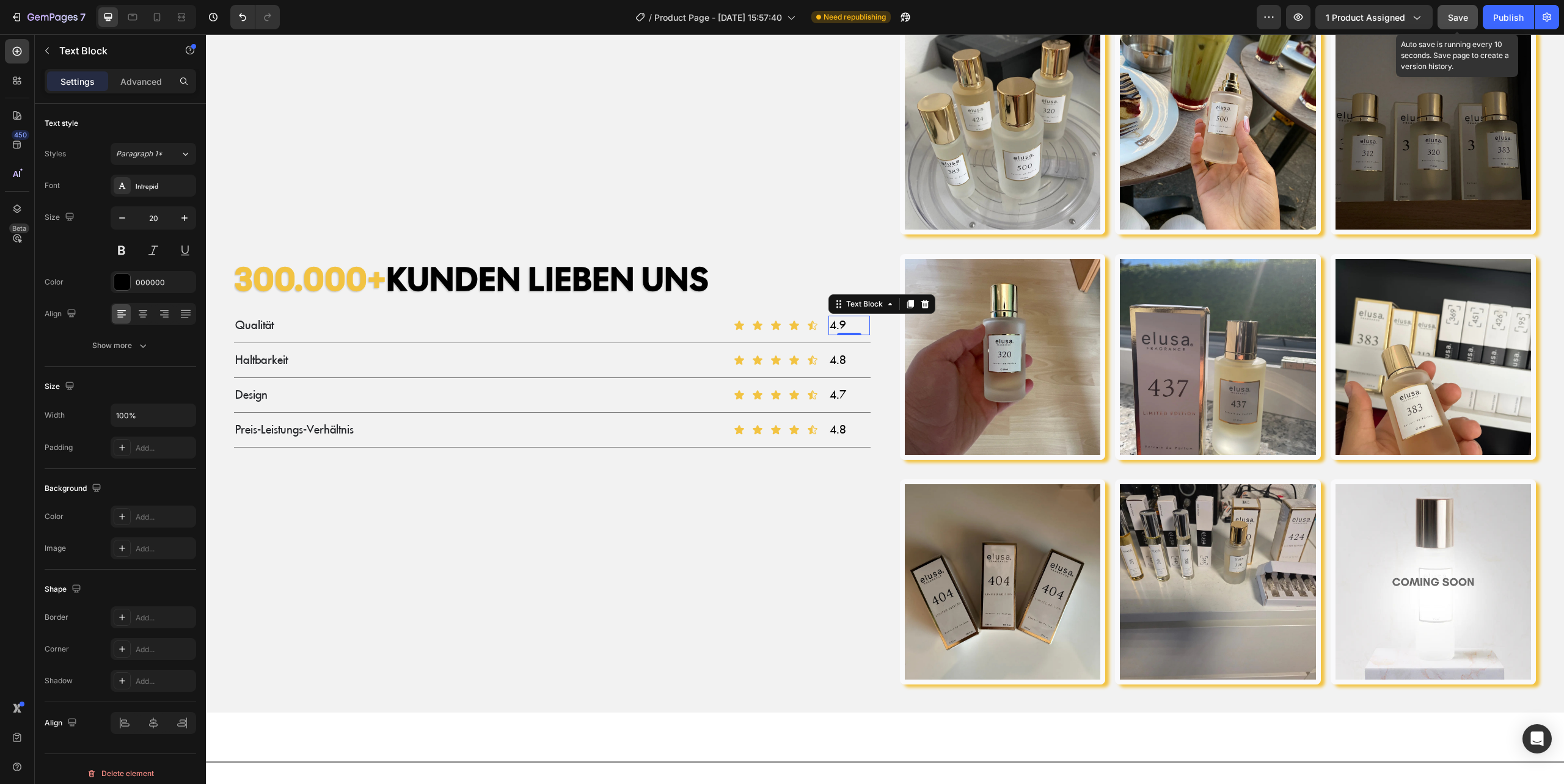
click at [1459, 16] on span "Save" at bounding box center [1458, 17] width 20 height 11
click at [809, 428] on icon at bounding box center [813, 429] width 10 height 9
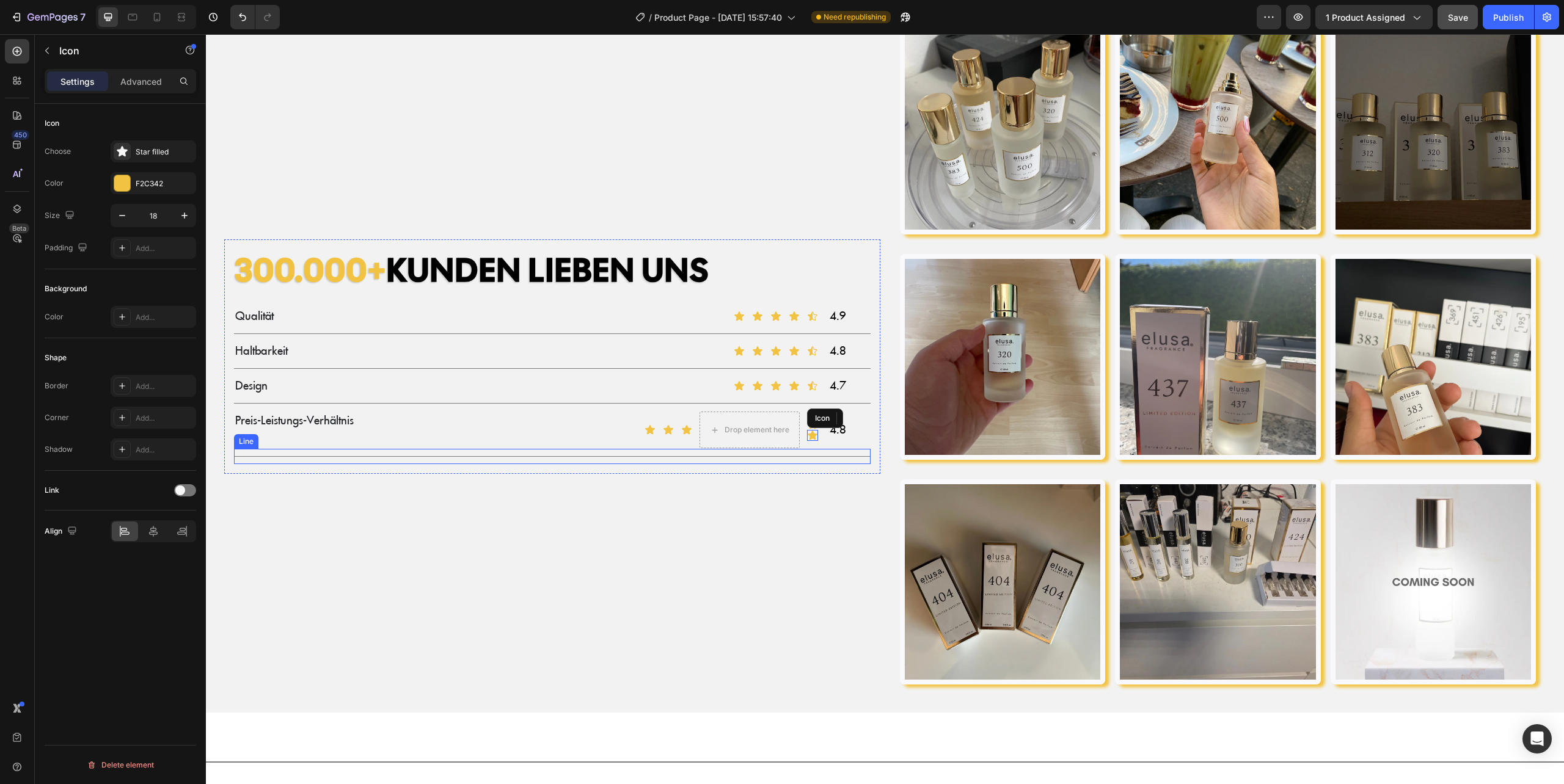
scroll to position [1469, 0]
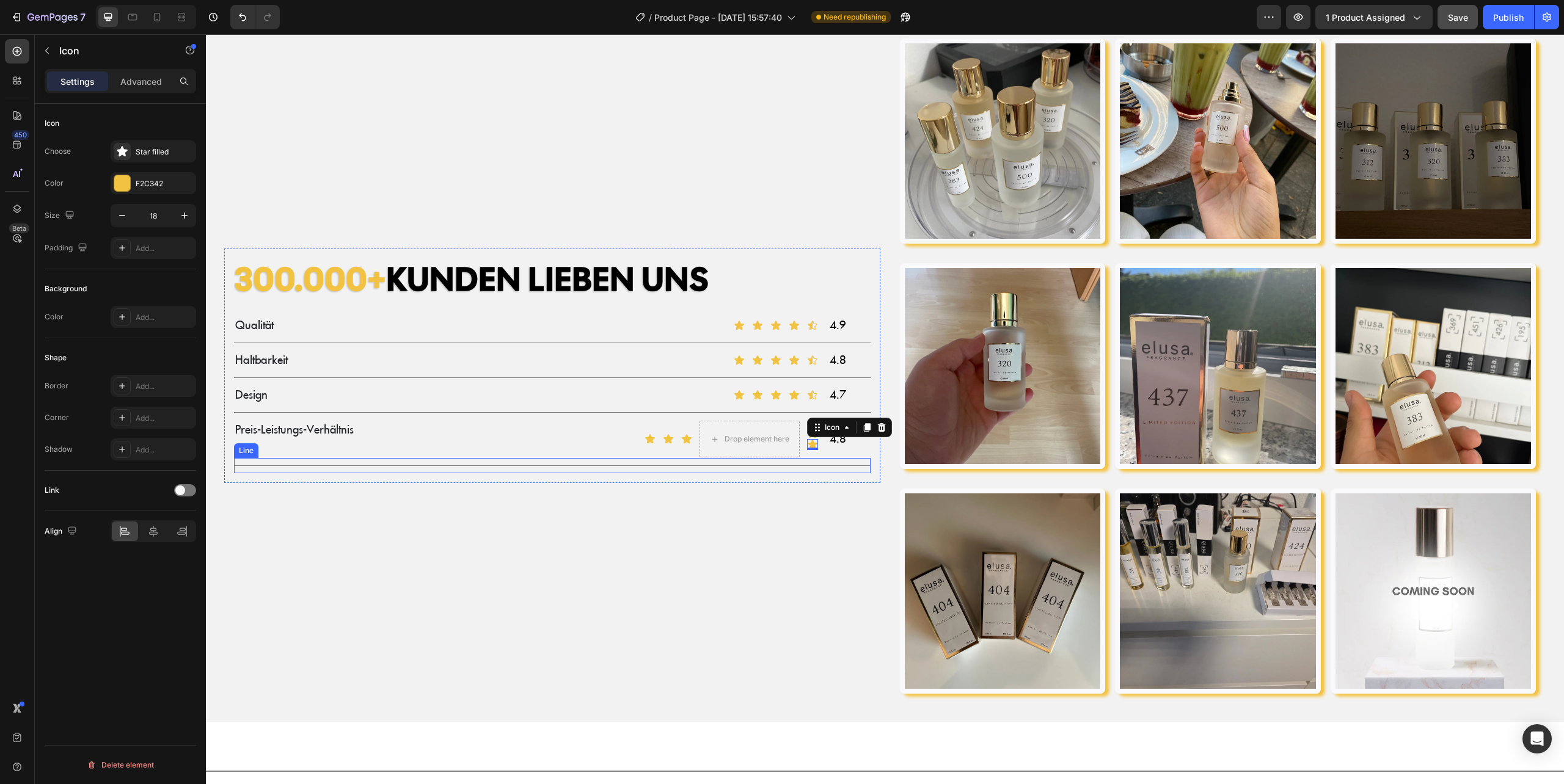
click at [805, 433] on div "Icon Icon Icon Drop element here Icon Icon 0 Icon List" at bounding box center [713, 438] width 209 height 38
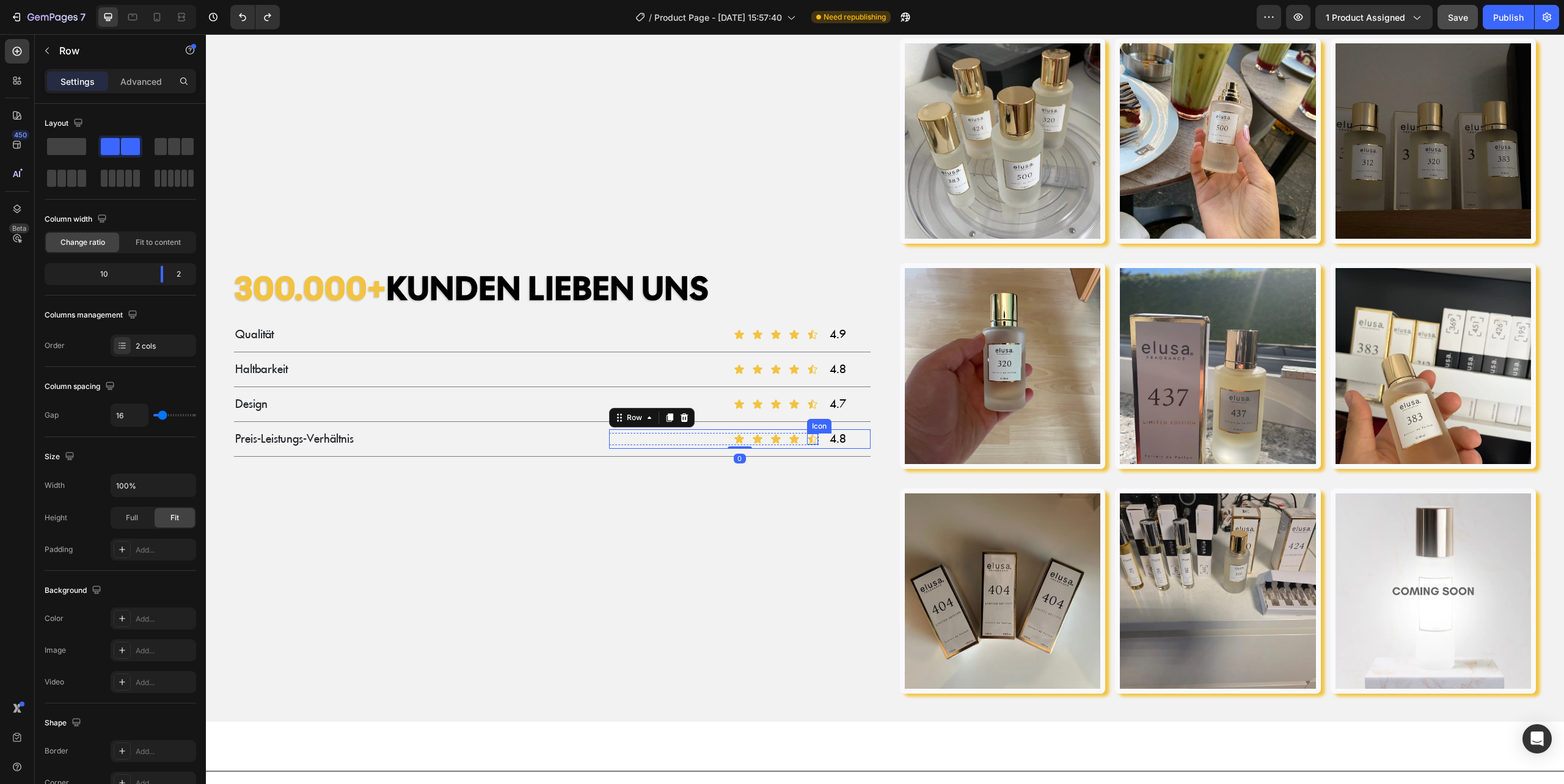
click at [810, 434] on icon at bounding box center [813, 438] width 10 height 9
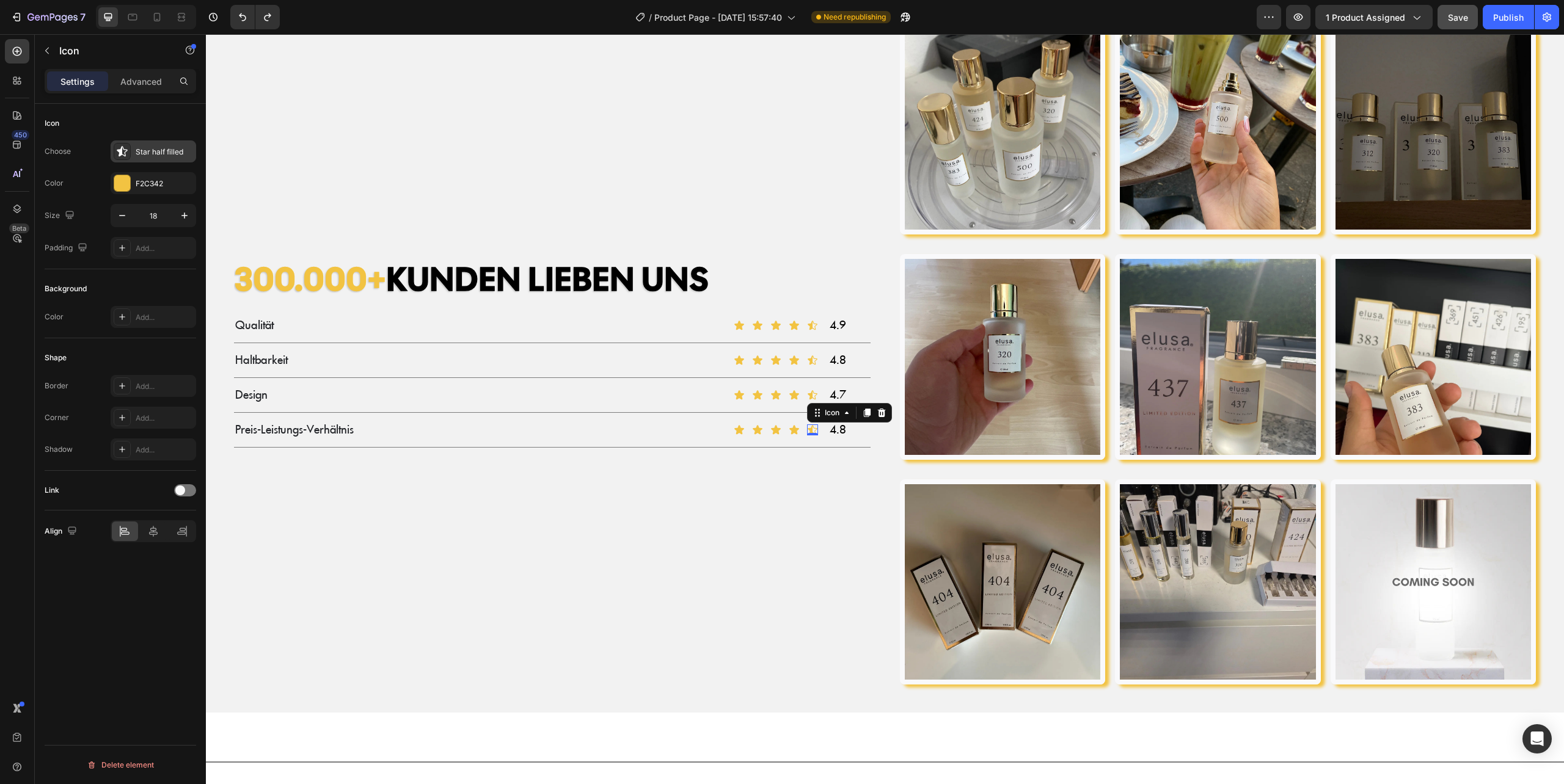
click at [136, 154] on div "Star half filled" at bounding box center [164, 152] width 57 height 11
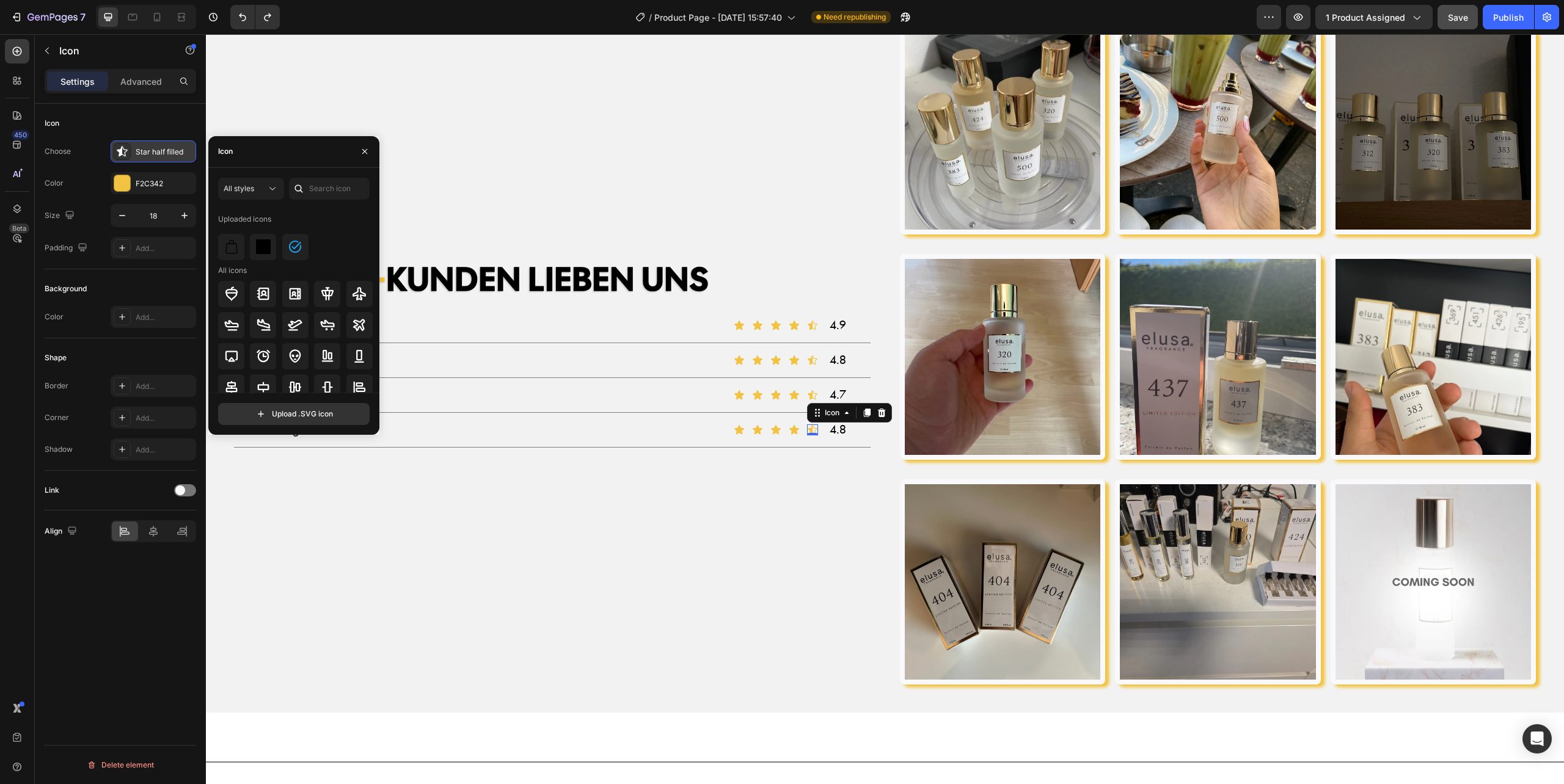
click at [116, 150] on icon at bounding box center [122, 151] width 12 height 12
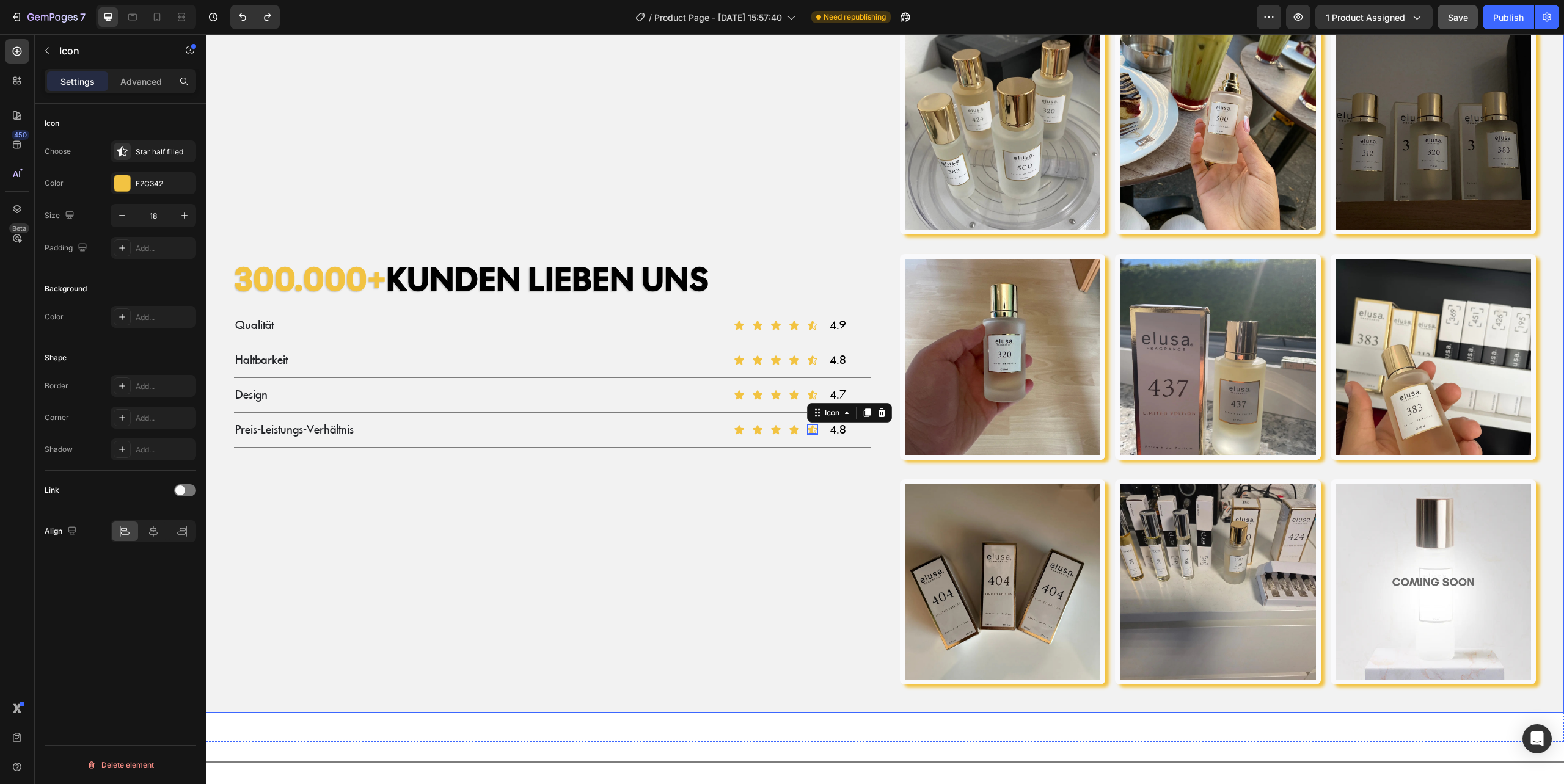
click at [828, 129] on div "300.000+ KUNDEN LIEBEN UNS Heading Qualität Text Block Icon Icon Icon Icon Icon…" at bounding box center [552, 358] width 656 height 675
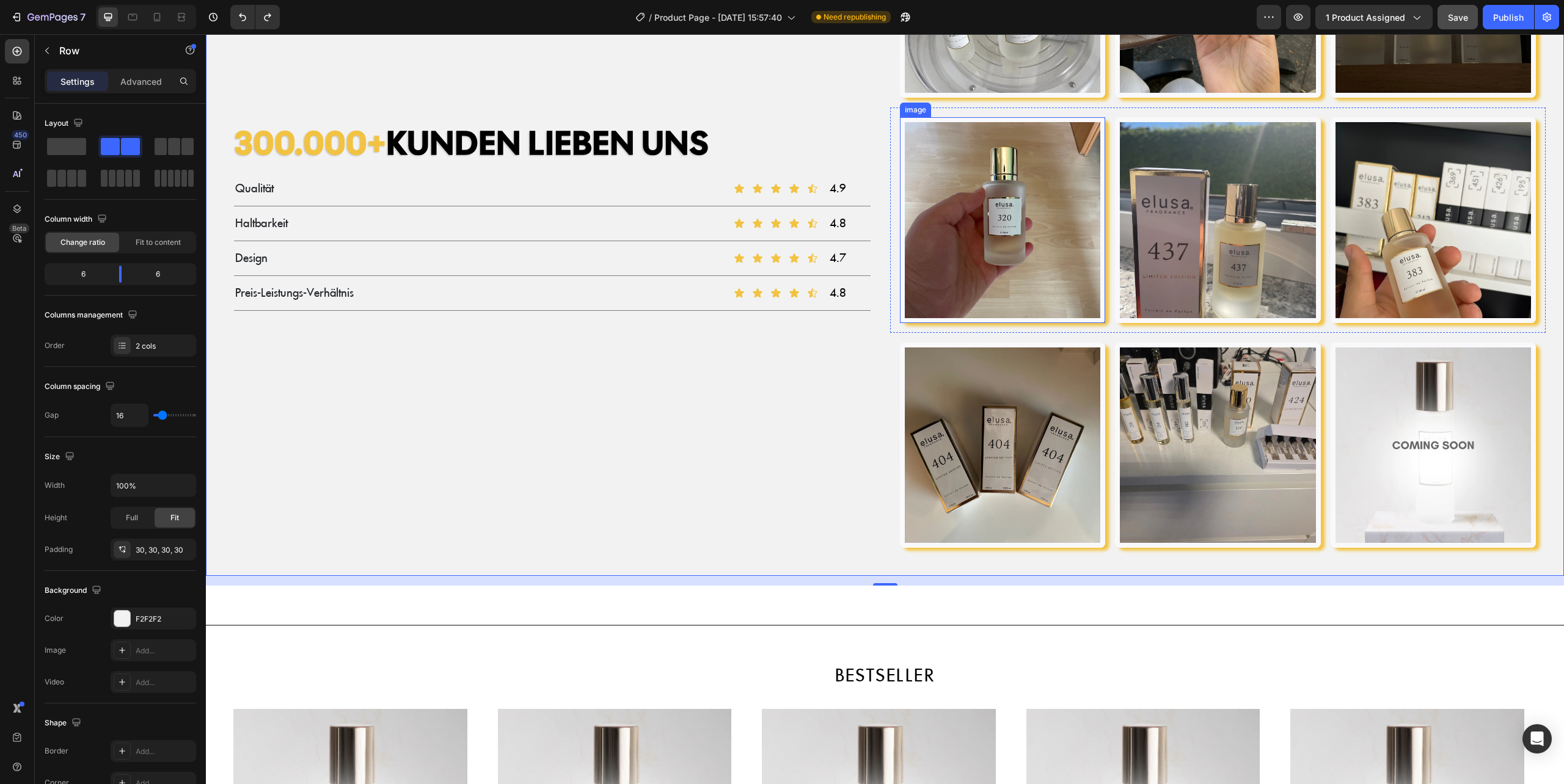
scroll to position [1071, 0]
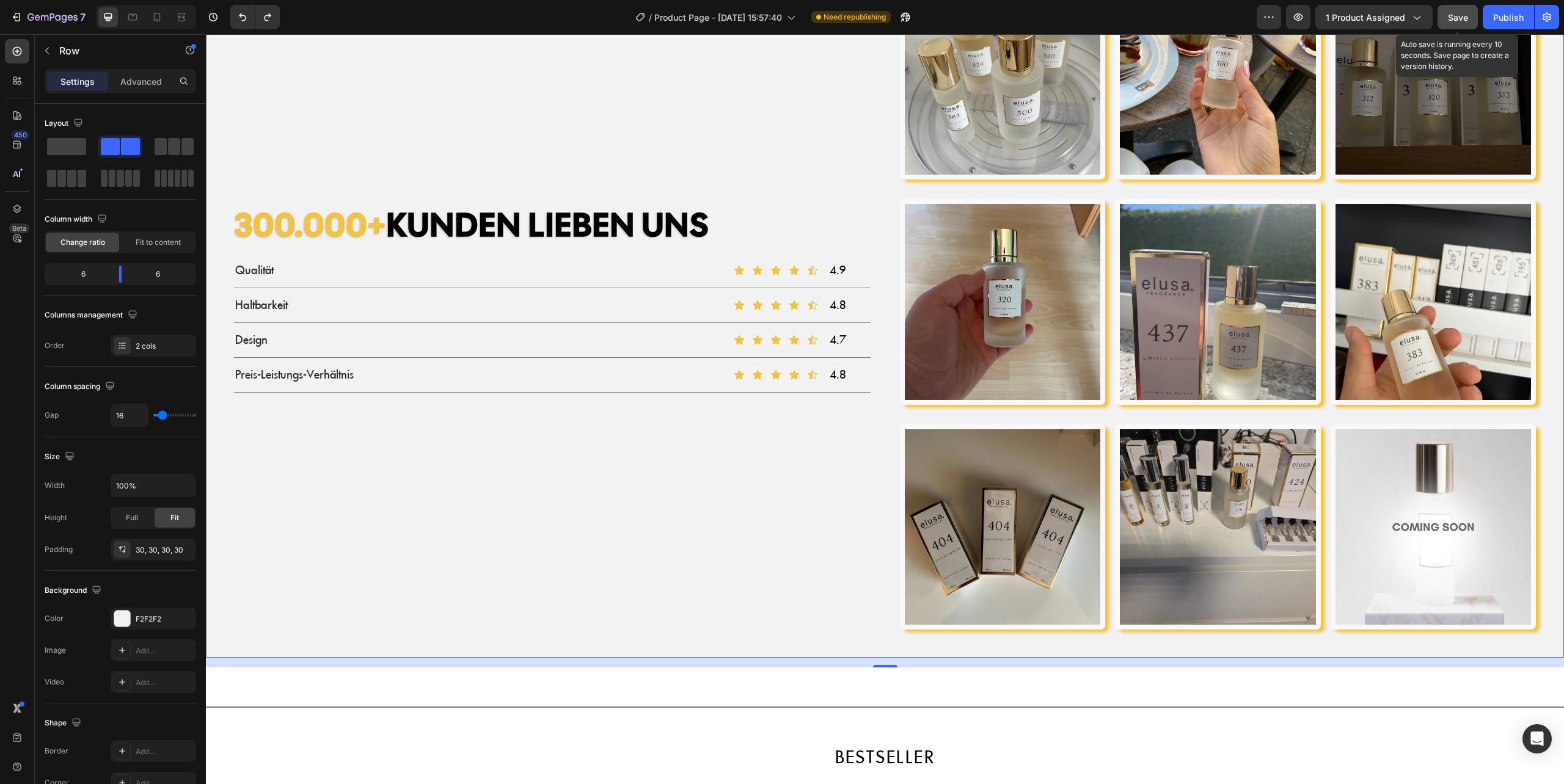
click at [1464, 13] on span "Save" at bounding box center [1458, 17] width 20 height 11
click at [568, 223] on h2 "300.000+ KUNDEN LIEBEN UNS" at bounding box center [552, 225] width 637 height 42
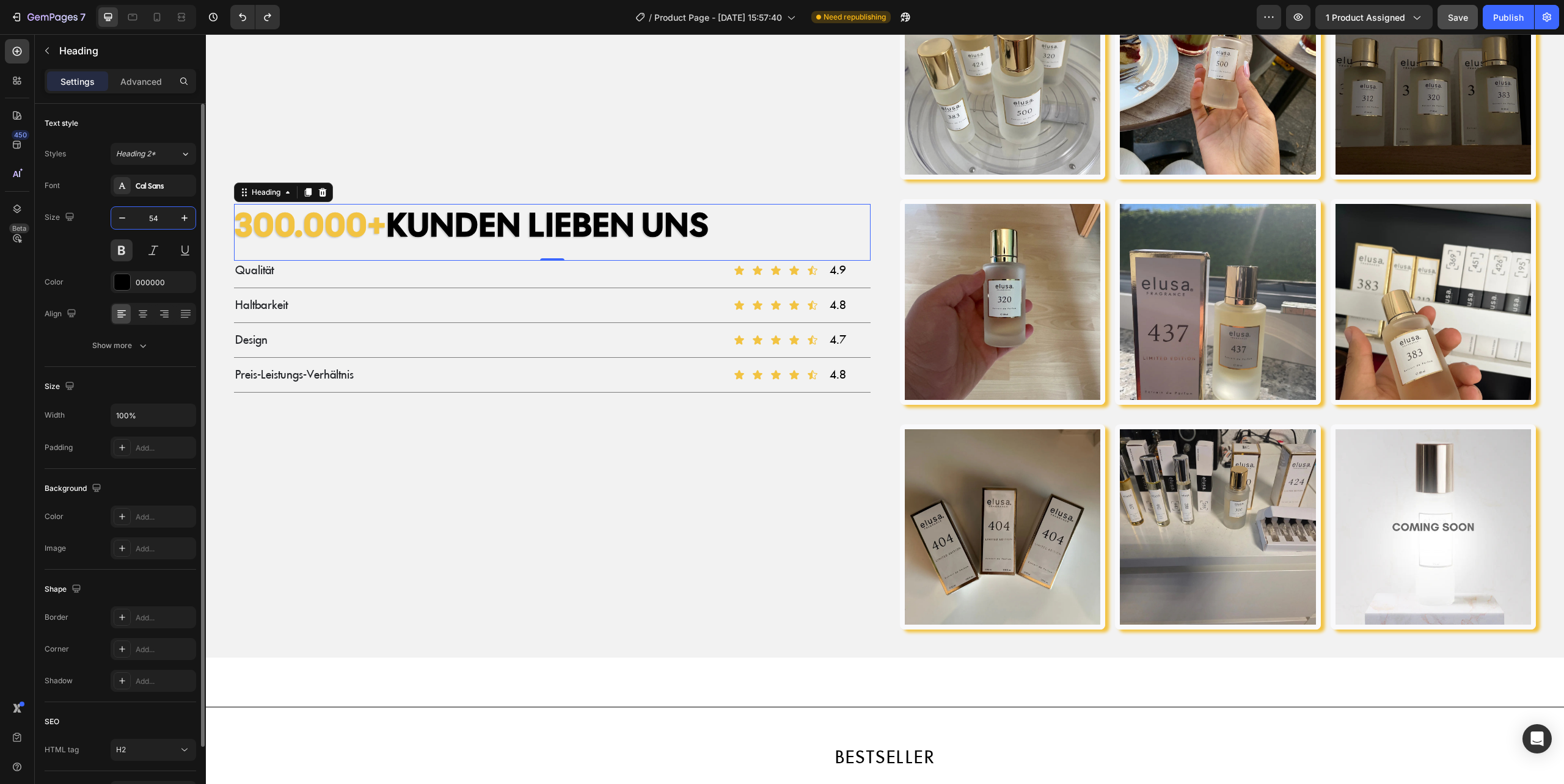
click at [160, 216] on input "54" at bounding box center [153, 218] width 40 height 22
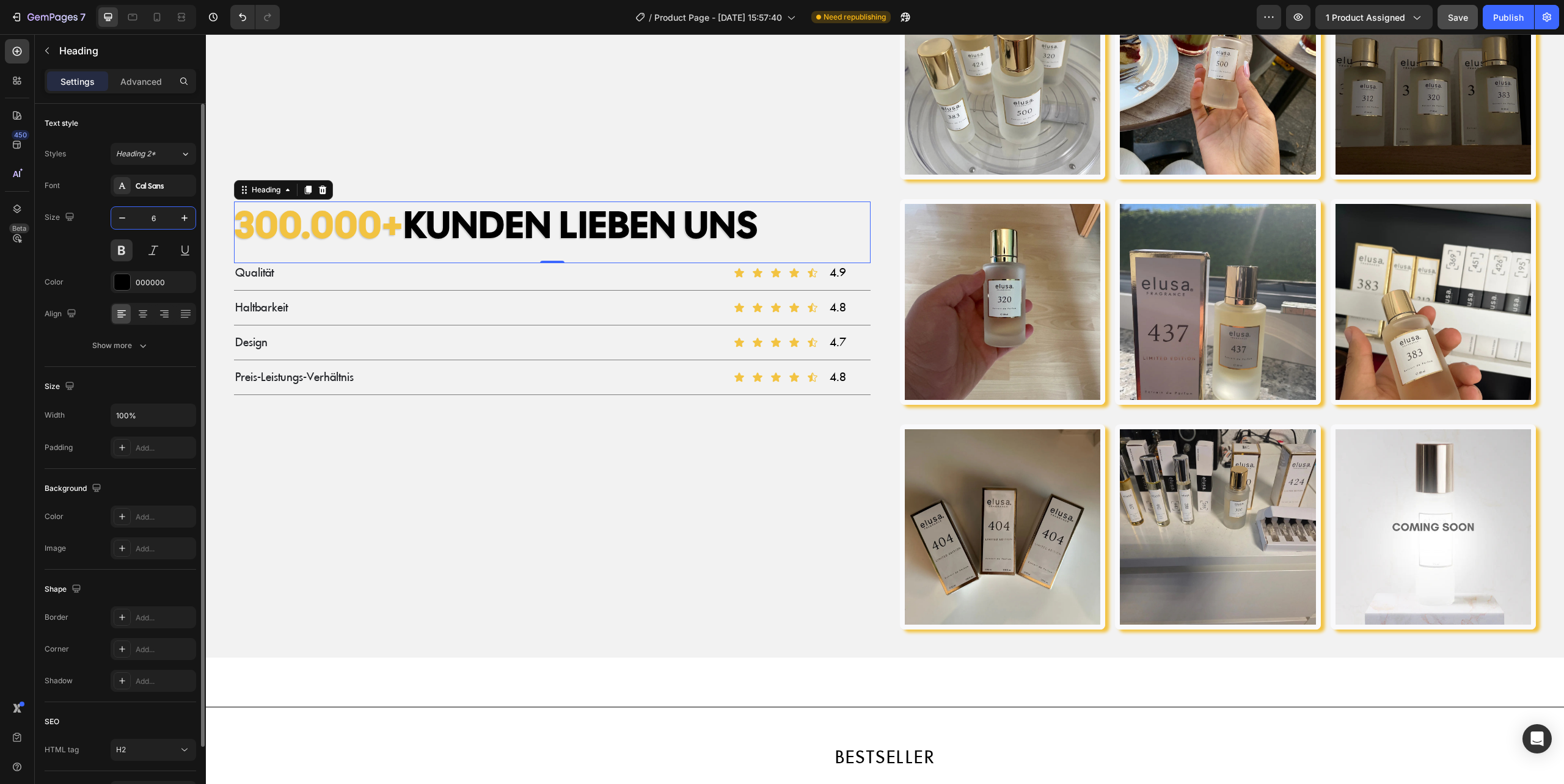
type input "60"
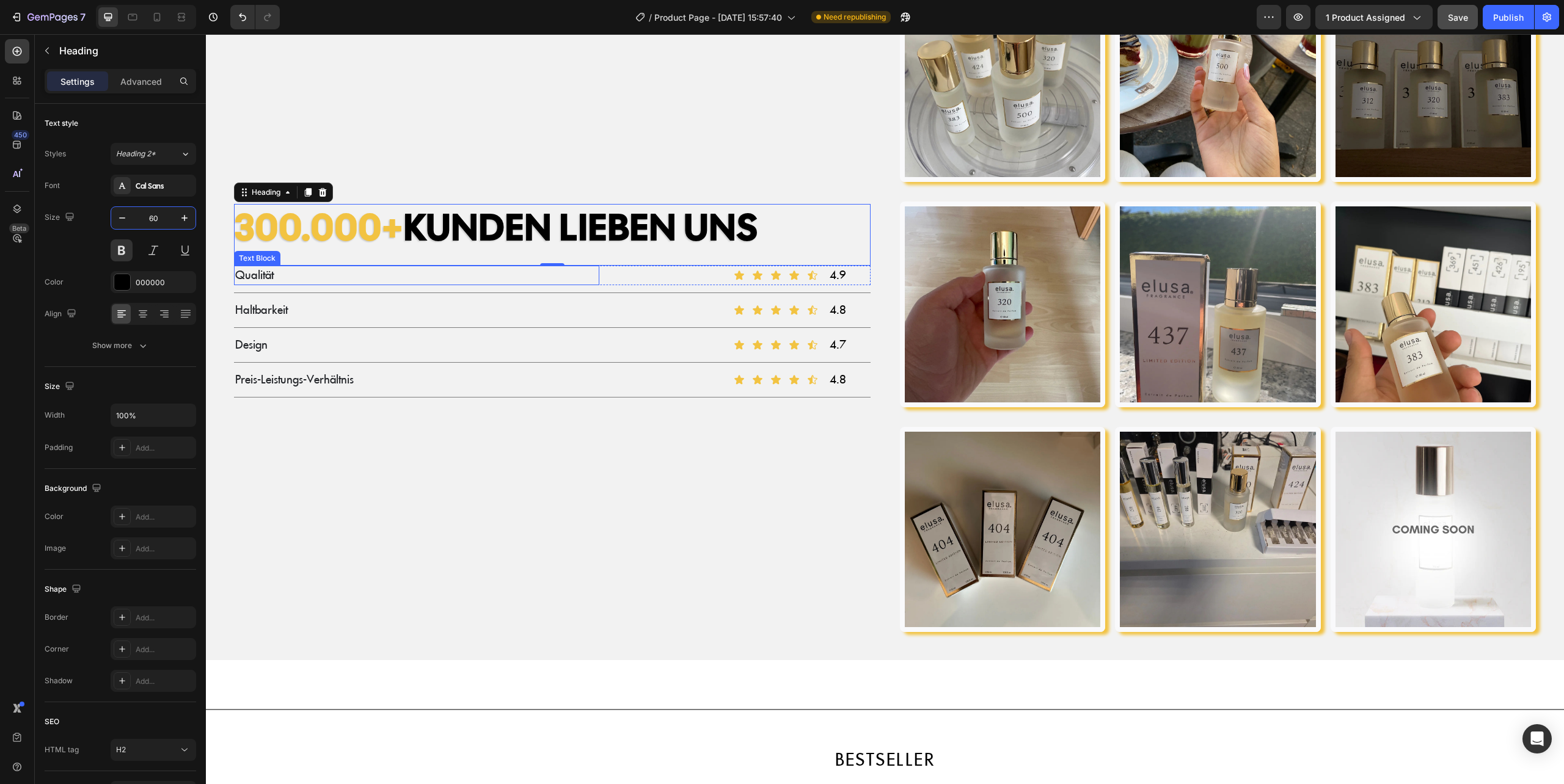
click at [310, 271] on p "Qualität" at bounding box center [416, 275] width 363 height 17
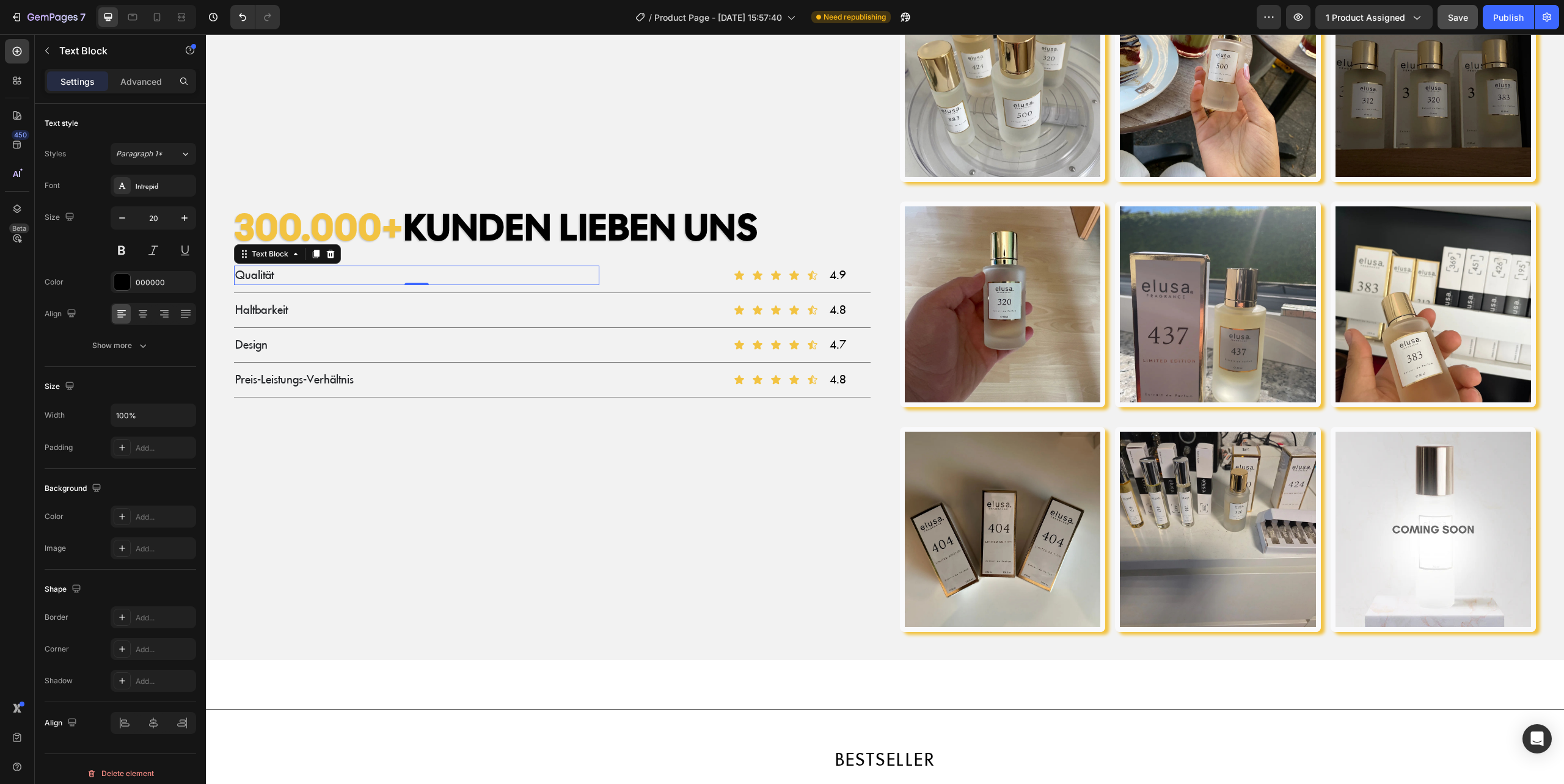
click at [245, 269] on span "Qualität" at bounding box center [254, 275] width 38 height 15
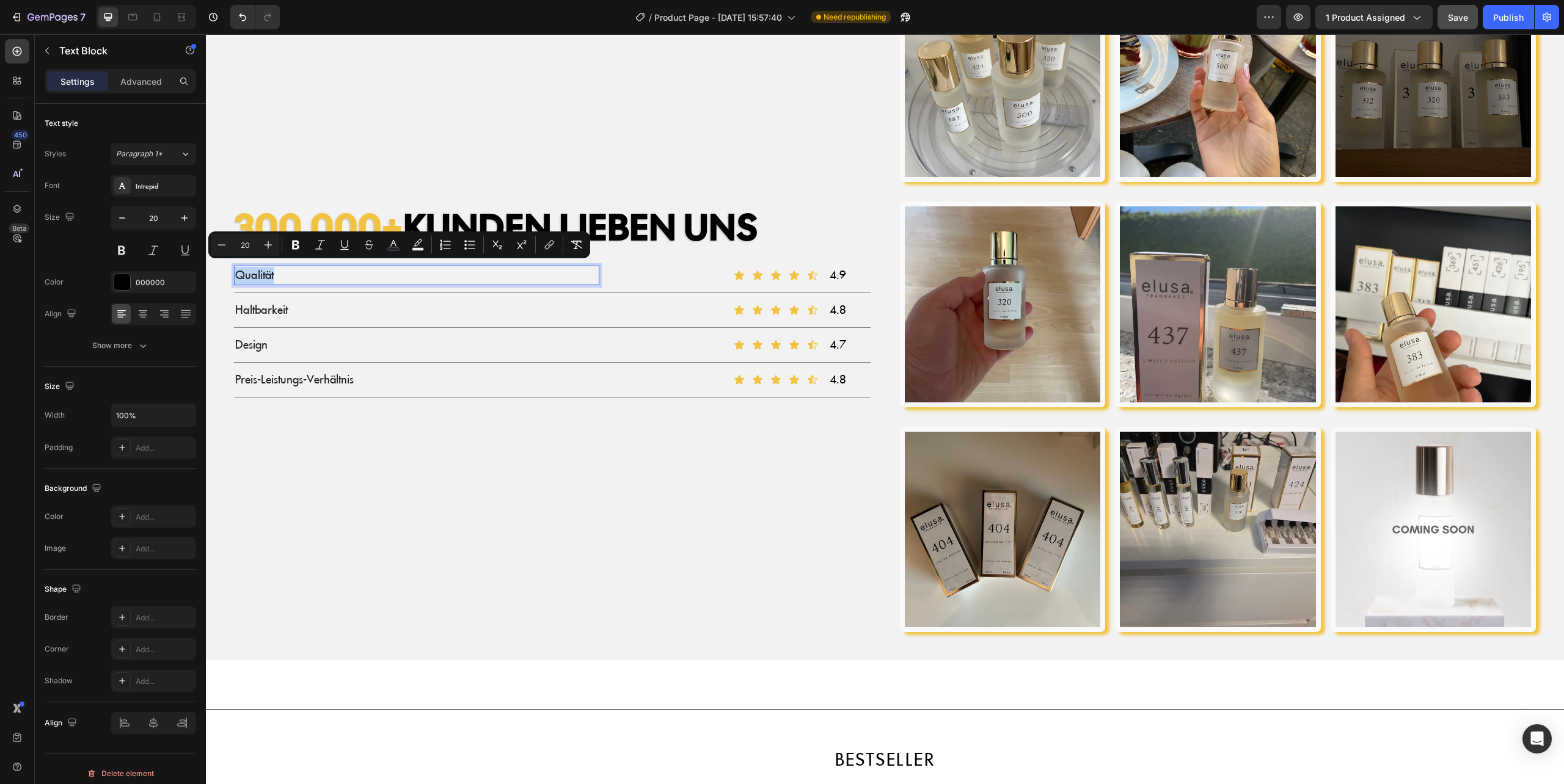
click at [245, 269] on span "Qualität" at bounding box center [254, 275] width 38 height 15
click at [310, 123] on div "300.000+ KUNDEN LIEBEN UNS Heading Qualität Text Block 0 Icon Icon Icon Icon Ic…" at bounding box center [552, 305] width 656 height 675
